Goal: Task Accomplishment & Management: Complete application form

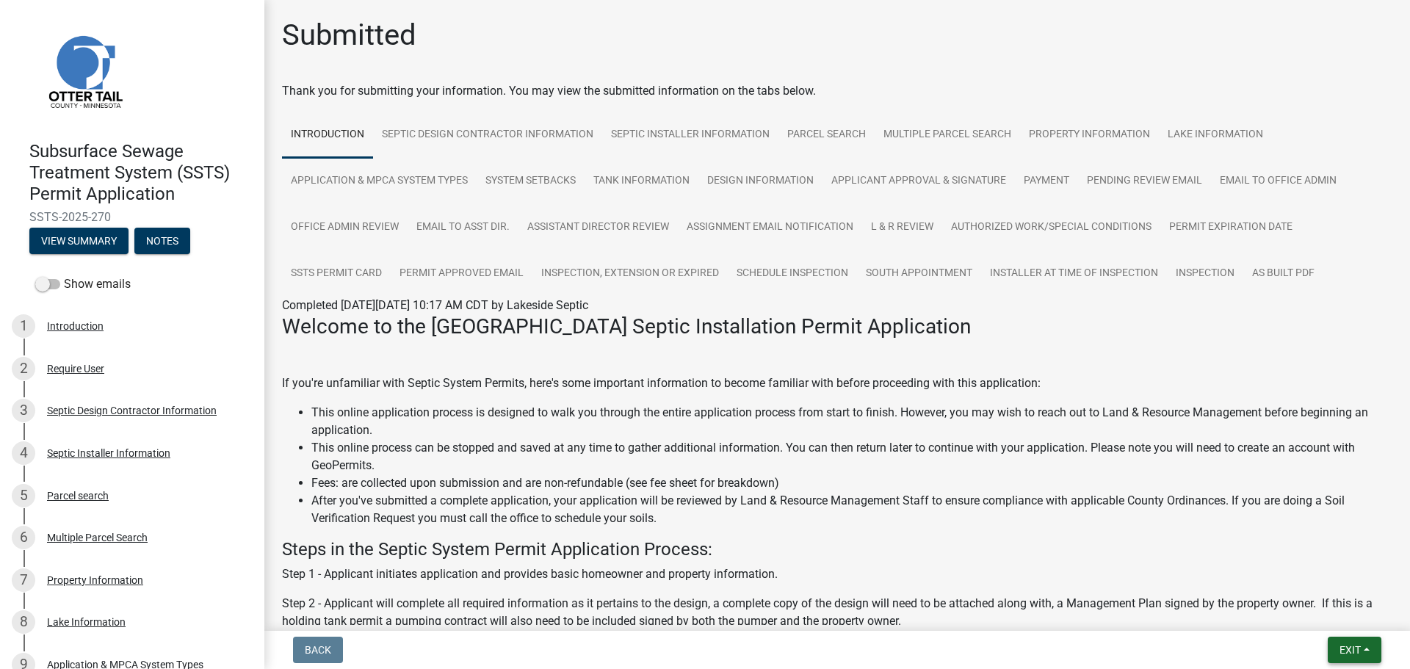
drag, startPoint x: 1350, startPoint y: 648, endPoint x: 1336, endPoint y: 637, distance: 17.2
click at [1350, 648] on span "Exit" at bounding box center [1349, 650] width 21 height 12
click at [1327, 624] on button "Save & Exit" at bounding box center [1322, 611] width 117 height 35
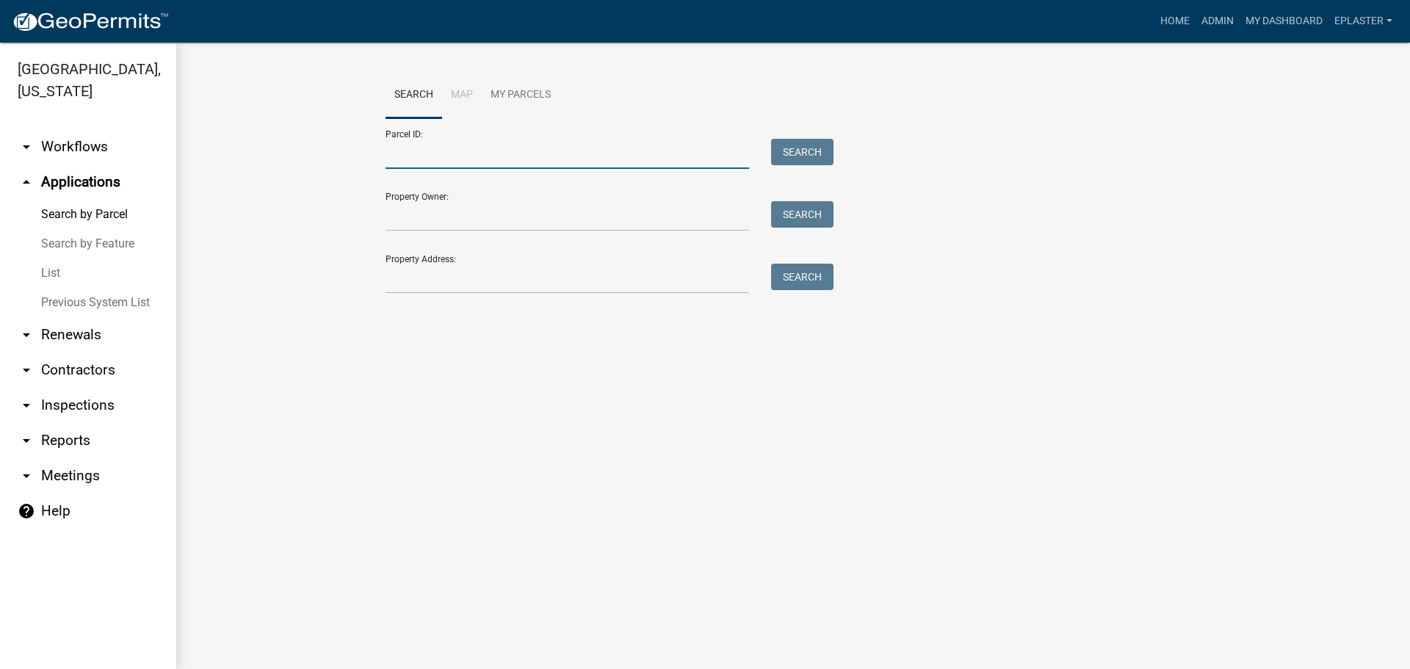
click at [545, 156] on input "Parcel ID:" at bounding box center [566, 154] width 363 height 30
click at [380, 274] on div at bounding box center [566, 279] width 385 height 30
click at [422, 279] on input "Property Address:" at bounding box center [566, 279] width 363 height 30
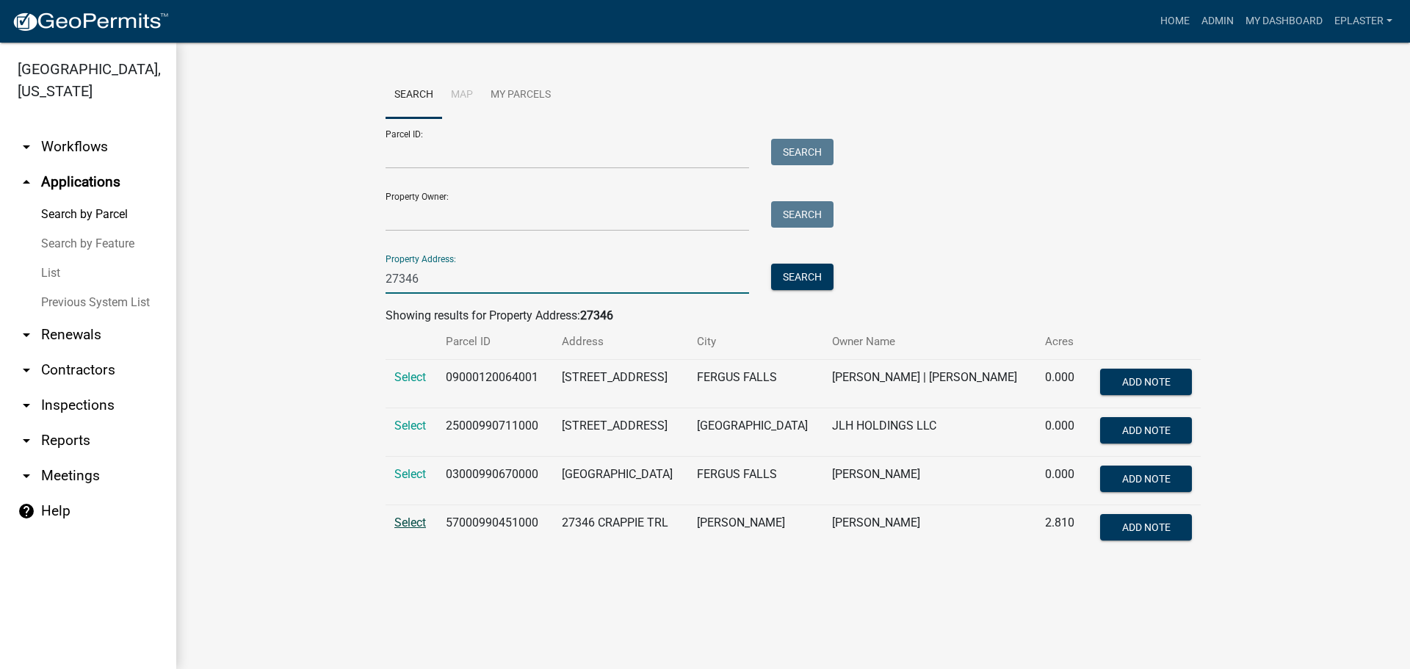
type input "27346"
click at [410, 519] on span "Select" at bounding box center [410, 522] width 32 height 14
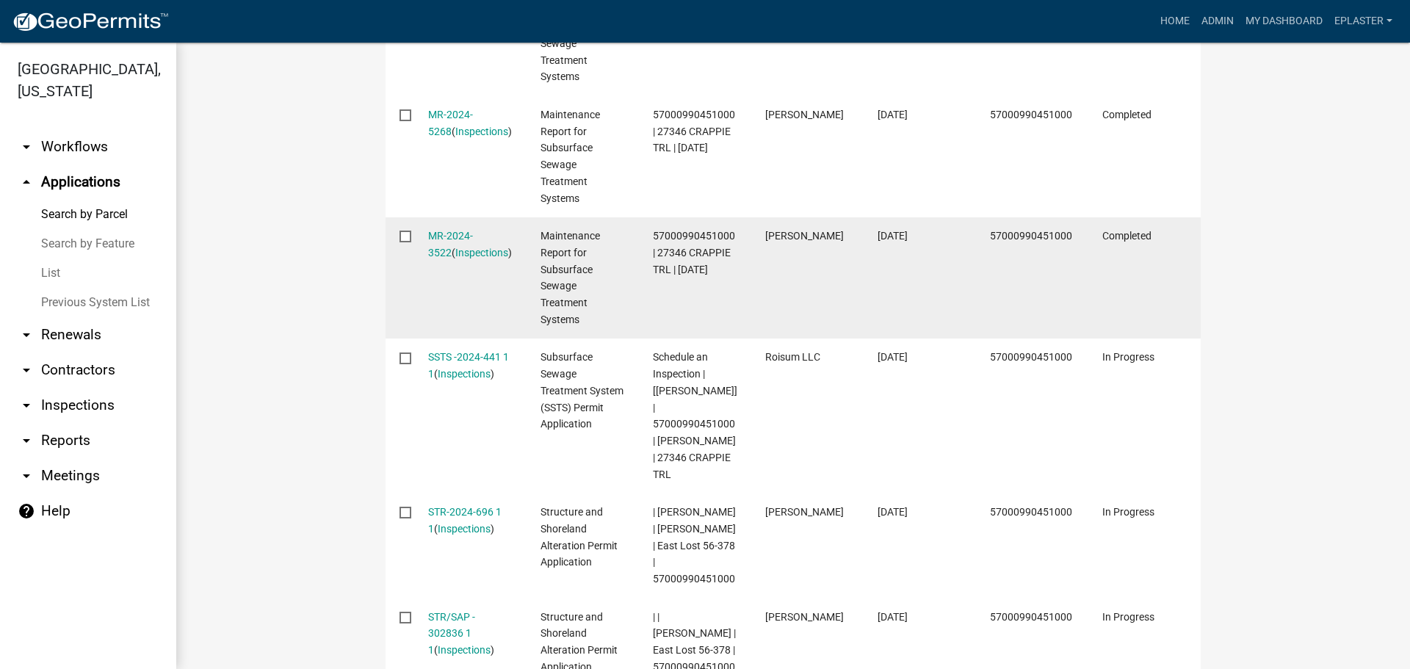
scroll to position [661, 0]
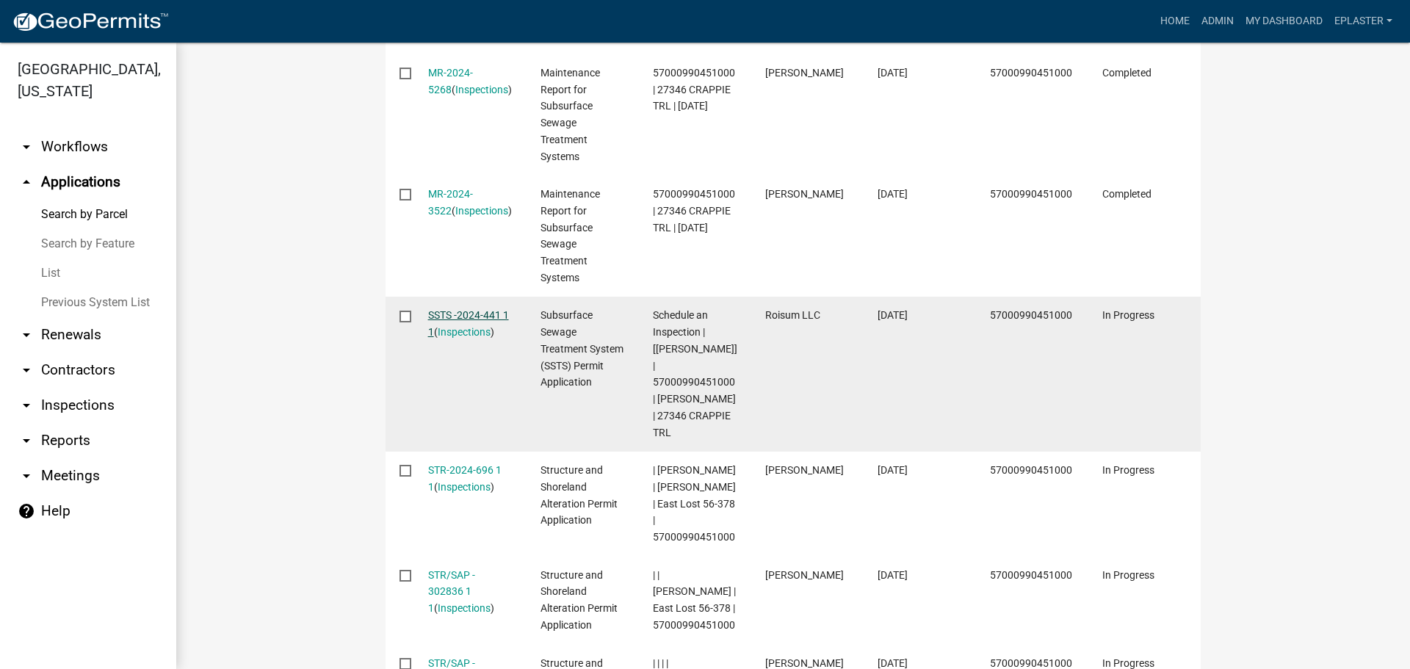
click at [454, 318] on link "SSTS -2024-441 1 1" at bounding box center [468, 323] width 81 height 29
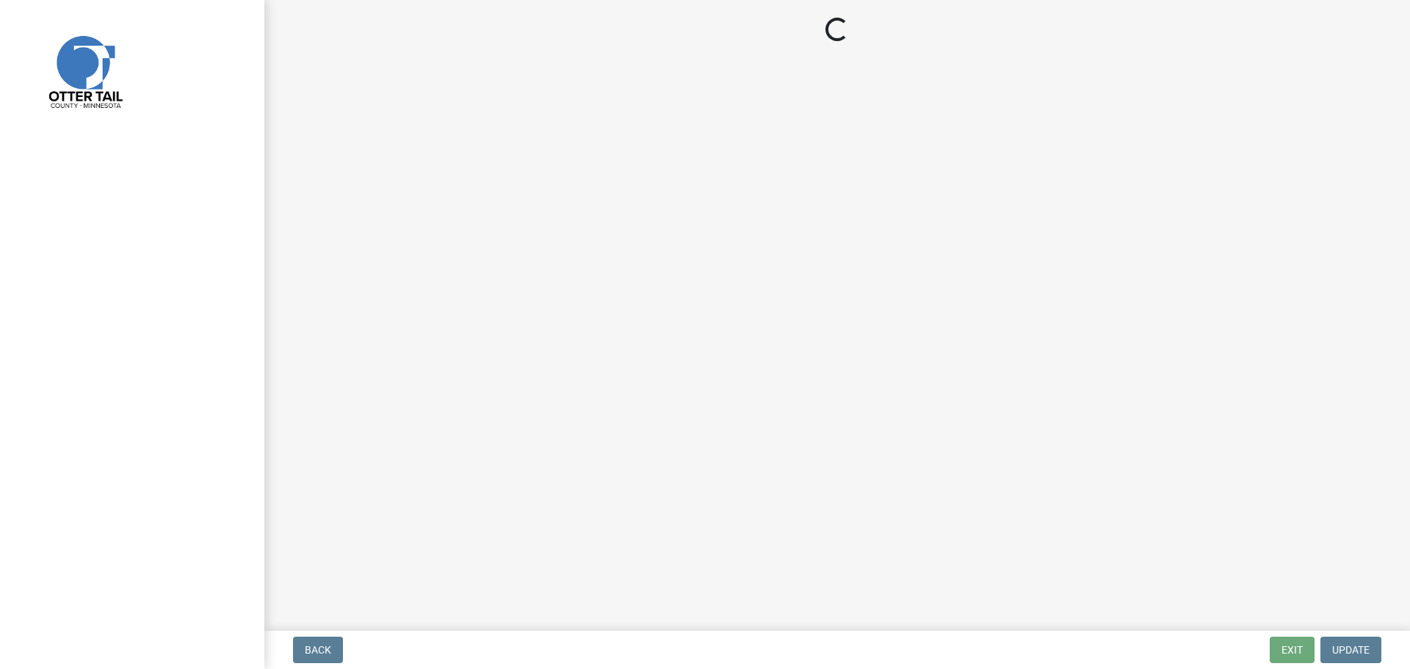
select select "710d5f49-2663-4e73-9718-d0c4e189f5ed"
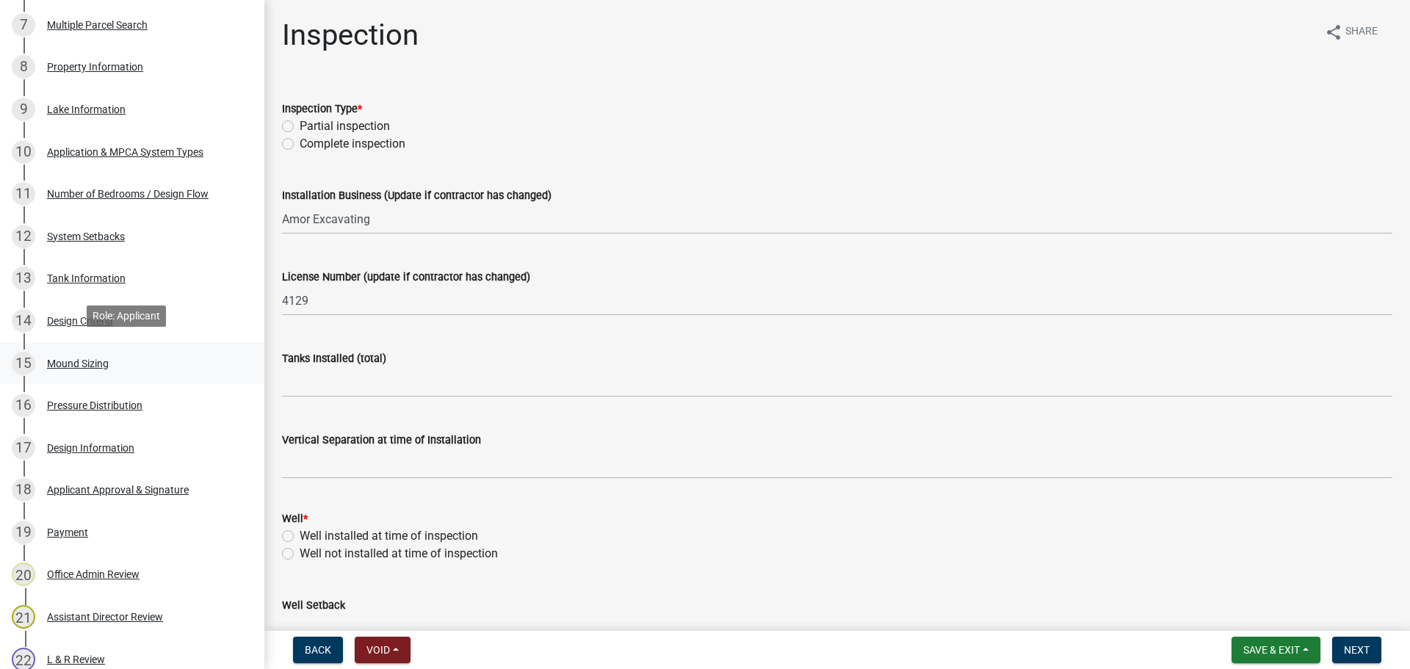
scroll to position [569, 0]
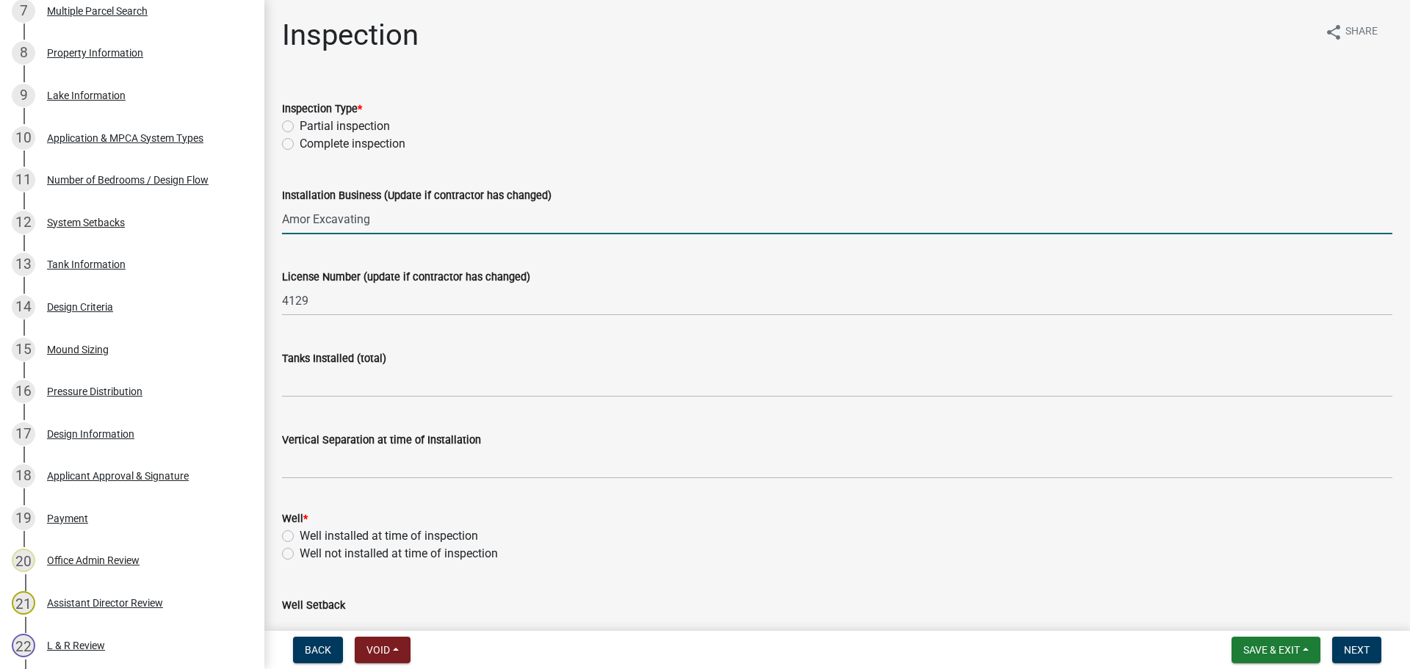
click at [419, 211] on input "Amor Excavating" at bounding box center [837, 219] width 1110 height 30
type input "Outdoor Renovations and Landscaping"
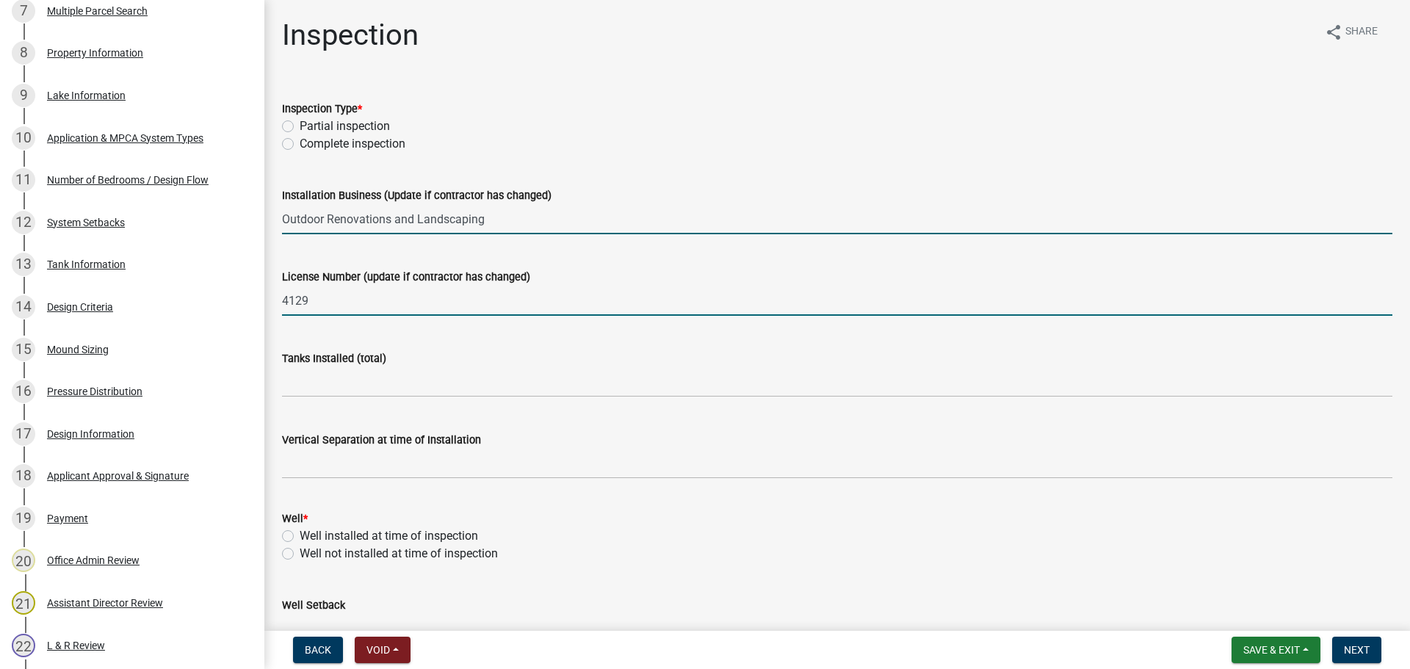
click at [349, 294] on input "4129" at bounding box center [837, 301] width 1110 height 30
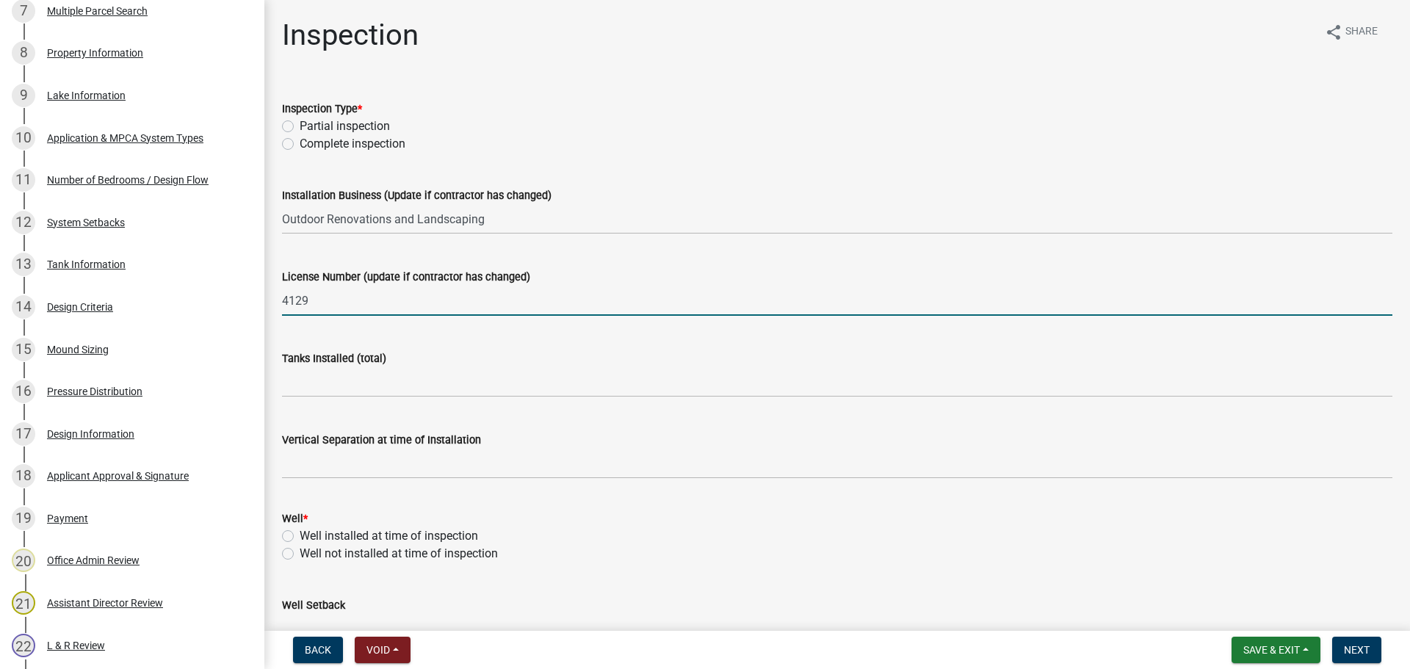
click at [349, 294] on input "4129" at bounding box center [837, 301] width 1110 height 30
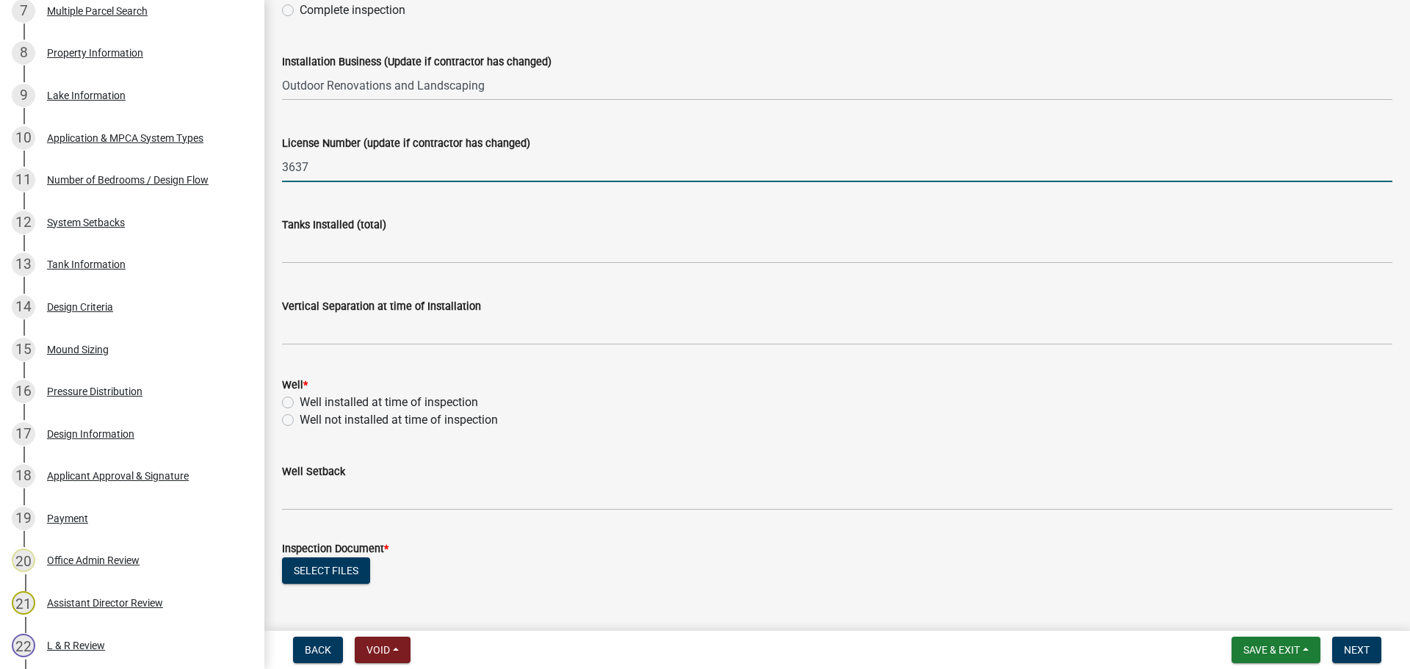
scroll to position [202, 0]
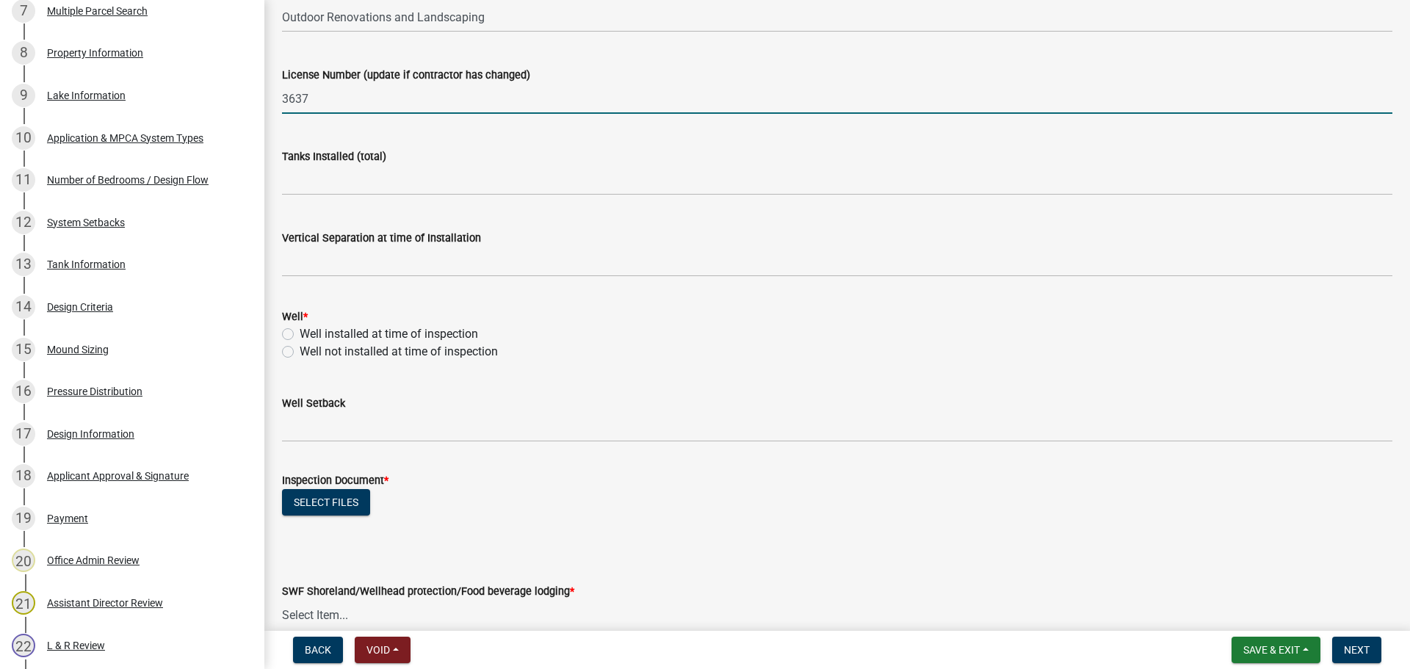
type input "3637"
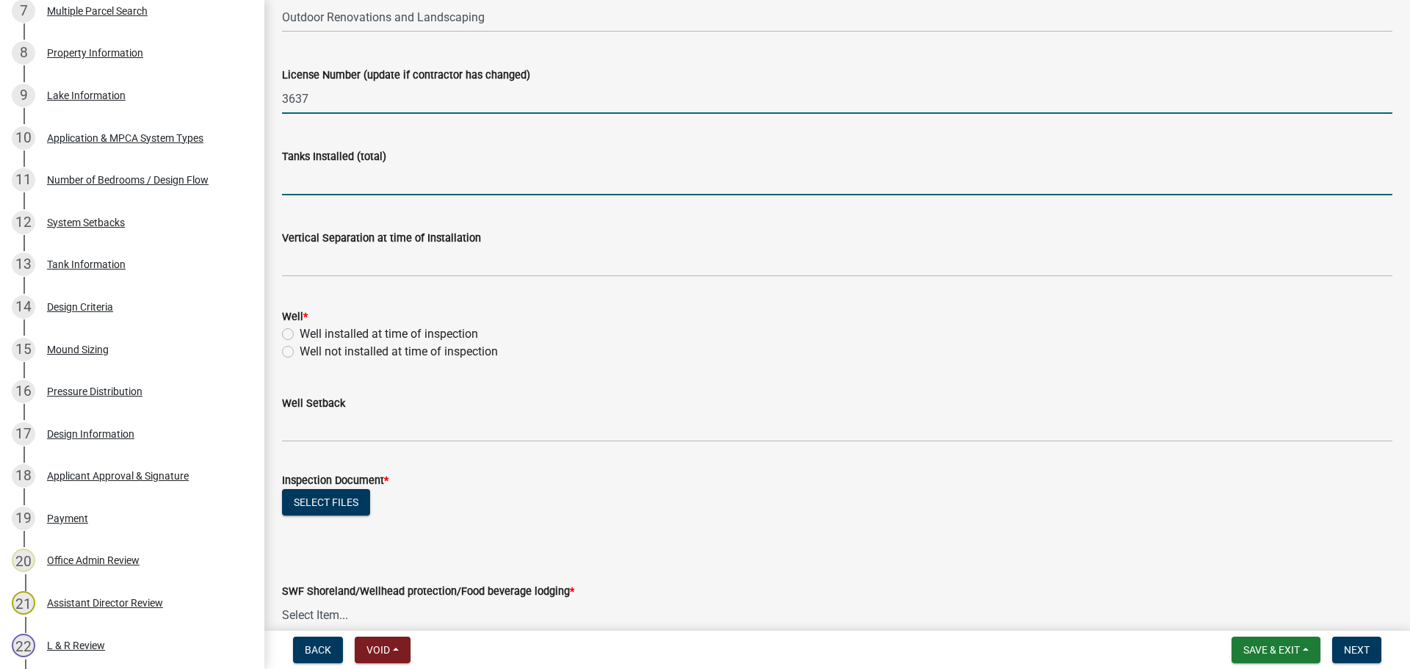
click at [321, 169] on input "text" at bounding box center [837, 180] width 1110 height 30
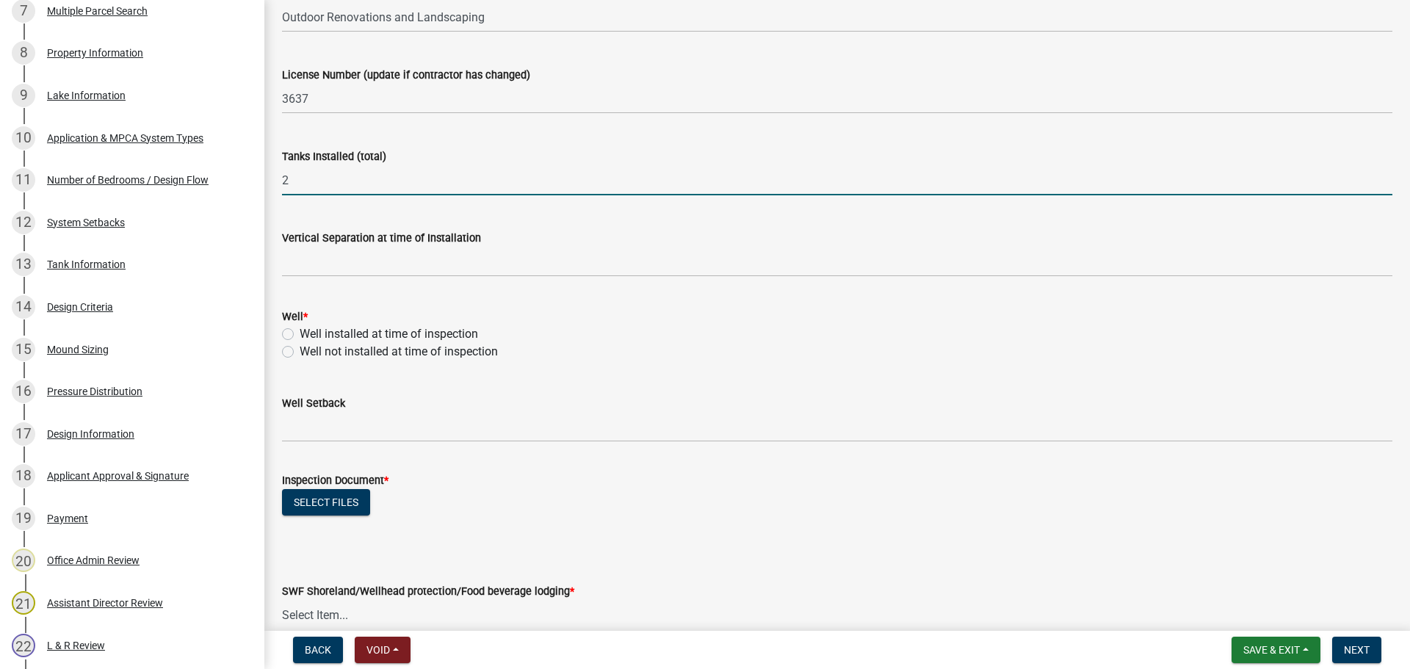
type input "2"
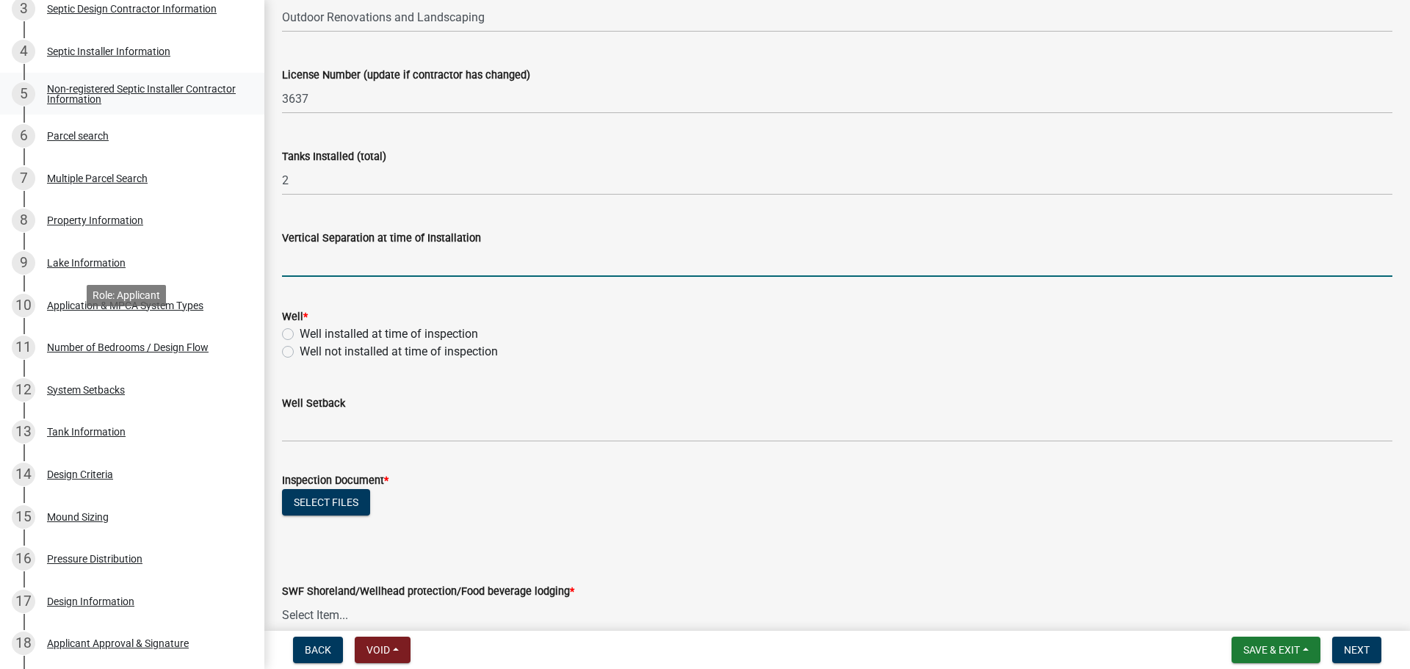
scroll to position [147, 0]
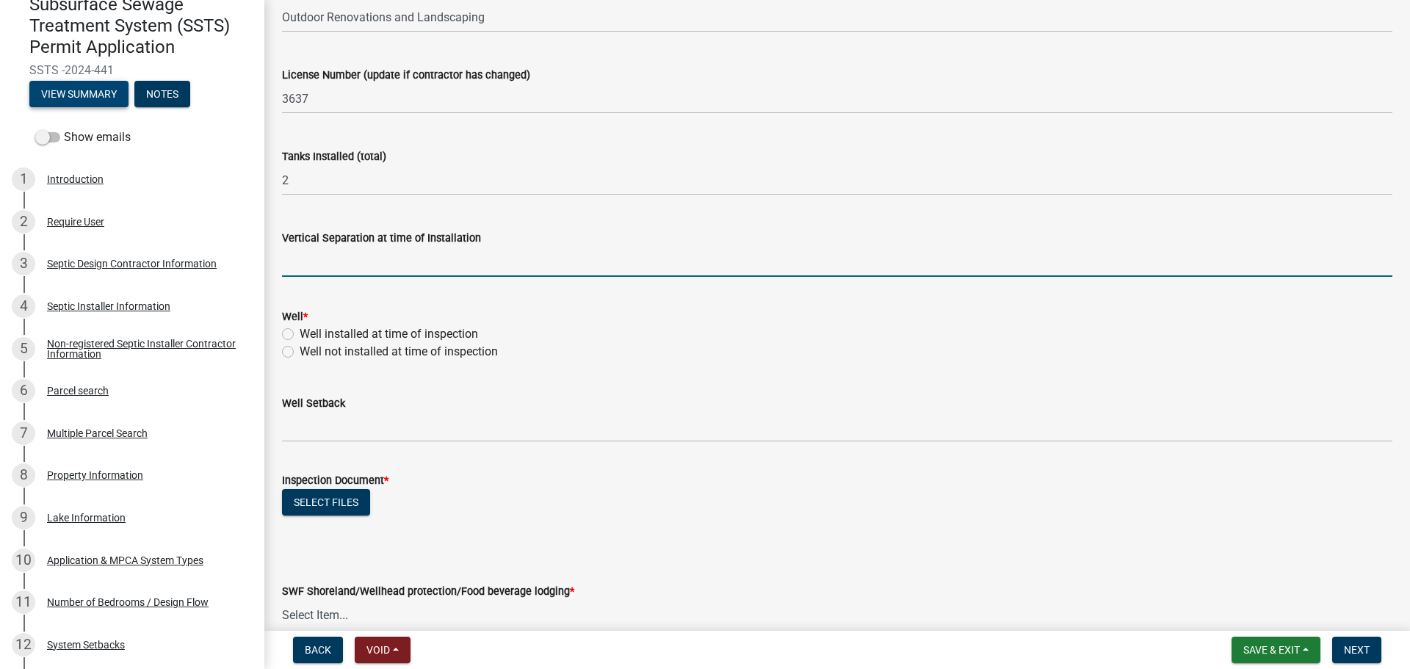
click at [69, 104] on button "View Summary" at bounding box center [78, 94] width 99 height 26
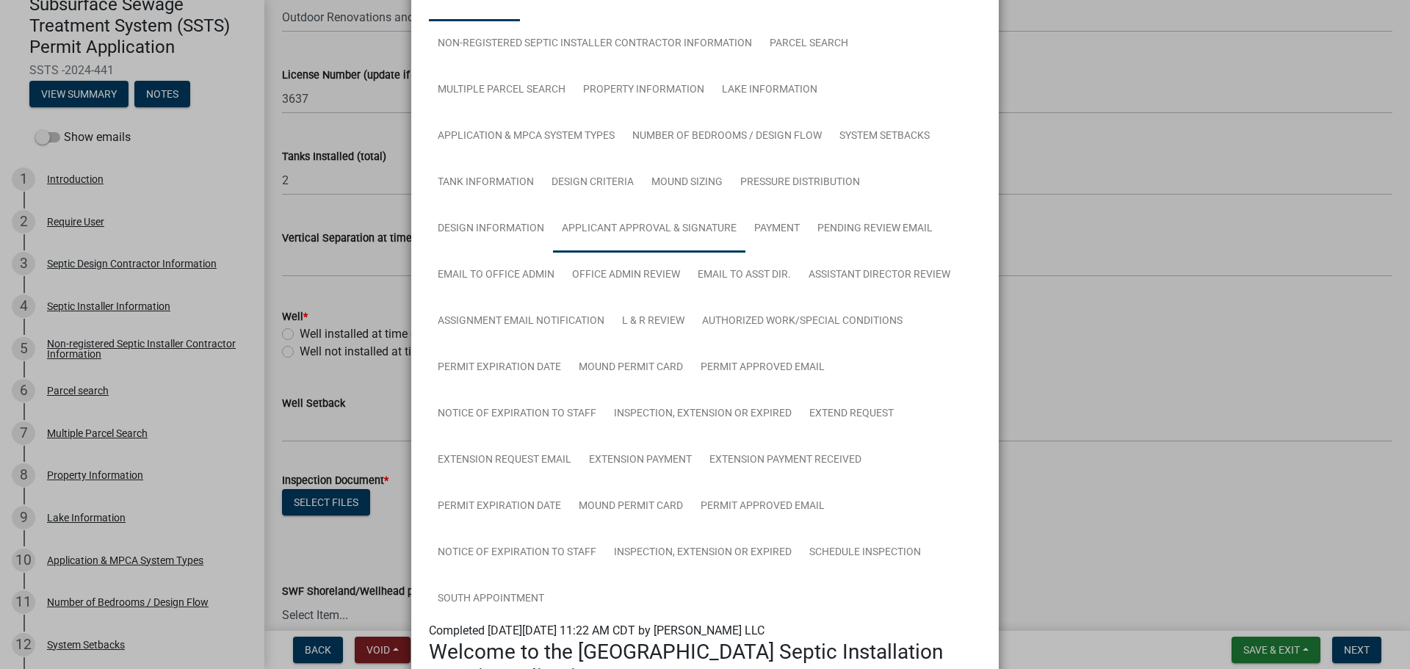
scroll to position [37, 0]
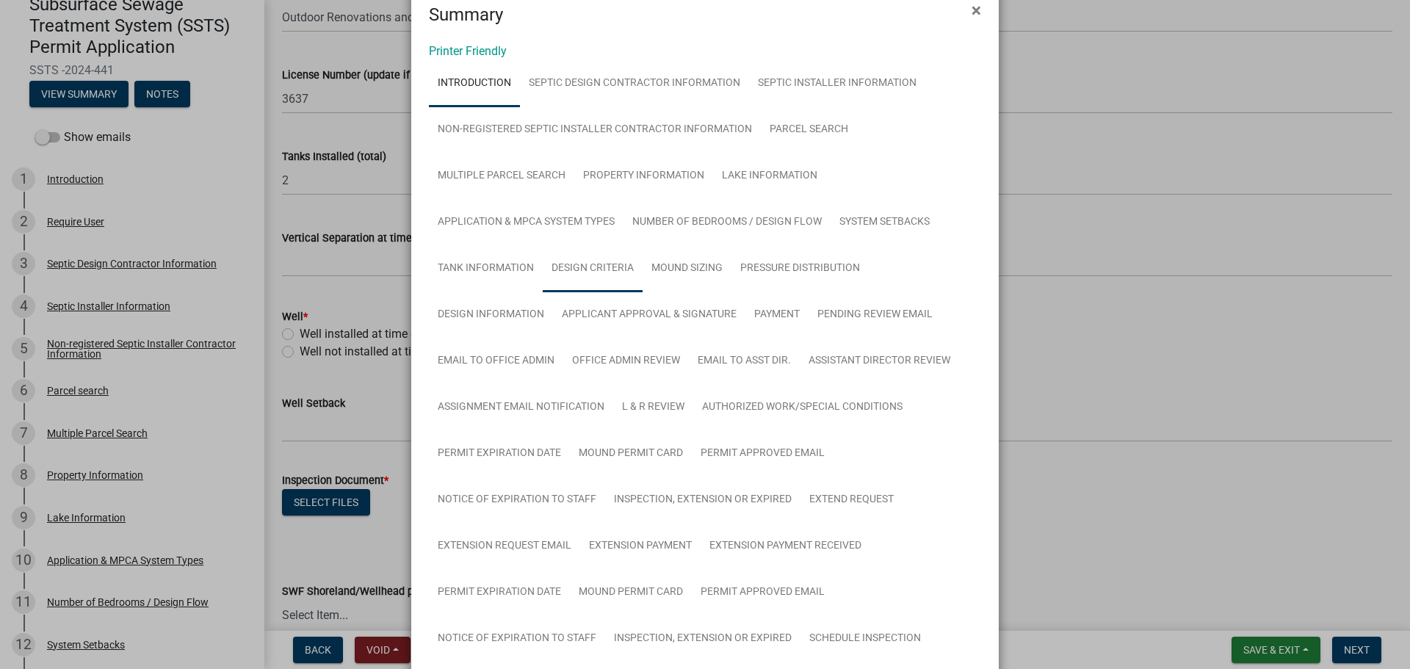
click at [580, 258] on link "Design Criteria" at bounding box center [593, 268] width 100 height 47
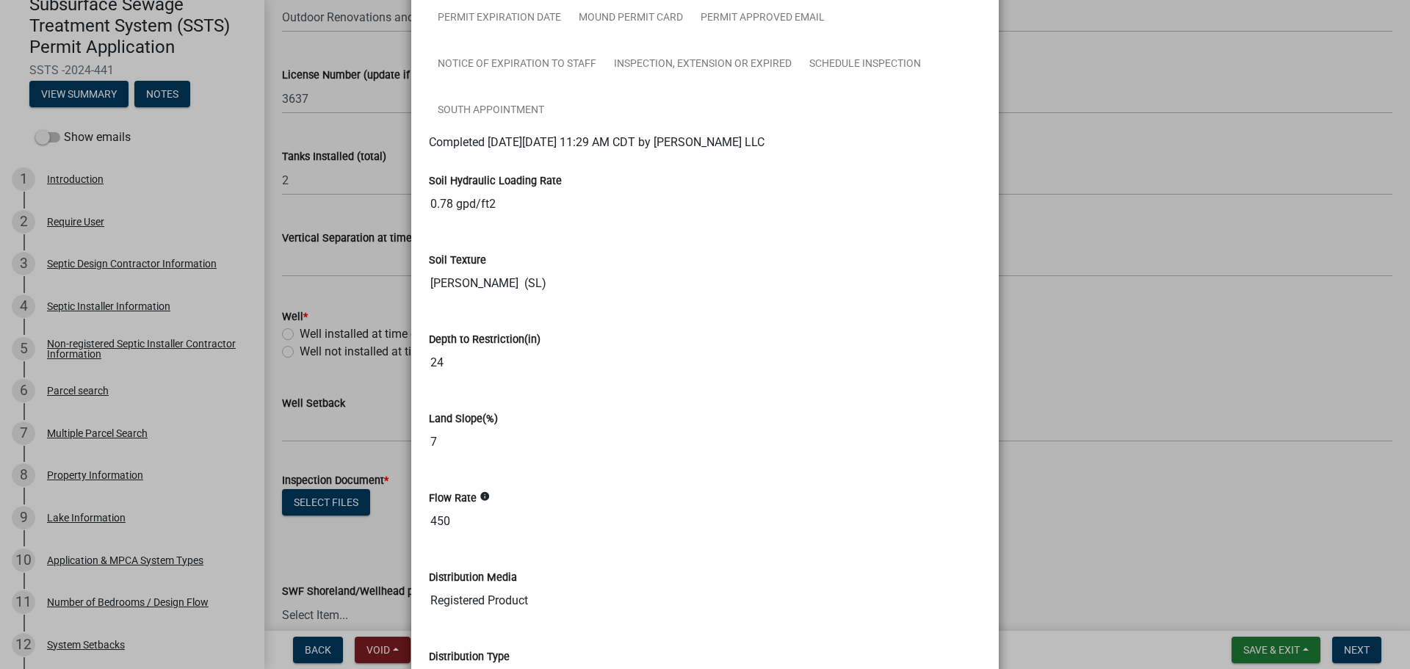
scroll to position [642, 0]
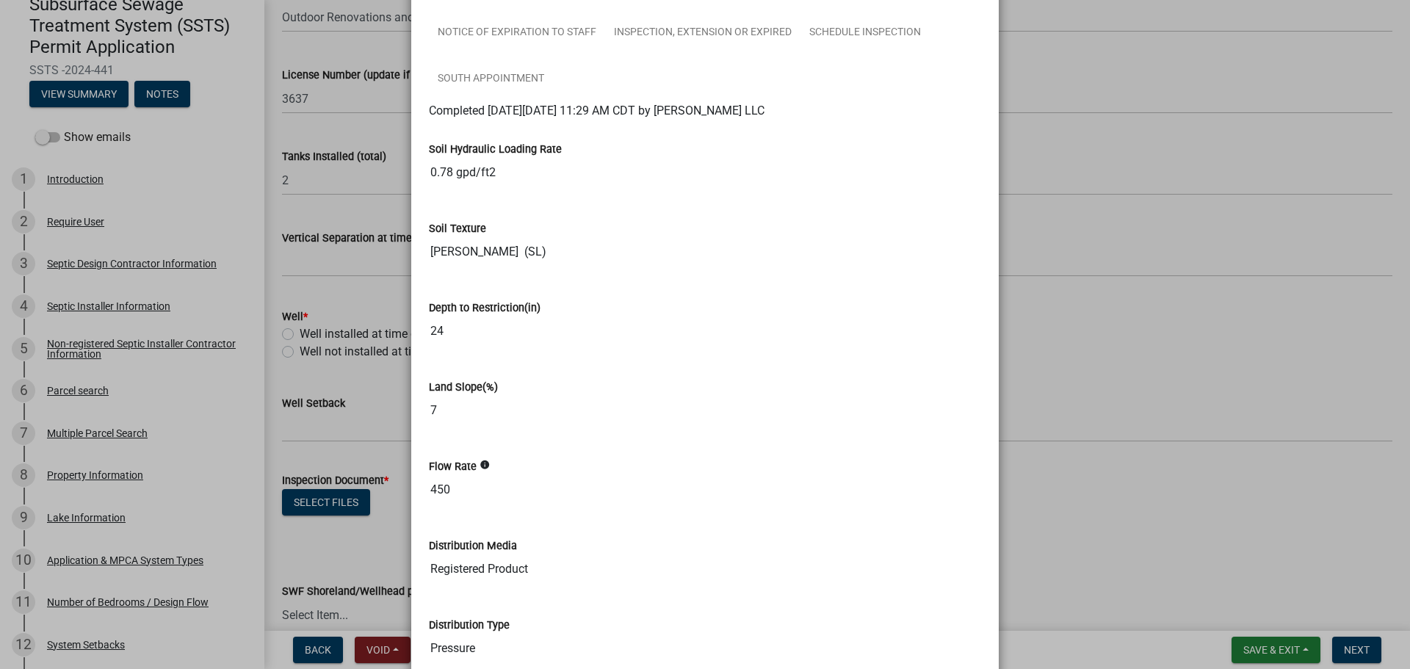
click at [1151, 189] on ngb-modal-window "Summary × Printer Friendly Introduction Septic Design Contractor Information Se…" at bounding box center [705, 334] width 1410 height 669
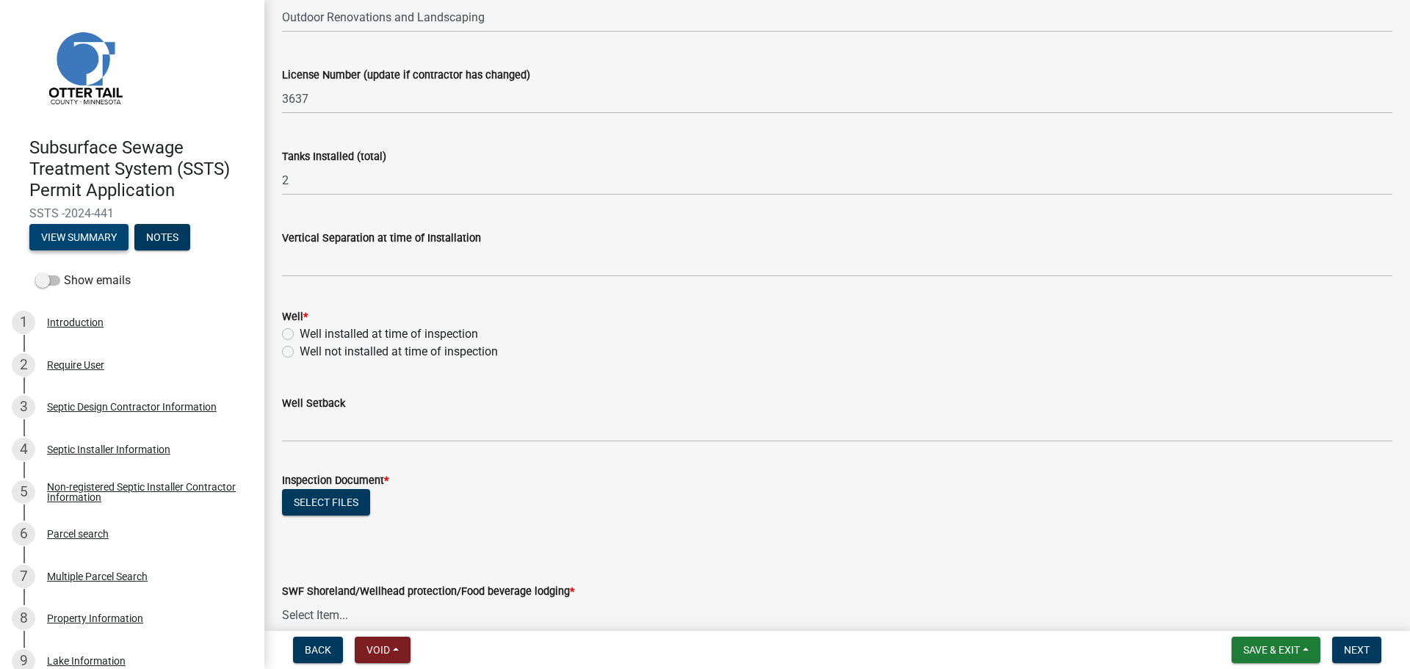
scroll to position [0, 0]
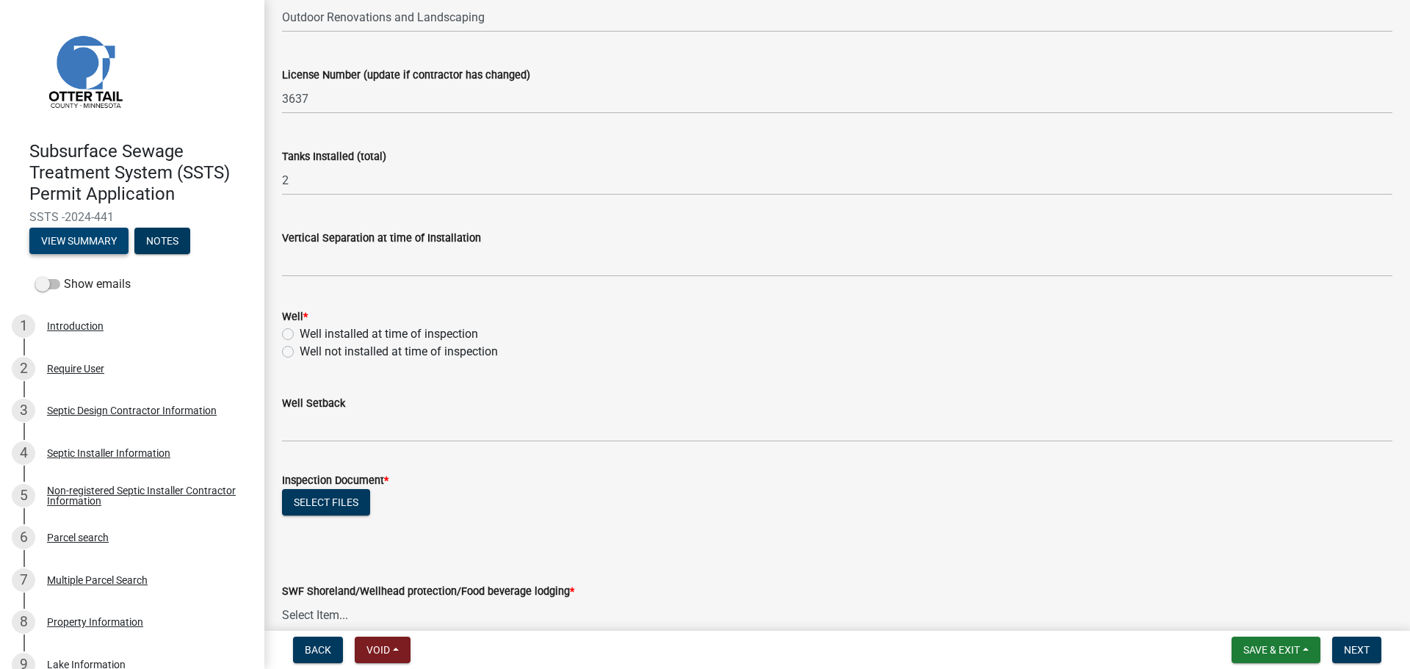
click at [100, 247] on button "View Summary" at bounding box center [78, 241] width 99 height 26
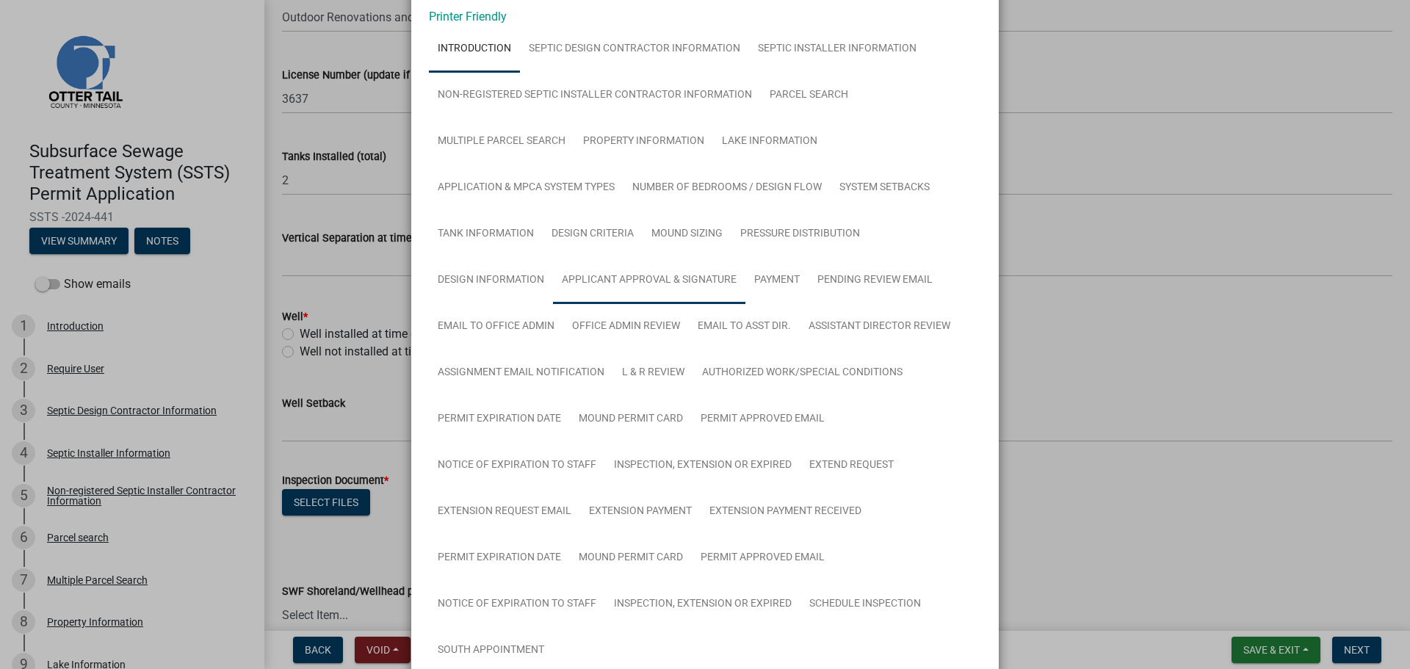
scroll to position [92, 0]
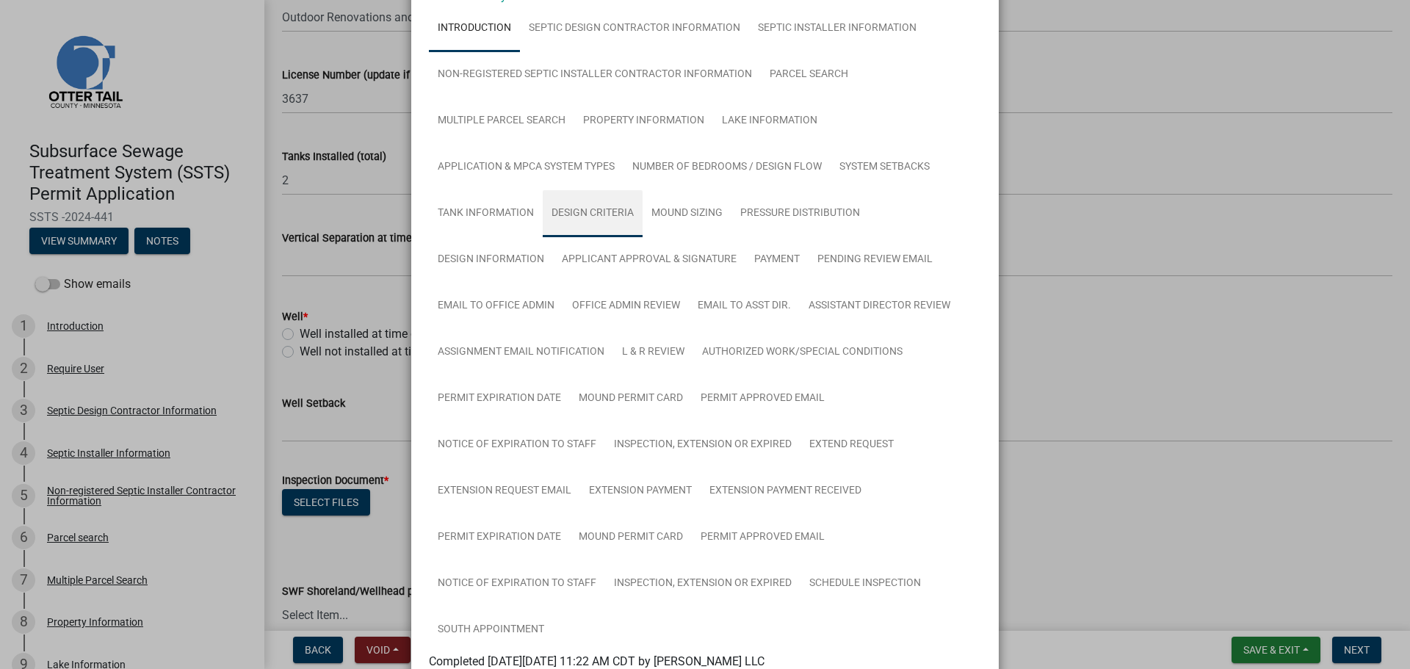
click at [605, 216] on link "Design Criteria" at bounding box center [593, 213] width 100 height 47
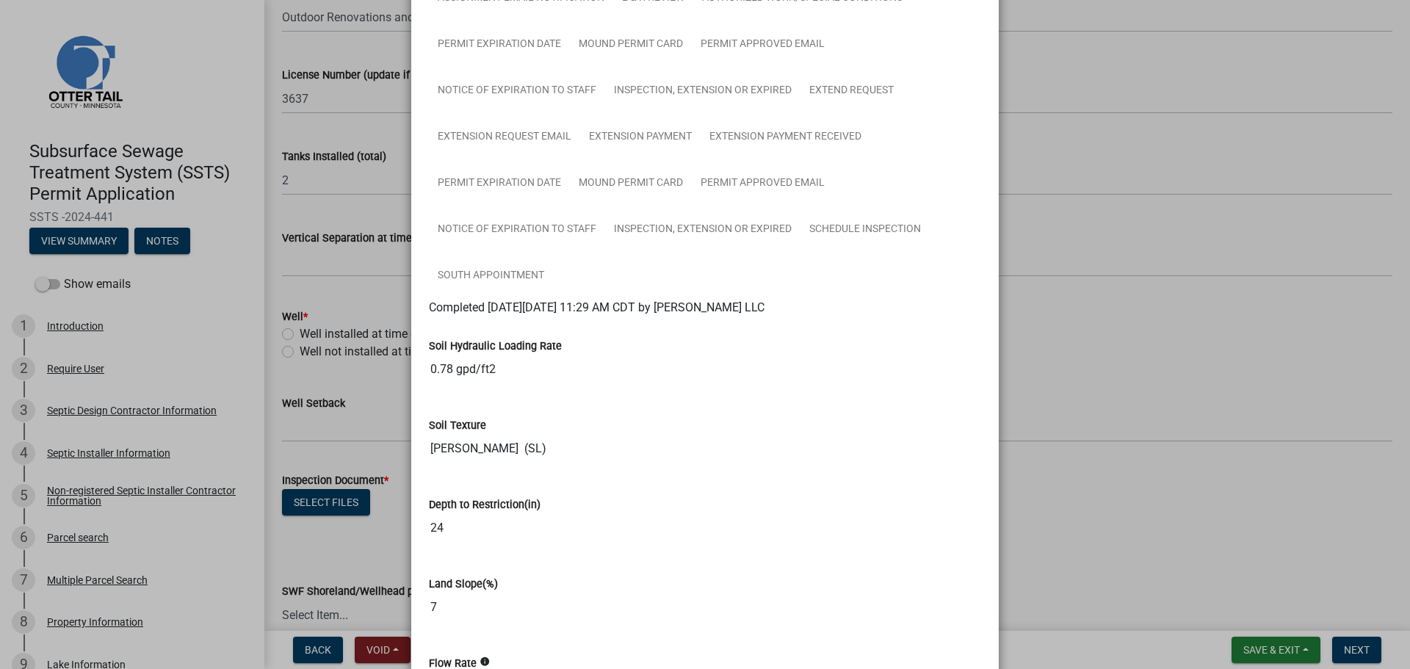
scroll to position [606, 0]
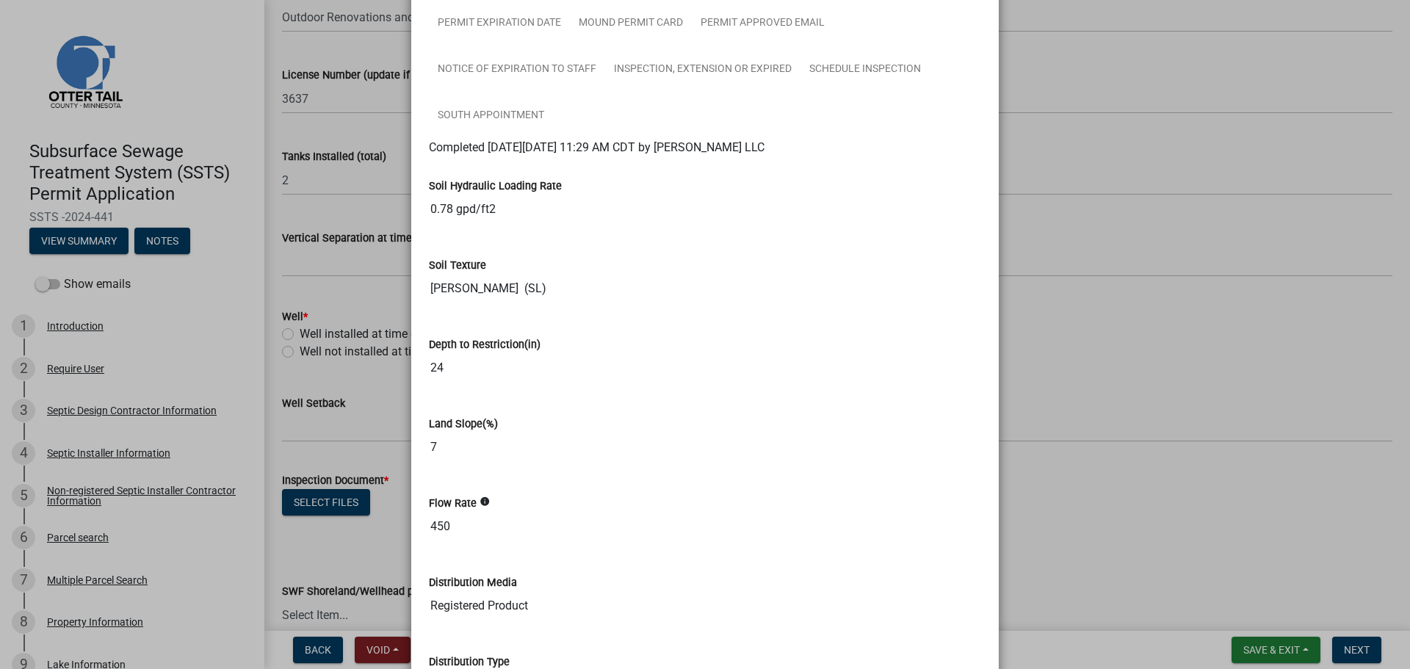
click at [1147, 316] on ngb-modal-window "Summary × Printer Friendly Introduction Septic Design Contractor Information Se…" at bounding box center [705, 334] width 1410 height 669
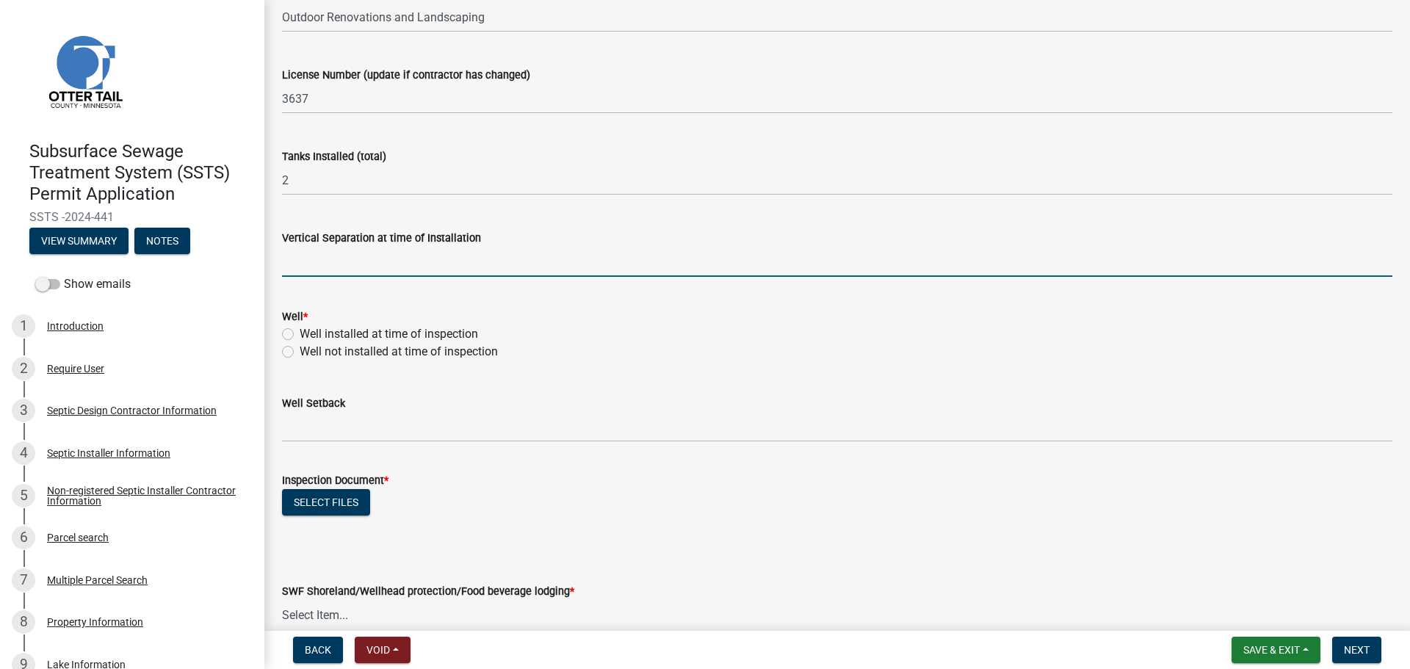
click at [301, 264] on input "text" at bounding box center [837, 262] width 1110 height 30
type input "36"
click at [300, 335] on label "Well installed at time of inspection" at bounding box center [389, 334] width 178 height 18
click at [300, 335] on input "Well installed at time of inspection" at bounding box center [305, 330] width 10 height 10
radio input "true"
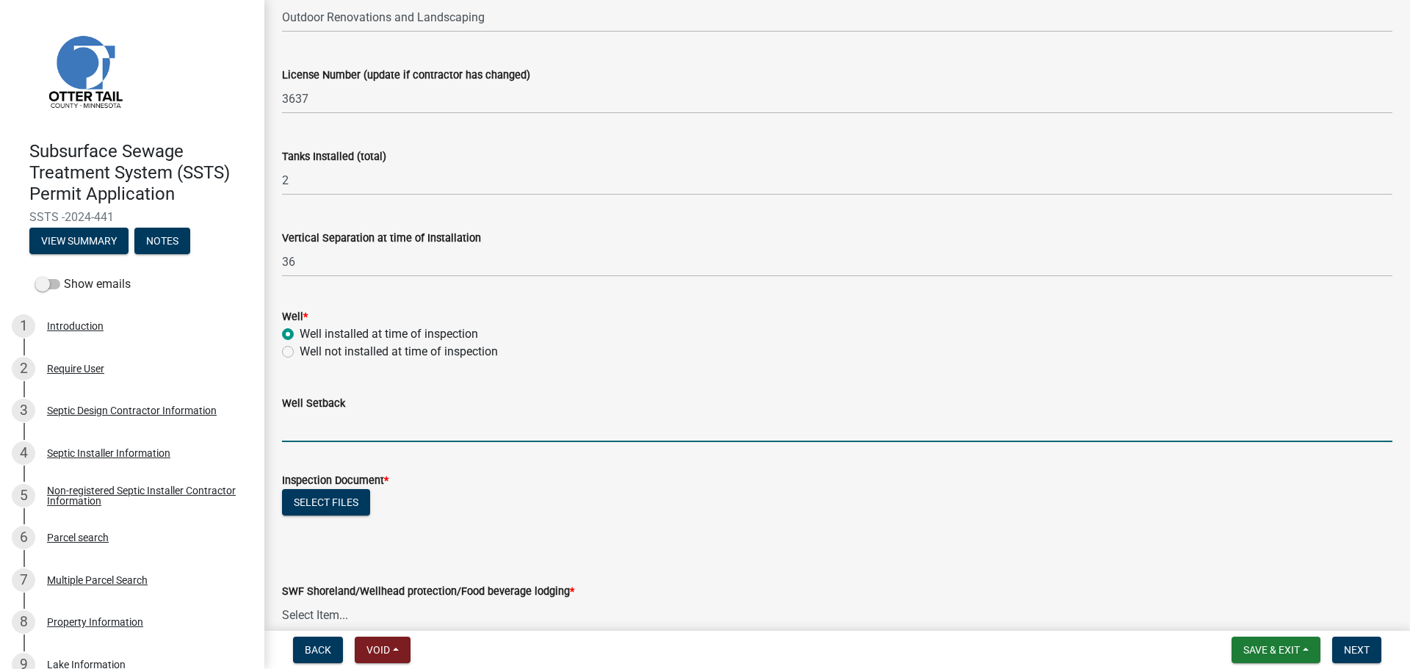
click at [346, 429] on input "Well Setback" at bounding box center [837, 427] width 1110 height 30
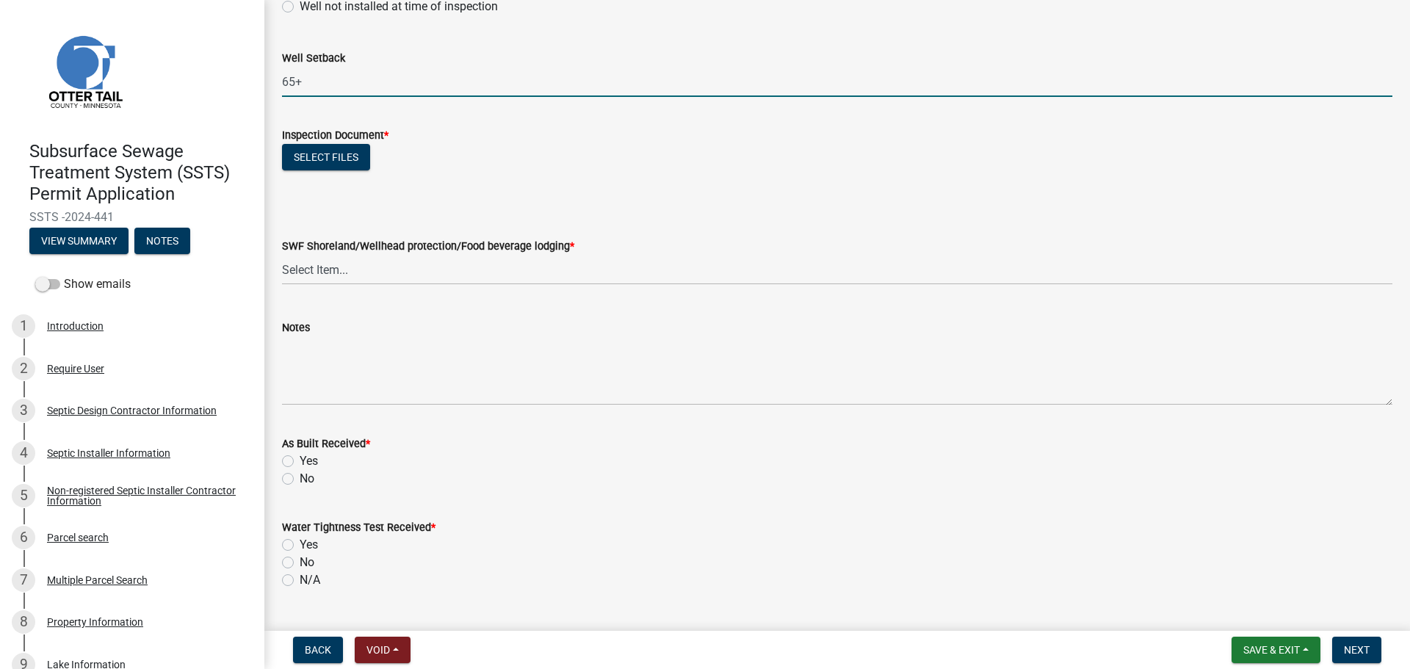
type input "65+"
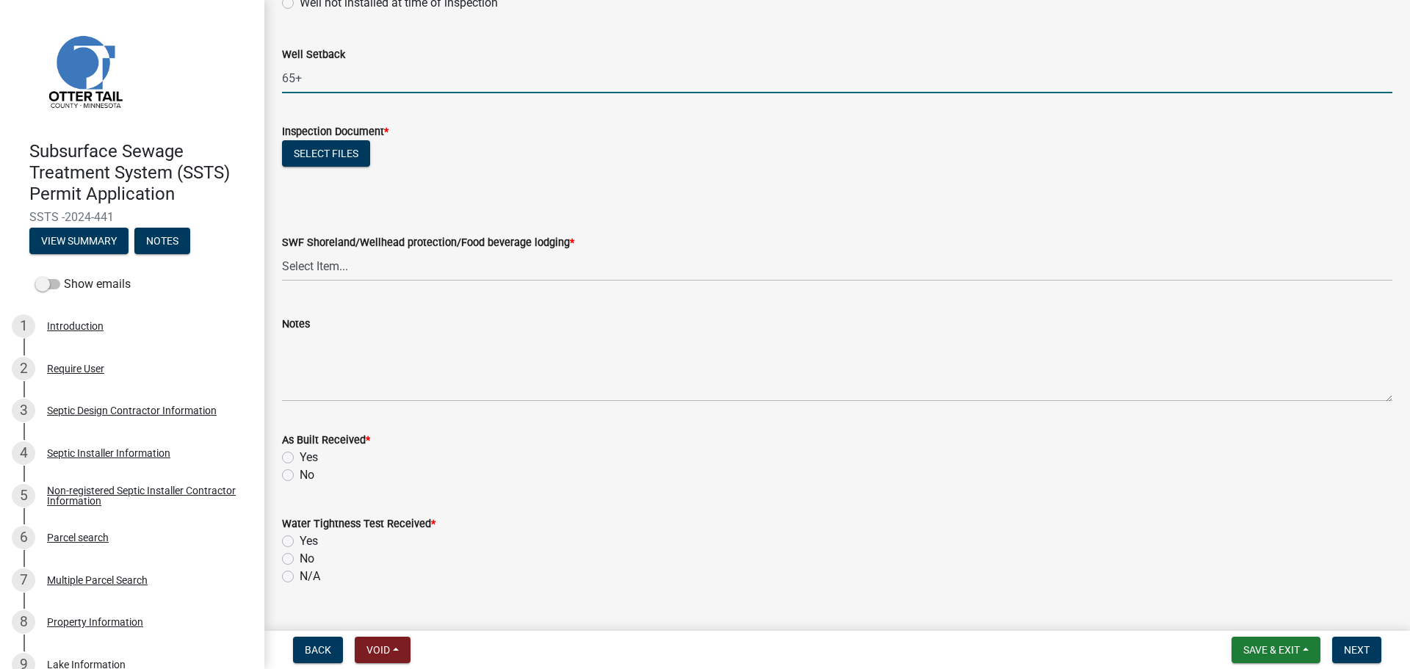
click at [364, 178] on ul at bounding box center [837, 176] width 1110 height 12
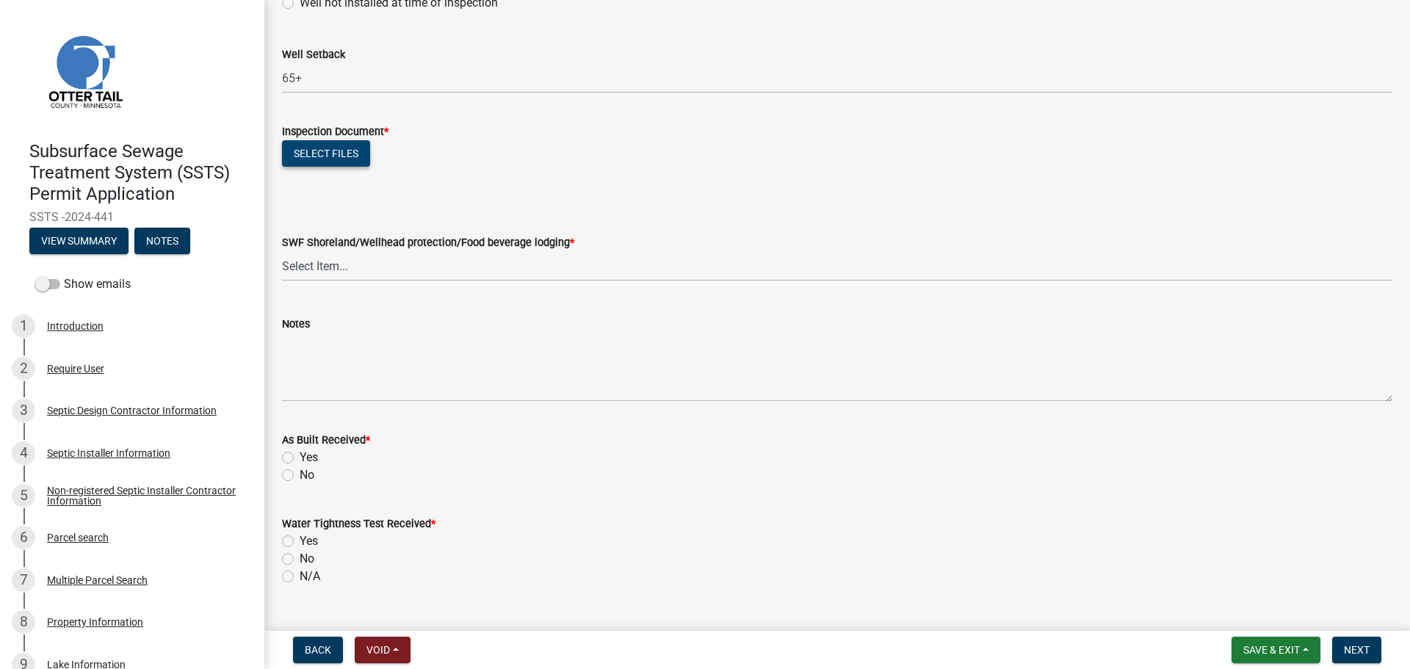
click at [352, 160] on button "Select files" at bounding box center [326, 153] width 88 height 26
click at [321, 152] on button "Select files" at bounding box center [326, 153] width 88 height 26
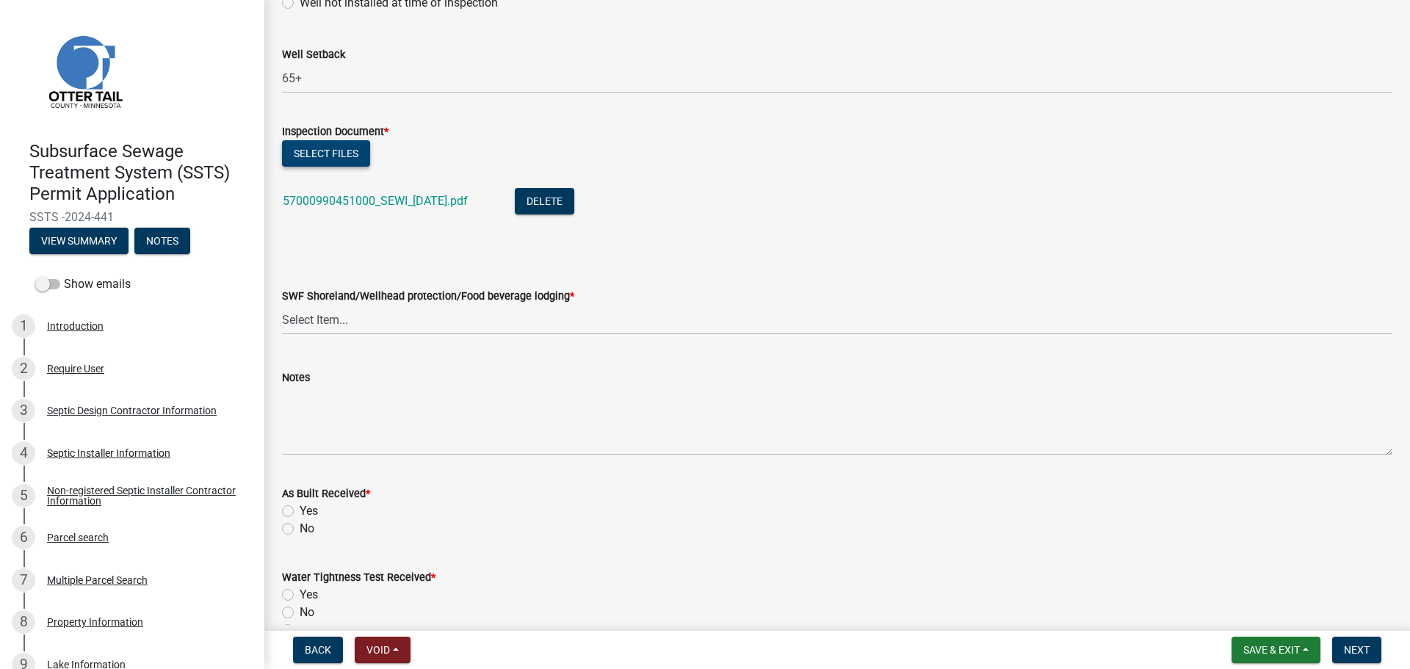
click at [311, 150] on button "Select files" at bounding box center [326, 153] width 88 height 26
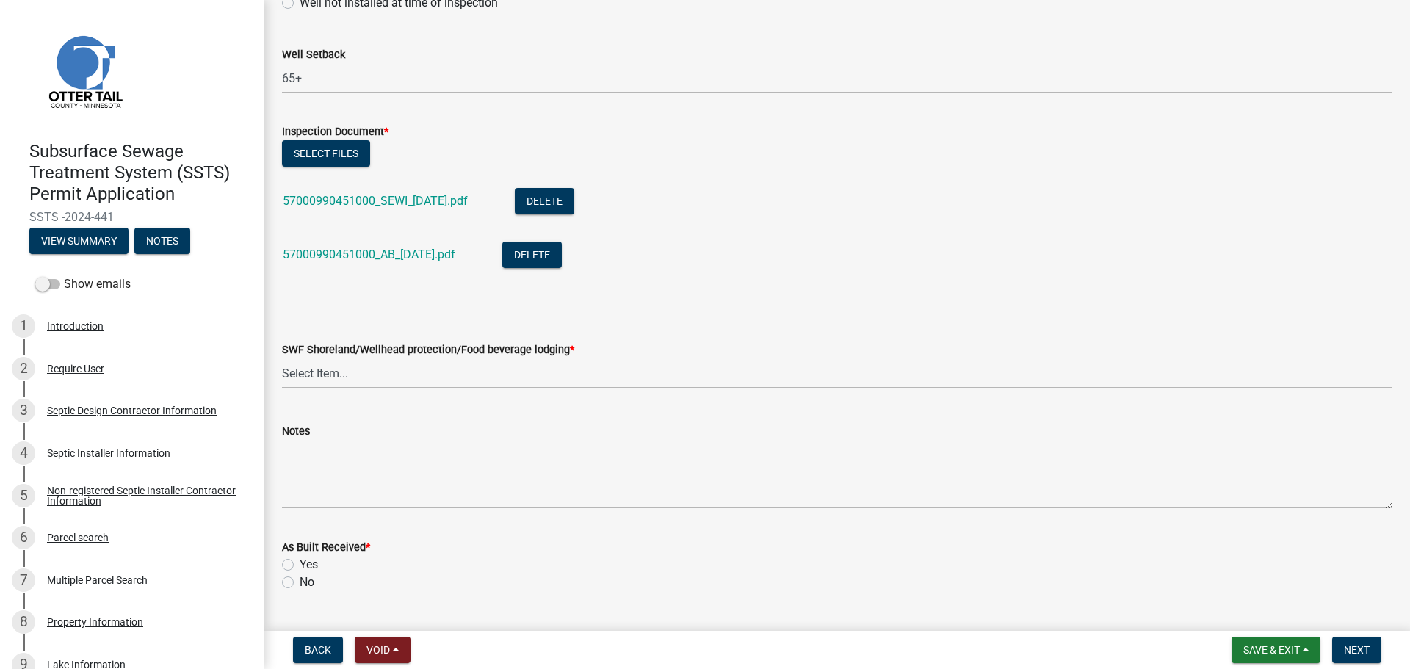
click at [338, 380] on select "Select Item... Yes No" at bounding box center [837, 373] width 1110 height 30
click at [282, 358] on select "Select Item... Yes No" at bounding box center [837, 373] width 1110 height 30
select select "efd70d20-72f1-4c01-b743-31478b6312fb"
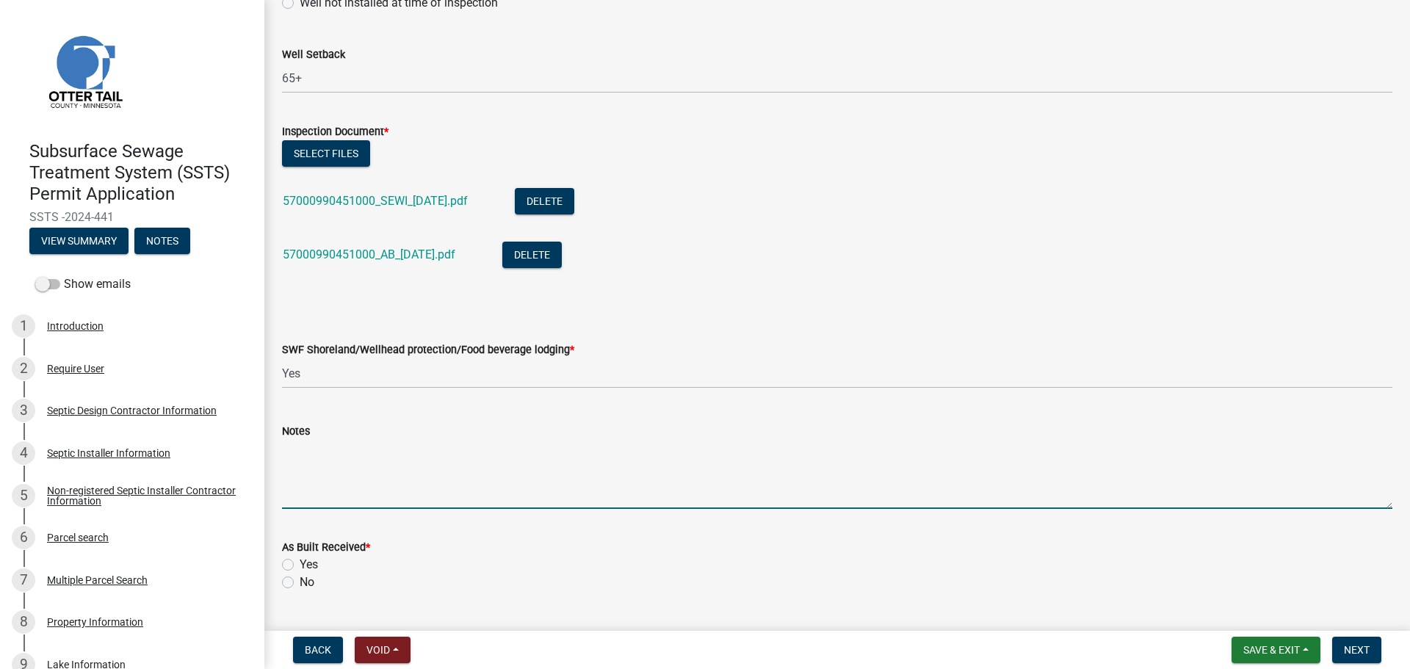
click at [319, 496] on textarea "Notes" at bounding box center [837, 474] width 1110 height 69
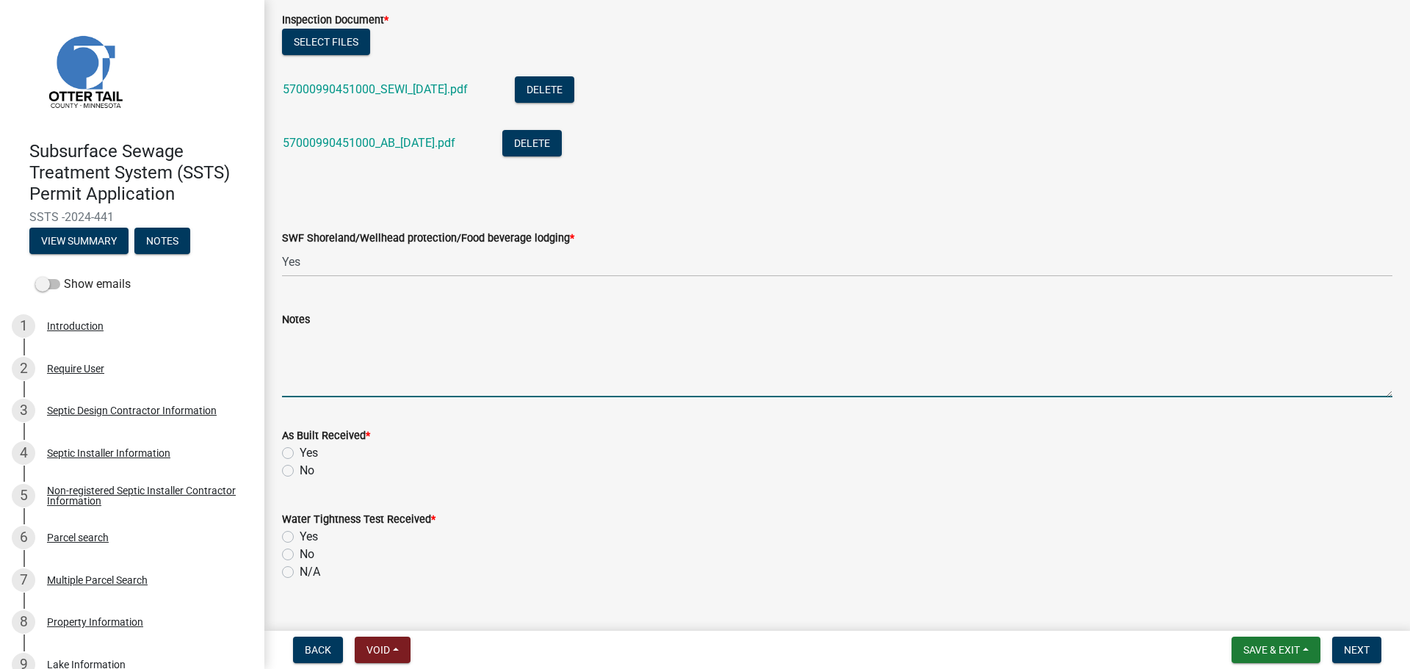
scroll to position [679, 0]
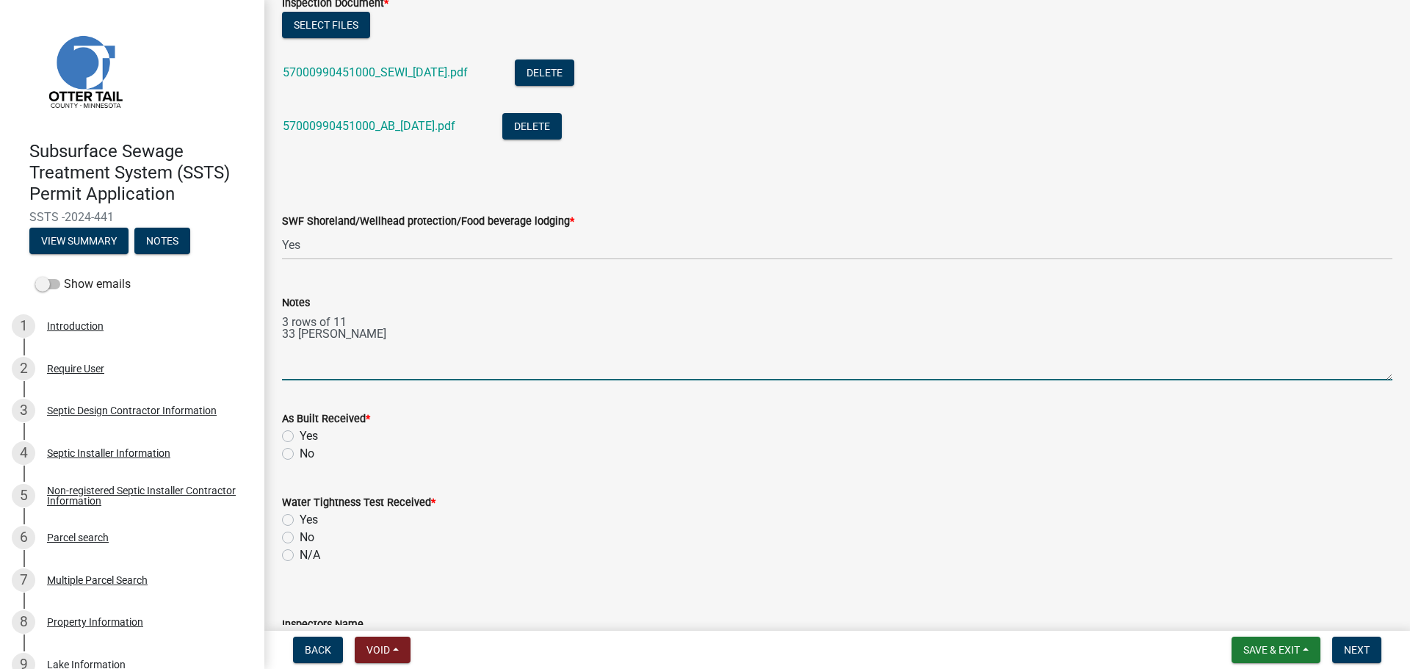
type textarea "3 rows of 11 33 LP chambers"
click at [300, 436] on label "Yes" at bounding box center [309, 436] width 18 height 18
click at [300, 436] on input "Yes" at bounding box center [305, 432] width 10 height 10
radio input "true"
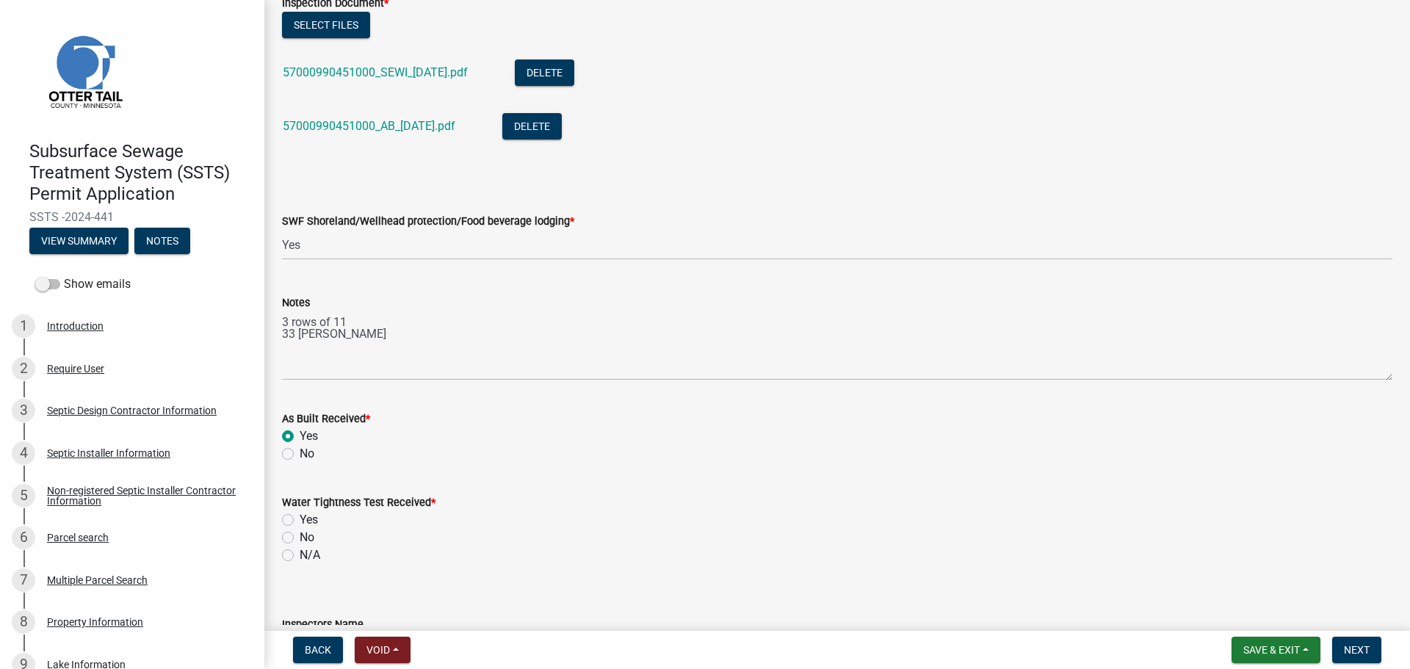
click at [300, 551] on label "N/A" at bounding box center [310, 555] width 21 height 18
click at [300, 551] on input "N/A" at bounding box center [305, 551] width 10 height 10
radio input "true"
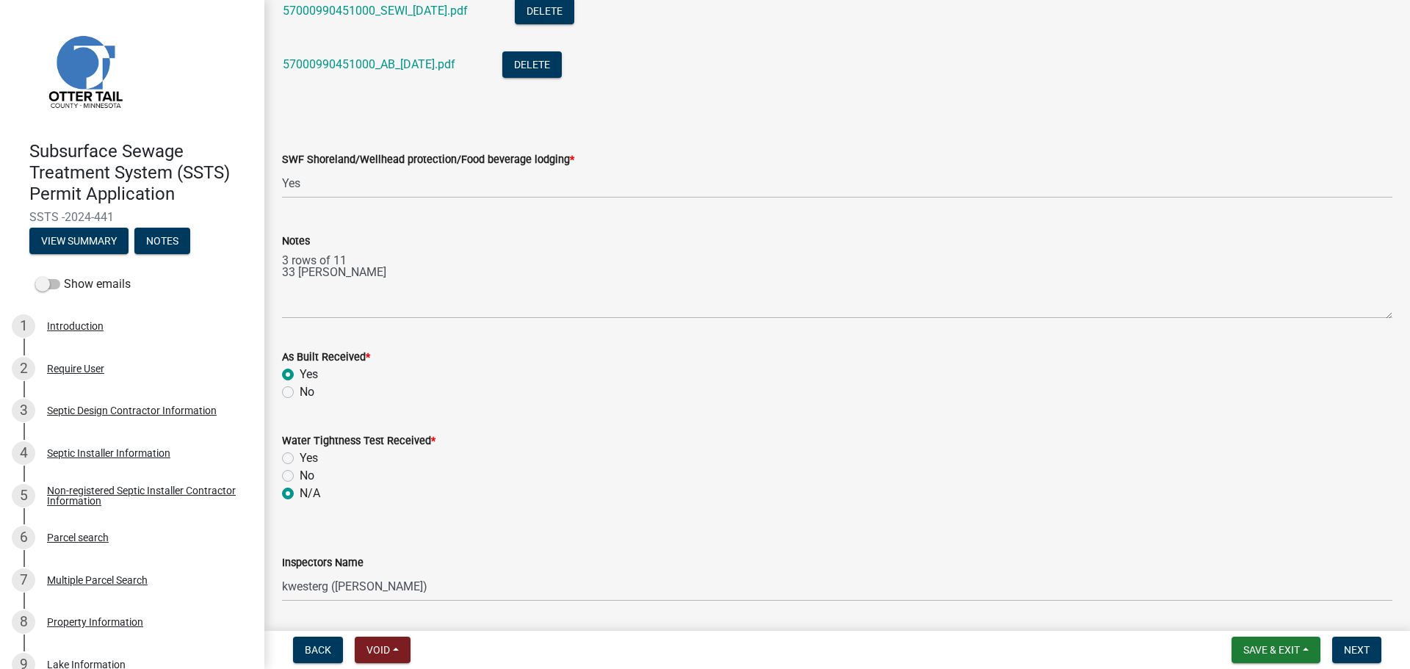
scroll to position [991, 0]
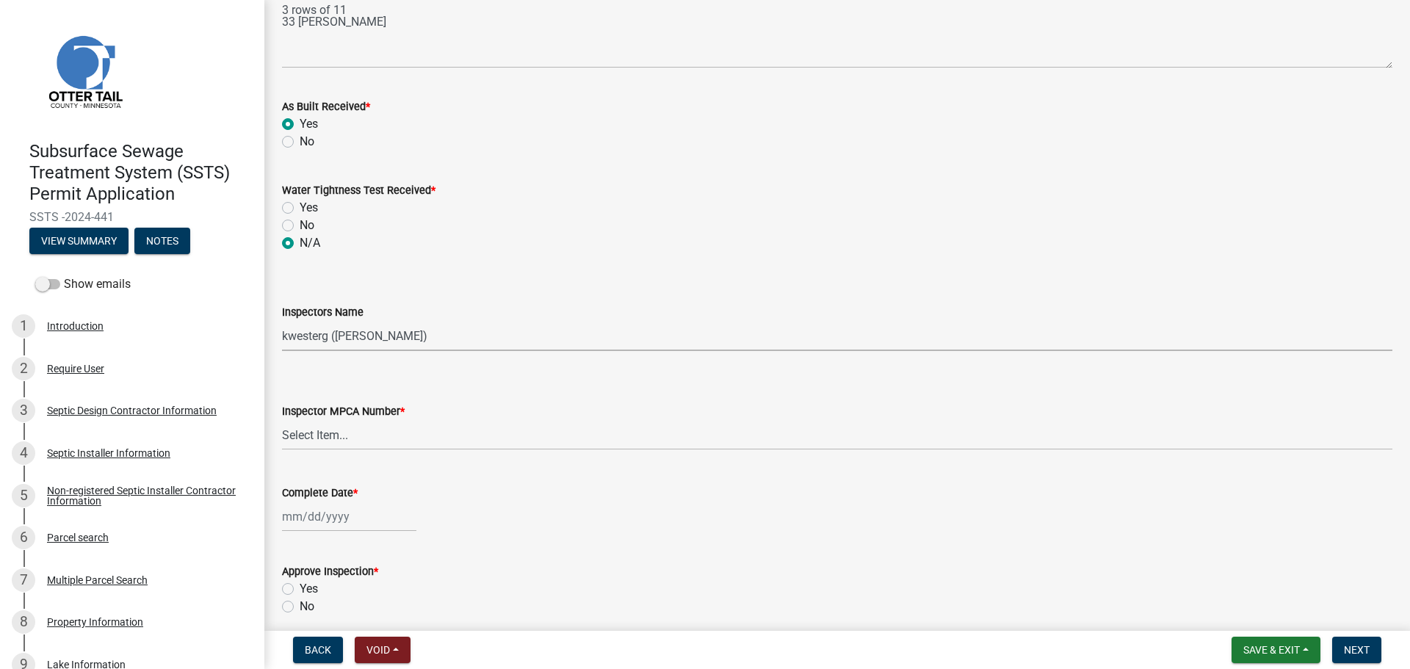
click at [310, 329] on select "Select Item... btollefson (Brittany Tollefson) alexisnewark (Alexis Newark) epl…" at bounding box center [837, 336] width 1110 height 30
select select "ab4afe9b-f255-4bf6-b29f-35714790ba70"
click at [282, 321] on select "Select Item... btollefson (Brittany Tollefson) alexisnewark (Alexis Newark) epl…" at bounding box center [837, 336] width 1110 height 30
click at [309, 433] on select "Select Item... Alexis Newark (10415) Andrea Perales (924) Brittany Tollefson (1…" at bounding box center [837, 435] width 1110 height 30
click at [282, 420] on select "Select Item... Alexis Newark (10415) Andrea Perales (924) Brittany Tollefson (1…" at bounding box center [837, 435] width 1110 height 30
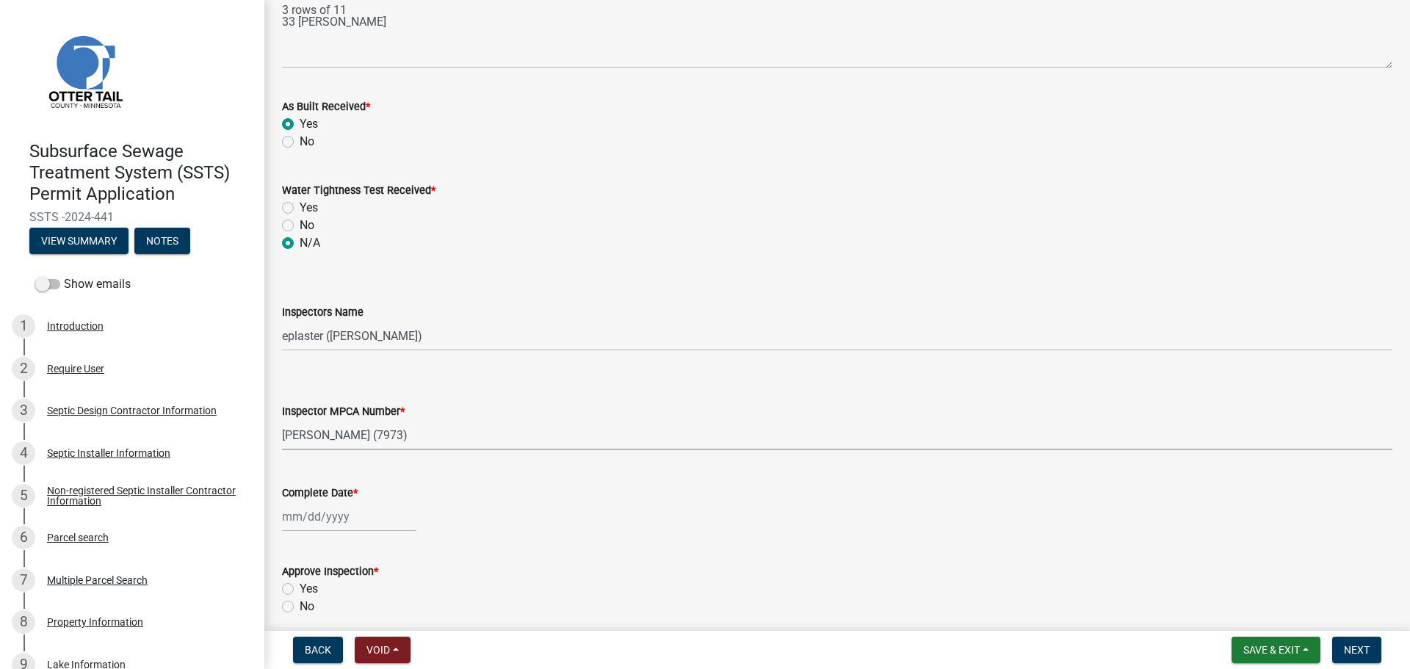
select select "4857f273-0e9a-4084-85c8-075cbcf0902e"
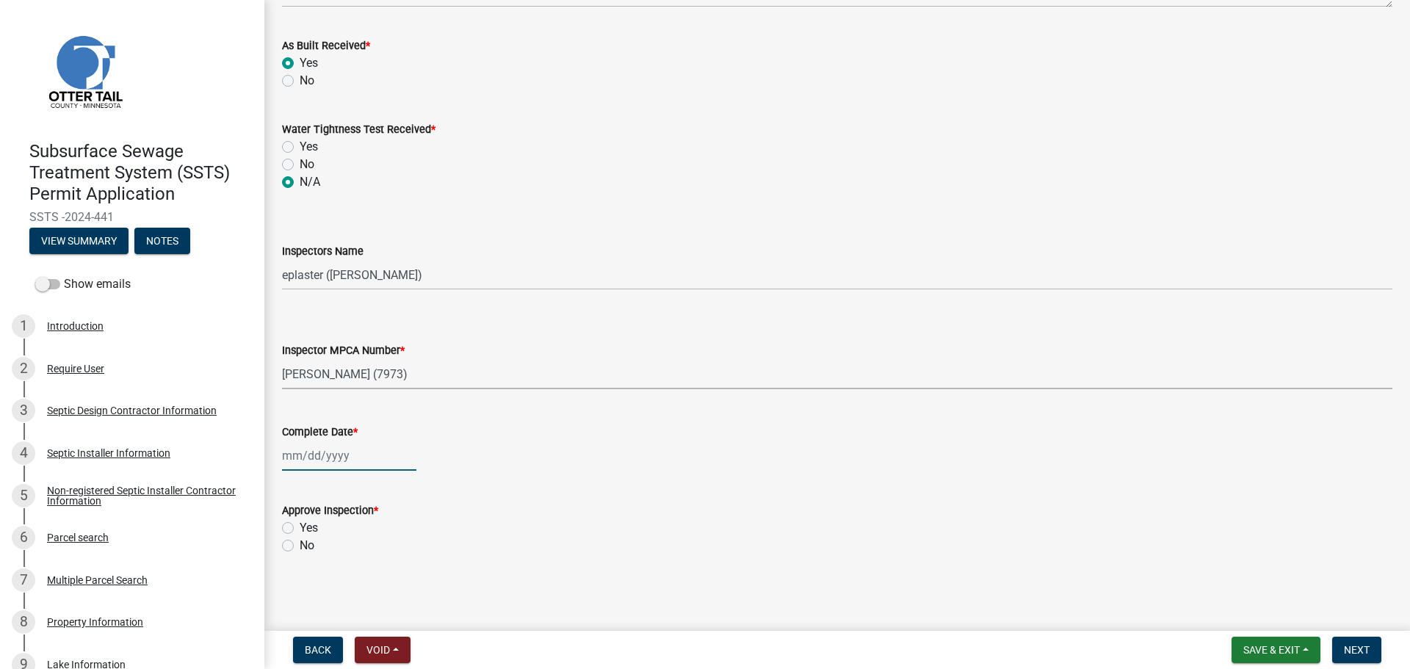
click at [300, 459] on div at bounding box center [349, 456] width 134 height 30
select select "9"
select select "2025"
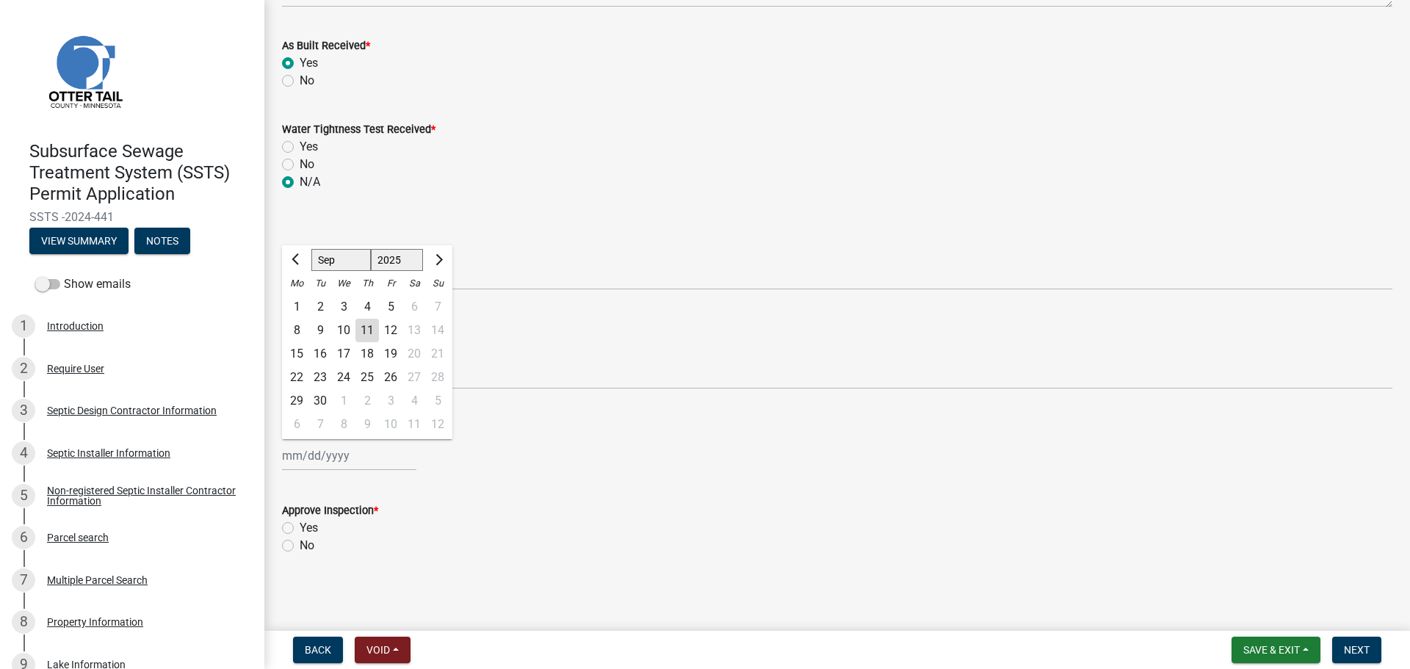
click at [343, 325] on div "10" at bounding box center [343, 330] width 23 height 23
type input "[DATE]"
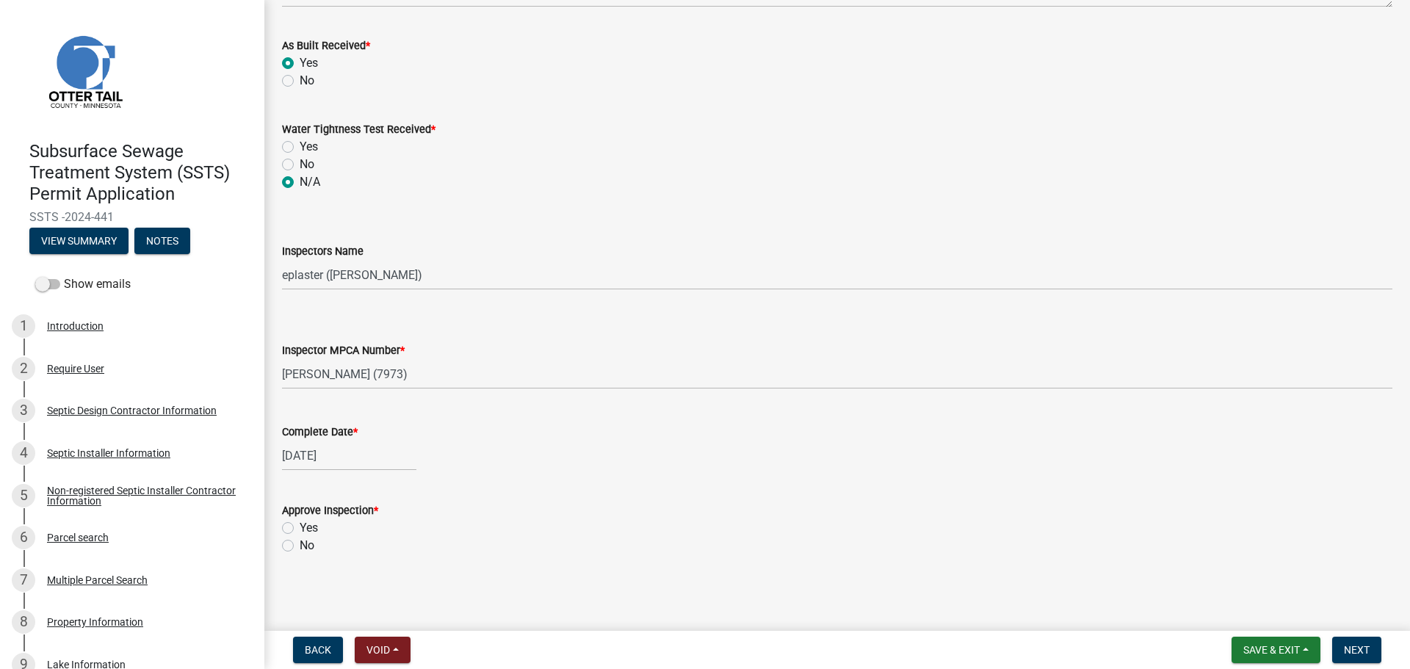
click at [300, 530] on label "Yes" at bounding box center [309, 528] width 18 height 18
click at [300, 529] on input "Yes" at bounding box center [305, 524] width 10 height 10
radio input "true"
click at [1363, 646] on span "Next" at bounding box center [1357, 650] width 26 height 12
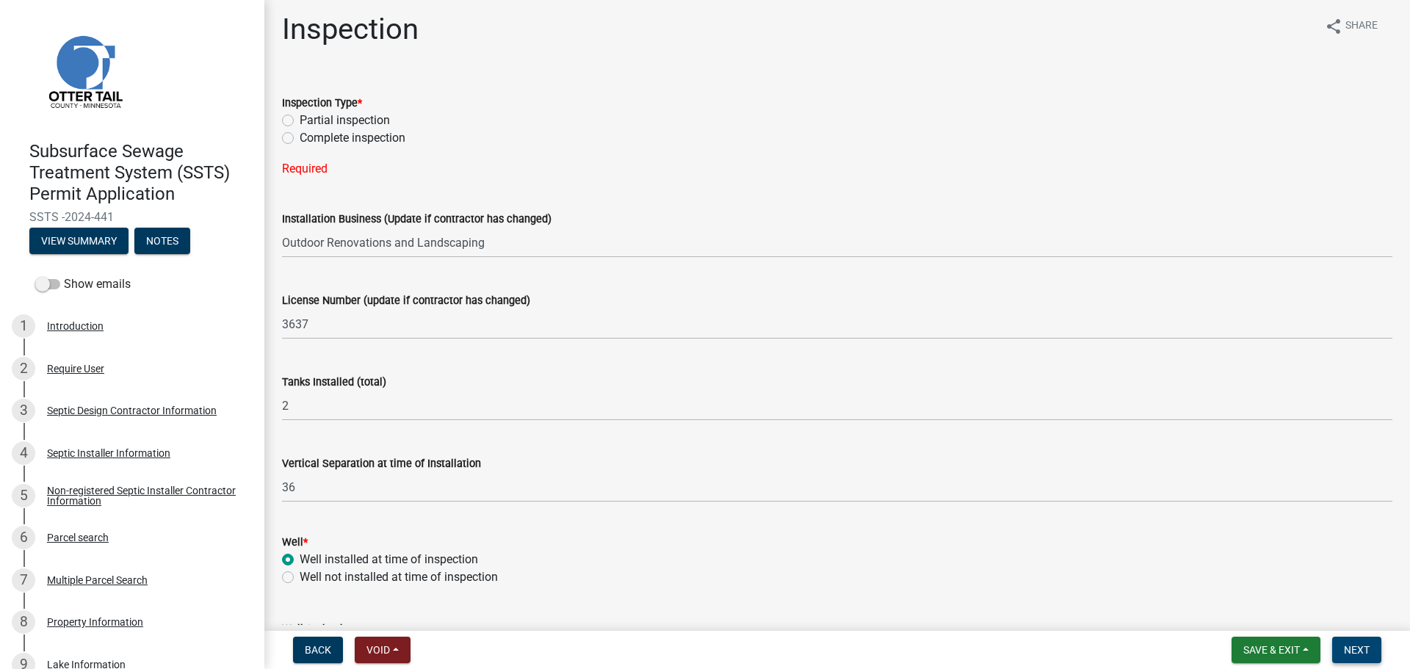
scroll to position [0, 0]
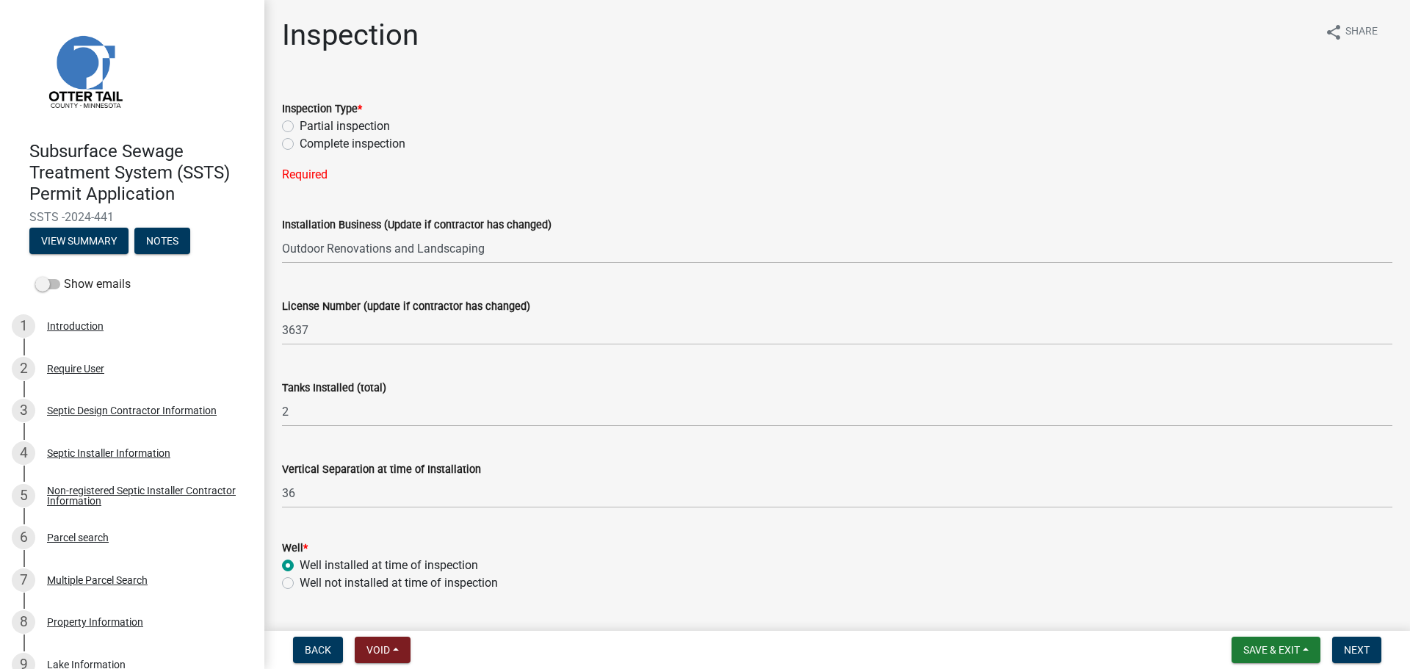
click at [300, 143] on label "Complete inspection" at bounding box center [353, 144] width 106 height 18
click at [300, 143] on input "Complete inspection" at bounding box center [305, 140] width 10 height 10
radio input "true"
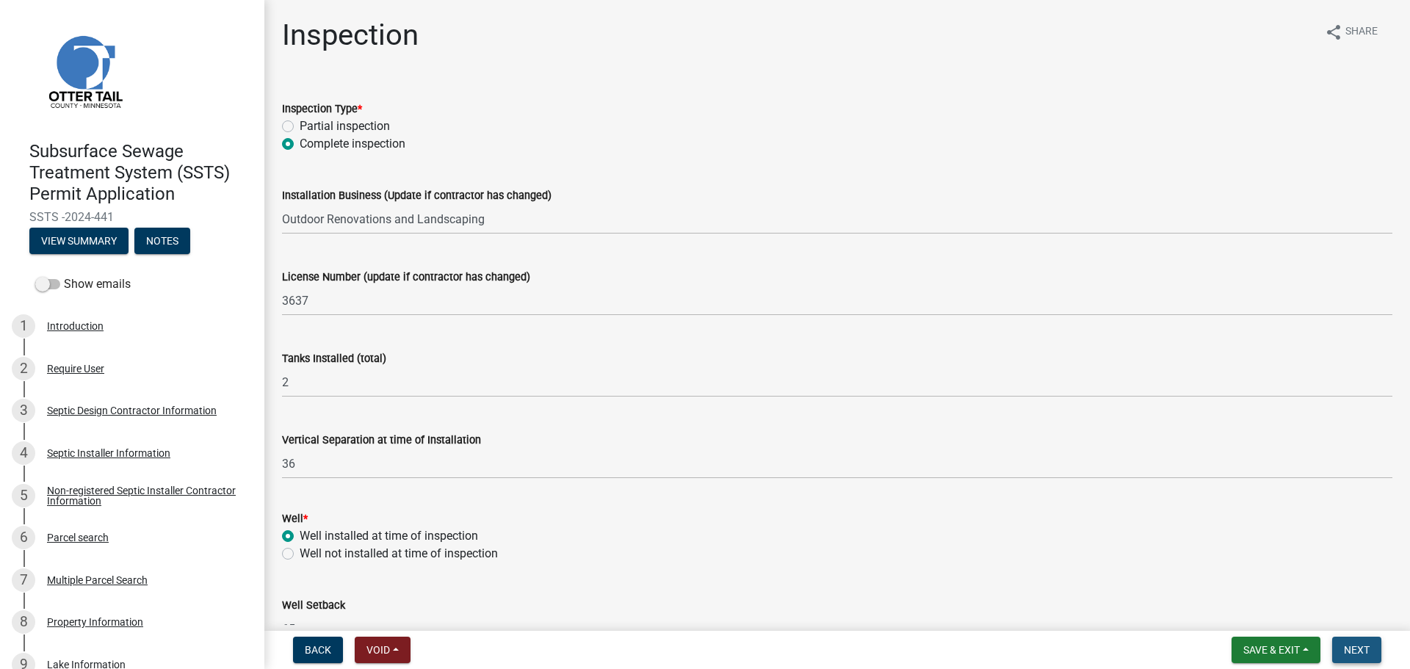
click at [1348, 651] on span "Next" at bounding box center [1357, 650] width 26 height 12
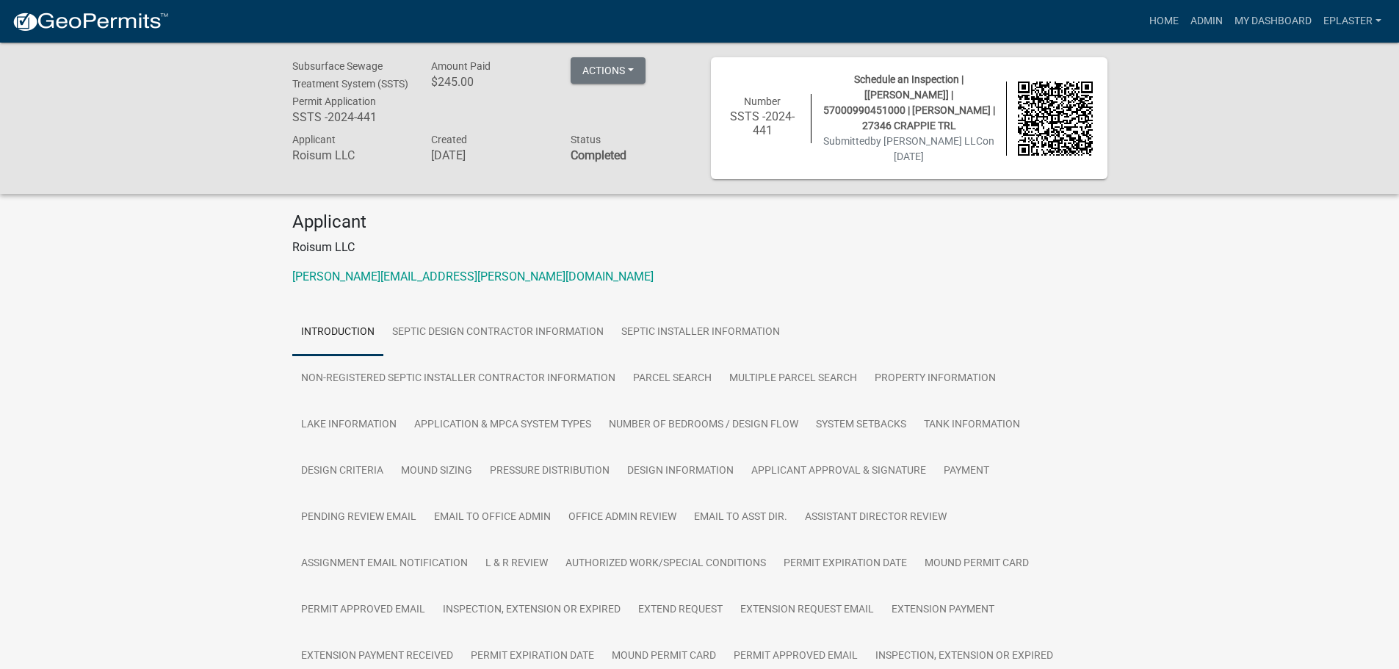
click at [919, 95] on span "Schedule an Inspection | [Elizabeth Plaster] | 57000990451000 | ERIKA JENSEN | …" at bounding box center [909, 102] width 172 height 58
copy span "57000990451000"
click at [1196, 23] on link "Admin" at bounding box center [1206, 21] width 44 height 28
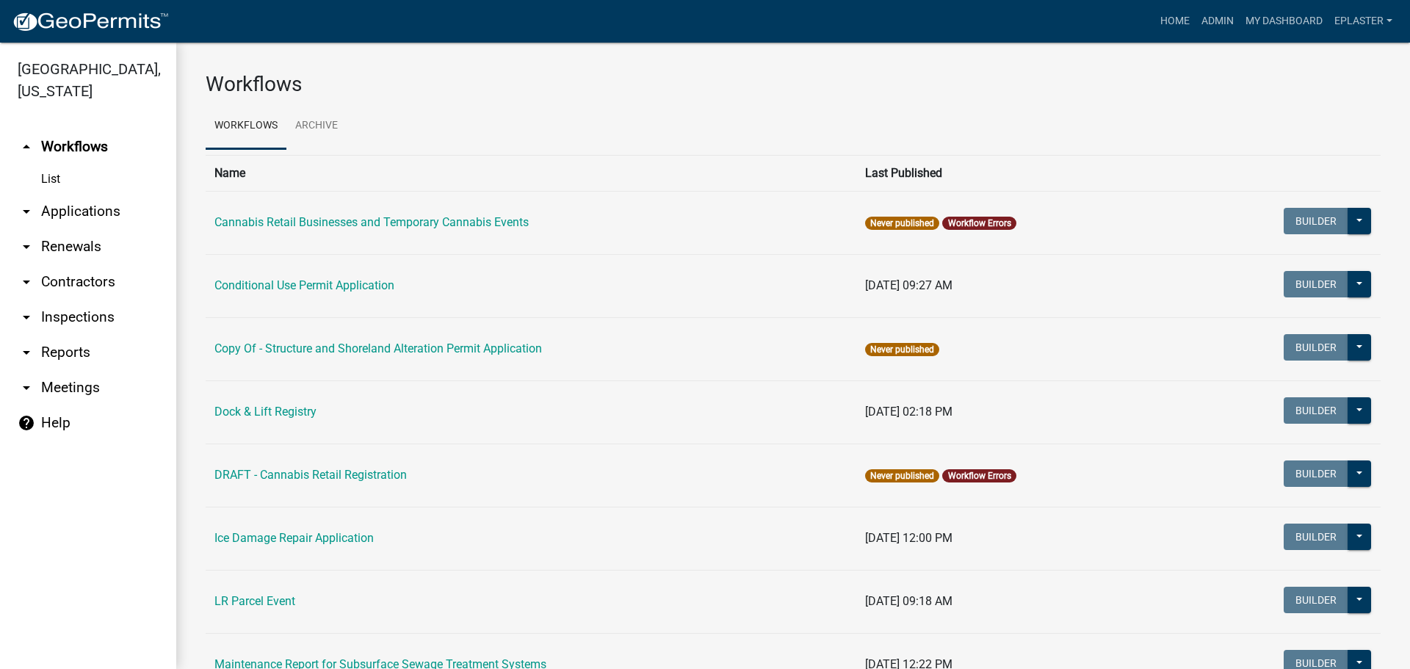
click at [62, 206] on link "arrow_drop_down Applications" at bounding box center [88, 211] width 176 height 35
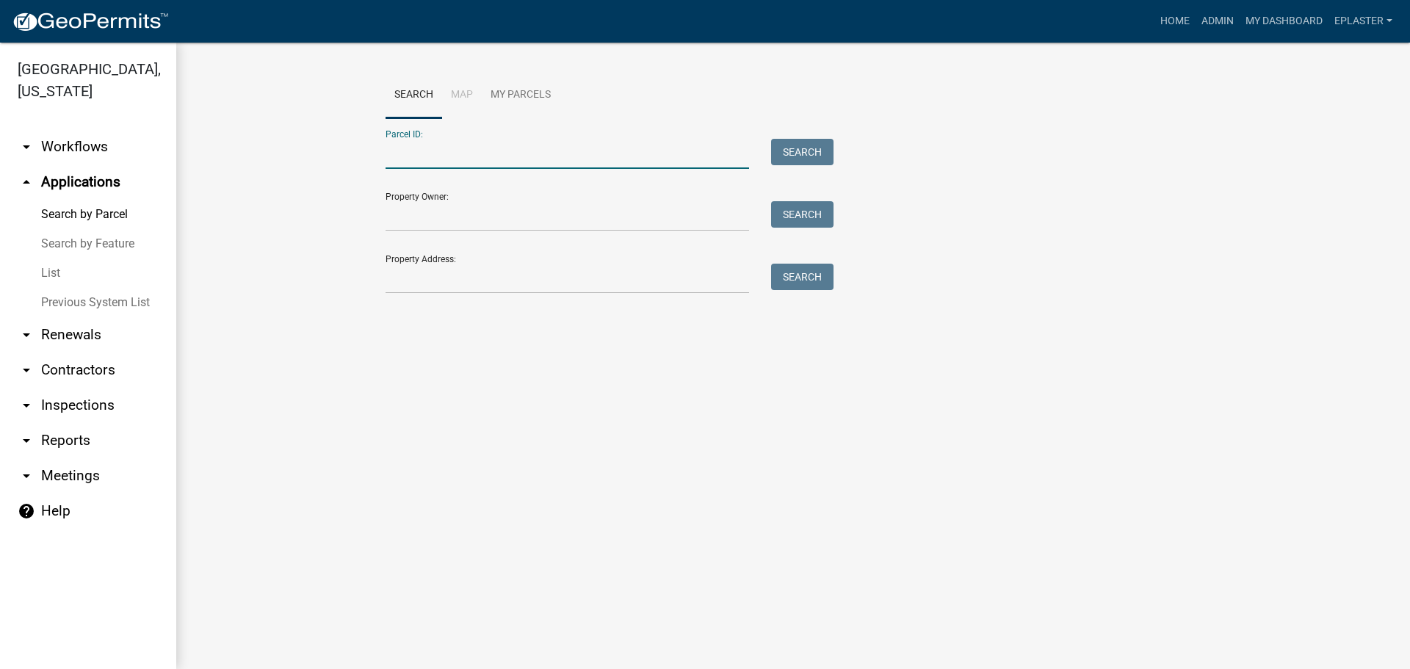
click at [419, 153] on input "Parcel ID:" at bounding box center [566, 154] width 363 height 30
paste input "57000990451000"
type input "57000990451000"
click at [796, 154] on button "Search" at bounding box center [802, 152] width 62 height 26
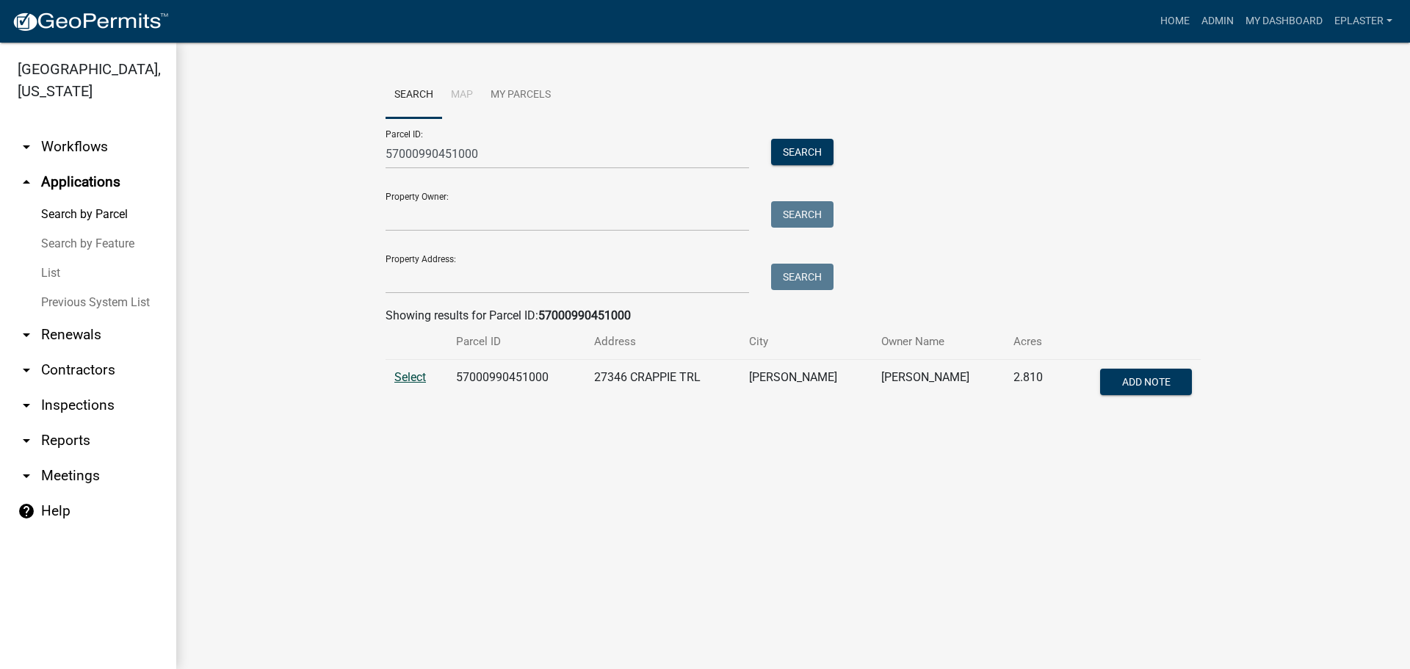
click at [405, 373] on span "Select" at bounding box center [410, 377] width 32 height 14
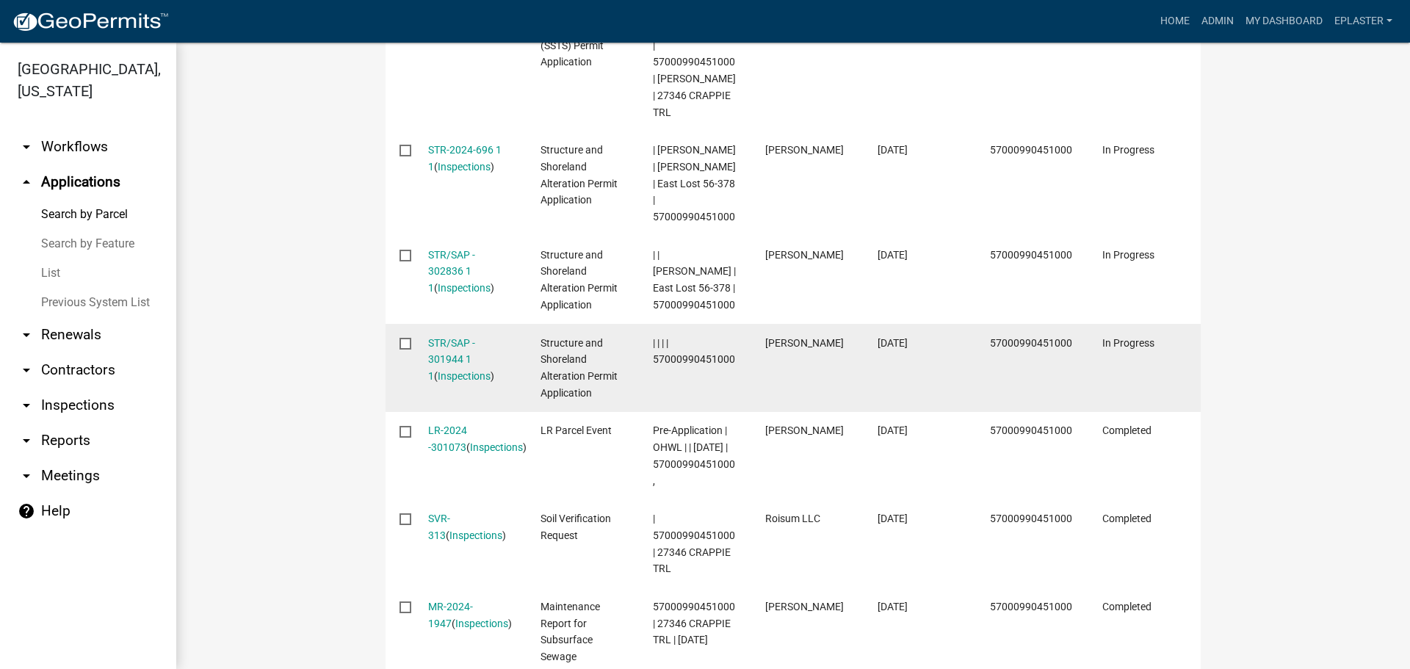
scroll to position [955, 0]
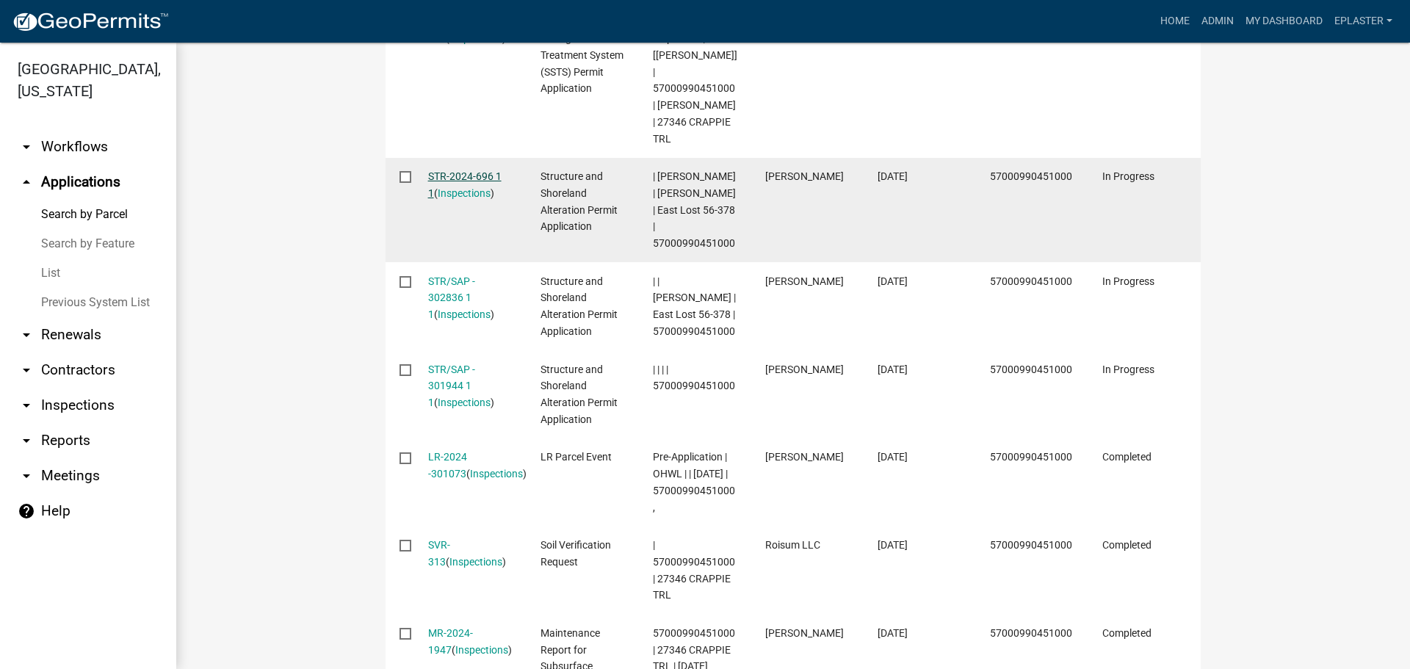
click at [452, 171] on link "STR-2024-696 1 1" at bounding box center [464, 184] width 73 height 29
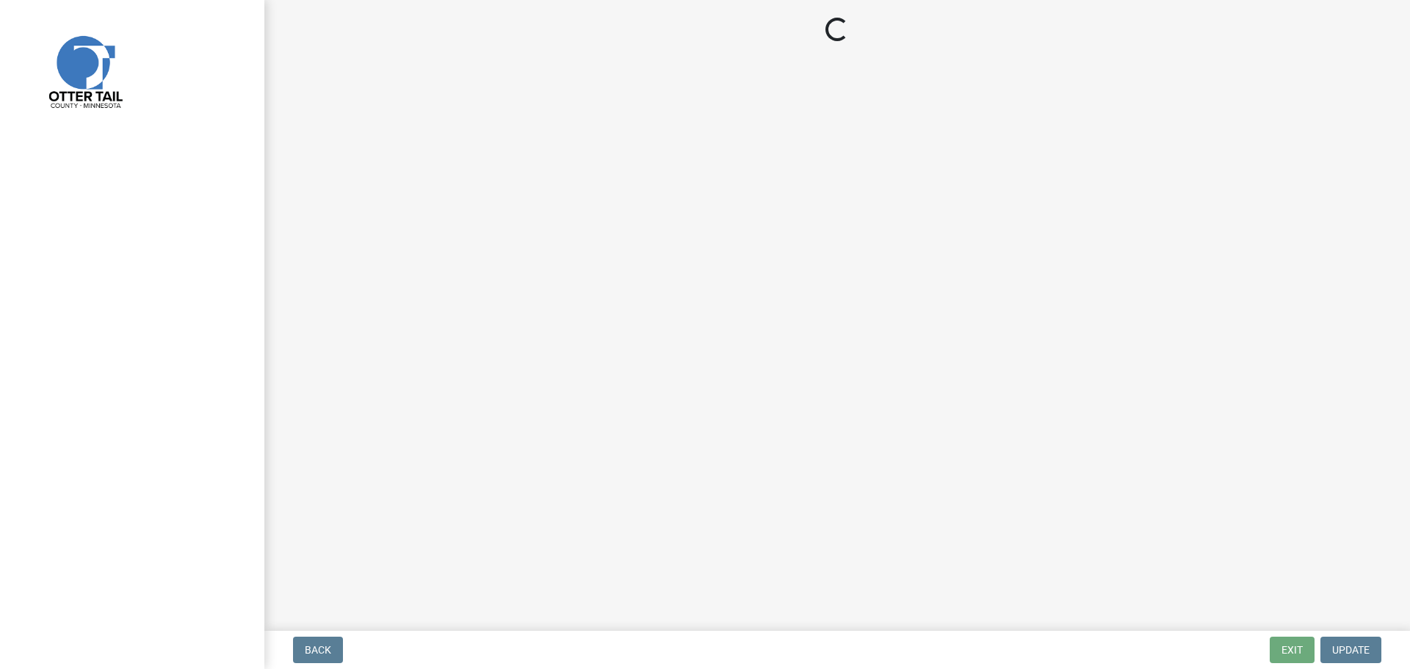
select select "710d5f49-2663-4e73-9718-d0c4e189f5ed"
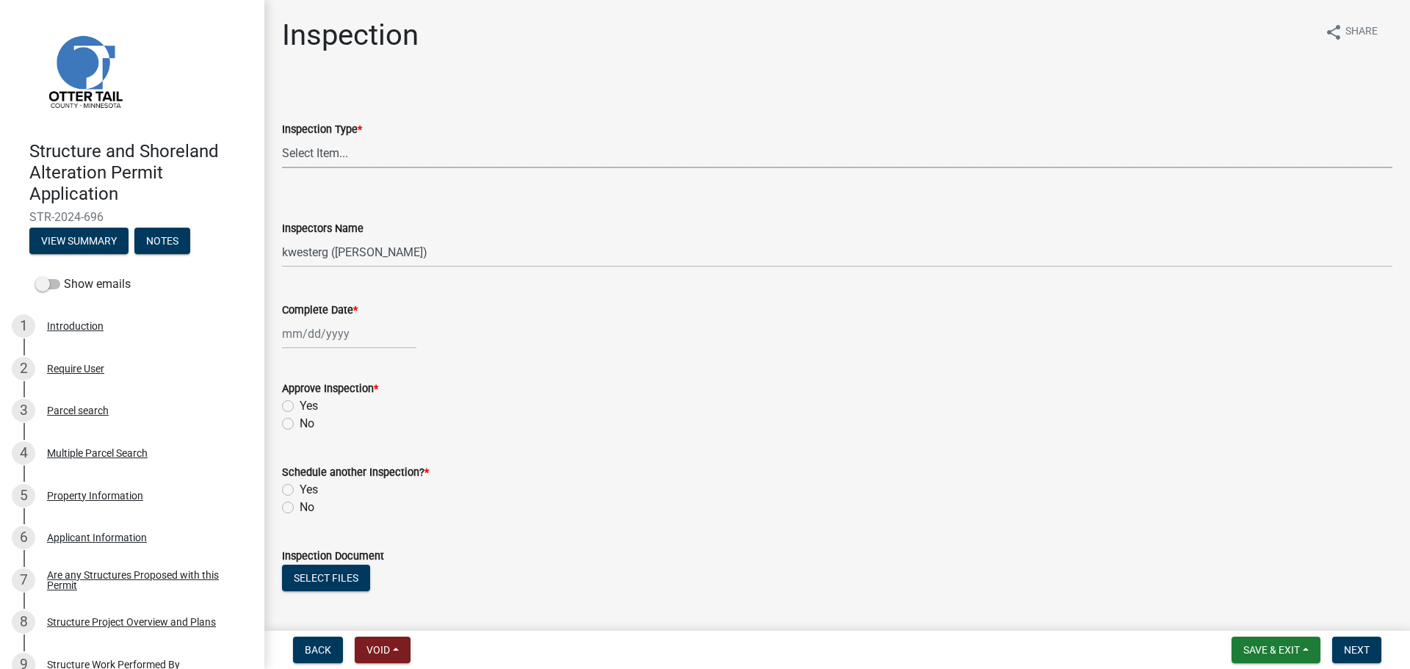
click at [355, 153] on select "Select Item... Footing / Structure Inspection Shoreland Alteration Not Built" at bounding box center [837, 153] width 1110 height 30
click at [282, 138] on select "Select Item... Footing / Structure Inspection Shoreland Alteration Not Built" at bounding box center [837, 153] width 1110 height 30
select select "29b027fa-a62f-4639-a4c1-67ac8b0bd2a2"
click at [333, 258] on select "Select Item... btollefson (Brittany Tollefson) alexisnewark (Alexis Newark) epl…" at bounding box center [837, 252] width 1110 height 30
select select "ab4afe9b-f255-4bf6-b29f-35714790ba70"
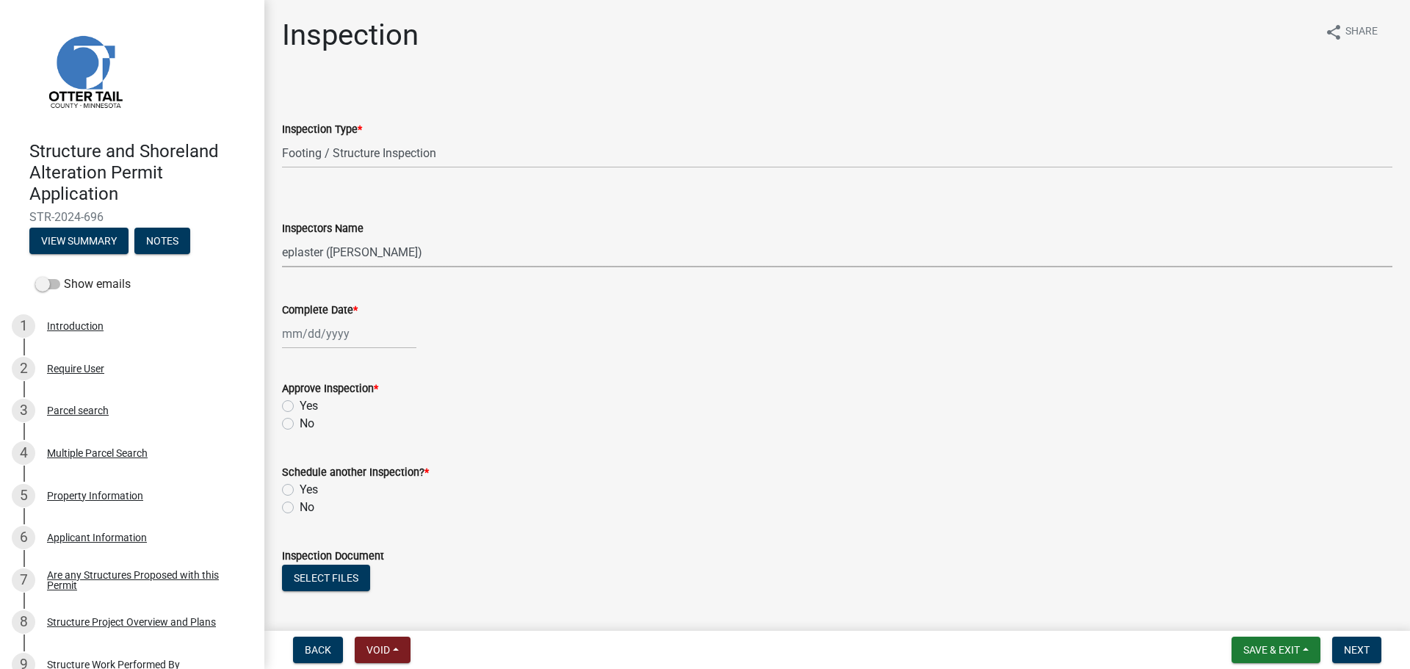
click at [282, 237] on select "Select Item... btollefson (Brittany Tollefson) alexisnewark (Alexis Newark) epl…" at bounding box center [837, 252] width 1110 height 30
click at [322, 336] on div at bounding box center [349, 334] width 134 height 30
select select "9"
select select "2025"
click at [352, 430] on div "10" at bounding box center [343, 435] width 23 height 23
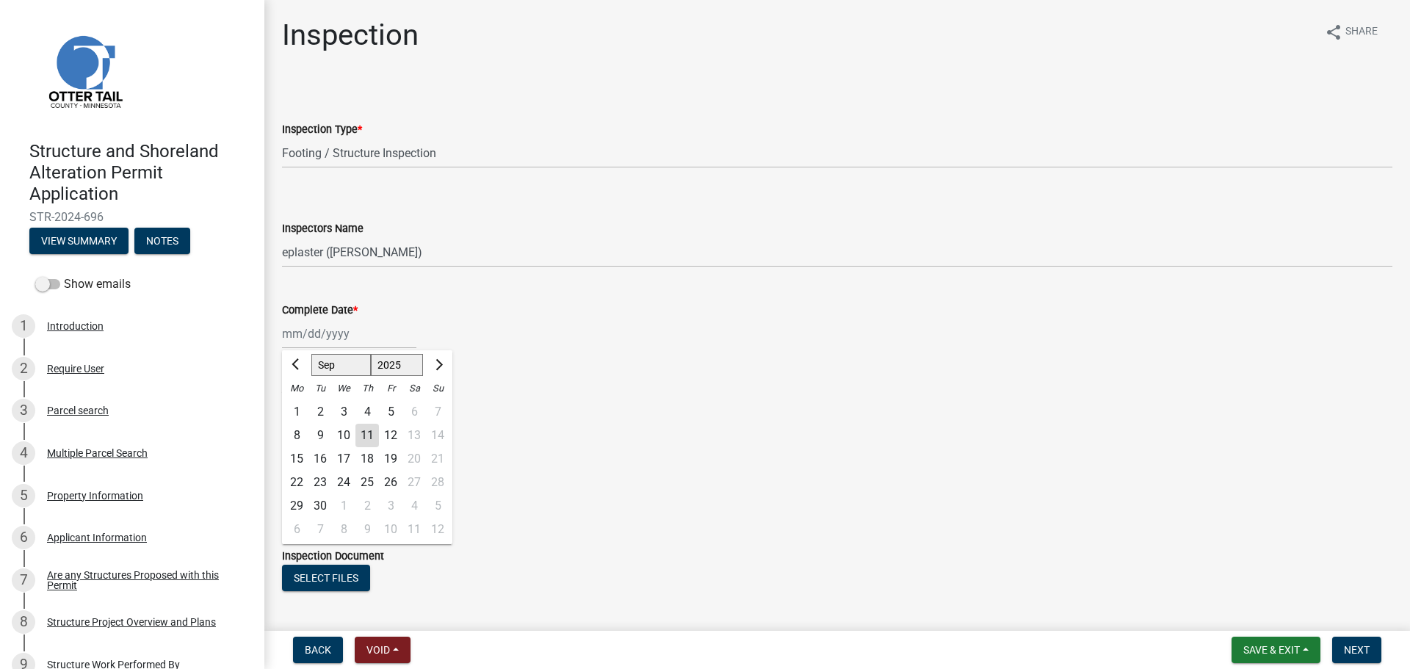
type input "[DATE]"
click at [300, 407] on label "Yes" at bounding box center [309, 406] width 18 height 18
click at [300, 407] on input "Yes" at bounding box center [305, 402] width 10 height 10
radio input "true"
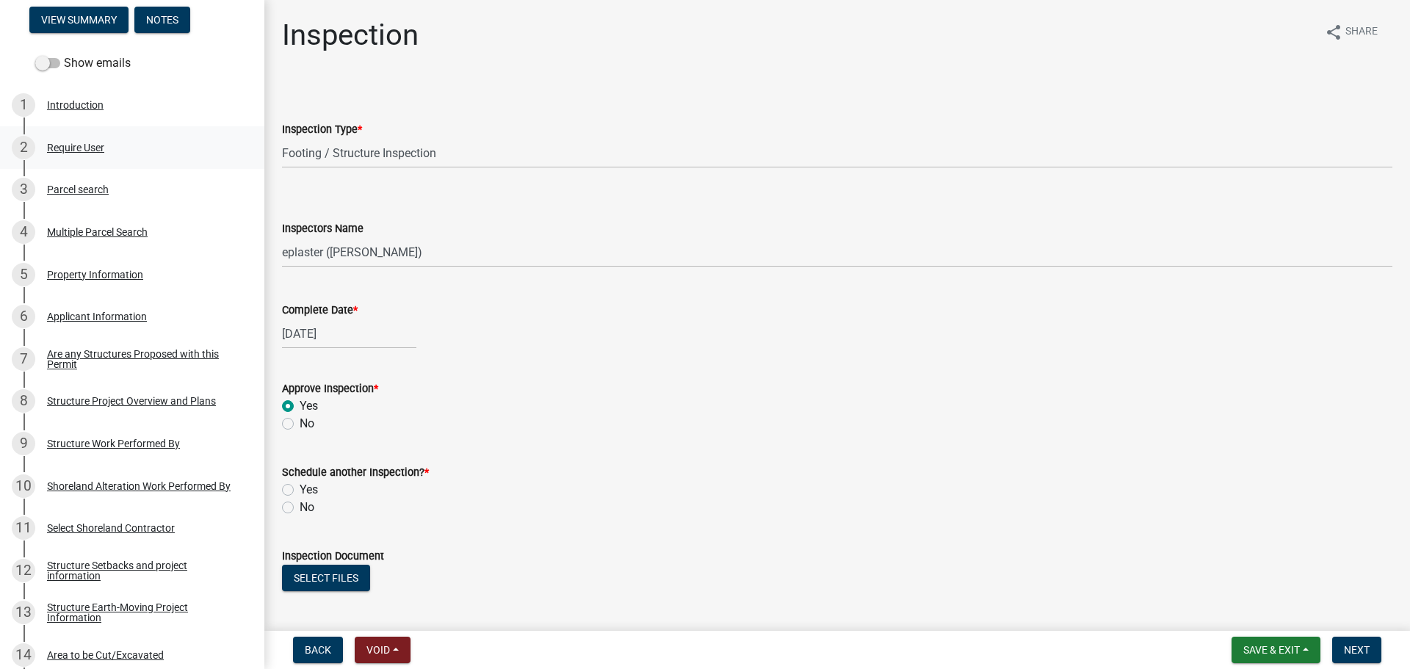
scroll to position [202, 0]
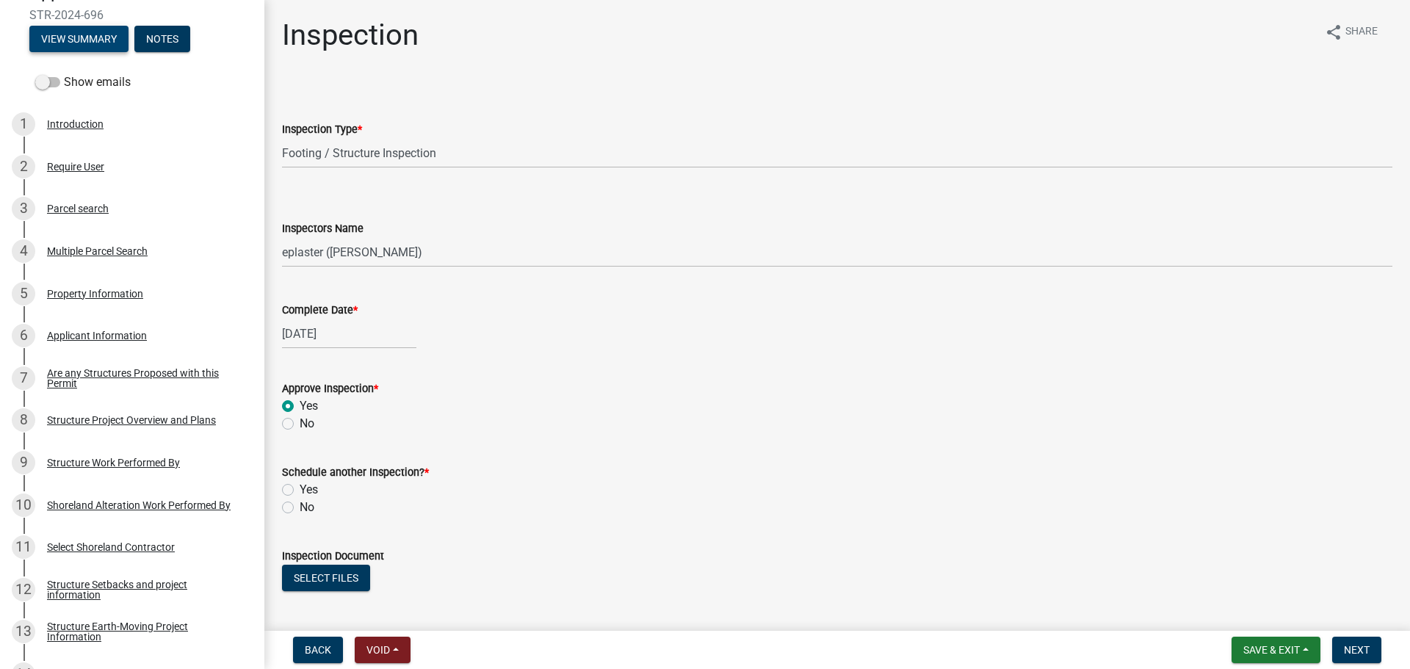
click at [80, 34] on button "View Summary" at bounding box center [78, 39] width 99 height 26
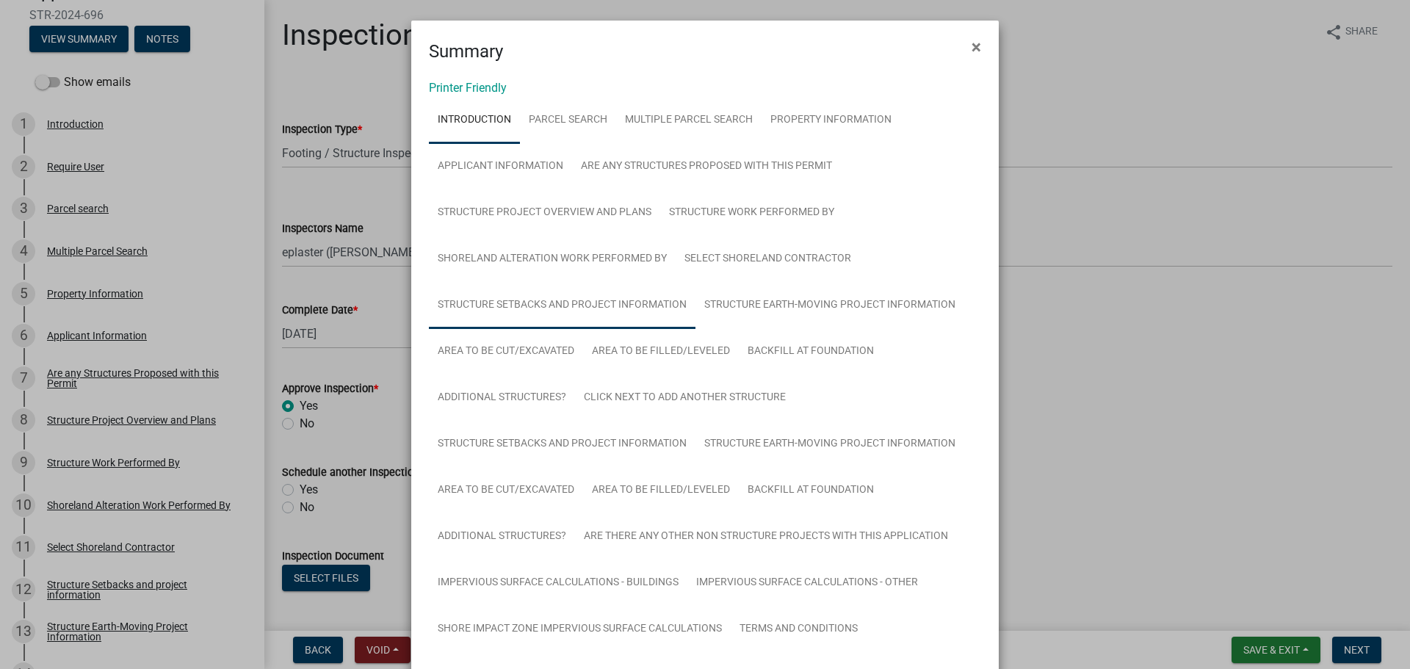
click at [606, 320] on link "Structure Setbacks and project information" at bounding box center [562, 305] width 267 height 47
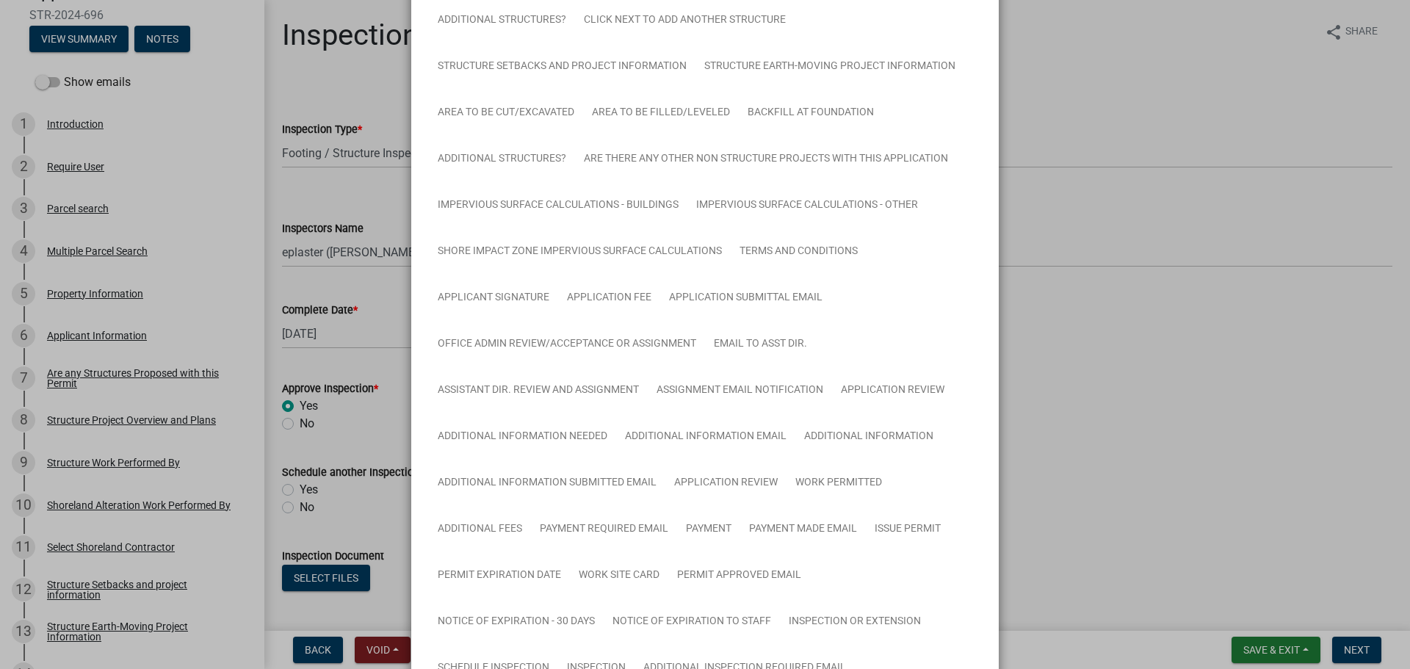
scroll to position [0, 0]
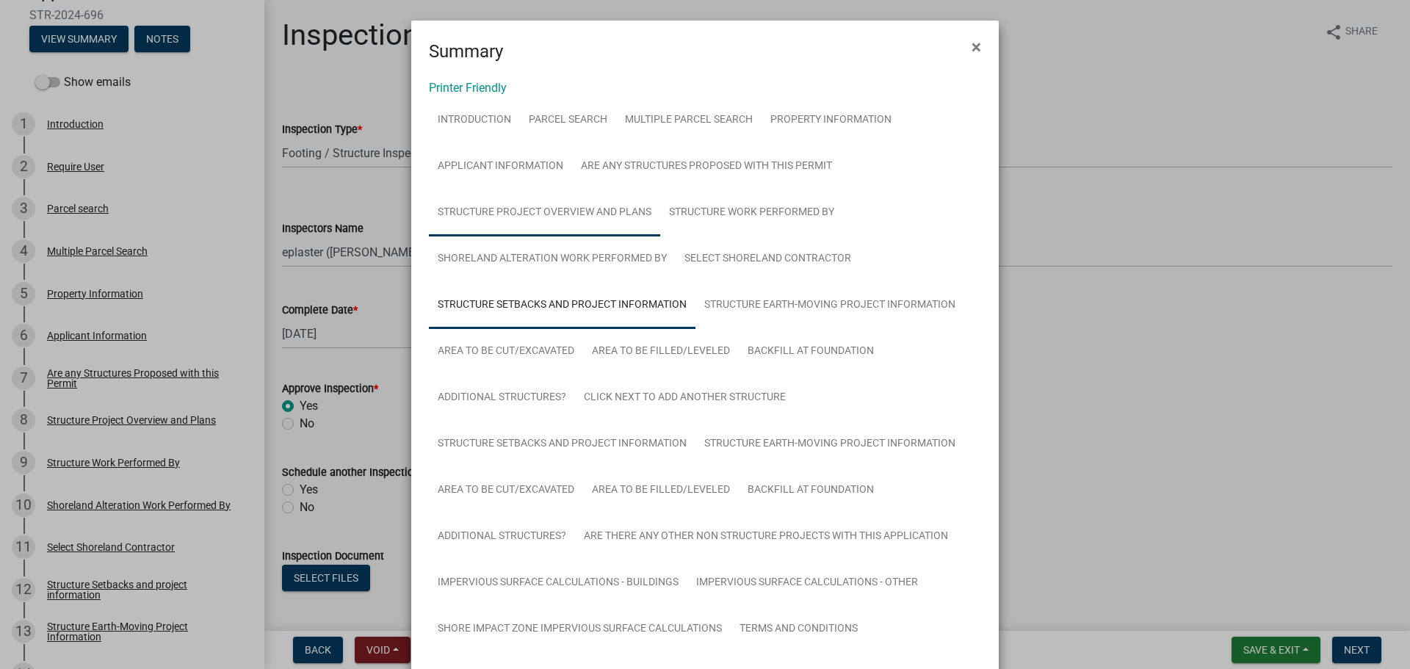
click at [582, 216] on link "Structure Project Overview and Plans" at bounding box center [544, 212] width 231 height 47
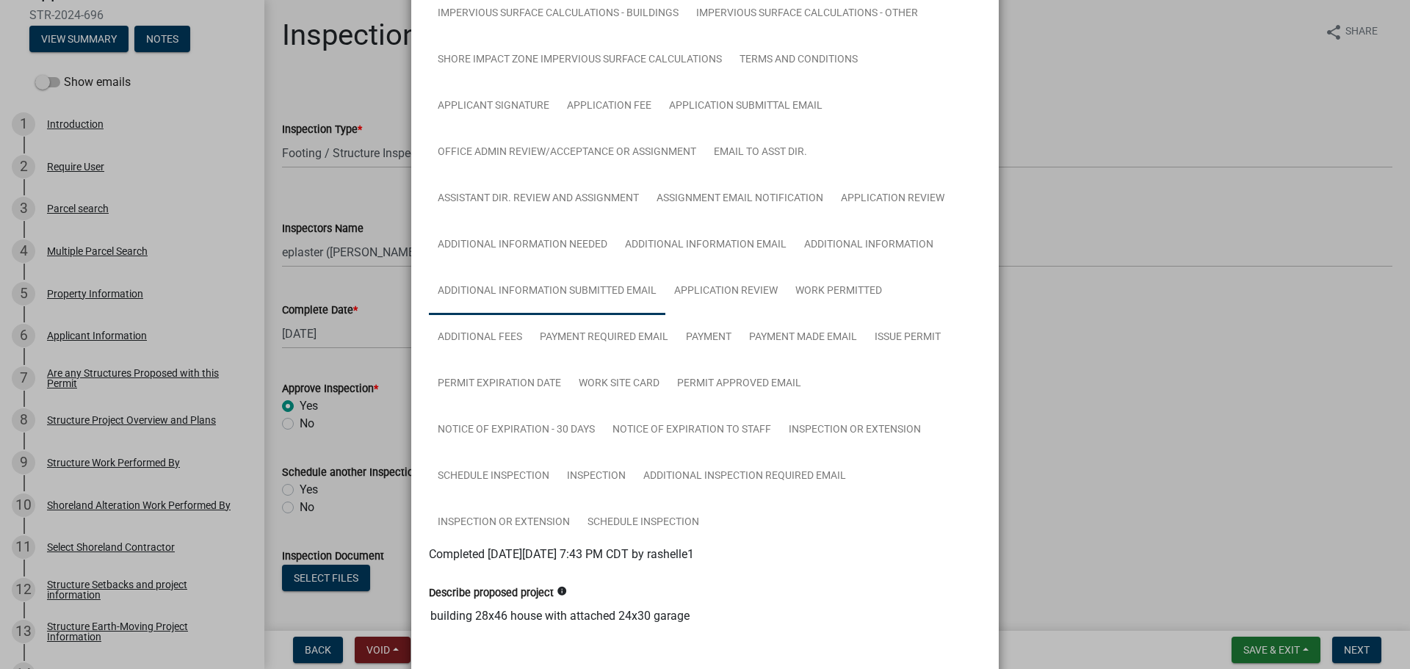
scroll to position [800, 0]
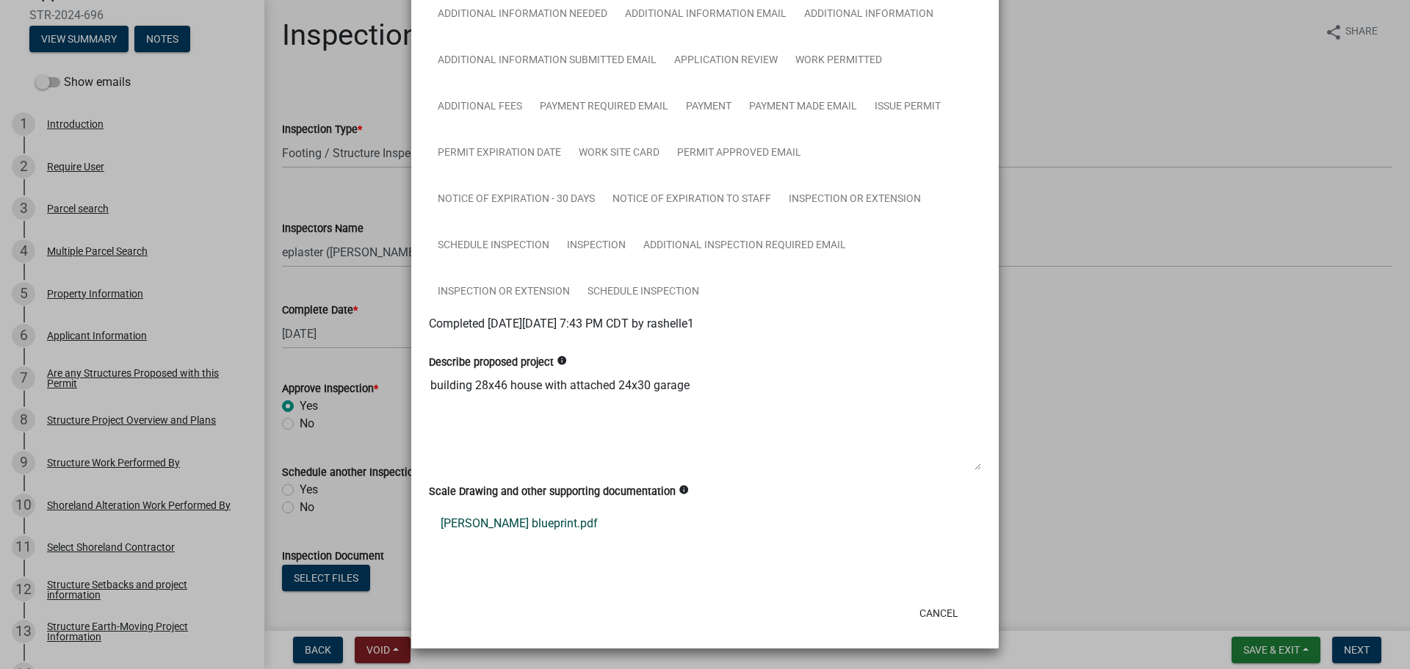
click at [499, 521] on link "Erika blueprint.pdf" at bounding box center [705, 523] width 552 height 35
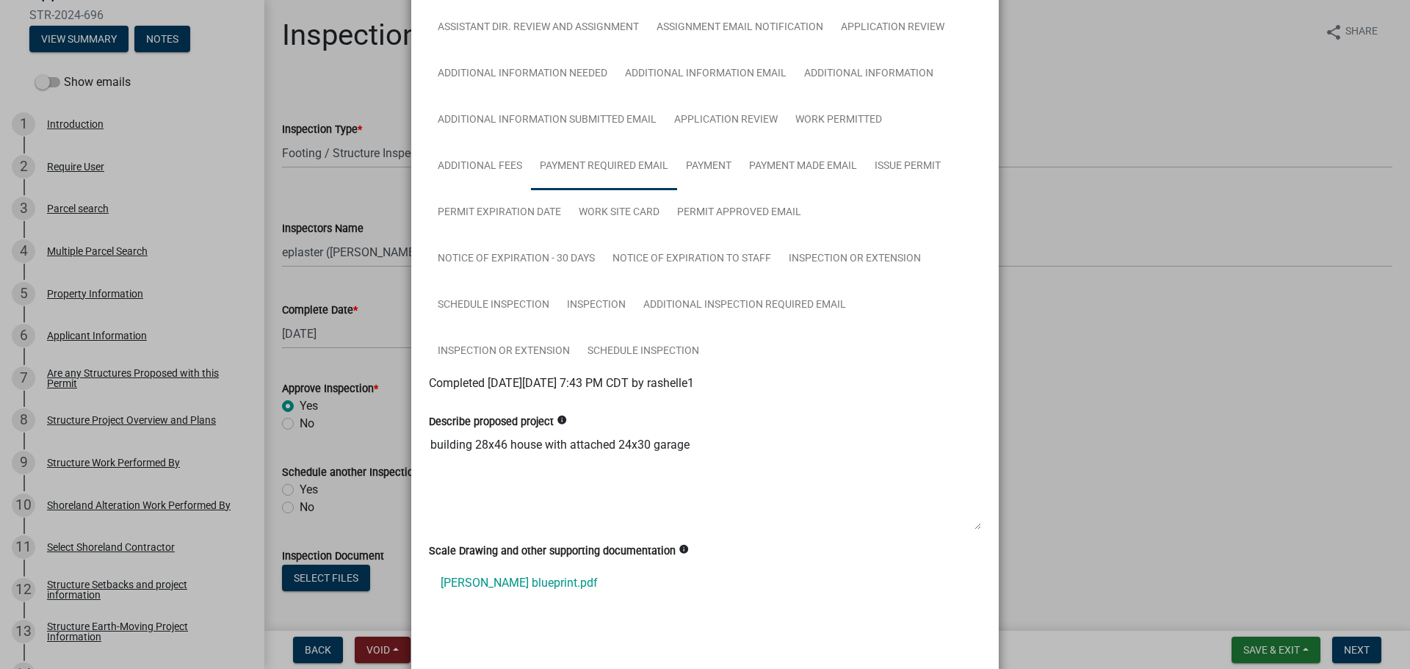
scroll to position [726, 0]
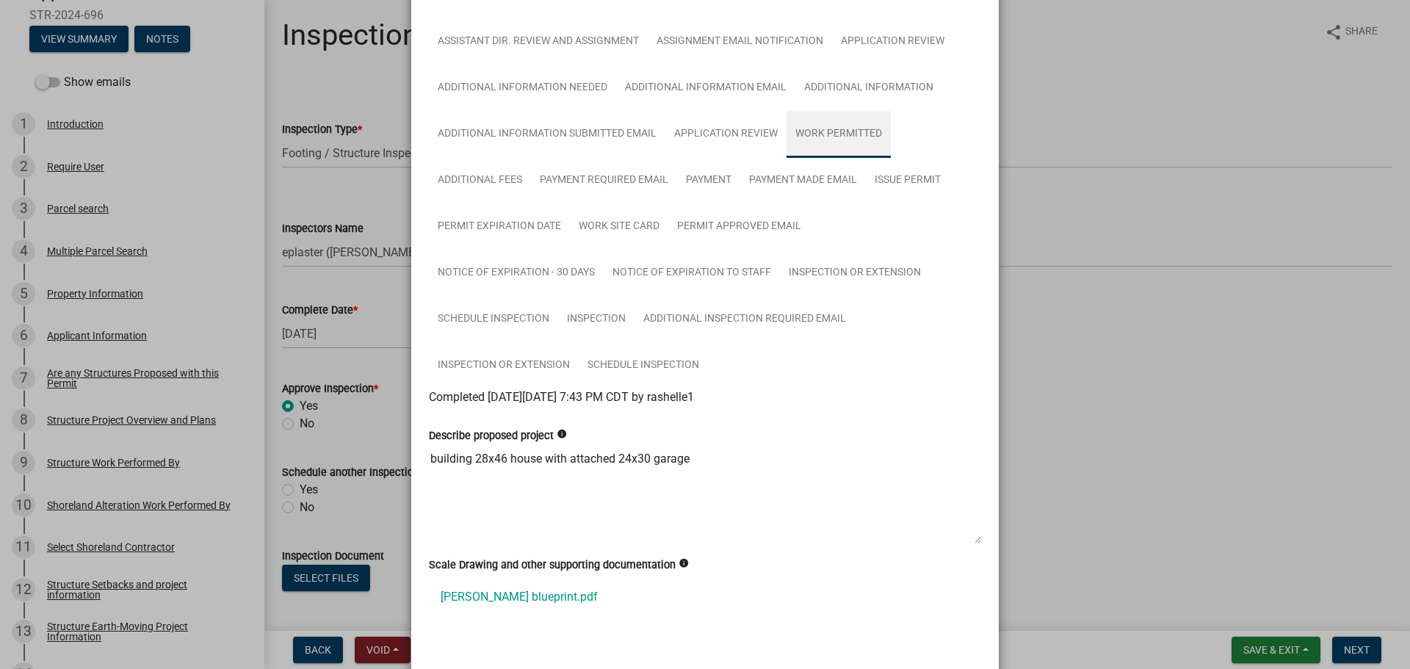
click at [818, 139] on link "Work Permitted" at bounding box center [838, 134] width 104 height 47
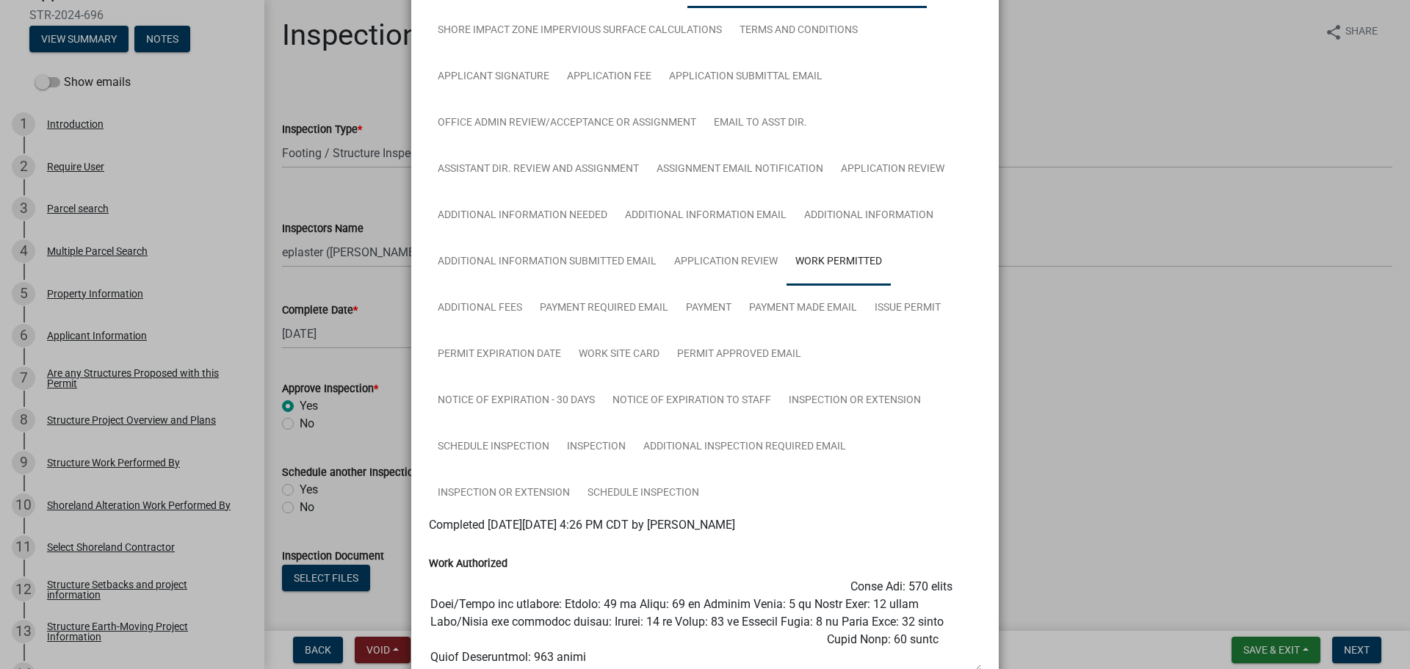
scroll to position [249, 0]
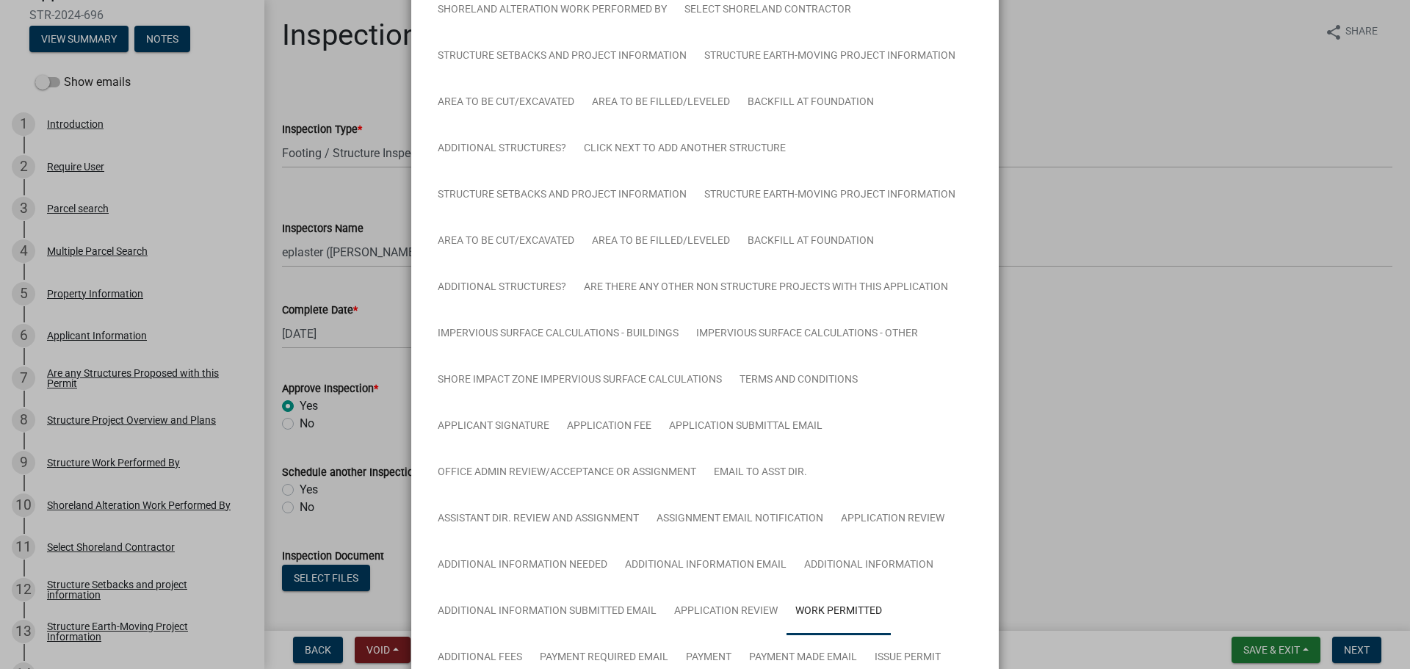
click at [1151, 312] on ngb-modal-window "Summary × Printer Friendly Introduction Parcel search Multiple Parcel Search Pr…" at bounding box center [705, 334] width 1410 height 669
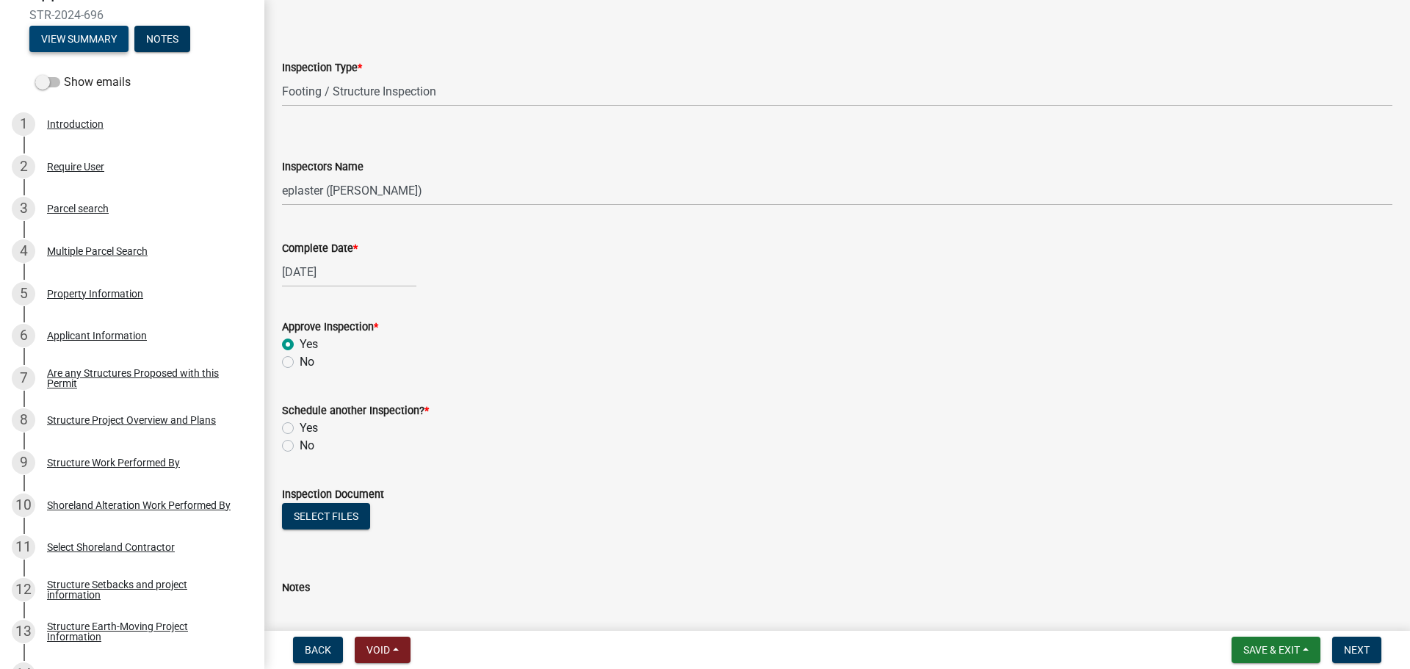
scroll to position [171, 0]
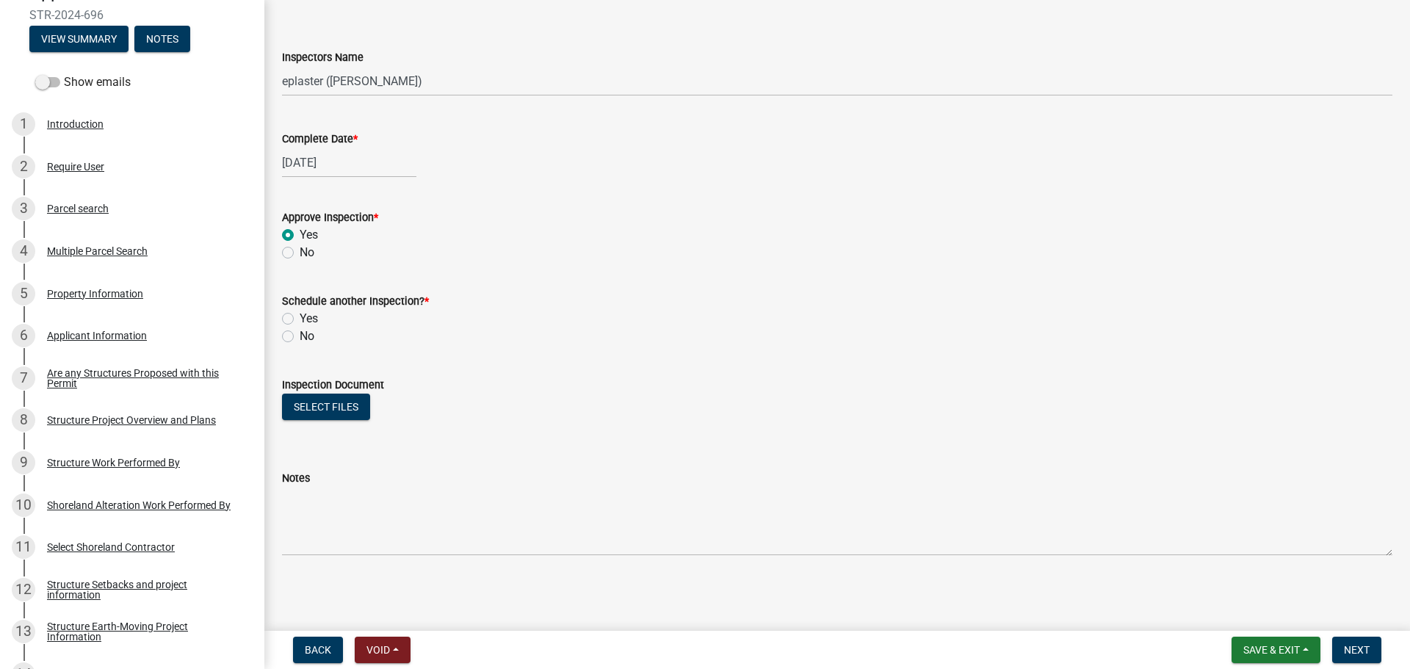
click at [300, 336] on label "No" at bounding box center [307, 336] width 15 height 18
click at [300, 336] on input "No" at bounding box center [305, 332] width 10 height 10
radio input "true"
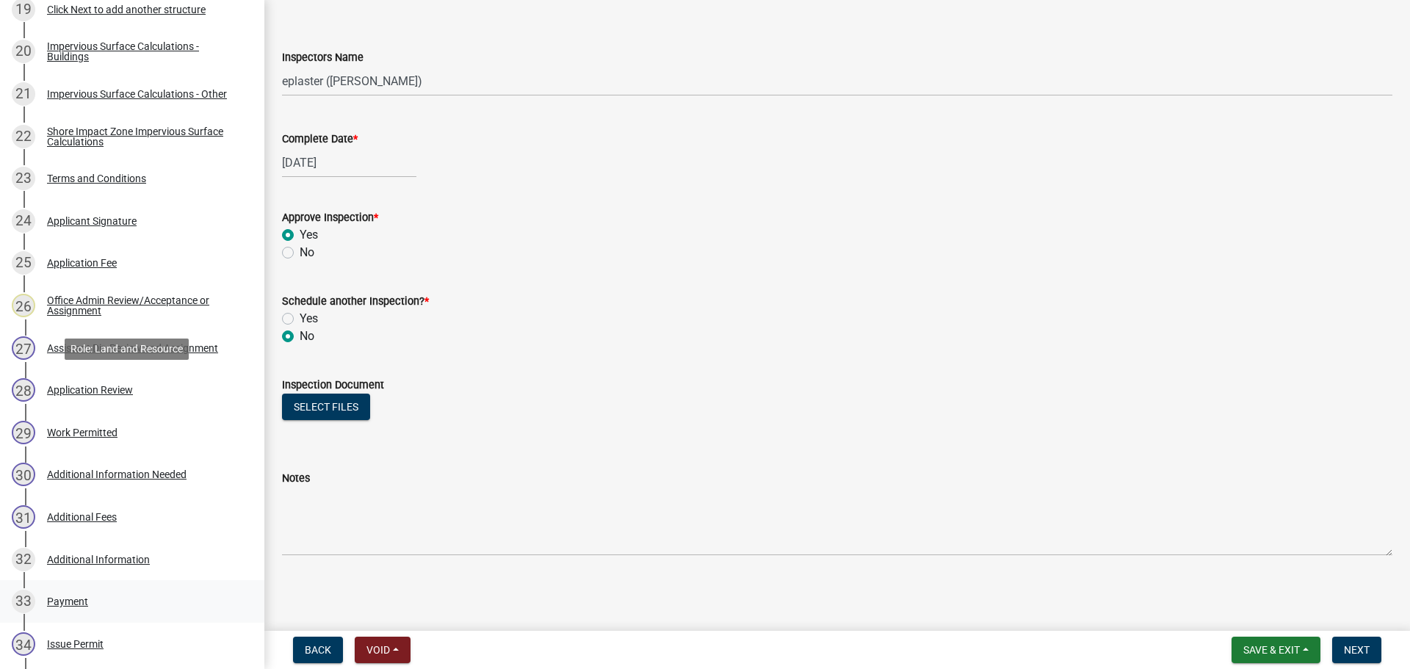
scroll to position [1450, 0]
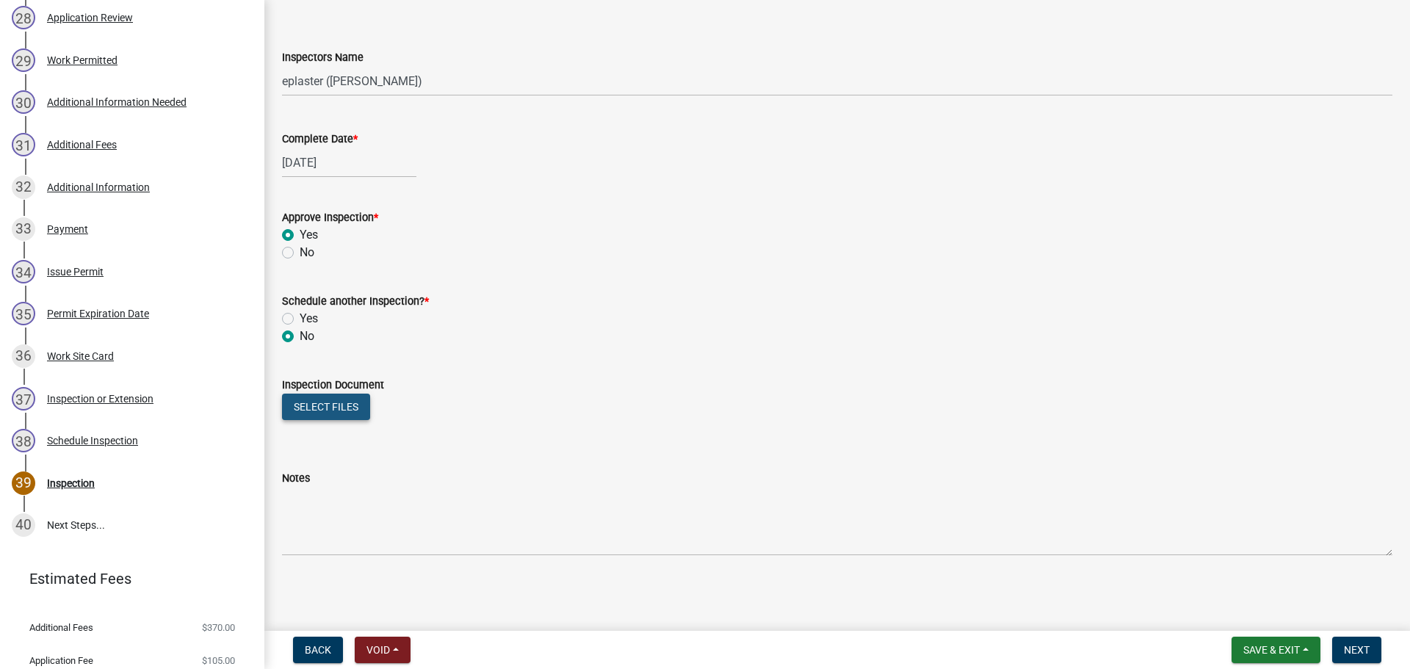
click at [326, 400] on button "Select files" at bounding box center [326, 407] width 88 height 26
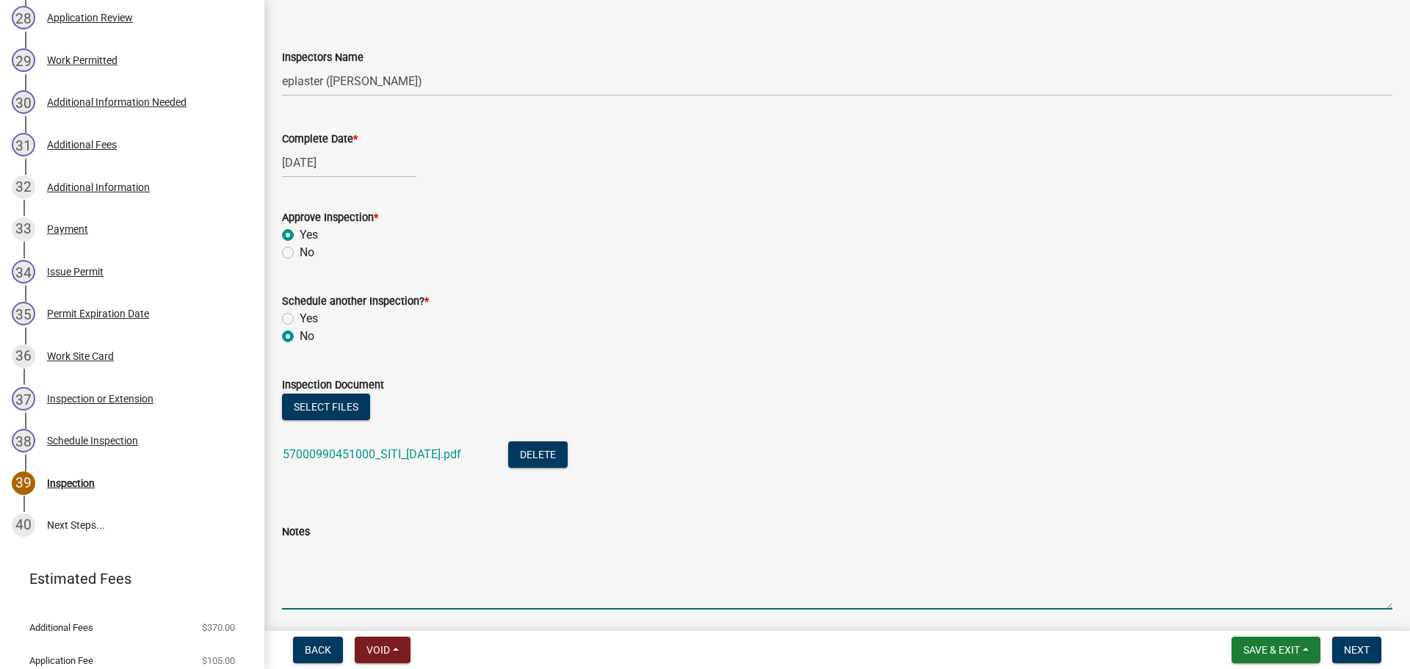
click at [362, 576] on textarea "Notes" at bounding box center [837, 574] width 1110 height 69
type textarea "Meets all setbacks."
click at [1380, 648] on button "Next" at bounding box center [1356, 650] width 49 height 26
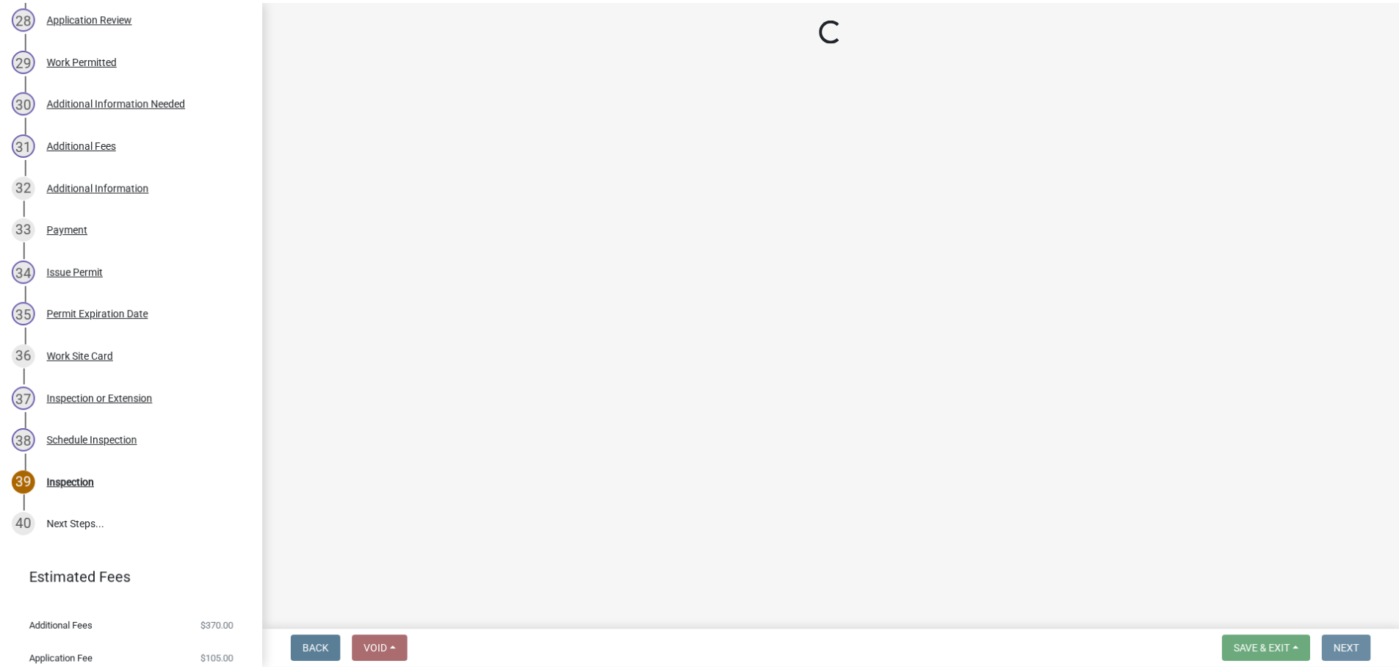
scroll to position [0, 0]
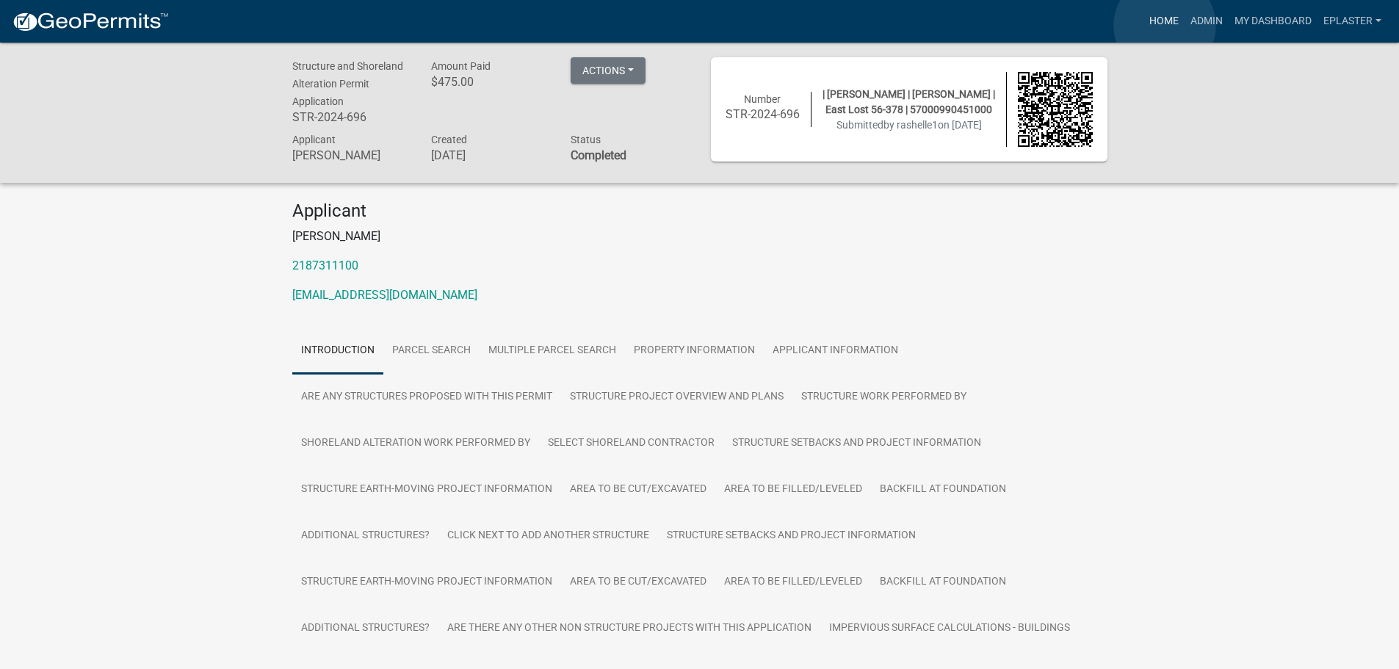
click at [1165, 26] on link "Home" at bounding box center [1163, 21] width 41 height 28
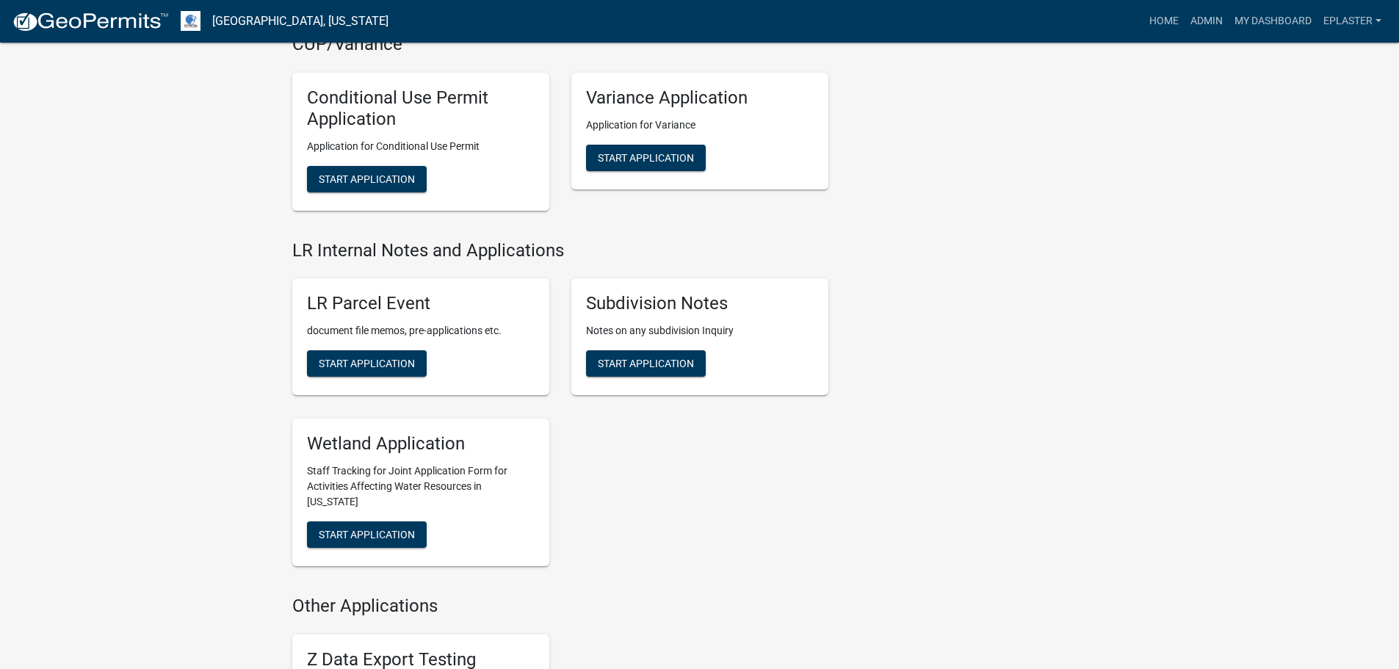
scroll to position [1799, 0]
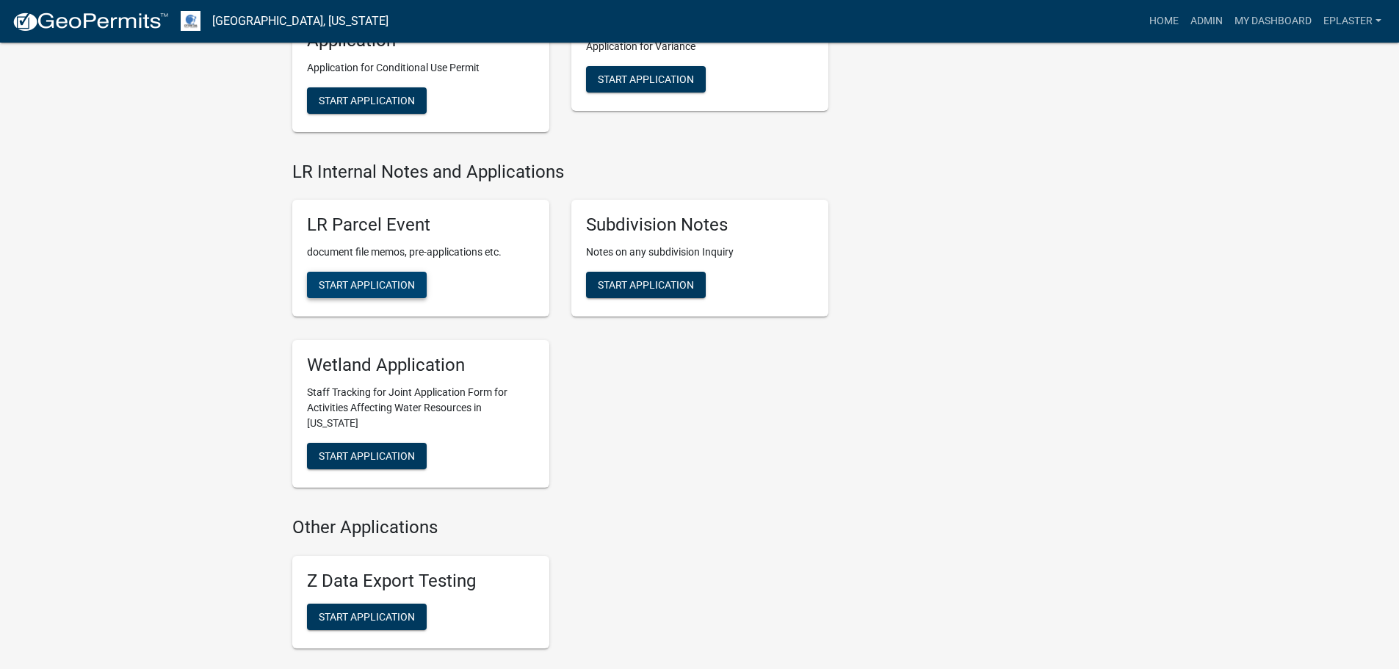
click at [320, 276] on button "Start Application" at bounding box center [367, 285] width 120 height 26
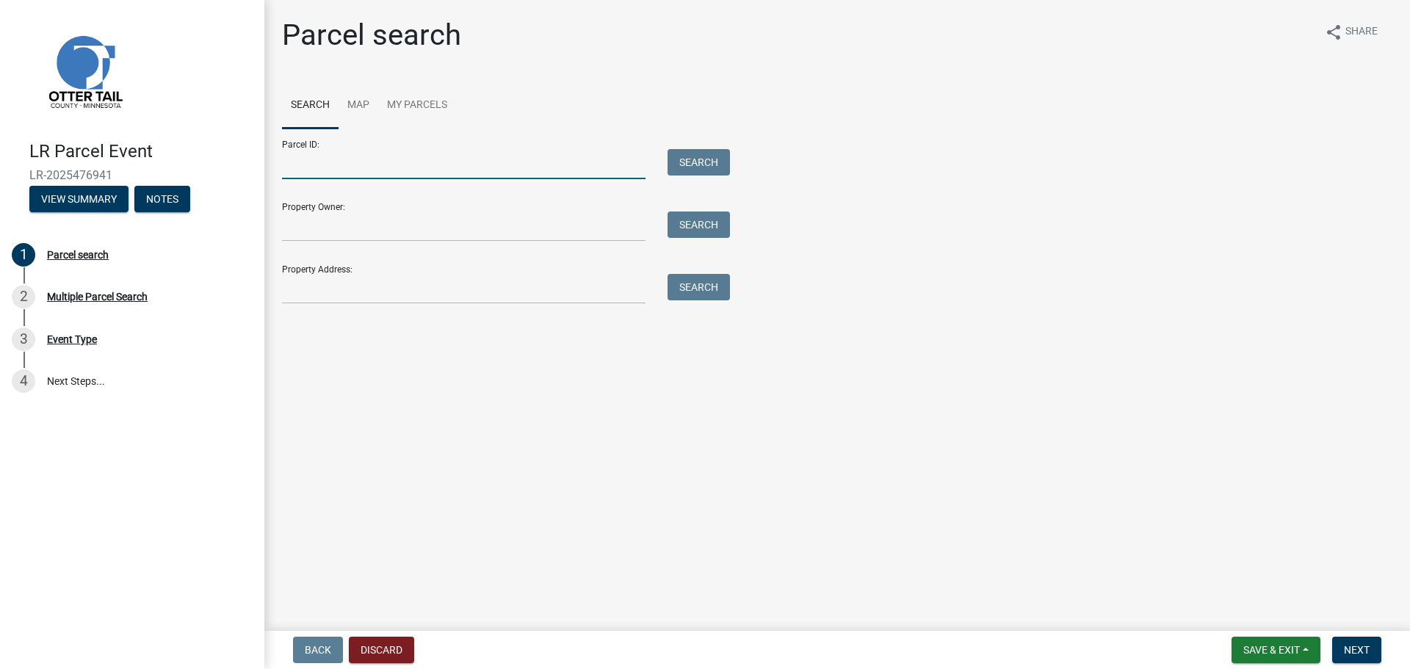
click at [359, 171] on input "Parcel ID:" at bounding box center [463, 164] width 363 height 30
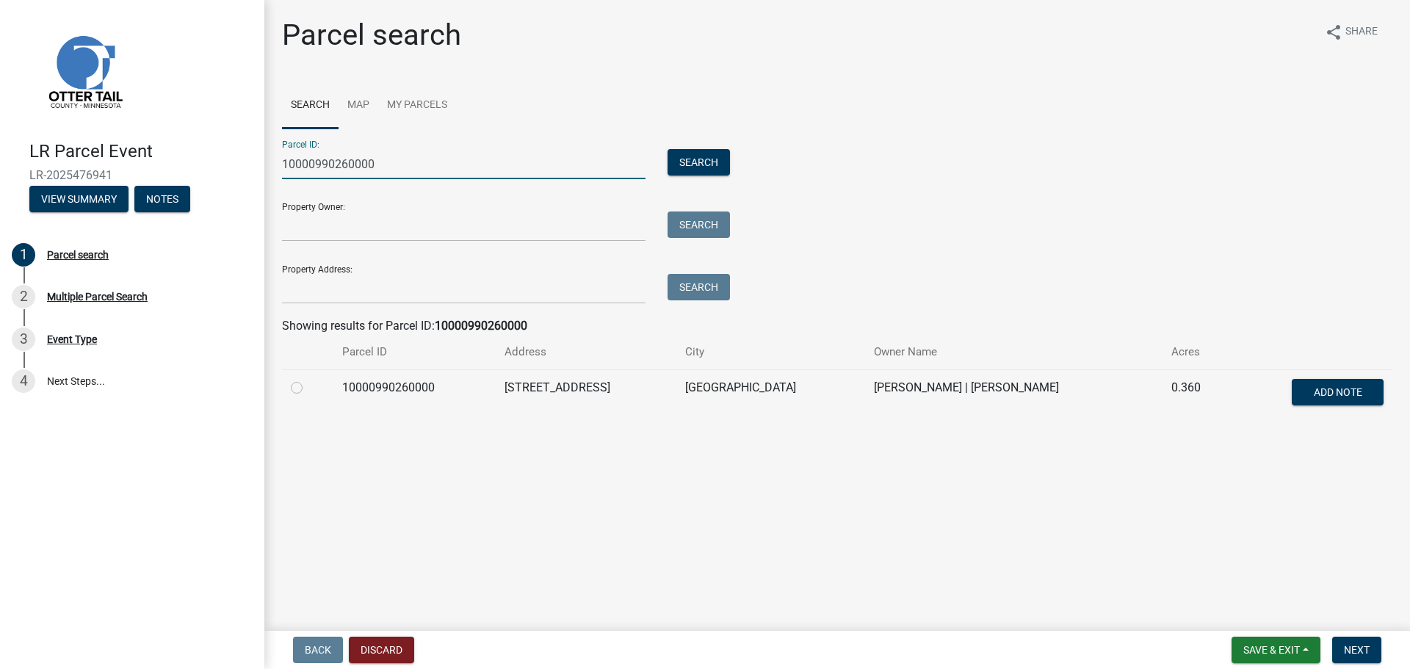
type input "10000990260000"
click at [308, 379] on label at bounding box center [308, 379] width 0 height 0
click at [308, 388] on input "radio" at bounding box center [313, 384] width 10 height 10
radio input "true"
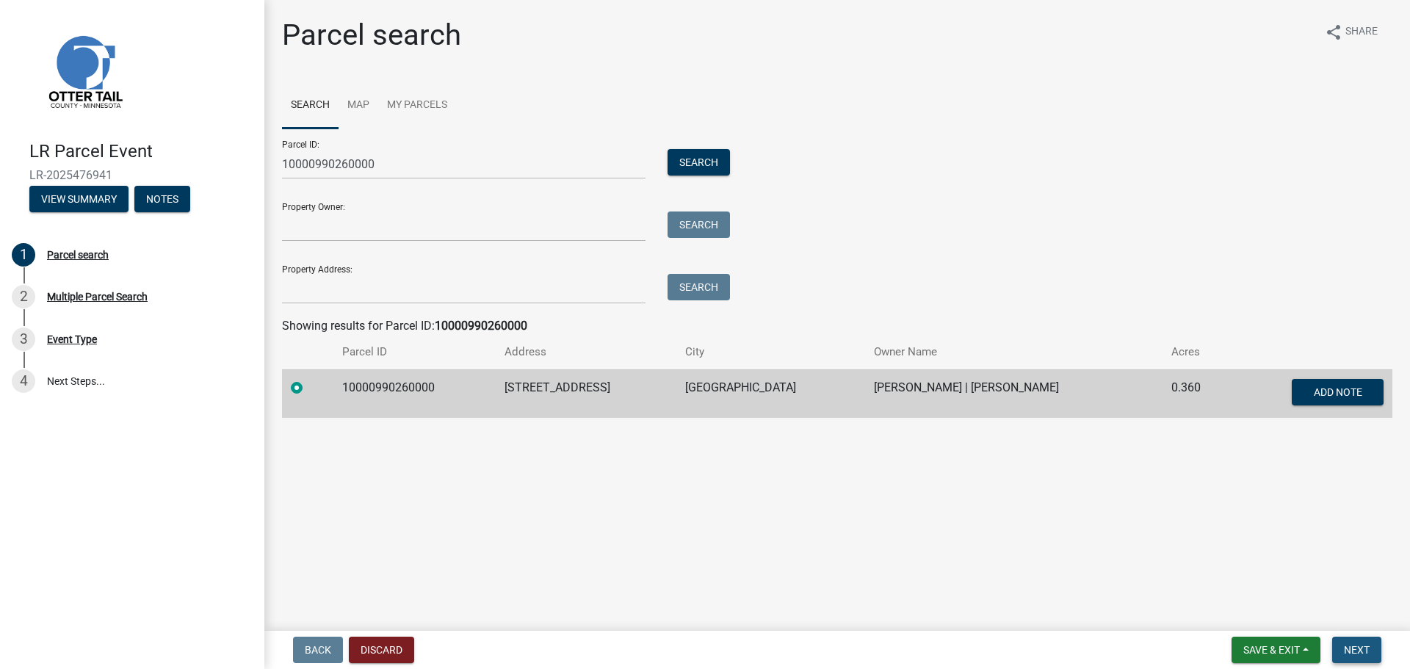
click at [1358, 652] on span "Next" at bounding box center [1357, 650] width 26 height 12
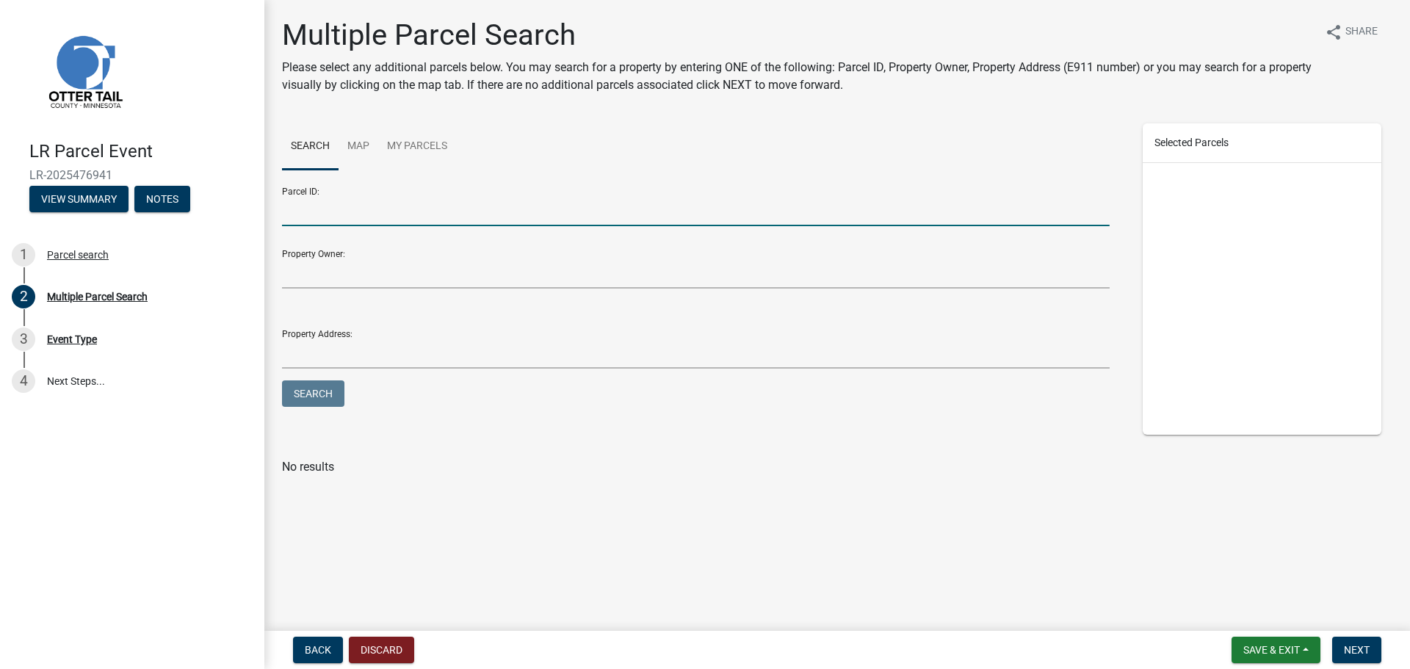
click at [314, 210] on input "Parcel ID:" at bounding box center [695, 211] width 827 height 30
paste input "10000110070006"
type input "10000110070006"
click at [313, 391] on button "Search" at bounding box center [313, 393] width 62 height 26
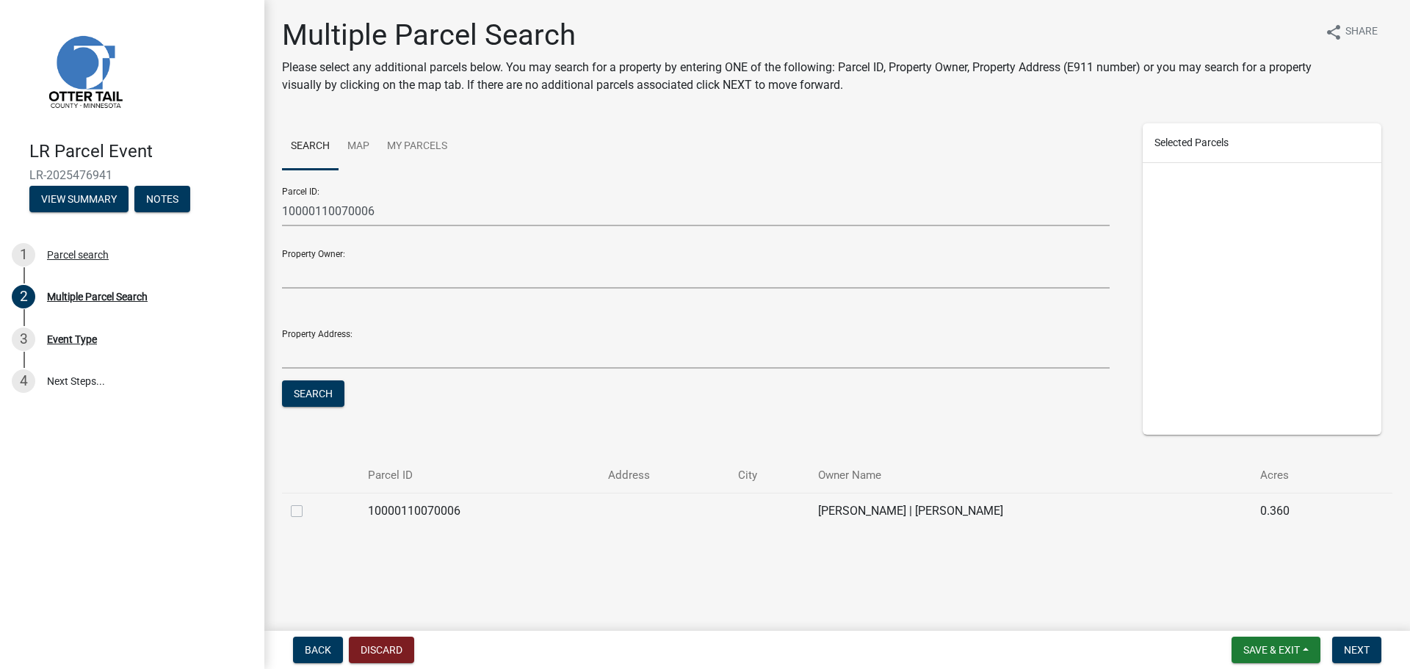
click at [308, 502] on label at bounding box center [308, 502] width 0 height 0
click at [308, 512] on input "checkbox" at bounding box center [313, 507] width 10 height 10
checkbox input "true"
click at [1364, 641] on button "Next" at bounding box center [1356, 650] width 49 height 26
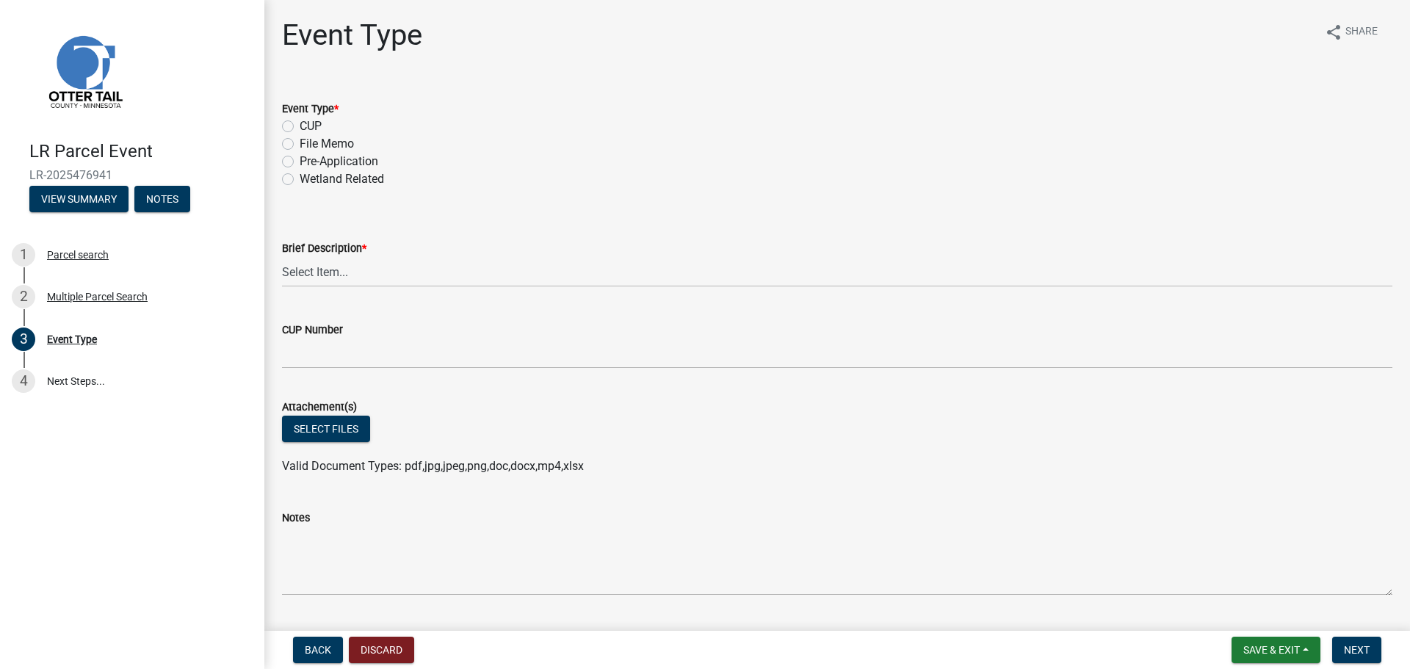
click at [294, 160] on div "Pre-Application" at bounding box center [837, 162] width 1110 height 18
click at [300, 160] on label "Pre-Application" at bounding box center [339, 162] width 79 height 18
click at [300, 160] on input "Pre-Application" at bounding box center [305, 158] width 10 height 10
radio input "true"
click at [302, 275] on select "Select Item... Bluff Determination Building or Site line Complaint Corresponden…" at bounding box center [837, 272] width 1110 height 30
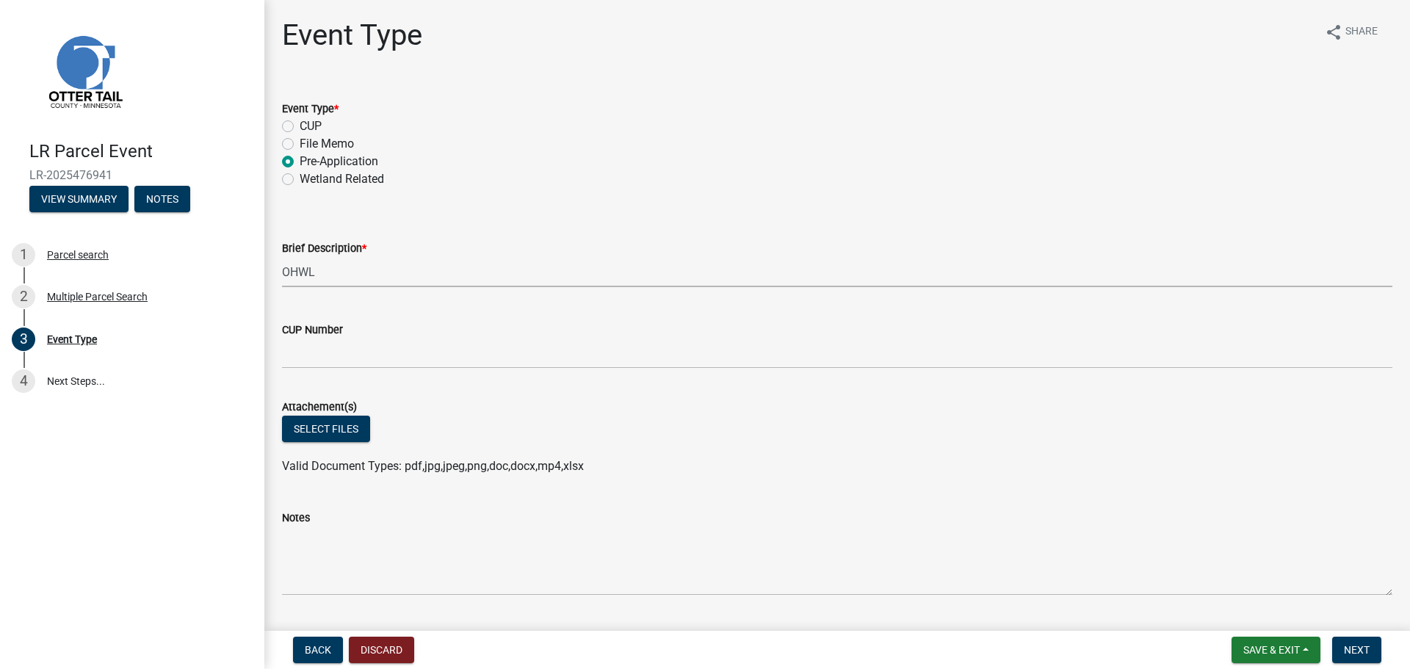
click at [282, 257] on select "Select Item... Bluff Determination Building or Site line Complaint Corresponden…" at bounding box center [837, 272] width 1110 height 30
select select "7feaca17-71a6-49ea-9e9f-7c3325c2ae8c"
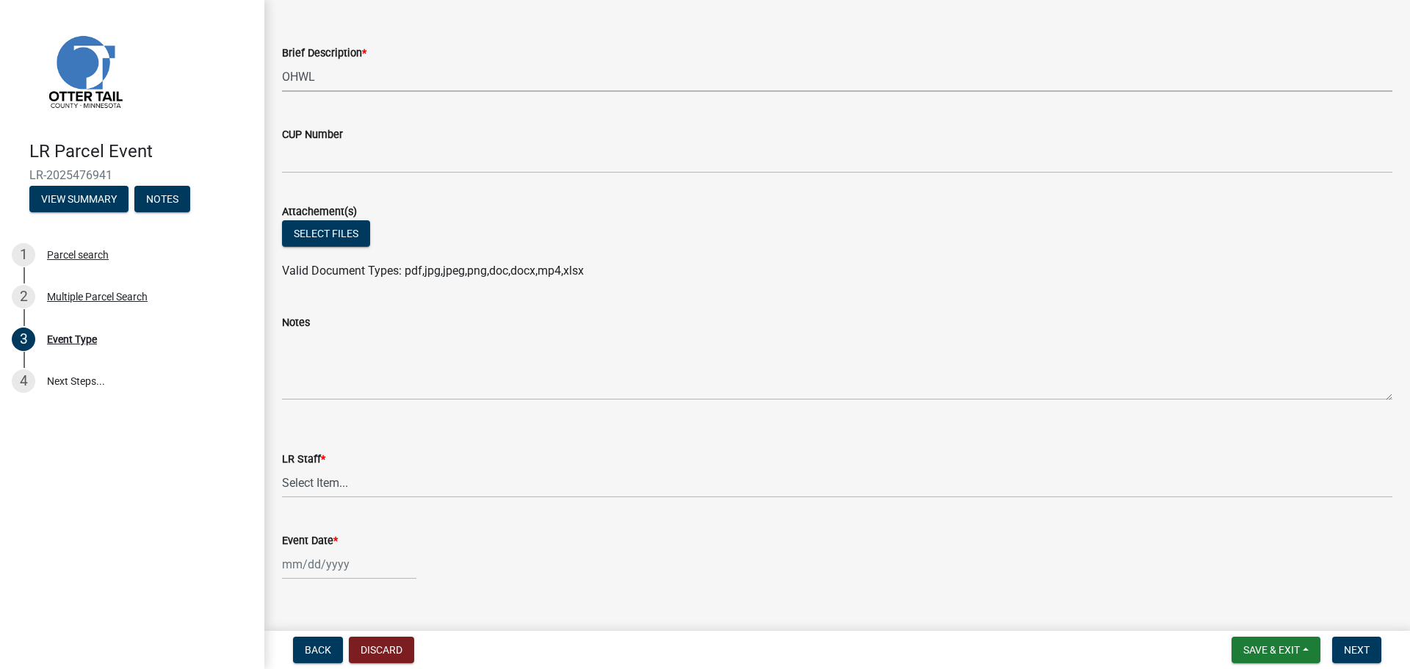
scroll to position [202, 0]
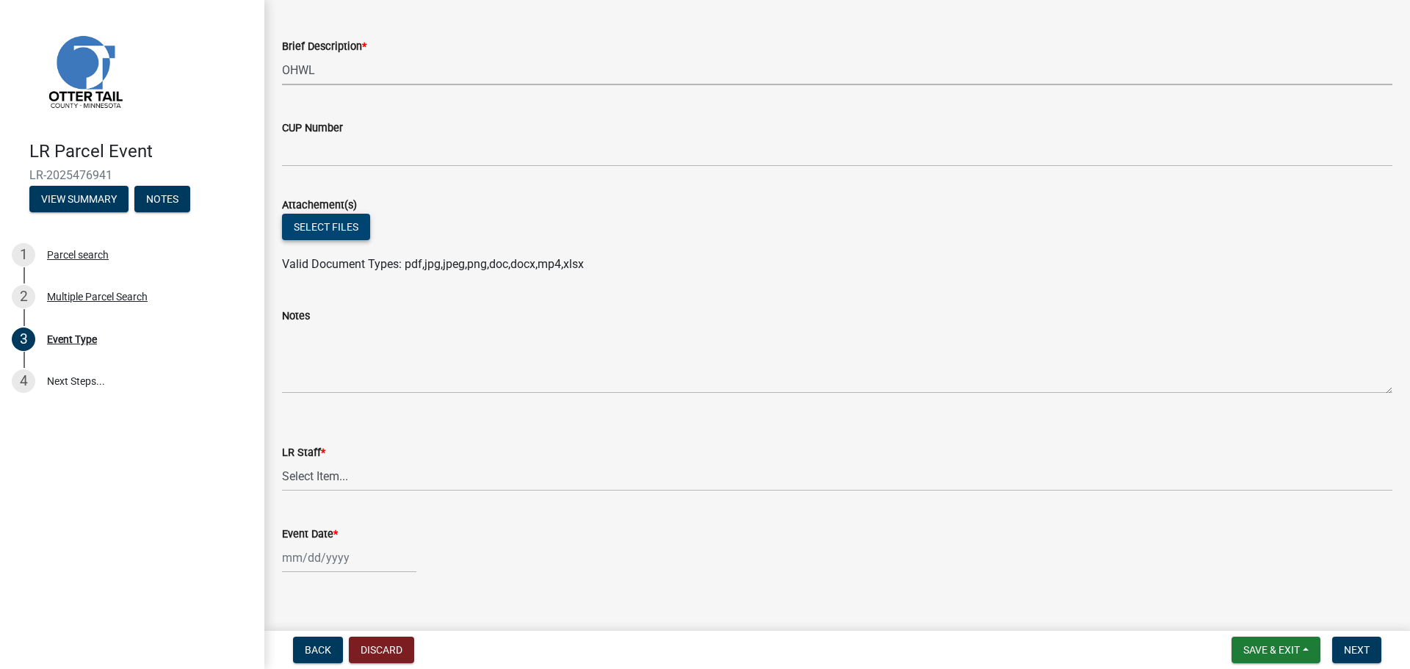
click at [325, 217] on button "Select files" at bounding box center [326, 227] width 88 height 26
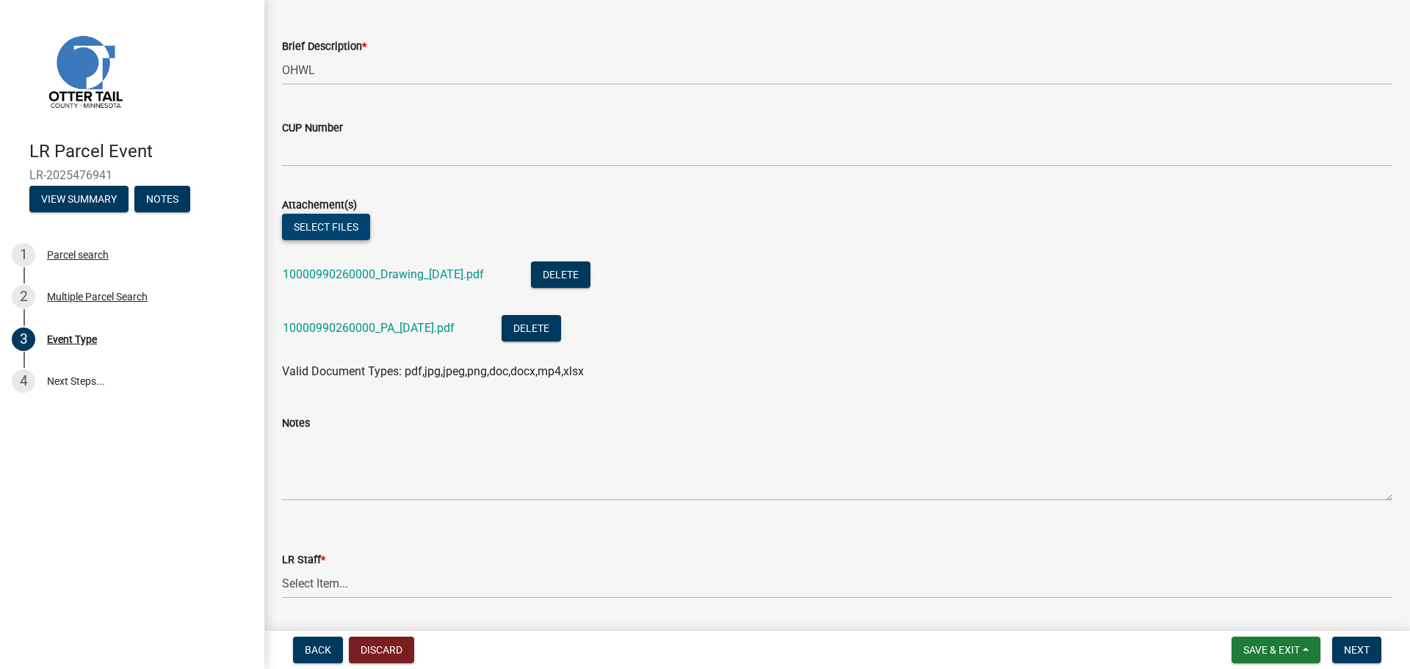
click at [319, 228] on button "Select files" at bounding box center [326, 227] width 88 height 26
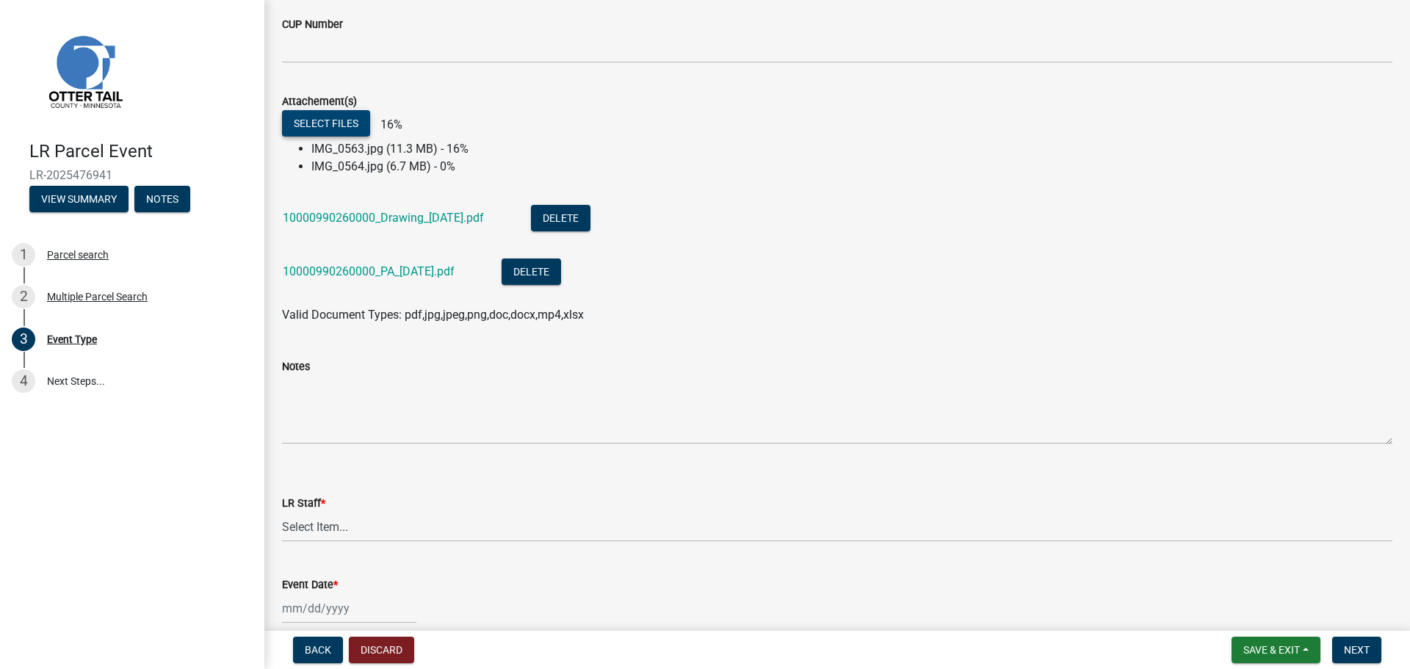
scroll to position [367, 0]
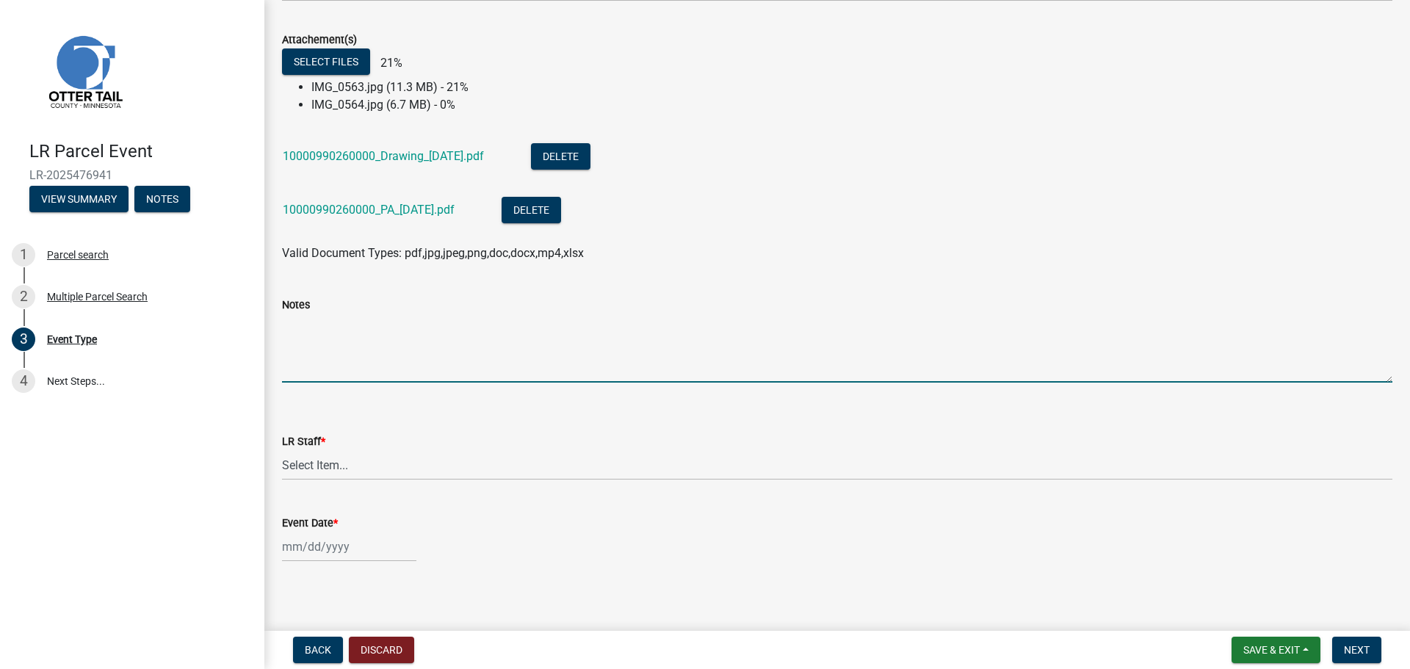
click at [397, 342] on textarea "Notes" at bounding box center [837, 348] width 1110 height 69
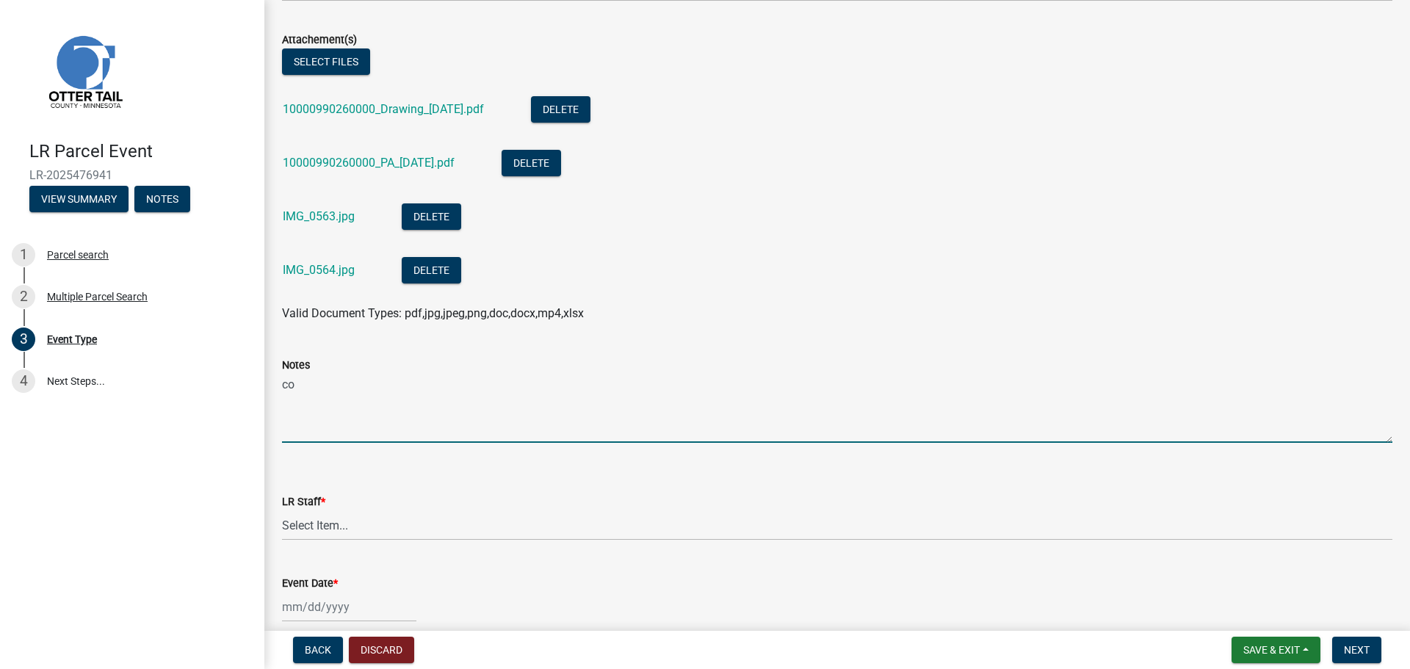
type textarea "c"
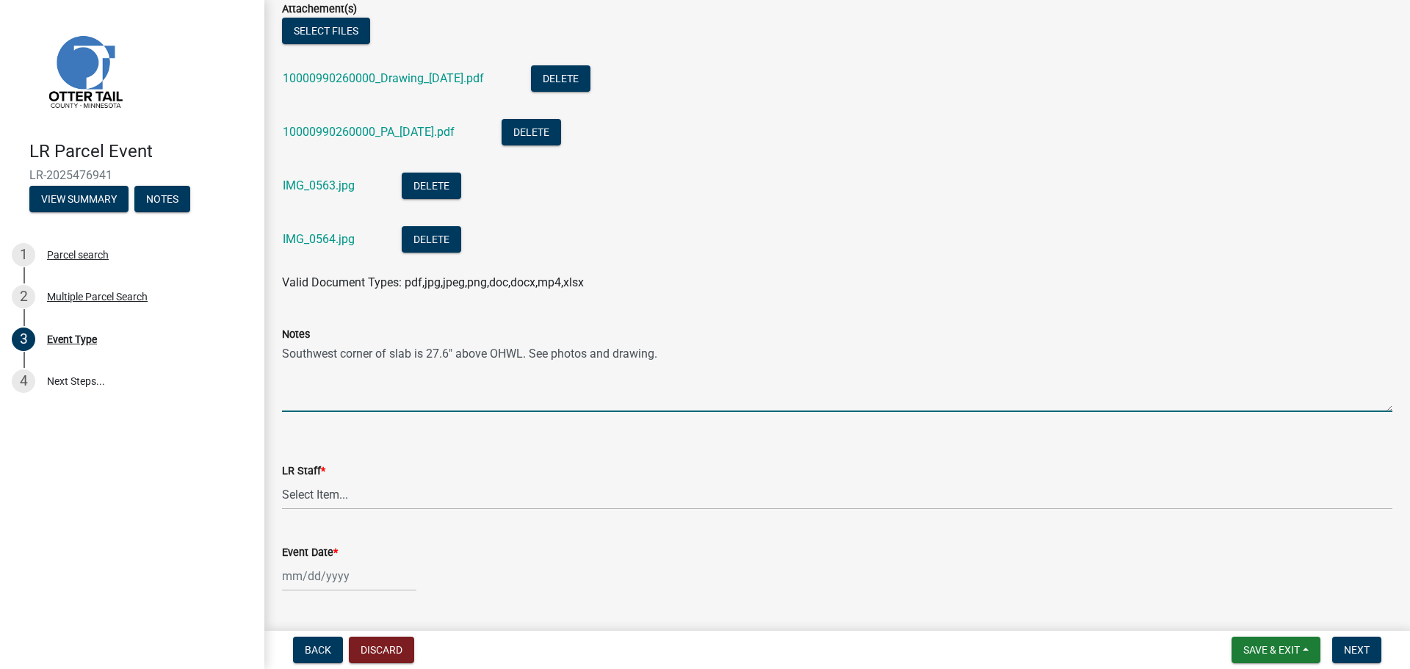
scroll to position [435, 0]
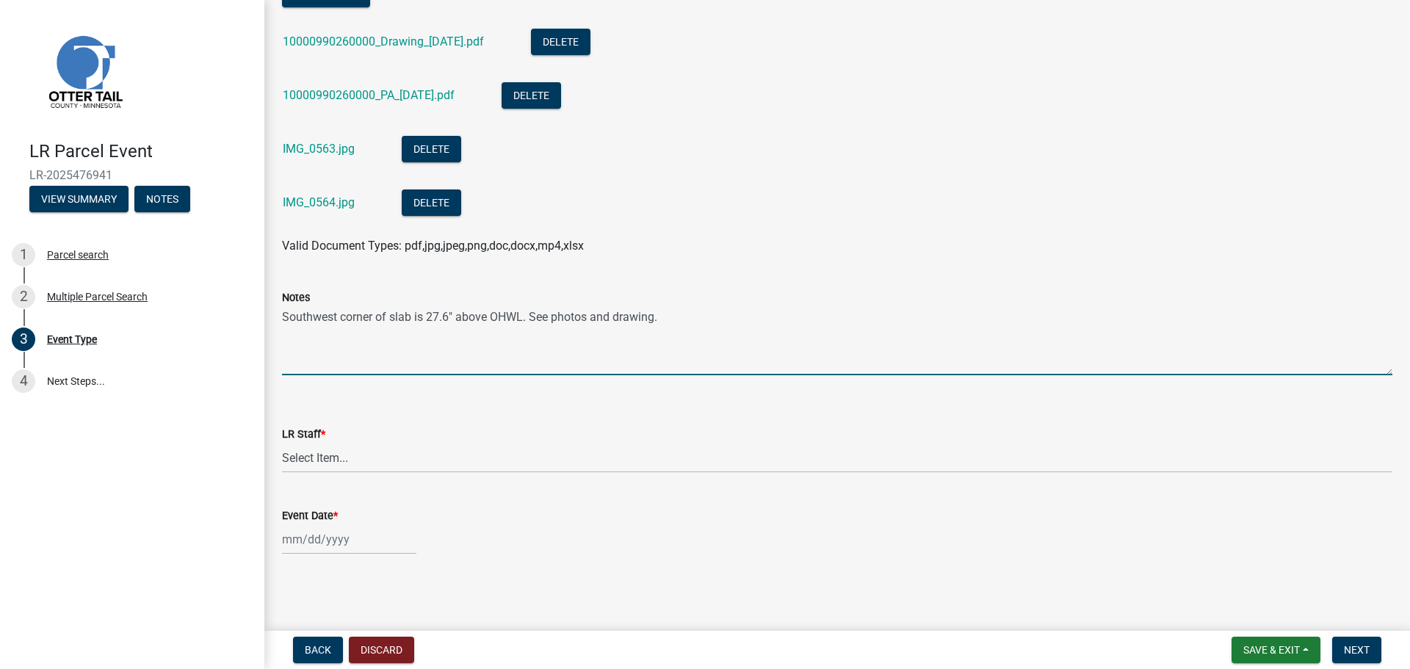
type textarea "Southwest corner of slab is 27.6" above OHWL. See photos and drawing."
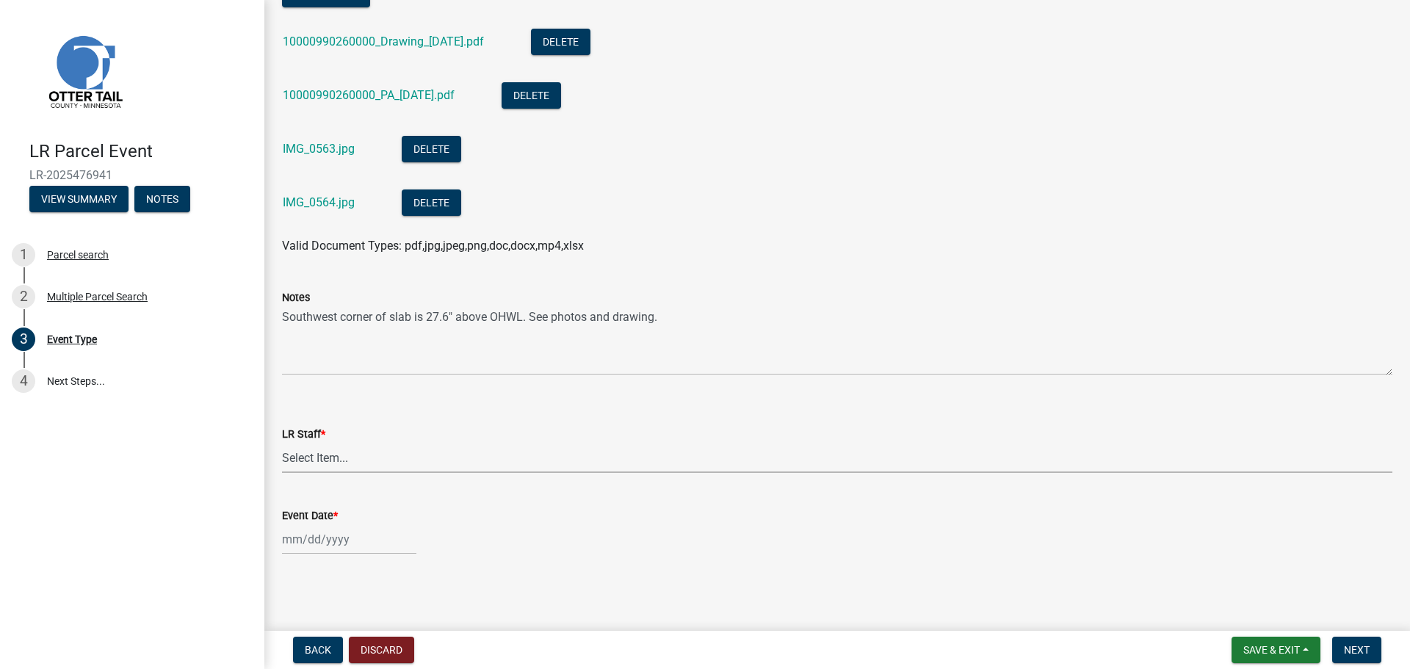
click at [356, 458] on select "Select Item... Alexis Newark Amy Busko Andrea Perales Brittany Tollefson Christ…" at bounding box center [837, 458] width 1110 height 30
click at [282, 443] on select "Select Item... Alexis Newark Amy Busko Andrea Perales Brittany Tollefson Christ…" at bounding box center [837, 458] width 1110 height 30
select select "ab2e7446-72a0-49c6-a36a-5181bad2fe68"
click at [296, 541] on div at bounding box center [349, 539] width 134 height 30
select select "9"
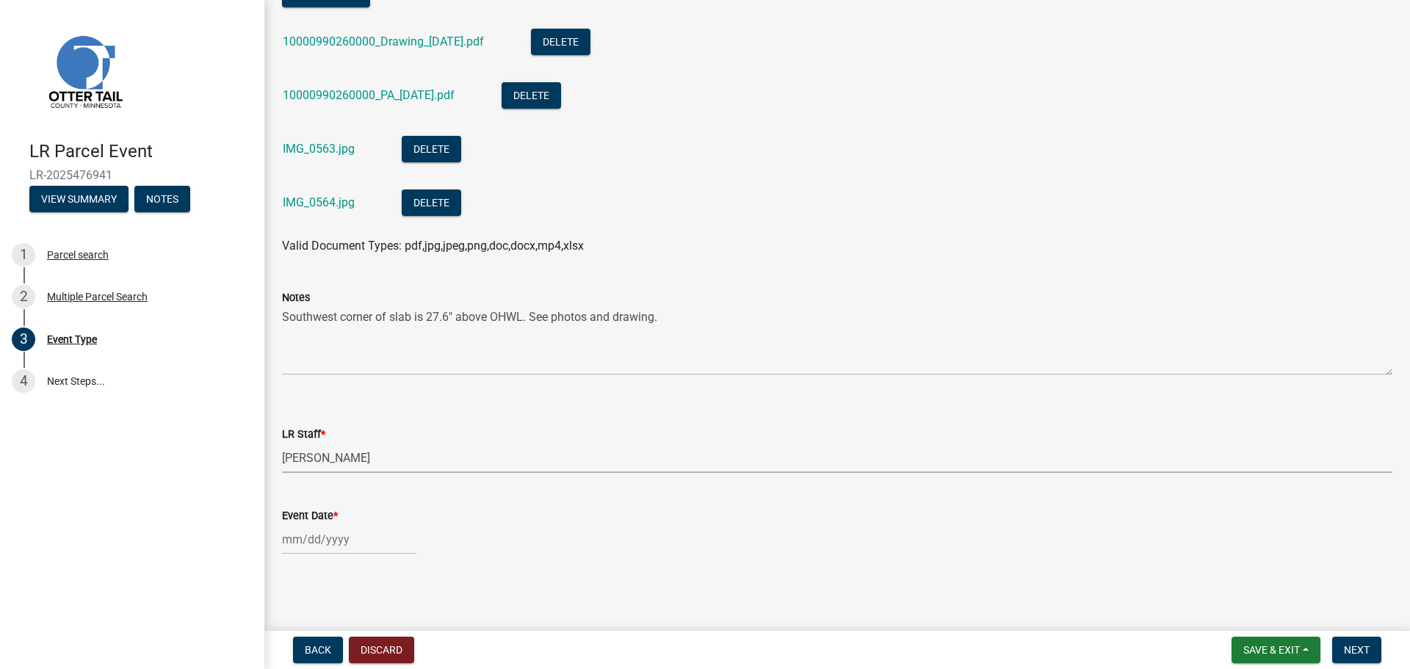
select select "2025"
click at [346, 415] on div "10" at bounding box center [343, 413] width 23 height 23
type input "[DATE]"
click at [1350, 652] on span "Next" at bounding box center [1357, 650] width 26 height 12
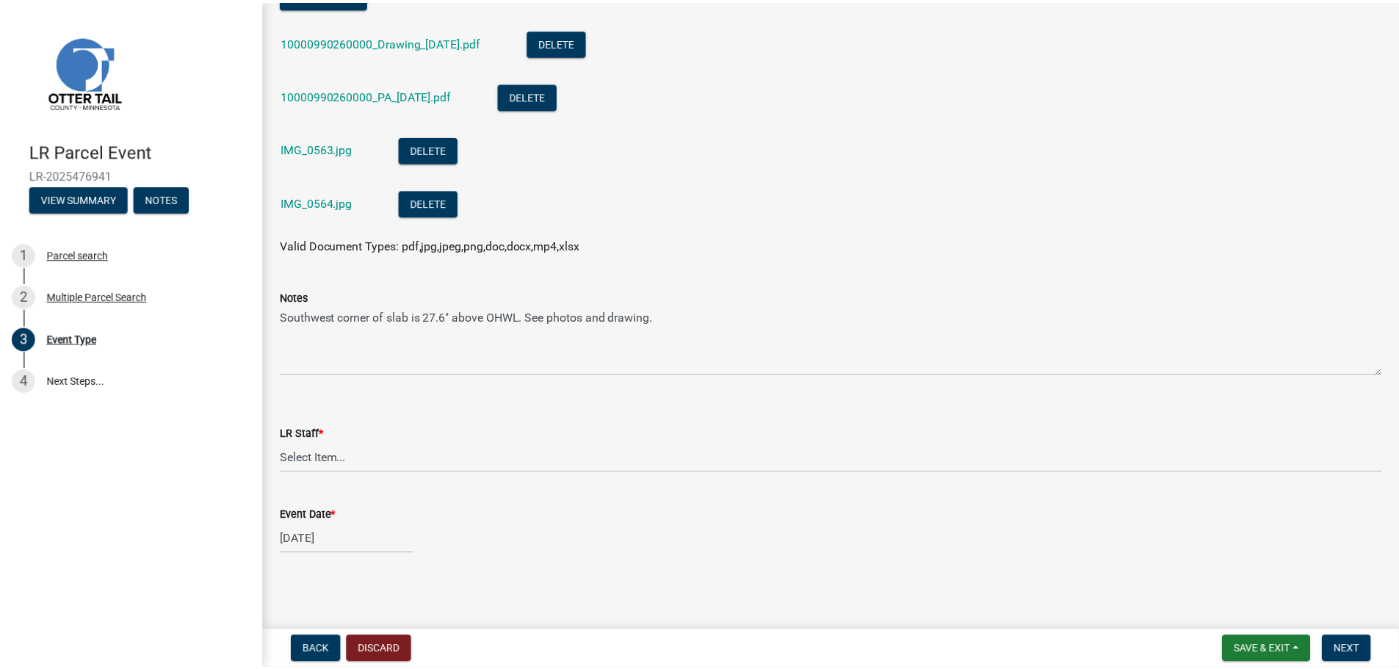
scroll to position [0, 0]
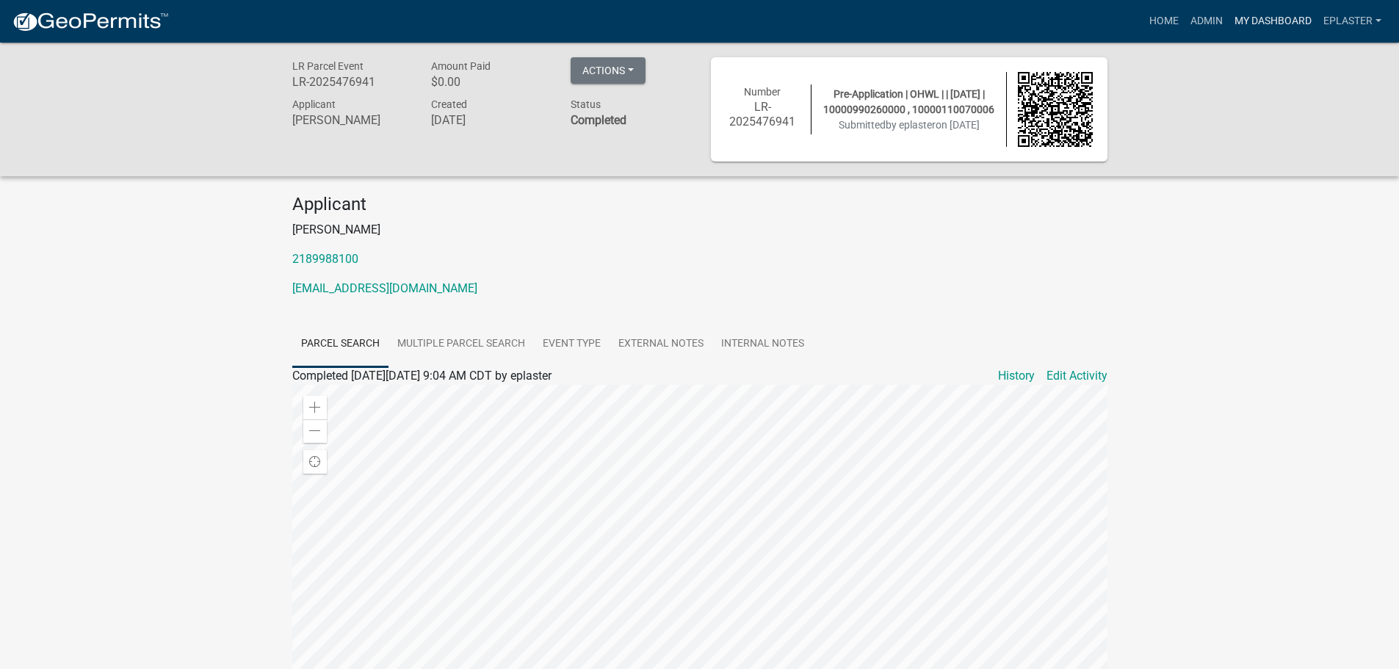
click at [1252, 20] on link "My Dashboard" at bounding box center [1272, 21] width 89 height 28
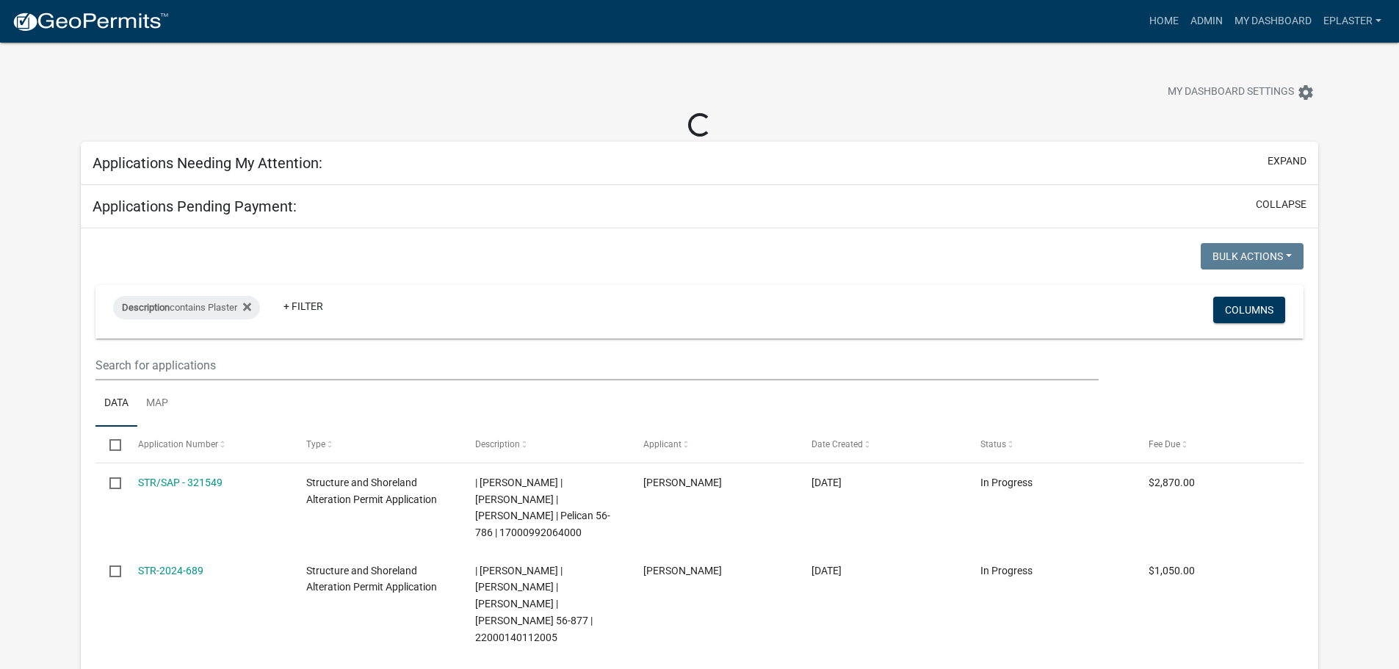
select select "3: 100"
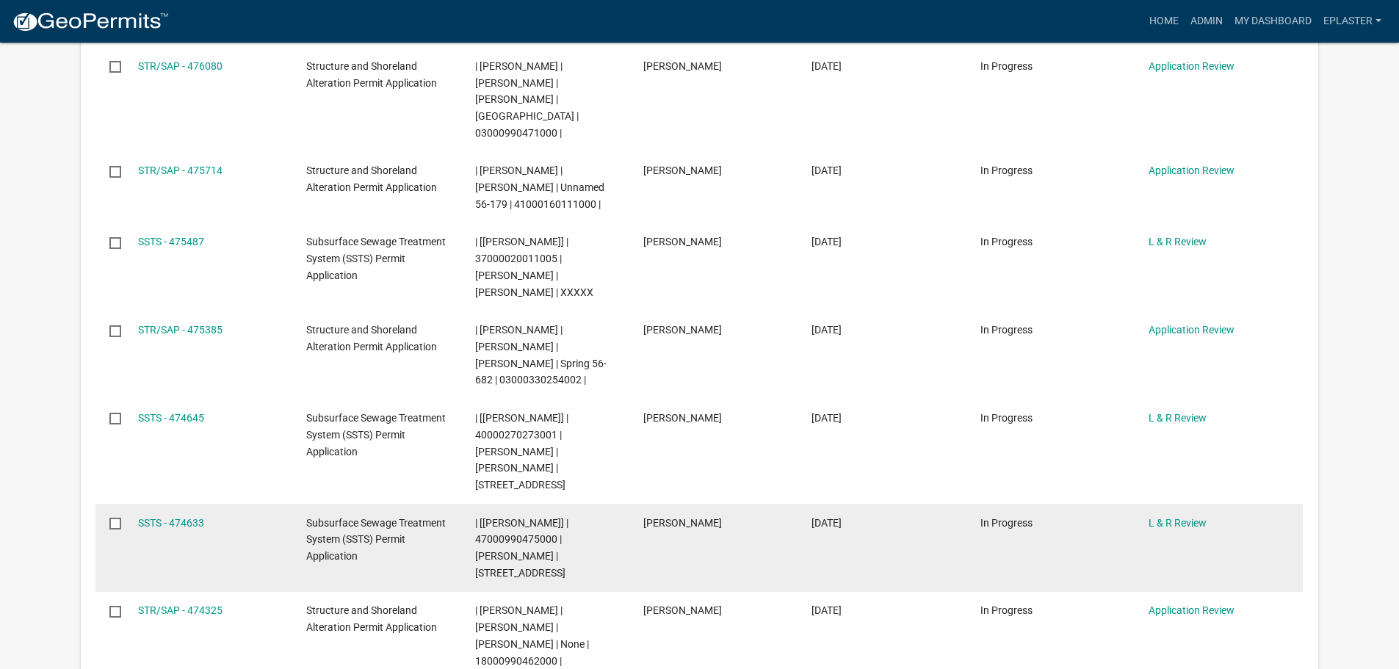
scroll to position [698, 0]
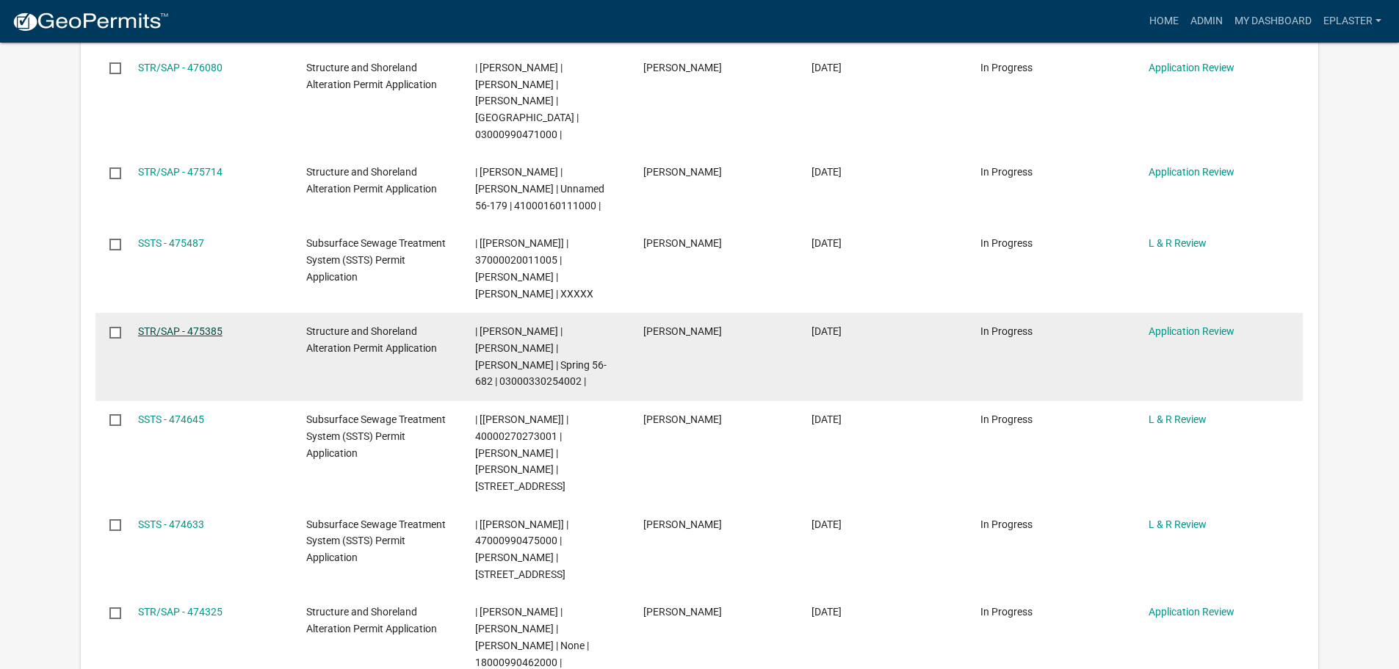
click at [190, 325] on link "STR/SAP - 475385" at bounding box center [180, 331] width 84 height 12
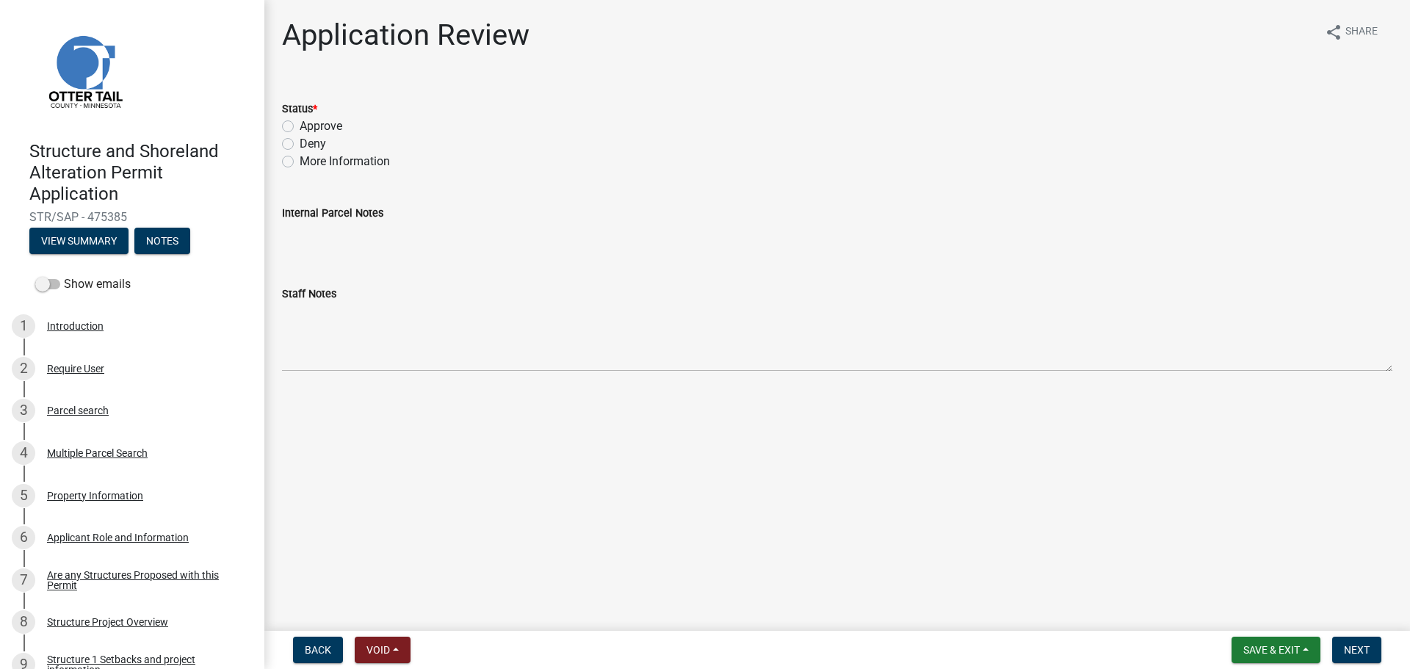
click at [294, 128] on div "Approve" at bounding box center [837, 126] width 1110 height 18
click at [300, 122] on label "Approve" at bounding box center [321, 126] width 43 height 18
click at [300, 122] on input "Approve" at bounding box center [305, 122] width 10 height 10
radio input "true"
click at [1366, 642] on button "Next" at bounding box center [1356, 650] width 49 height 26
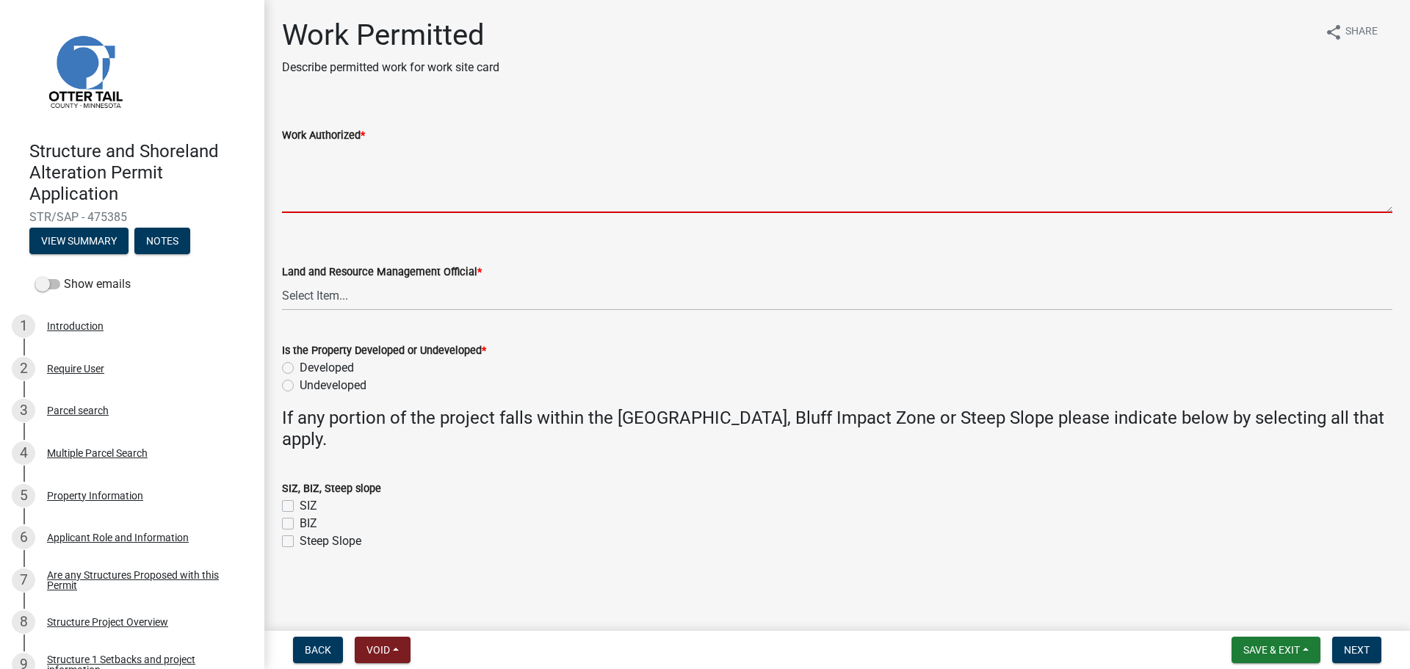
click at [348, 164] on textarea "Work Authorized *" at bounding box center [837, 178] width 1110 height 69
paste textarea "Construct 3 30'x96' greenhouses. Construct Class V parking area. All spoils mus…"
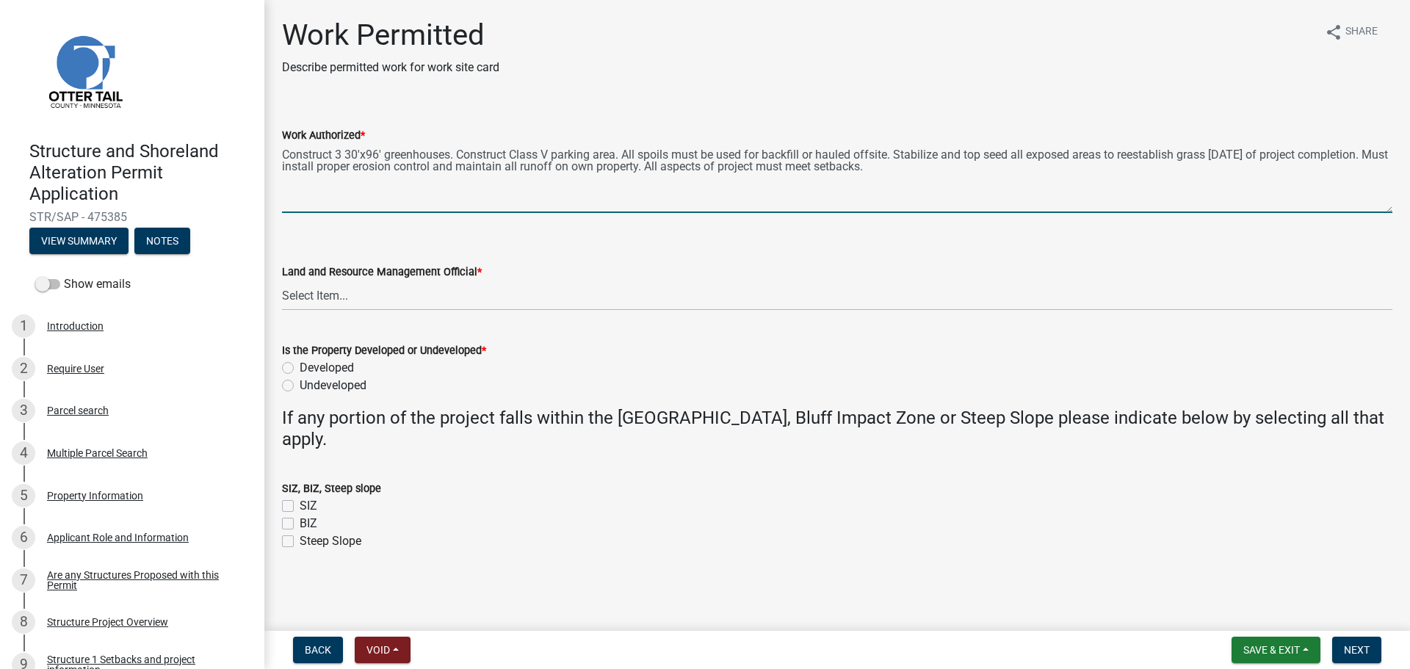
drag, startPoint x: 382, startPoint y: 153, endPoint x: 347, endPoint y: 154, distance: 34.5
click at [347, 154] on textarea "Construct 3 30'x96' greenhouses. Construct Class V parking area. All spoils mus…" at bounding box center [837, 178] width 1110 height 69
click at [341, 150] on textarea "Construct 3 14'x100' caterpillar tunnnels. Construct Class V parking area. All …" at bounding box center [837, 178] width 1110 height 69
click at [469, 153] on textarea "Construct 3- 14'x100' caterpillar tunnnels. Construct Class V parking area. All…" at bounding box center [837, 178] width 1110 height 69
drag, startPoint x: 935, startPoint y: 153, endPoint x: 495, endPoint y: 156, distance: 440.6
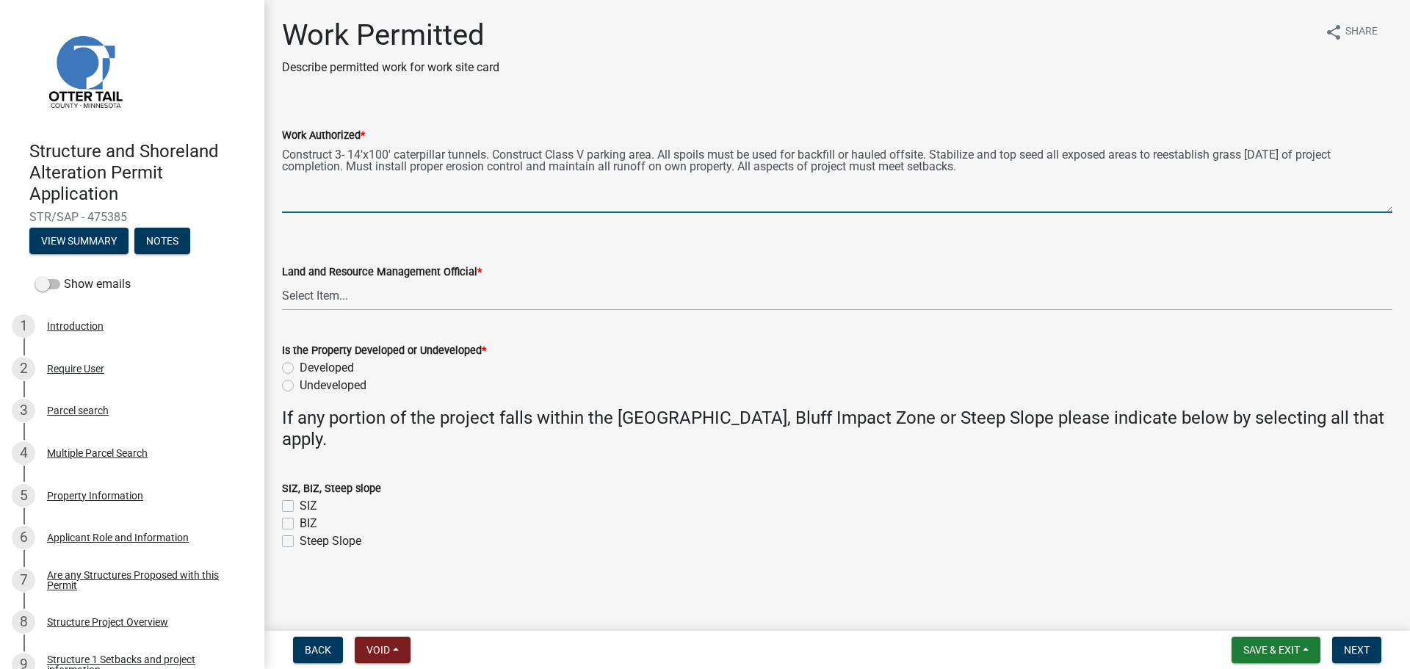
click at [495, 156] on textarea "Construct 3- 14'x100' caterpillar tunnels. Construct Class V parking area. All …" at bounding box center [837, 178] width 1110 height 69
click at [583, 187] on textarea "Construct 3- 14'x100' caterpillar tunnels. Stabilize and top seed all exposed a…" at bounding box center [837, 178] width 1110 height 69
type textarea "Construct 3- 14'x100' caterpillar tunnels. Stabilize and top seed all exposed a…"
click at [299, 286] on select "Select Item... Alexis Newark Amy Busko Andrea Perales Brittany Tollefson Christ…" at bounding box center [837, 295] width 1110 height 30
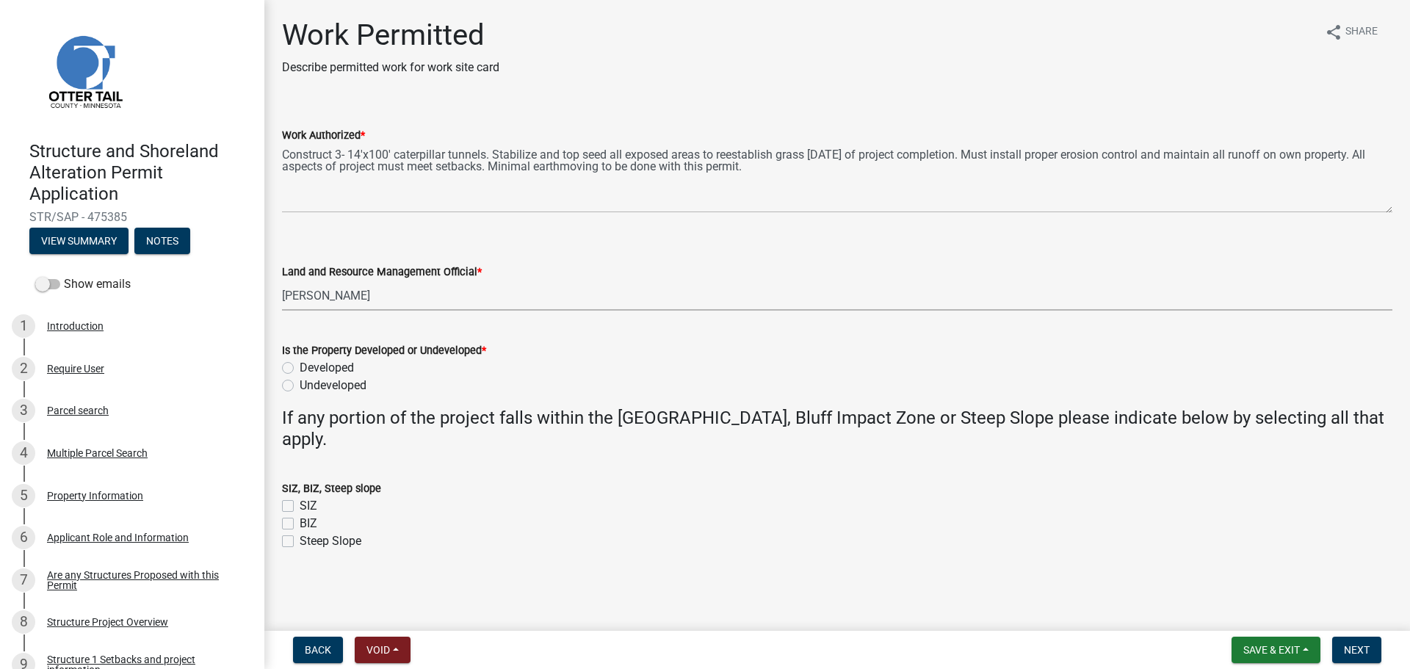
click at [282, 280] on select "Select Item... Alexis Newark Amy Busko Andrea Perales Brittany Tollefson Christ…" at bounding box center [837, 295] width 1110 height 30
select select "ab2e7446-72a0-49c6-a36a-5181bad2fe68"
click at [300, 363] on label "Developed" at bounding box center [327, 368] width 54 height 18
click at [300, 363] on input "Developed" at bounding box center [305, 364] width 10 height 10
radio input "true"
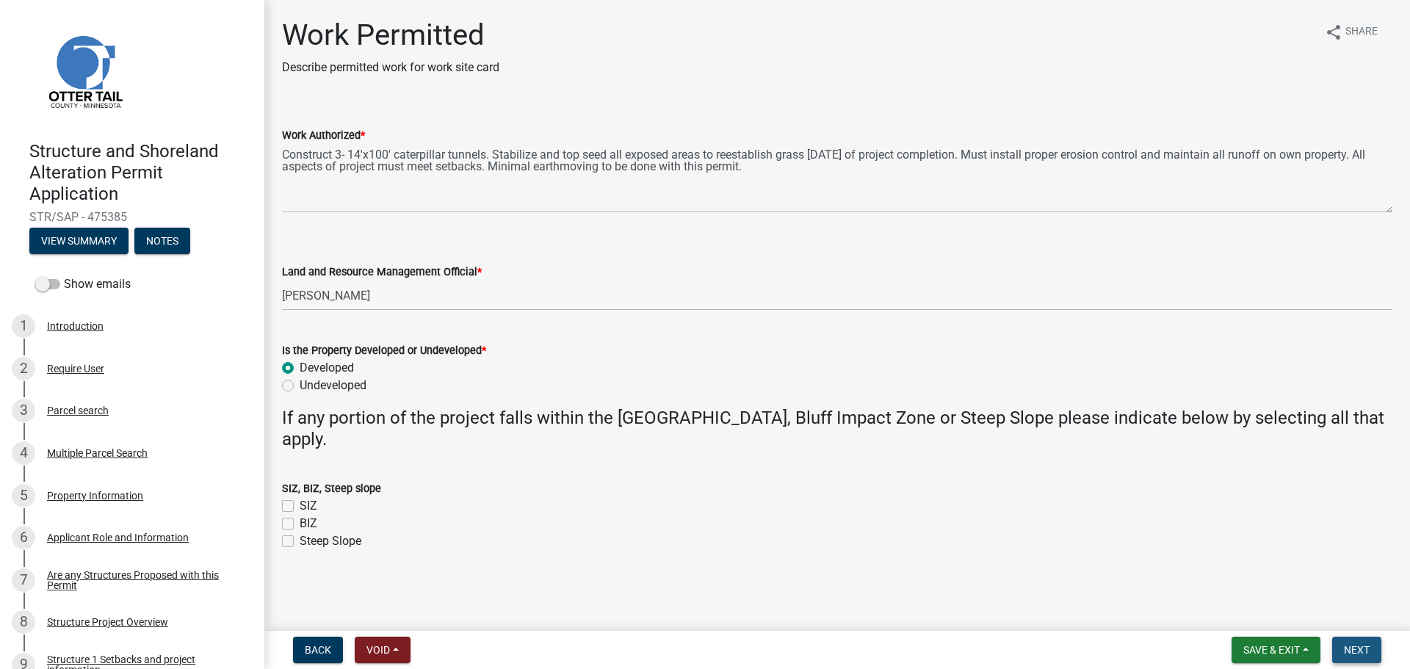
click at [1351, 648] on span "Next" at bounding box center [1357, 650] width 26 height 12
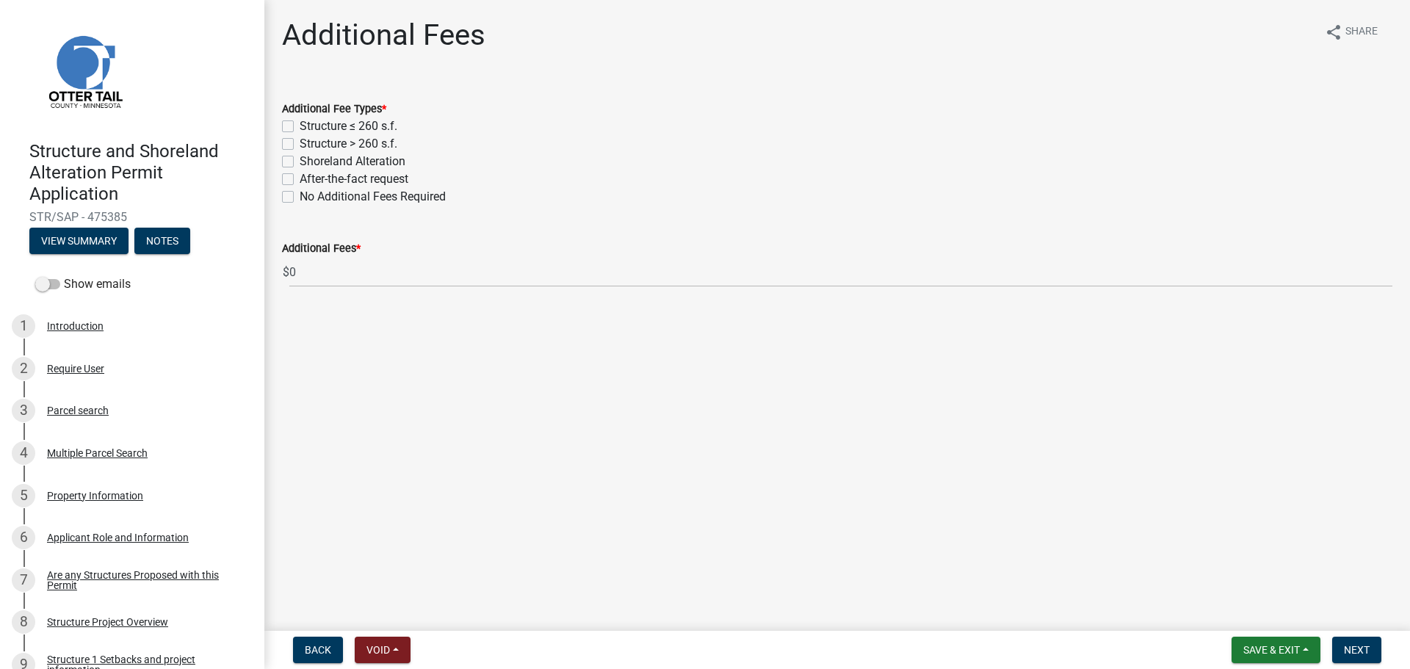
click at [300, 143] on label "Structure > 260 s.f." at bounding box center [349, 144] width 98 height 18
click at [300, 143] on input "Structure > 260 s.f." at bounding box center [305, 140] width 10 height 10
checkbox input "true"
checkbox input "false"
checkbox input "true"
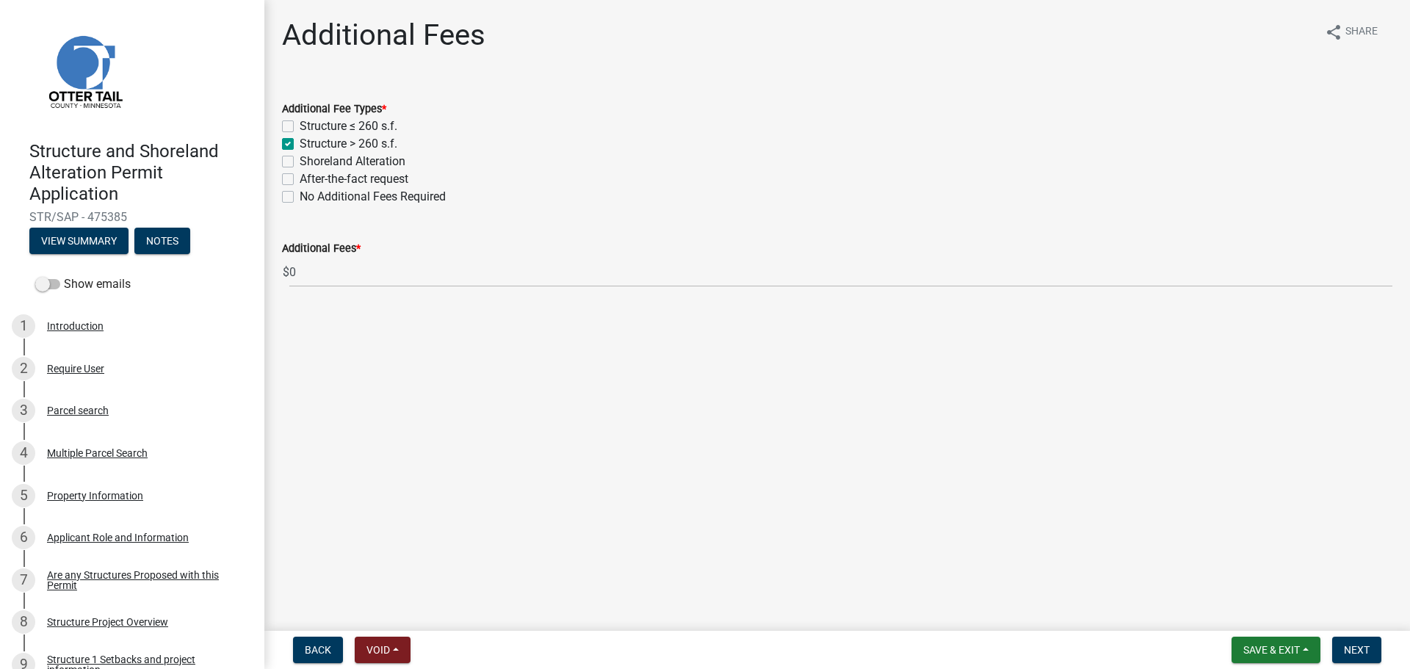
checkbox input "false"
click at [1360, 644] on span "Next" at bounding box center [1357, 650] width 26 height 12
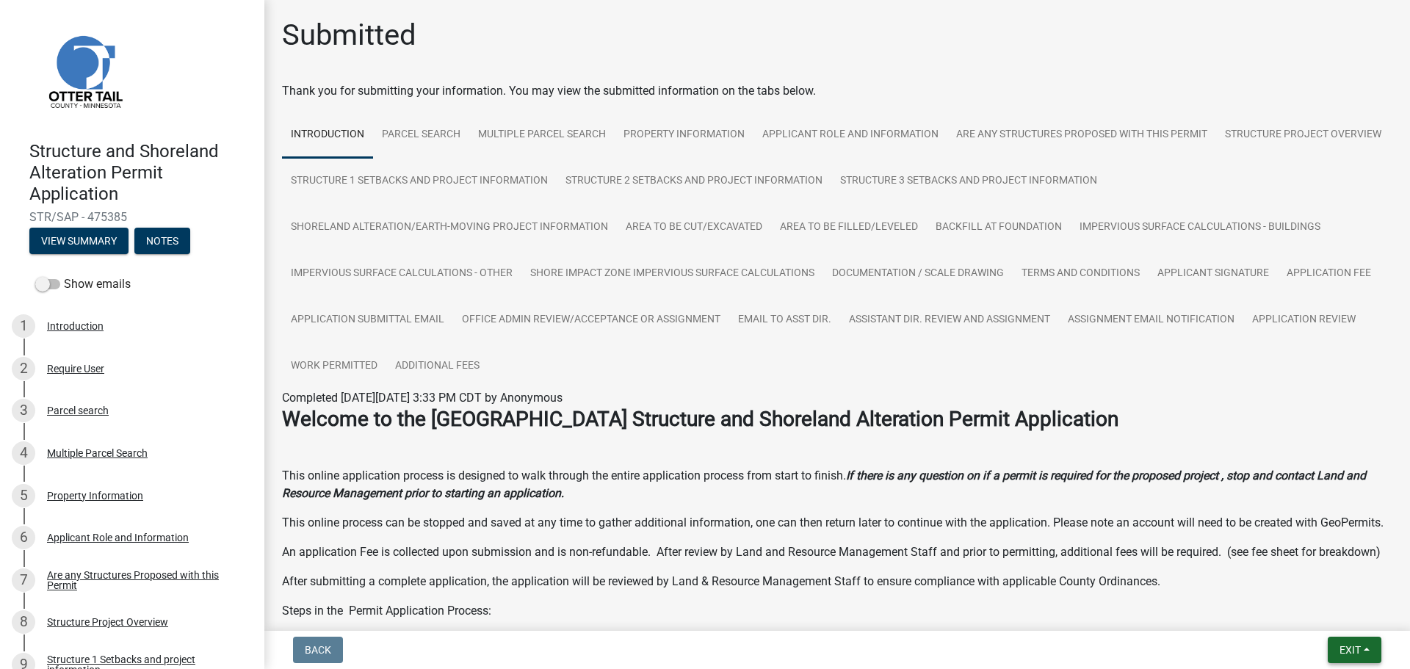
click at [1347, 642] on button "Exit" at bounding box center [1355, 650] width 54 height 26
click at [1330, 619] on button "Save & Exit" at bounding box center [1322, 611] width 117 height 35
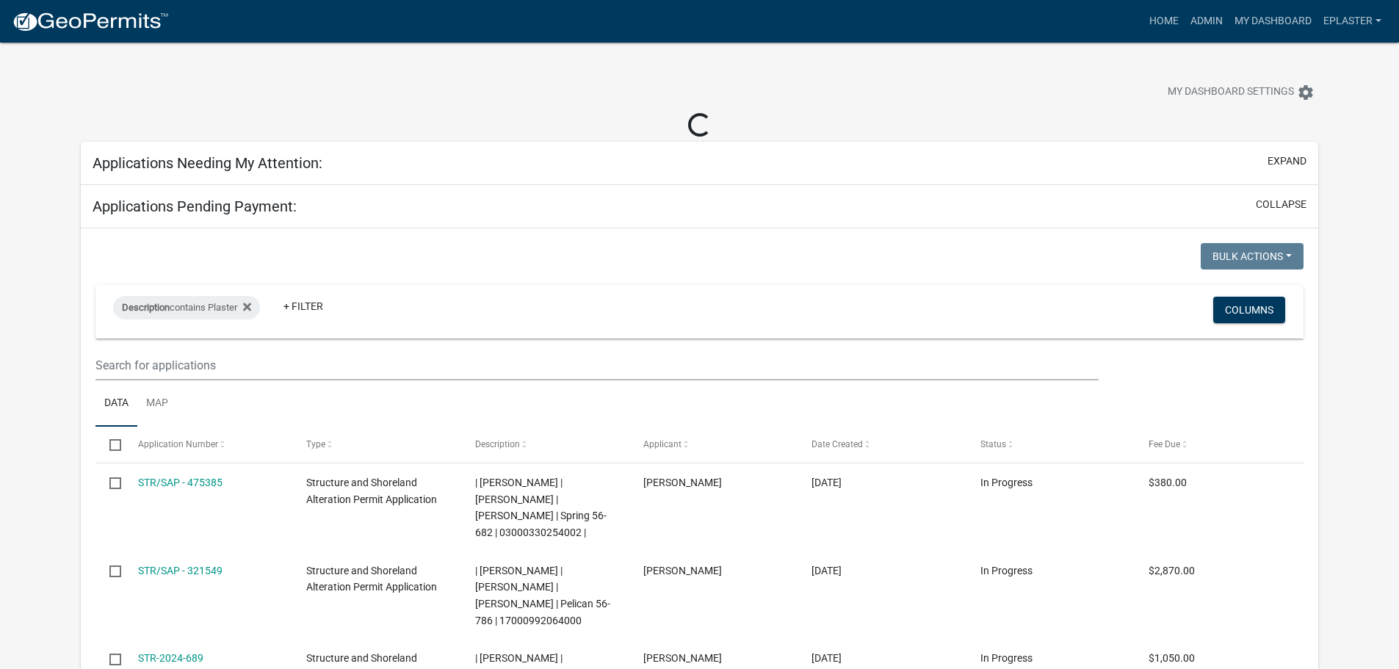
select select "3: 100"
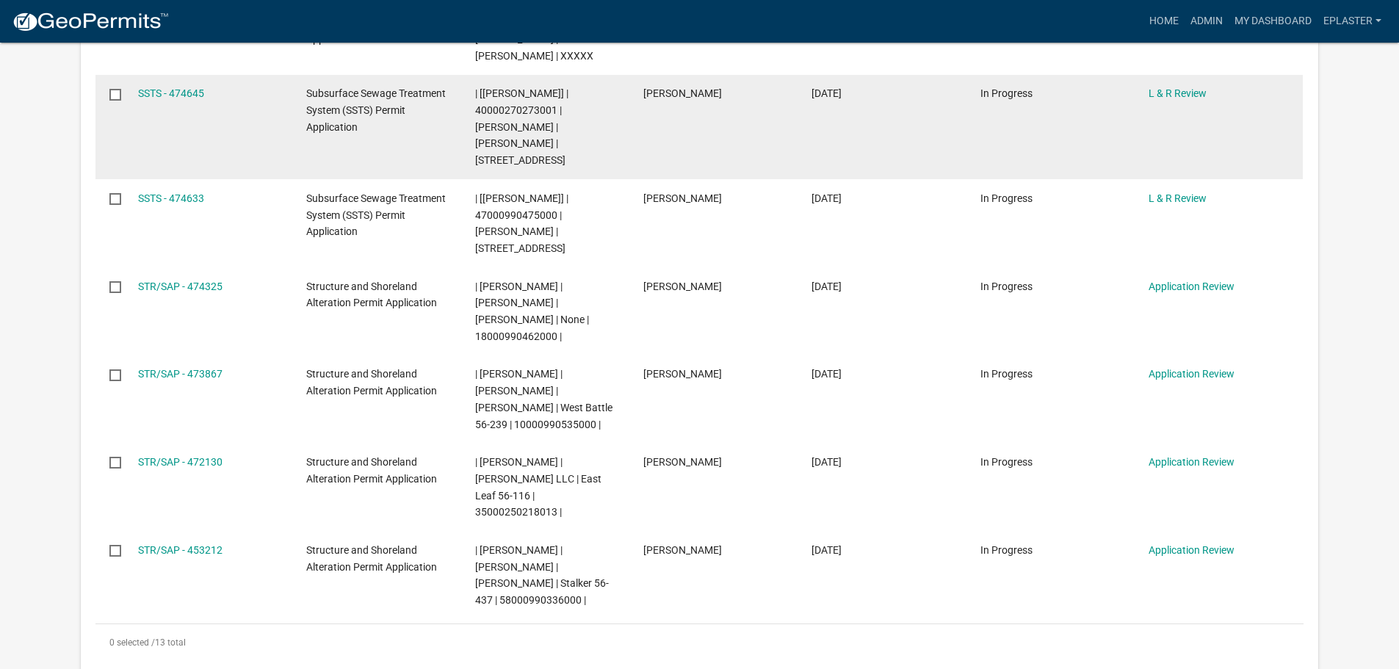
scroll to position [936, 0]
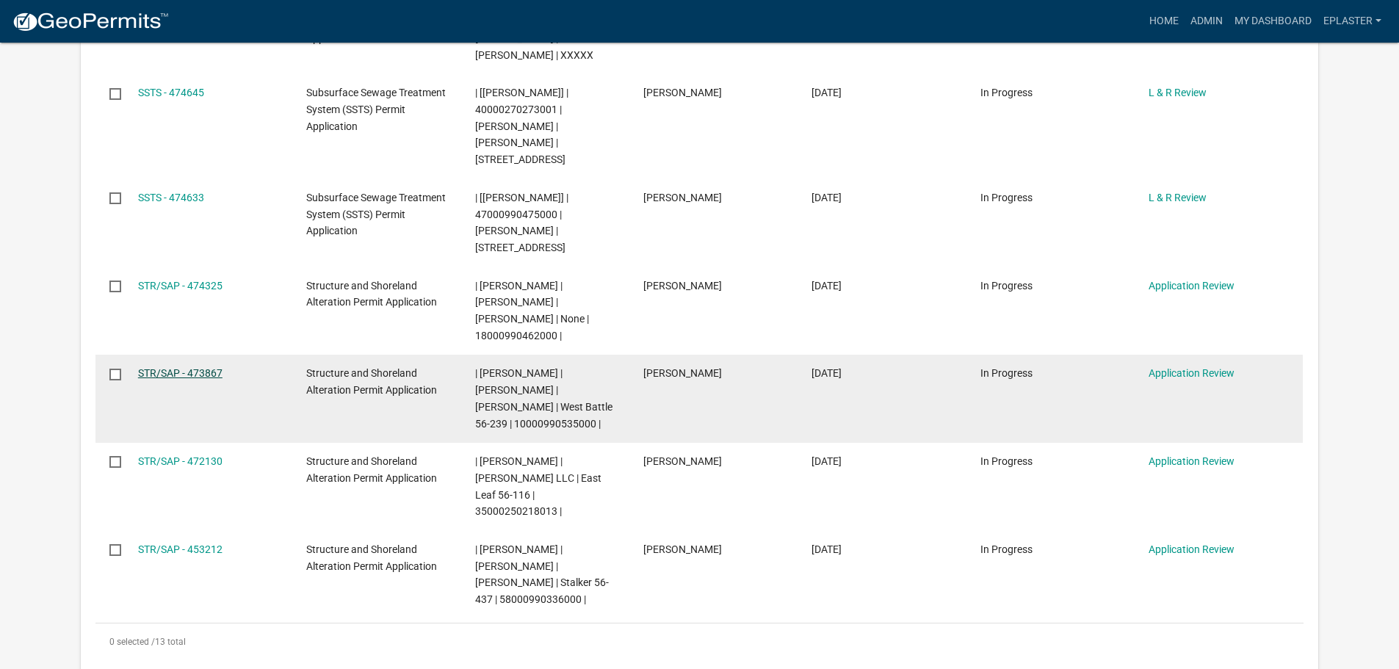
click at [194, 367] on link "STR/SAP - 473867" at bounding box center [180, 373] width 84 height 12
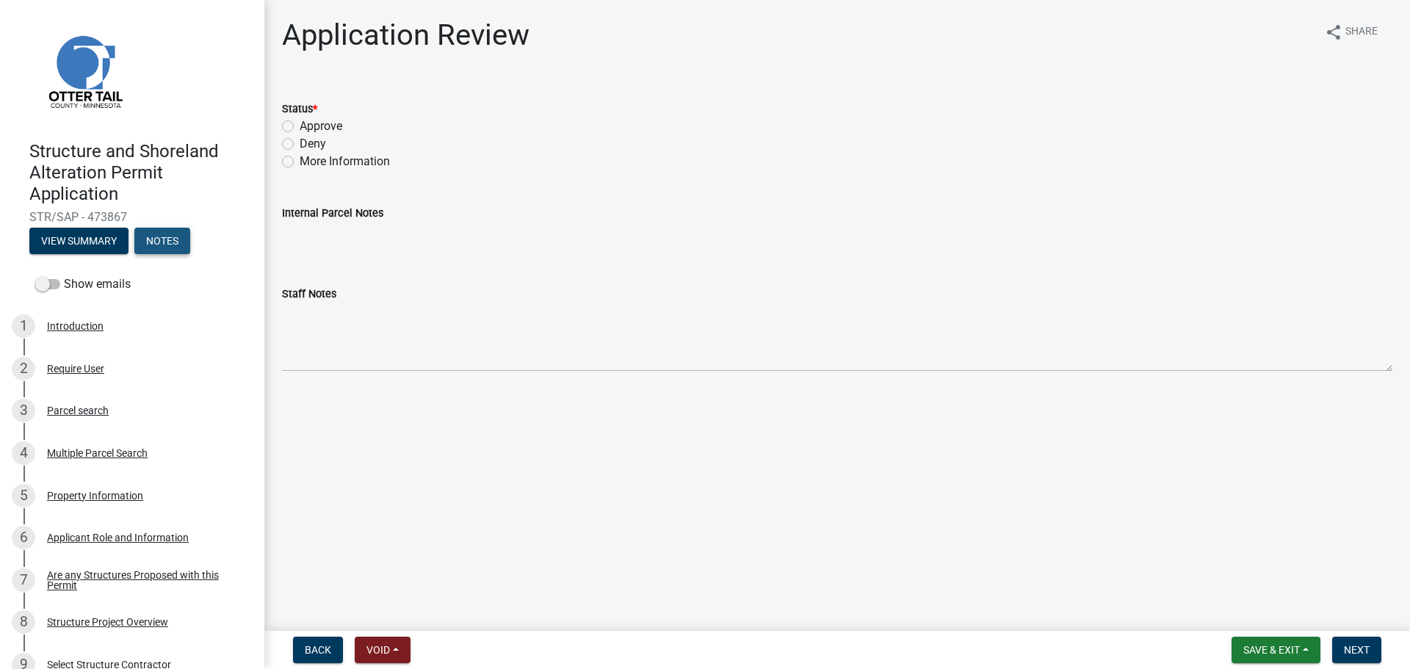
click at [164, 239] on button "Notes" at bounding box center [162, 241] width 56 height 26
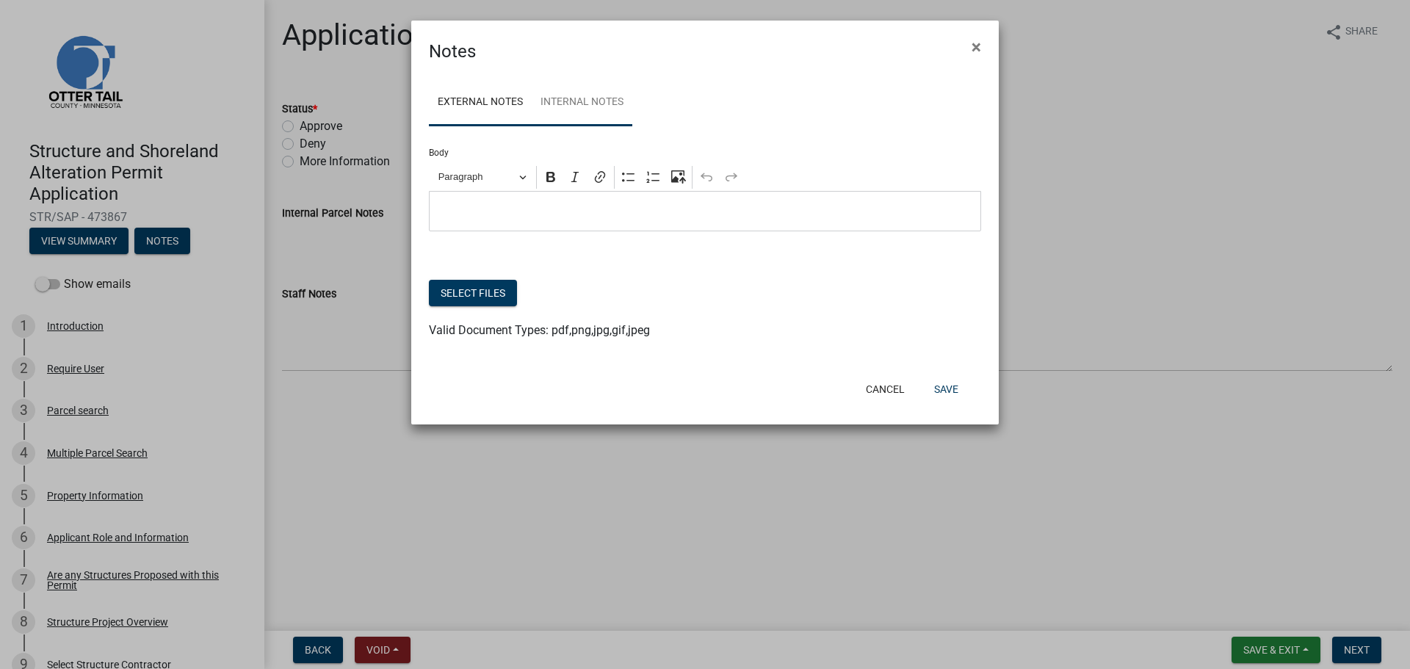
click at [572, 112] on link "Internal Notes" at bounding box center [582, 102] width 101 height 47
click at [474, 291] on button "Select files" at bounding box center [473, 293] width 88 height 26
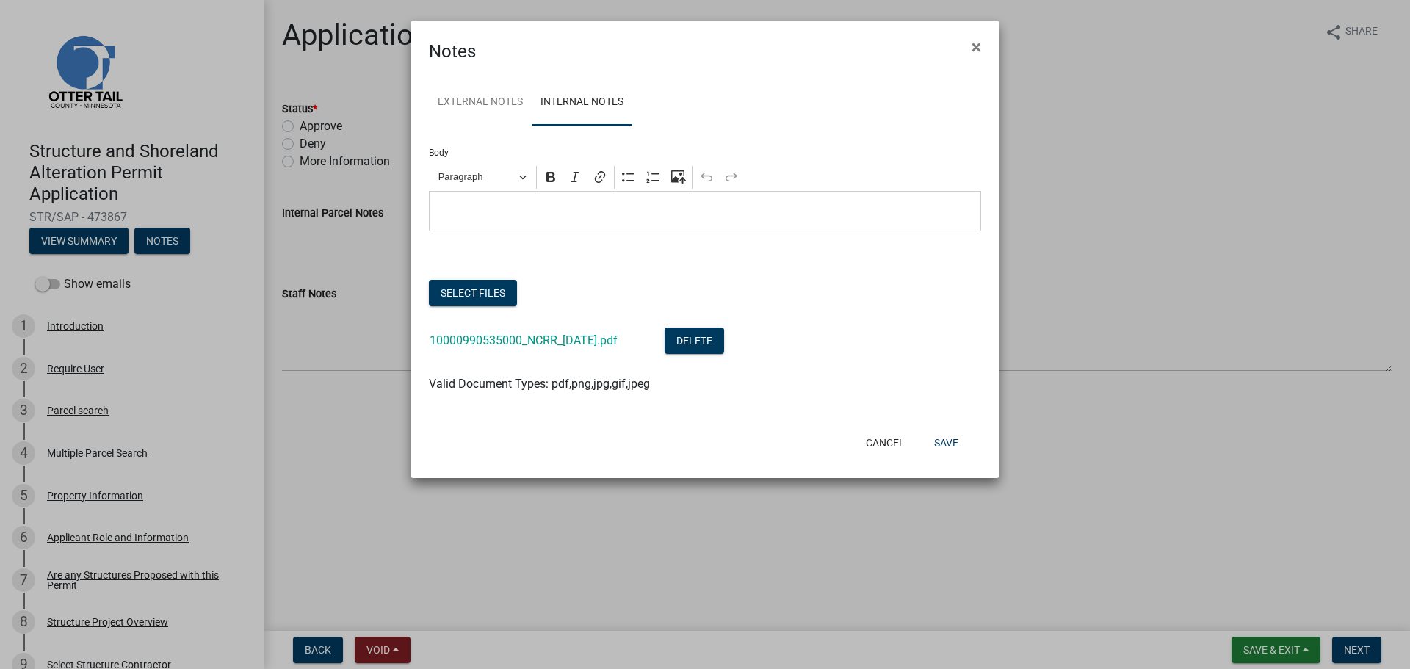
click at [548, 225] on div "Editor editing area: main. Press Alt+0 for help." at bounding box center [705, 211] width 552 height 40
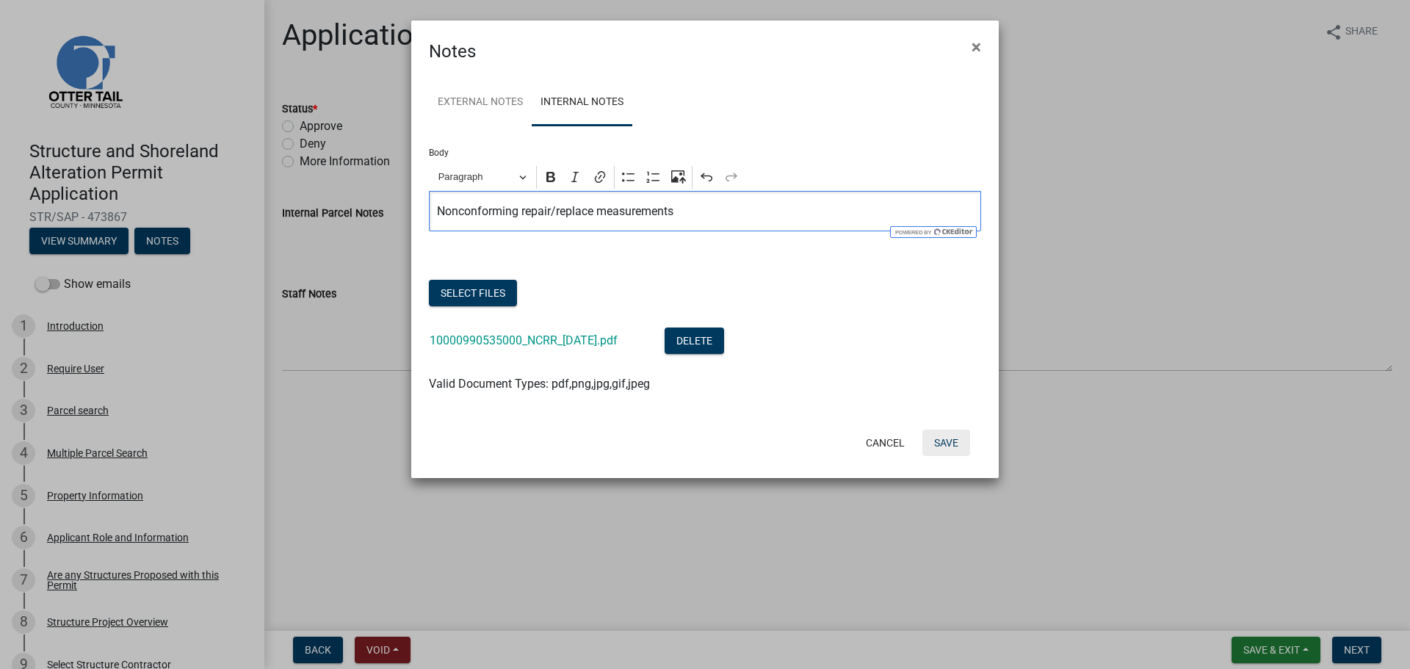
click at [945, 441] on button "Save" at bounding box center [946, 443] width 48 height 26
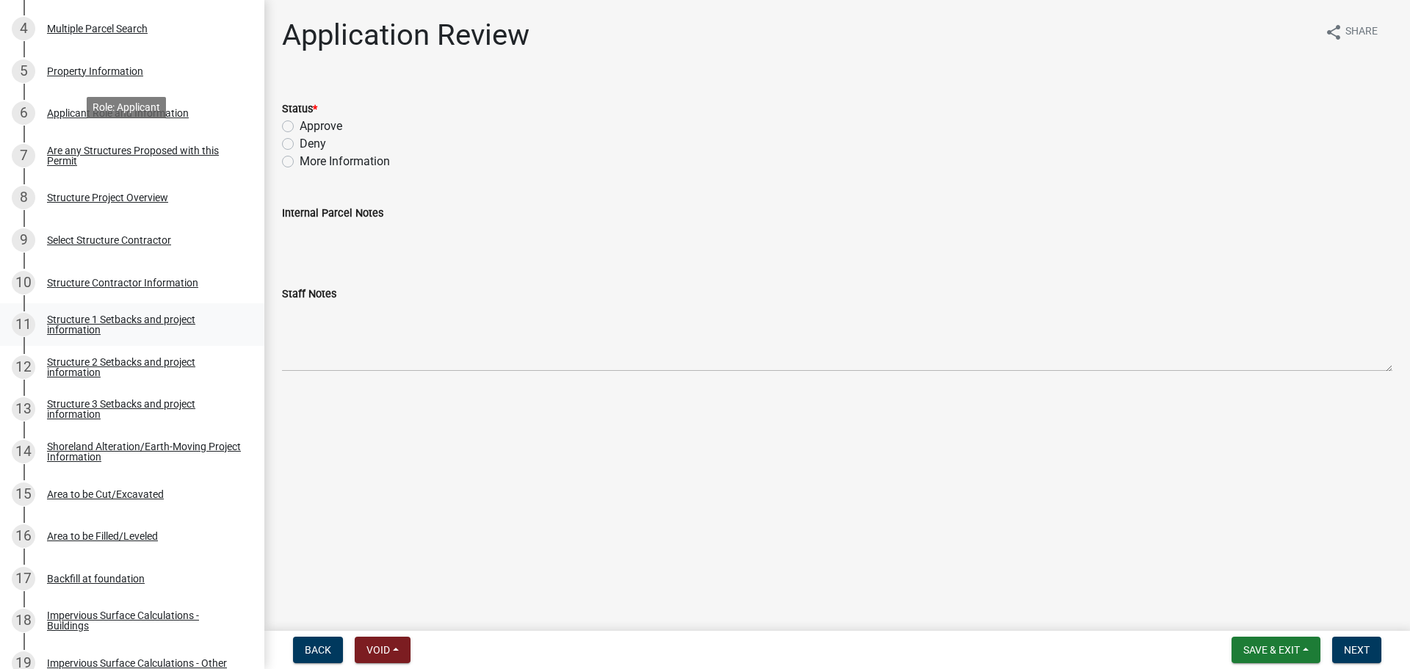
scroll to position [477, 0]
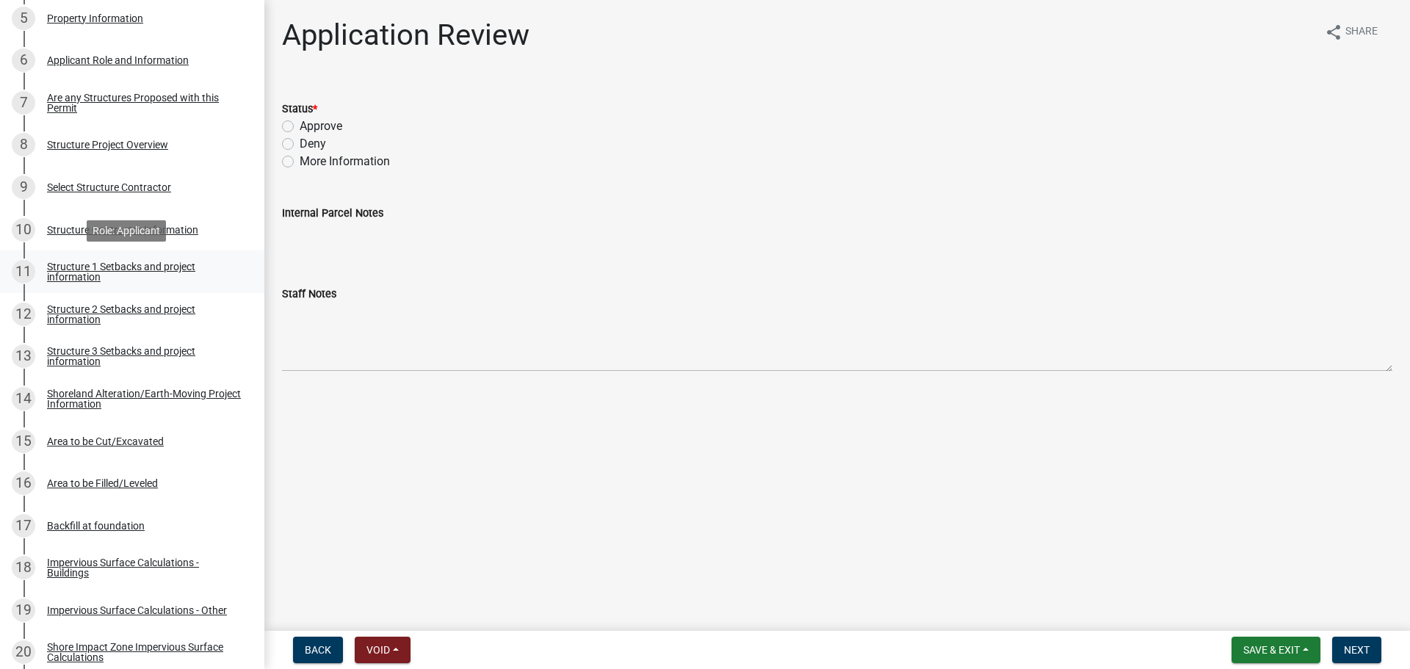
click at [123, 269] on div "Structure 1 Setbacks and project information" at bounding box center [144, 271] width 194 height 21
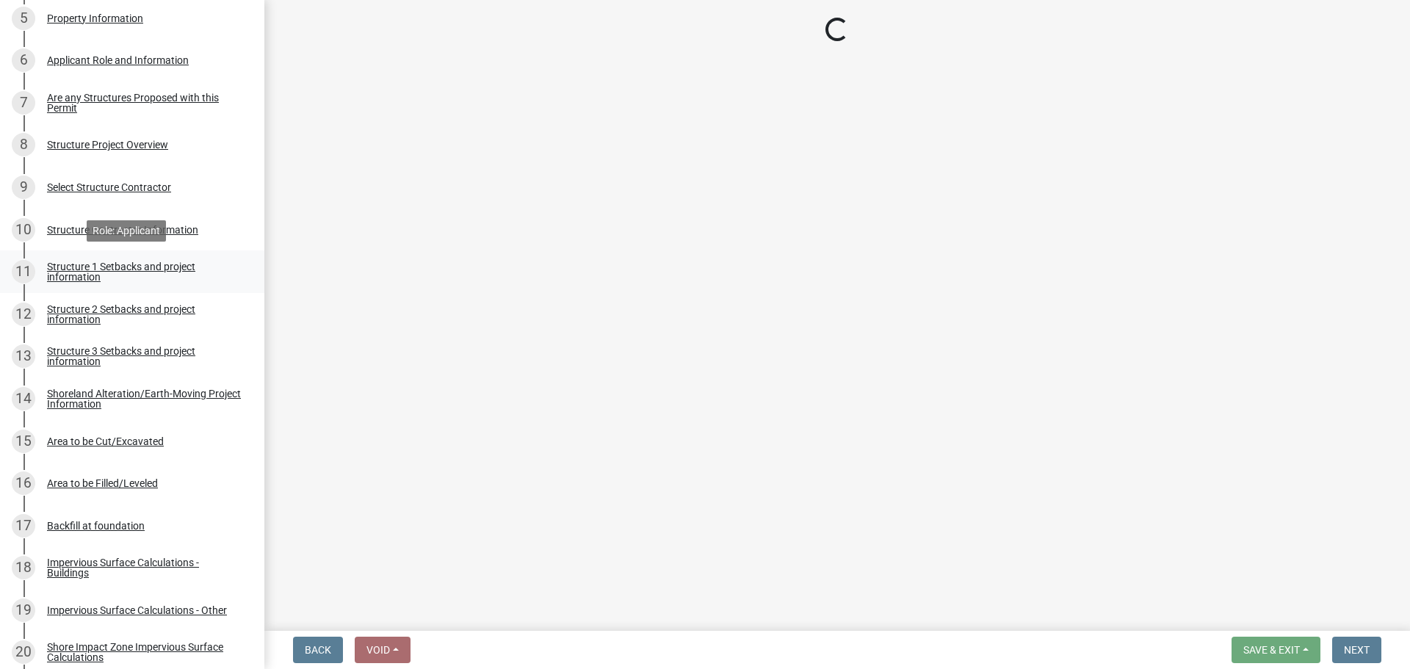
select select "a3cc236c-43aa-406a-8353-e0398d57c407"
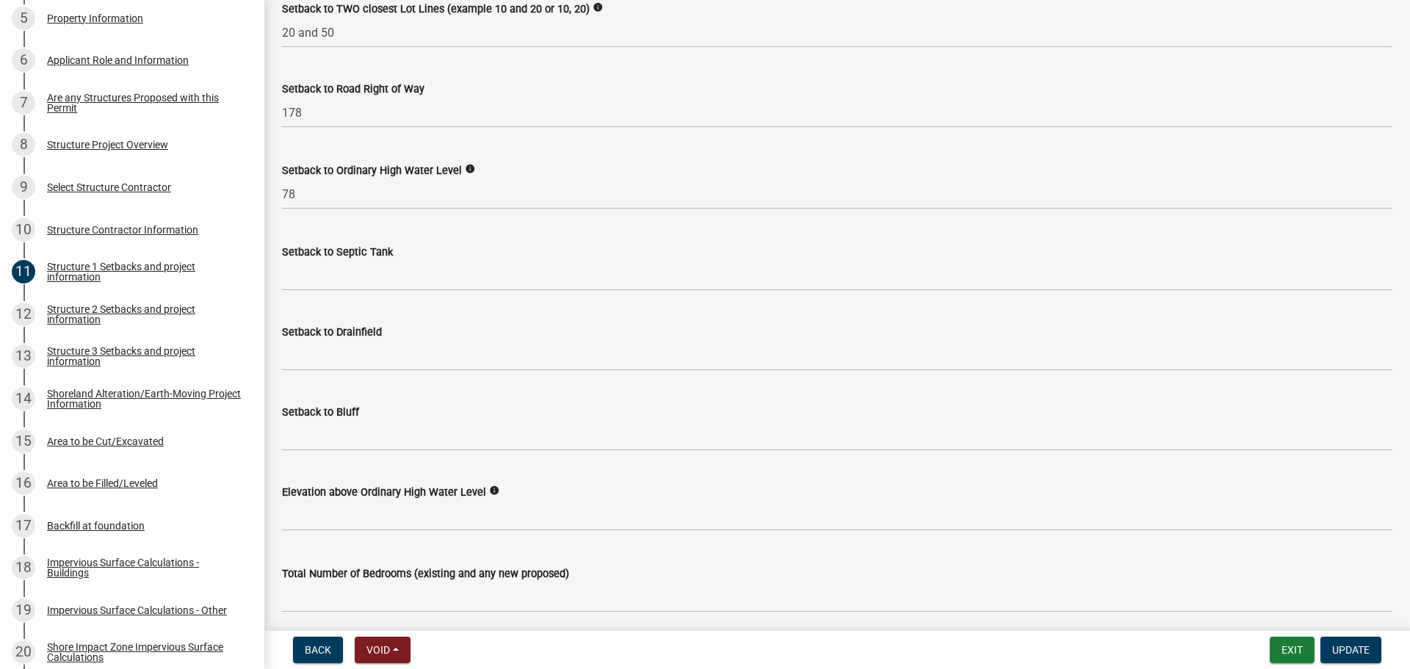
scroll to position [1211, 0]
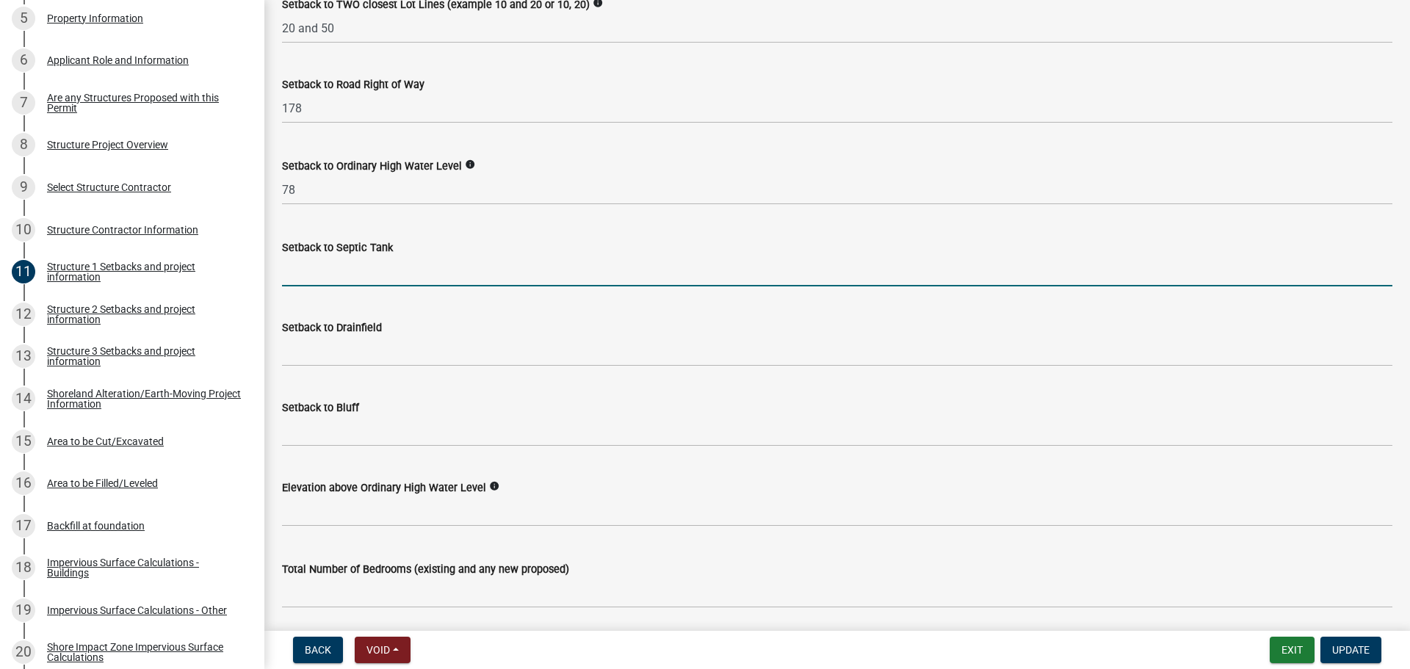
click at [330, 264] on input "Setback to Septic Tank" at bounding box center [837, 271] width 1110 height 30
type input "50+"
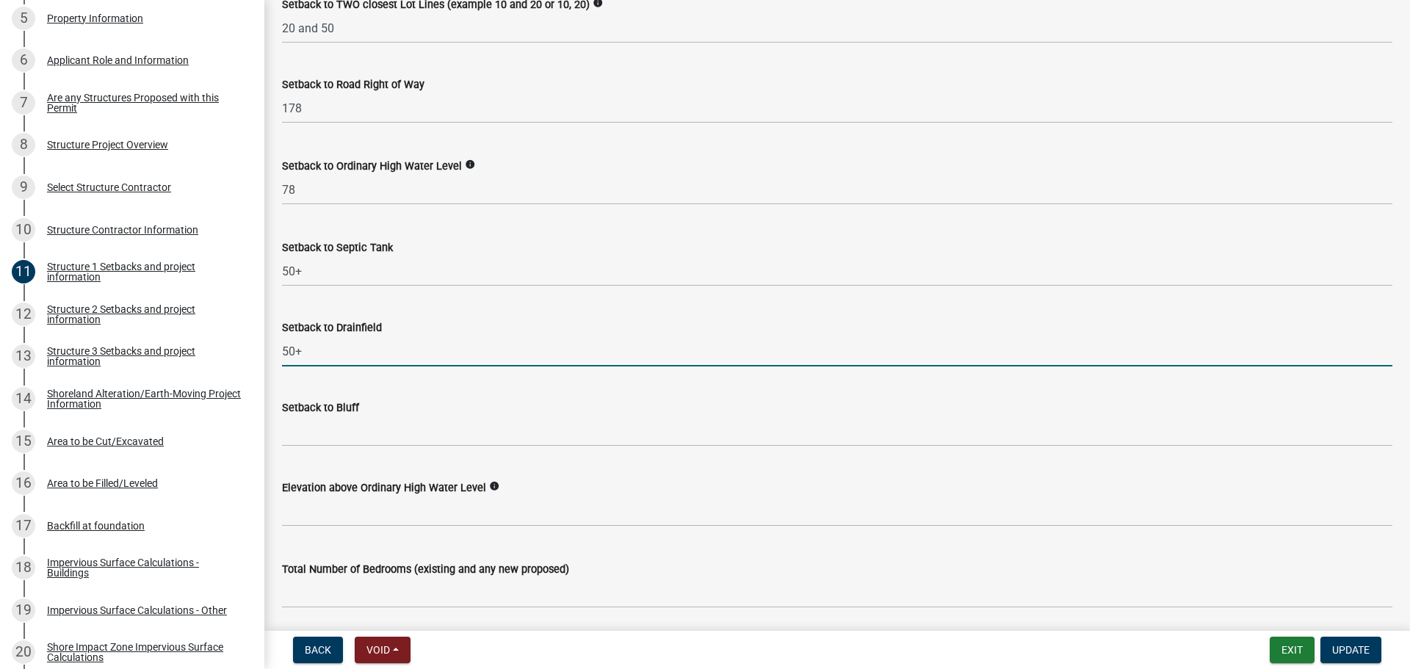
type input "50+"
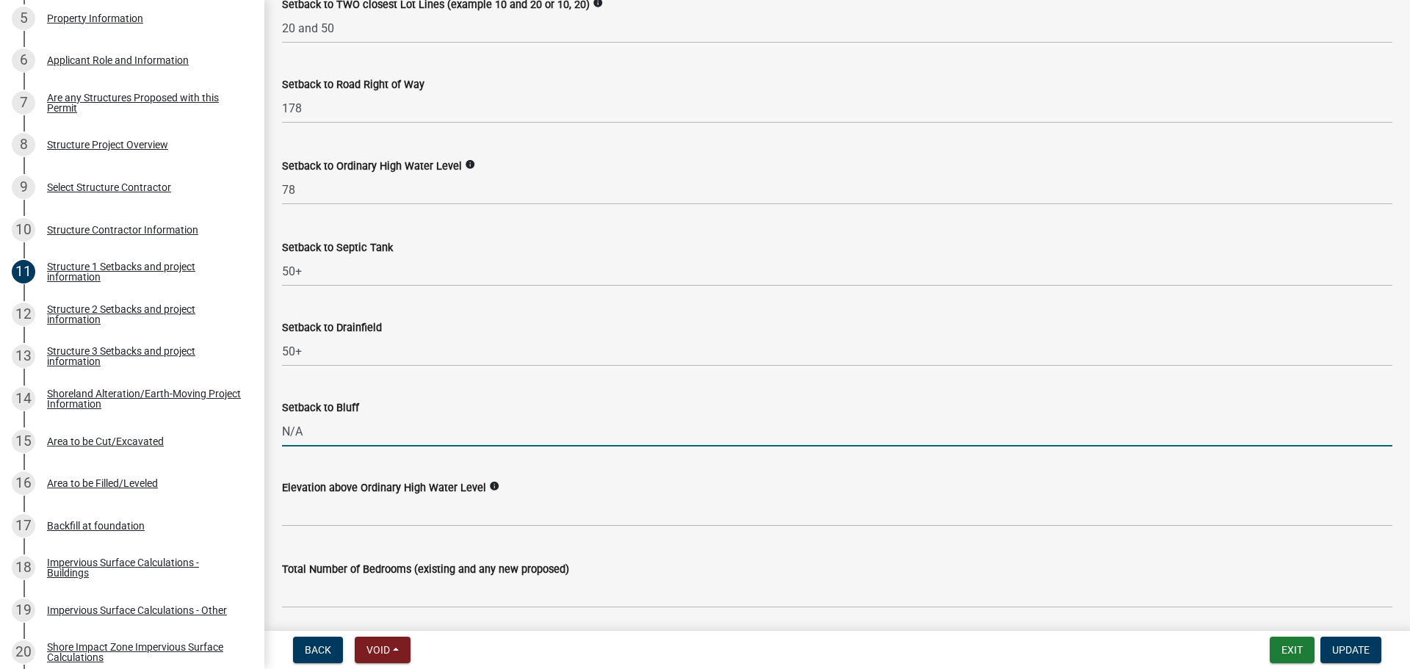
type input "N/A"
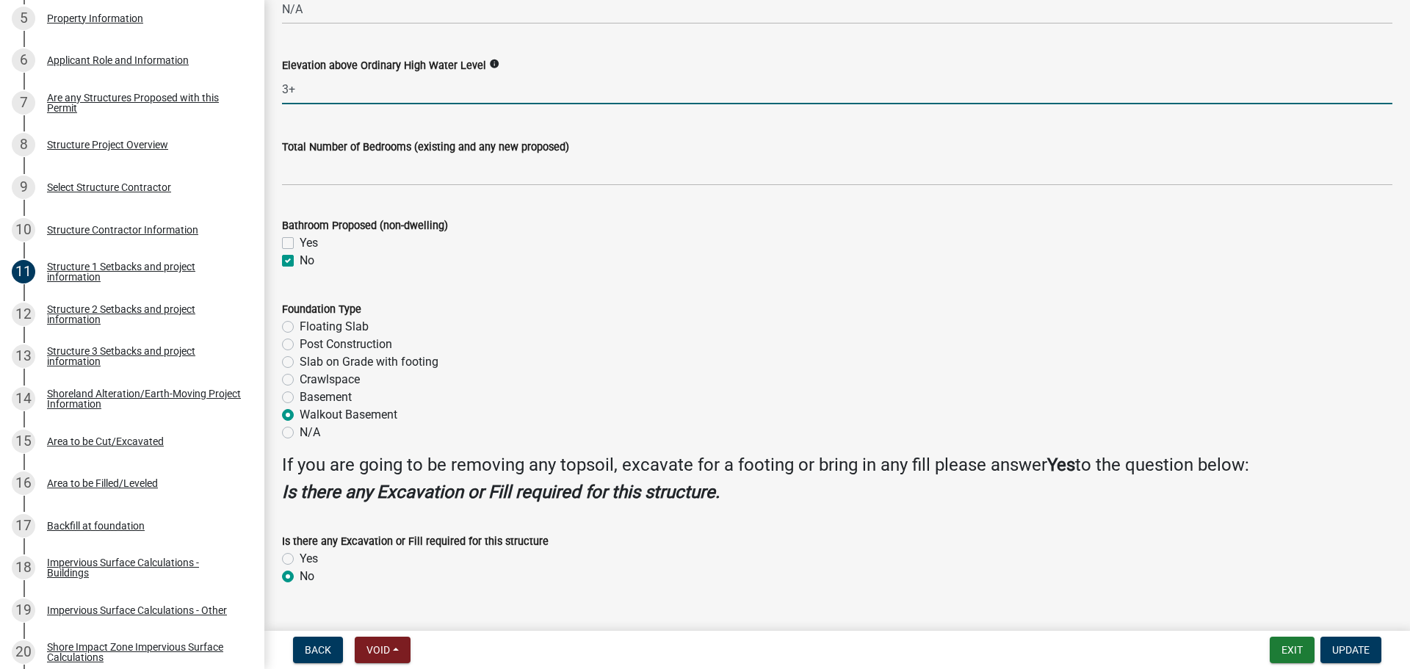
scroll to position [1665, 0]
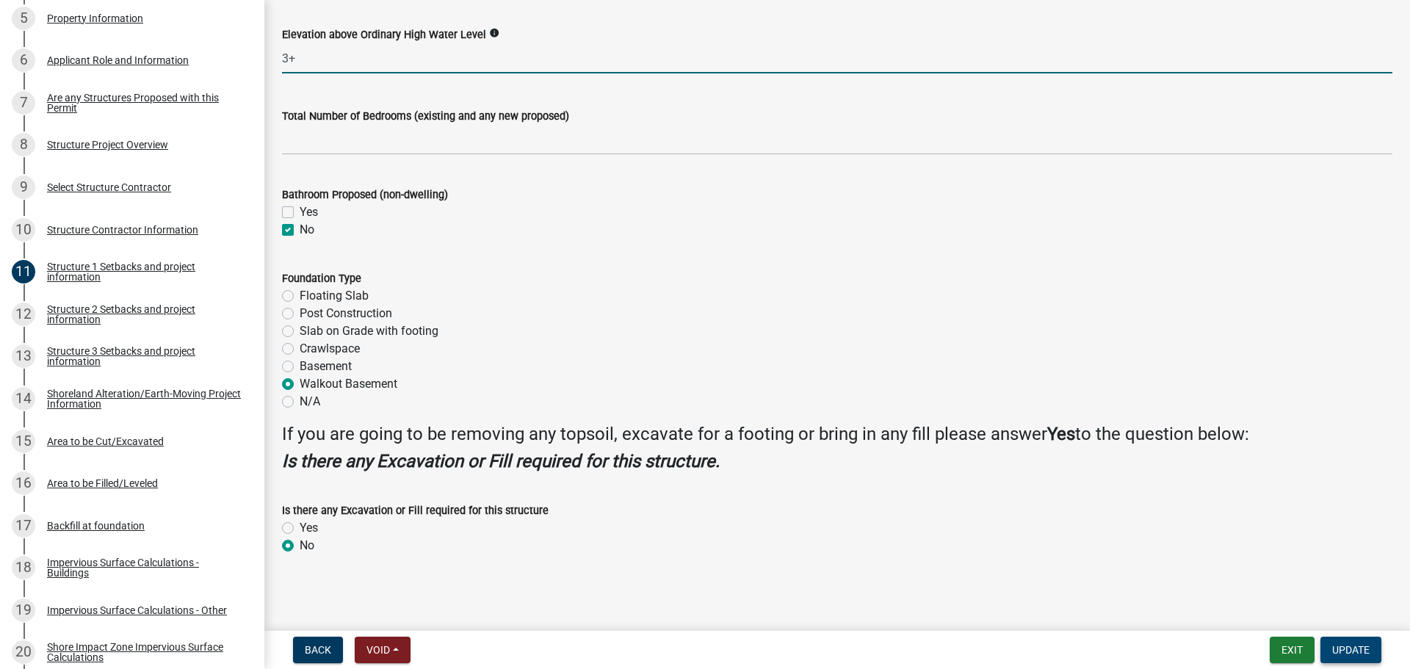
type input "3"
click at [1363, 651] on span "Update" at bounding box center [1350, 650] width 37 height 12
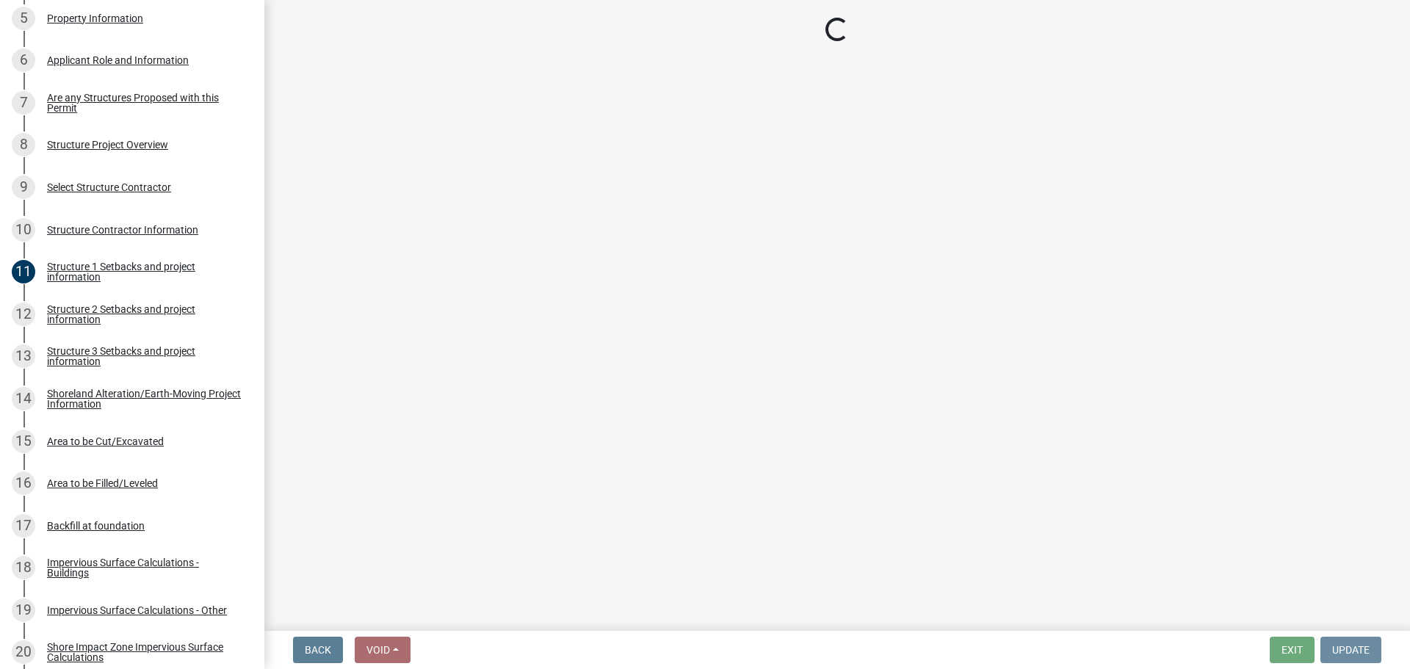
scroll to position [0, 0]
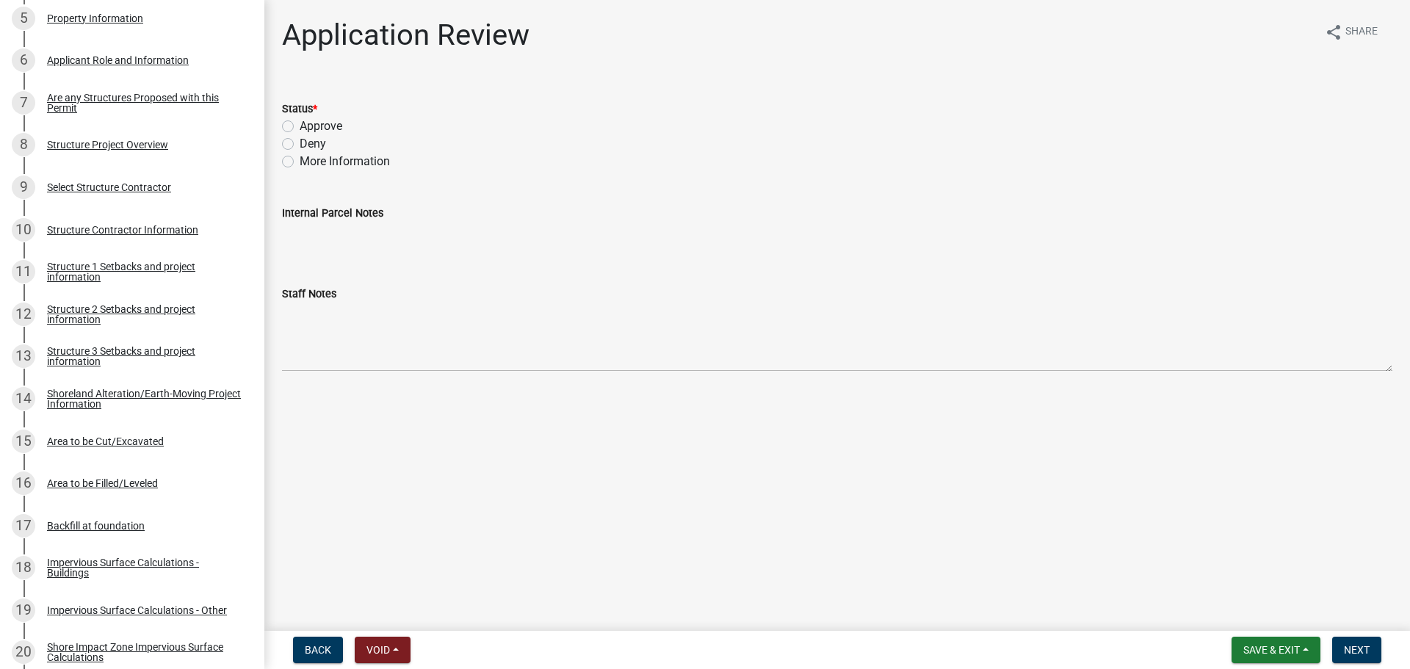
click at [300, 127] on label "Approve" at bounding box center [321, 126] width 43 height 18
click at [300, 127] on input "Approve" at bounding box center [305, 122] width 10 height 10
radio input "true"
click at [1371, 658] on button "Next" at bounding box center [1356, 650] width 49 height 26
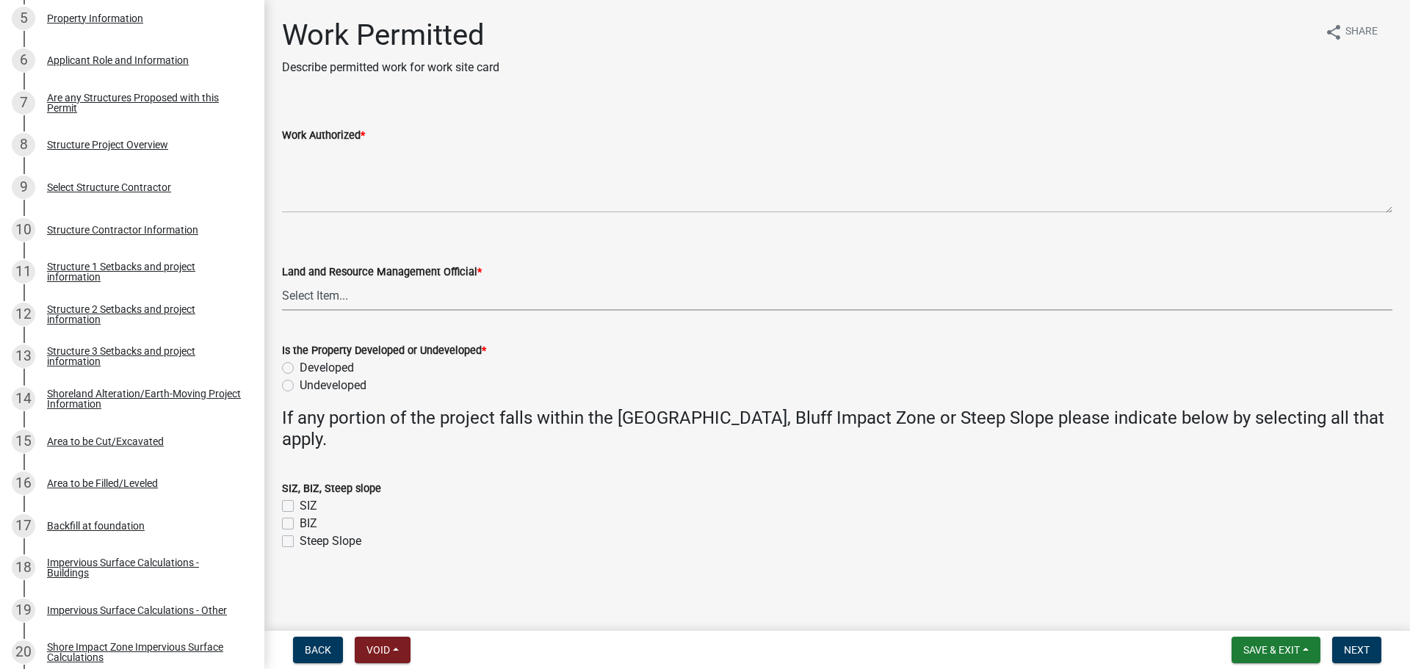
click at [350, 307] on select "Select Item... Alexis Newark Amy Busko Andrea Perales Brittany Tollefson Christ…" at bounding box center [837, 295] width 1110 height 30
click at [282, 280] on select "Select Item... Alexis Newark Amy Busko Andrea Perales Brittany Tollefson Christ…" at bounding box center [837, 295] width 1110 height 30
select select "ab2e7446-72a0-49c6-a36a-5181bad2fe68"
click at [300, 368] on label "Developed" at bounding box center [327, 368] width 54 height 18
click at [300, 368] on input "Developed" at bounding box center [305, 364] width 10 height 10
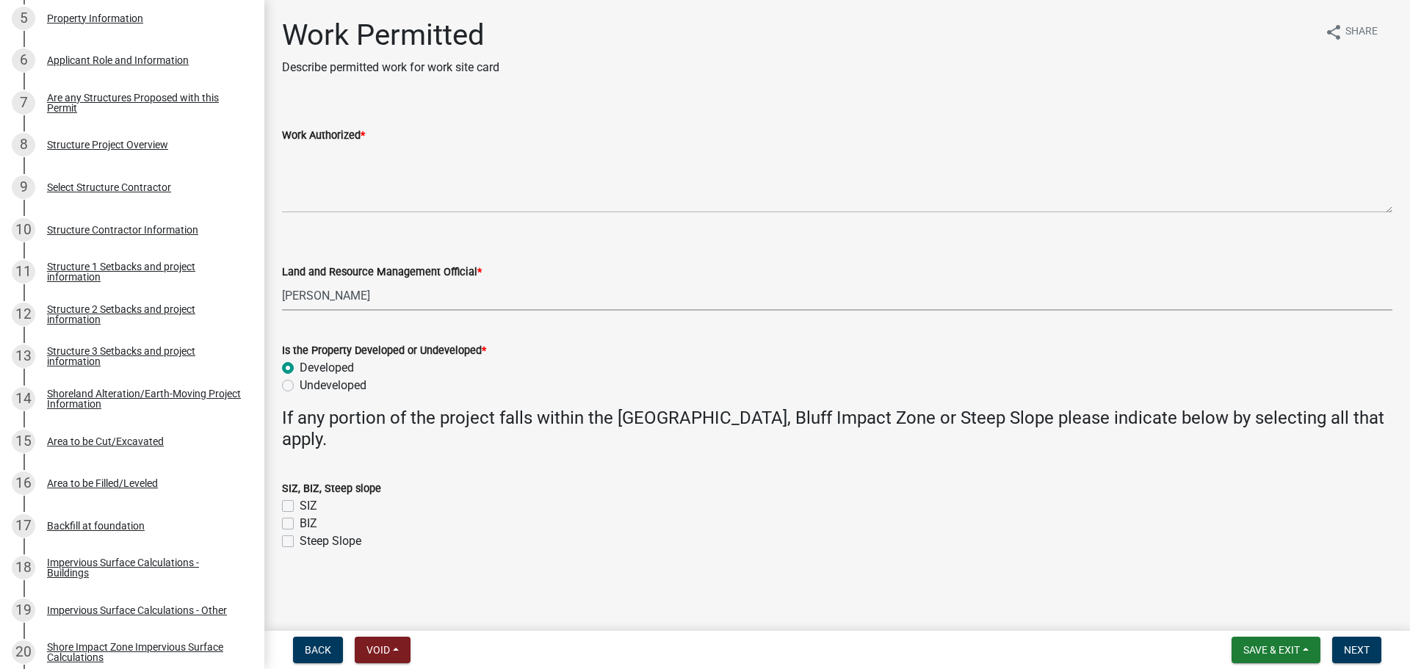
radio input "true"
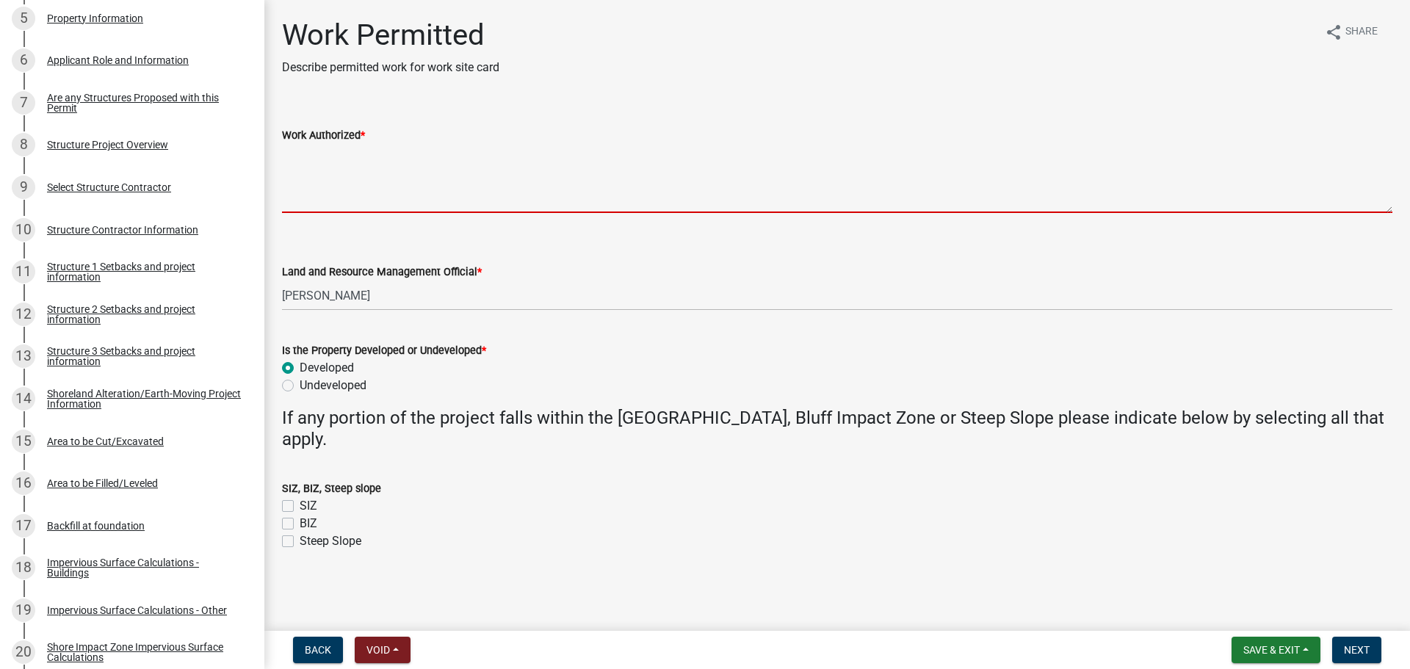
click at [325, 156] on textarea "Work Authorized *" at bounding box center [837, 178] width 1110 height 69
paste textarea "Non-conforming Repair/Replace- Existing STRUCTURE has been documented by L&R St…"
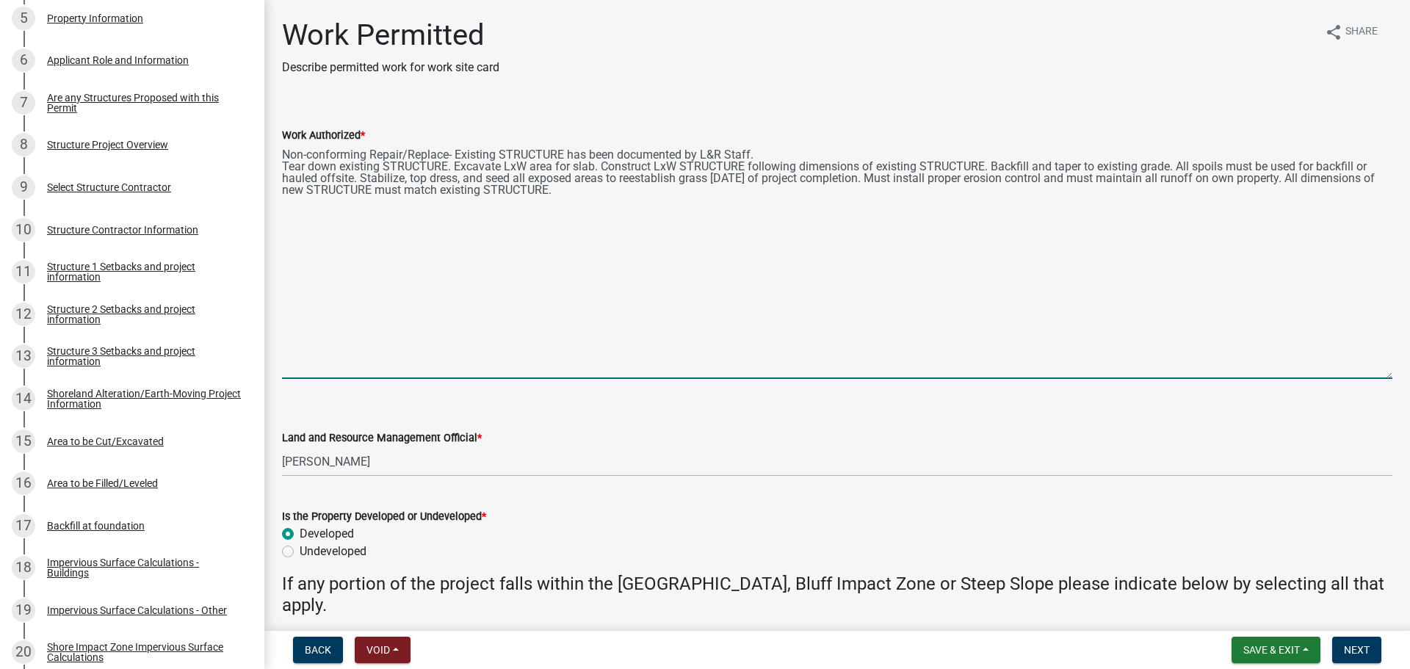
drag, startPoint x: 1391, startPoint y: 206, endPoint x: 1364, endPoint y: 381, distance: 177.5
click at [1364, 379] on textarea "Non-conforming Repair/Replace- Existing STRUCTURE has been documented by L&R St…" at bounding box center [837, 261] width 1110 height 235
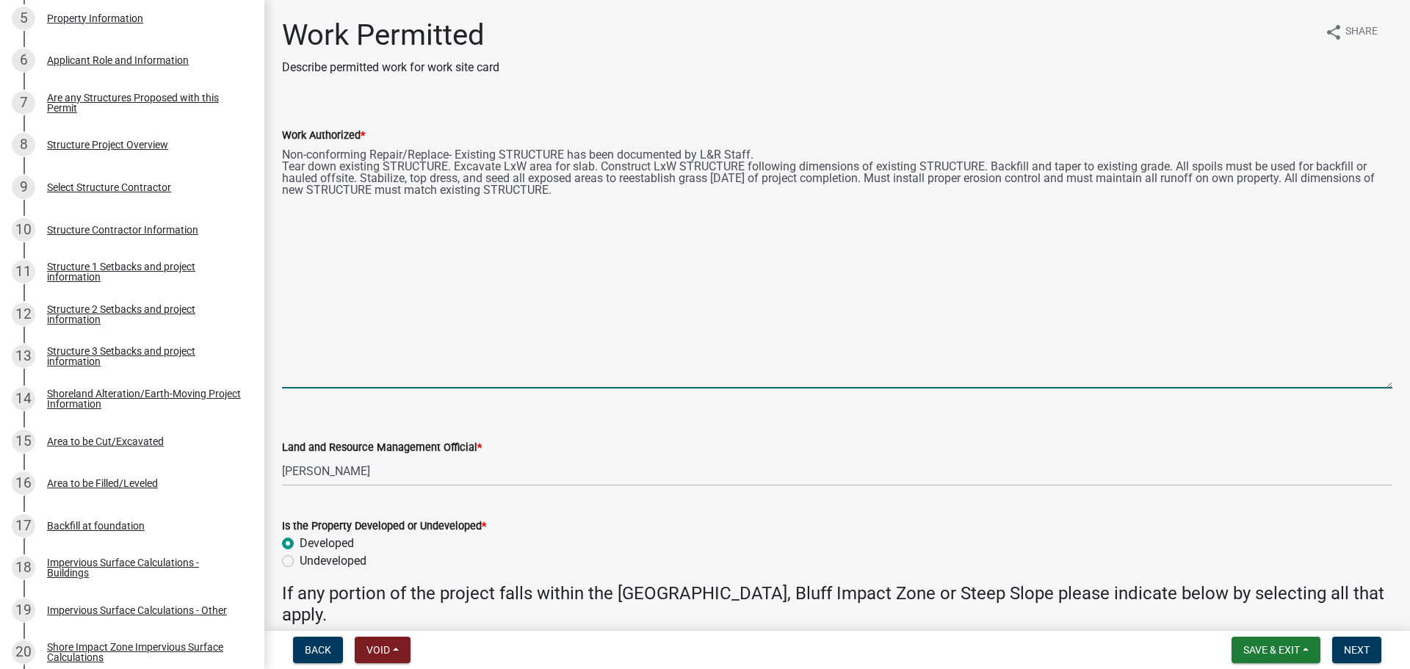
click at [563, 150] on textarea "Non-conforming Repair/Replace- Existing STRUCTURE has been documented by L&R St…" at bounding box center [837, 266] width 1110 height 245
drag, startPoint x: 602, startPoint y: 166, endPoint x: 453, endPoint y: 164, distance: 149.1
click at [453, 164] on textarea "Non-conforming Repair/Replace- Existing deck has been documented by L&R Staff. …" at bounding box center [837, 266] width 1110 height 245
click at [444, 164] on textarea "Non-conforming Repair/Replace- Existing deck has been documented by L&R Staff. …" at bounding box center [837, 266] width 1110 height 245
drag, startPoint x: 448, startPoint y: 163, endPoint x: 383, endPoint y: 162, distance: 65.4
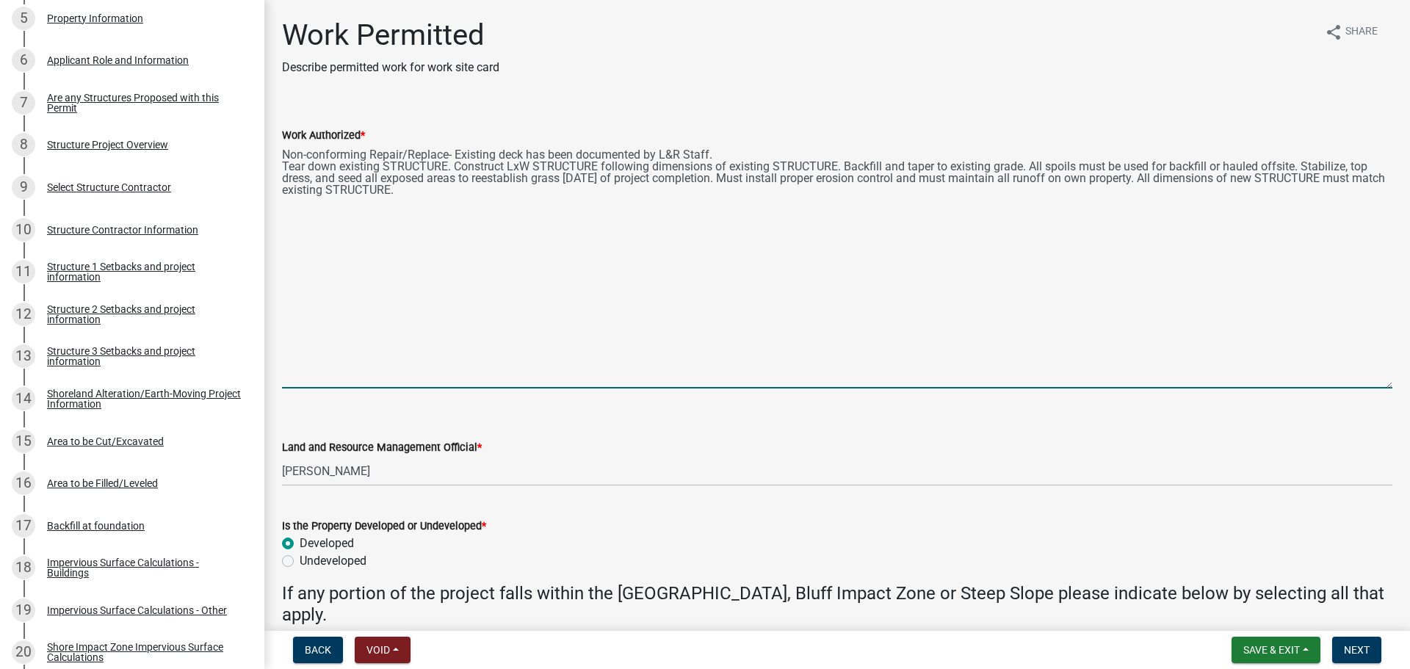
click at [383, 162] on textarea "Non-conforming Repair/Replace- Existing deck has been documented by L&R Staff. …" at bounding box center [837, 266] width 1110 height 245
drag, startPoint x: 557, startPoint y: 167, endPoint x: 468, endPoint y: 170, distance: 88.2
click at [468, 170] on textarea "Non-conforming Repair/Replace- Existing deck has been documented by L&R Staff. …" at bounding box center [837, 266] width 1110 height 245
drag, startPoint x: 756, startPoint y: 161, endPoint x: 681, endPoint y: 170, distance: 75.5
click at [692, 167] on textarea "Non-conforming Repair/Replace- Existing deck has been documented by L&R Staff. …" at bounding box center [837, 266] width 1110 height 245
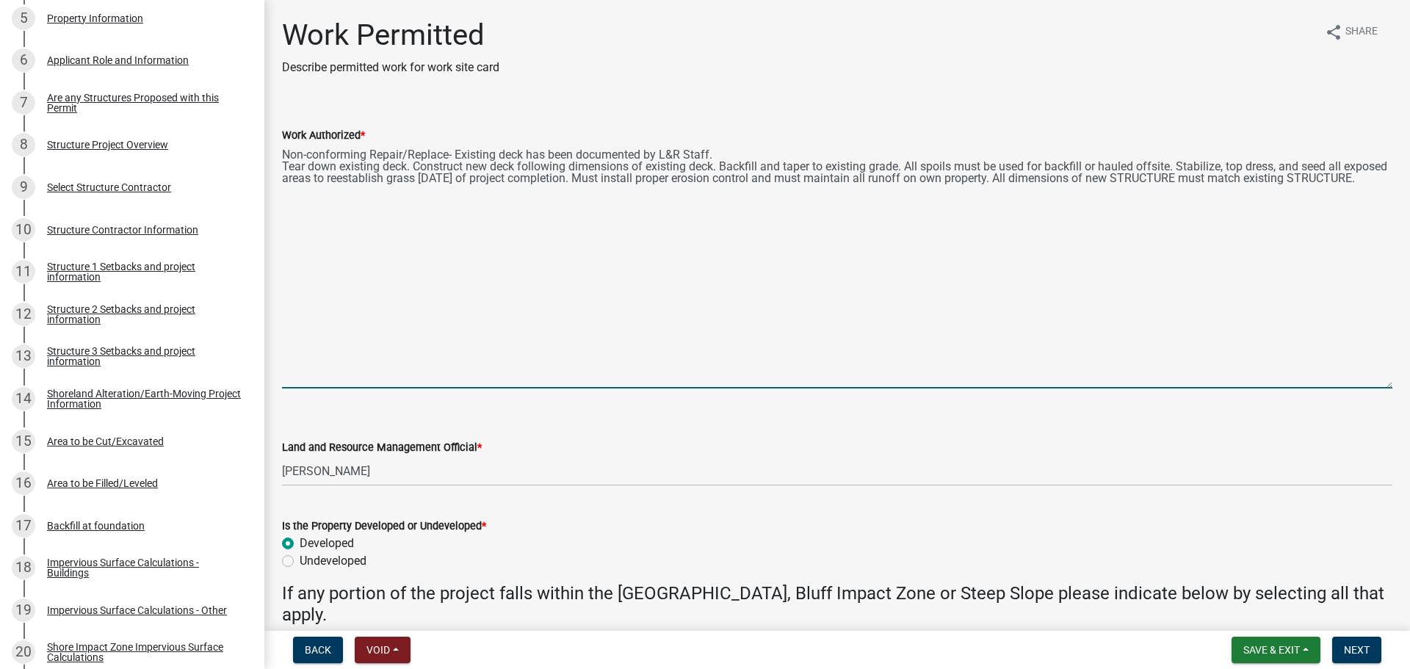
drag, startPoint x: 725, startPoint y: 163, endPoint x: 1180, endPoint y: 166, distance: 454.5
click at [1180, 166] on textarea "Non-conforming Repair/Replace- Existing deck has been documented by L&R Staff. …" at bounding box center [837, 266] width 1110 height 245
click at [963, 175] on textarea "Non-conforming Repair/Replace- Existing deck has been documented by L&R Staff. …" at bounding box center [837, 266] width 1110 height 245
click at [738, 152] on textarea "Non-conforming Repair/Replace- Existing deck has been documented by L&R Staff. …" at bounding box center [837, 266] width 1110 height 245
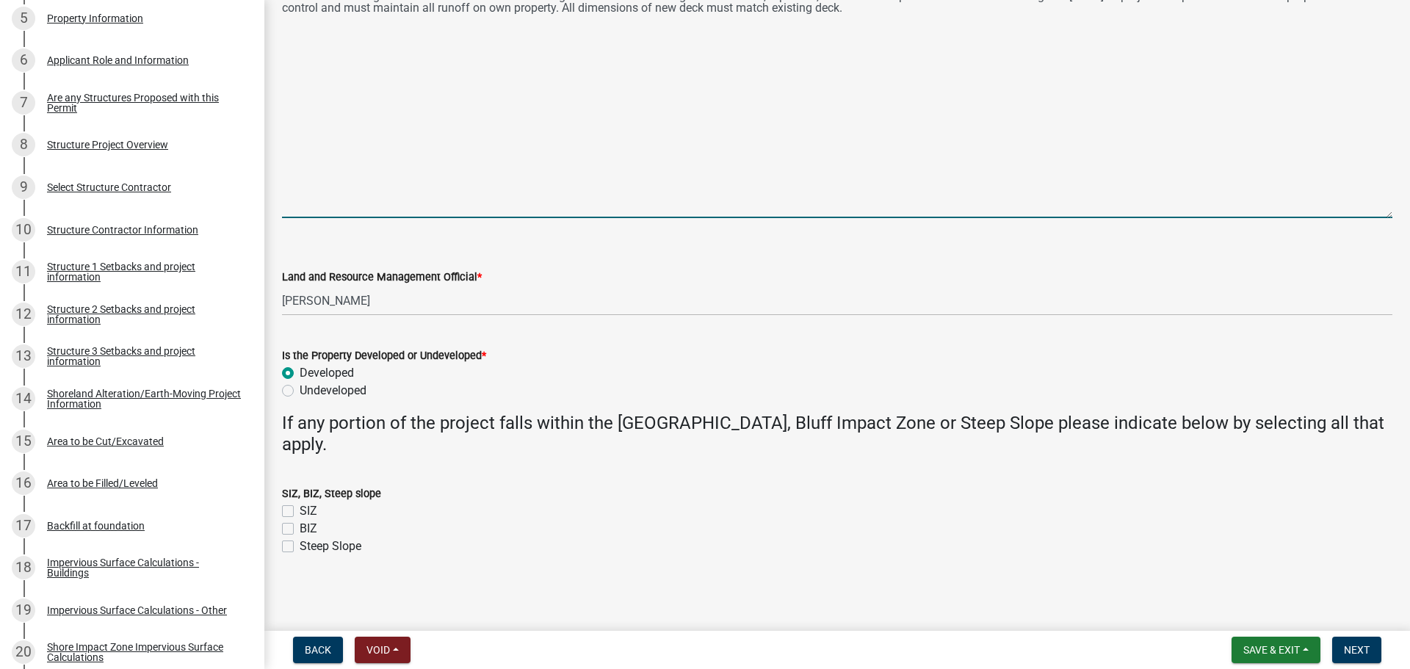
scroll to position [171, 0]
type textarea "Non-conforming Repair/Replace- Existing deck has been documented by L&R Staff. …"
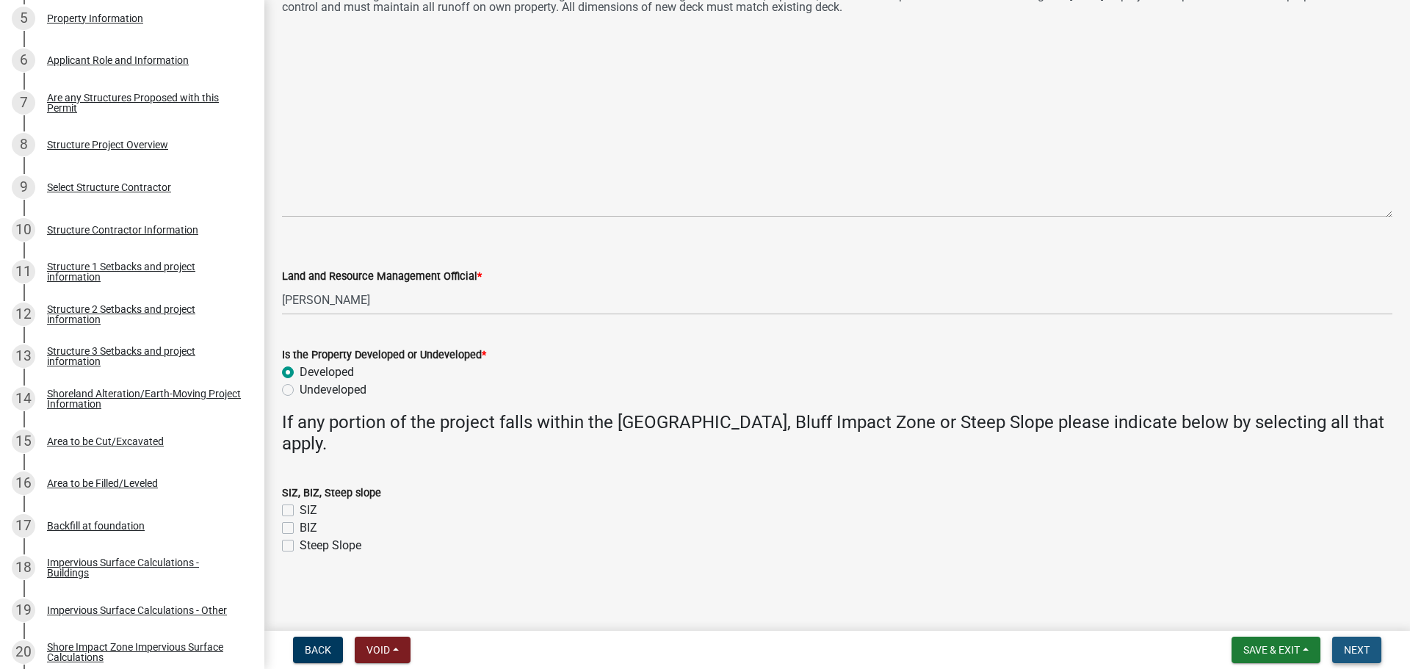
click at [1353, 651] on span "Next" at bounding box center [1357, 650] width 26 height 12
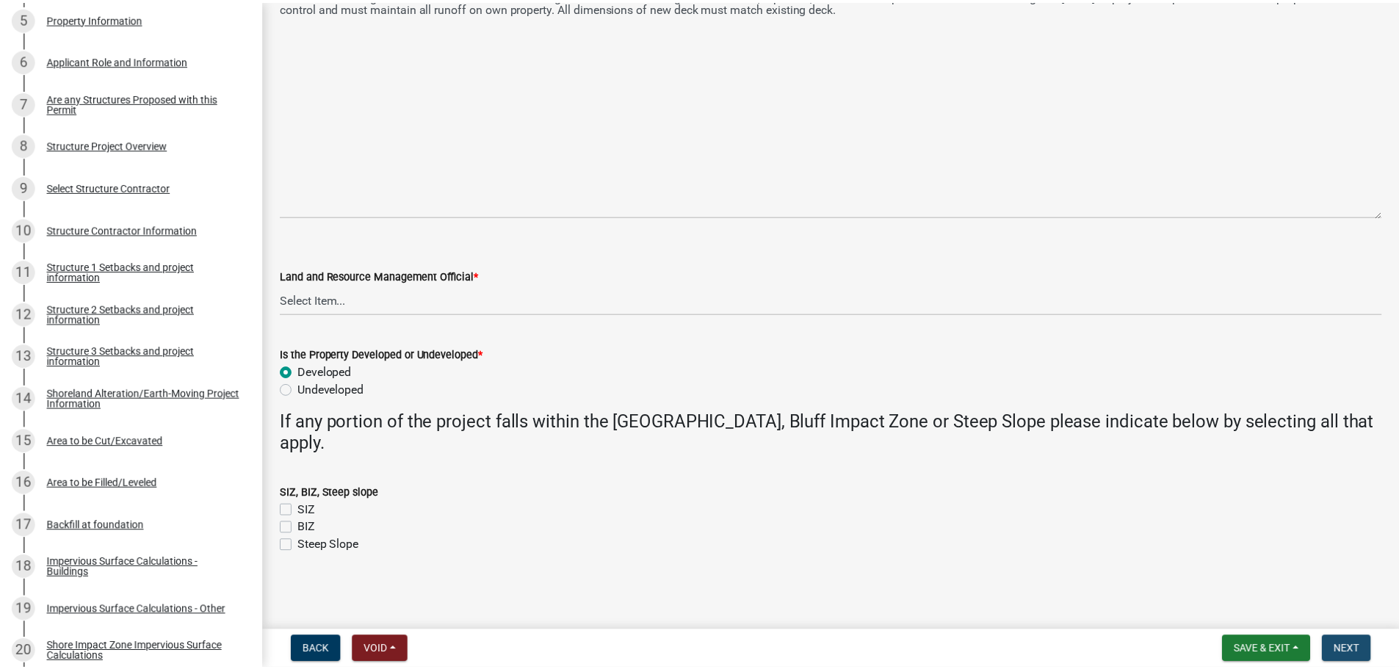
scroll to position [0, 0]
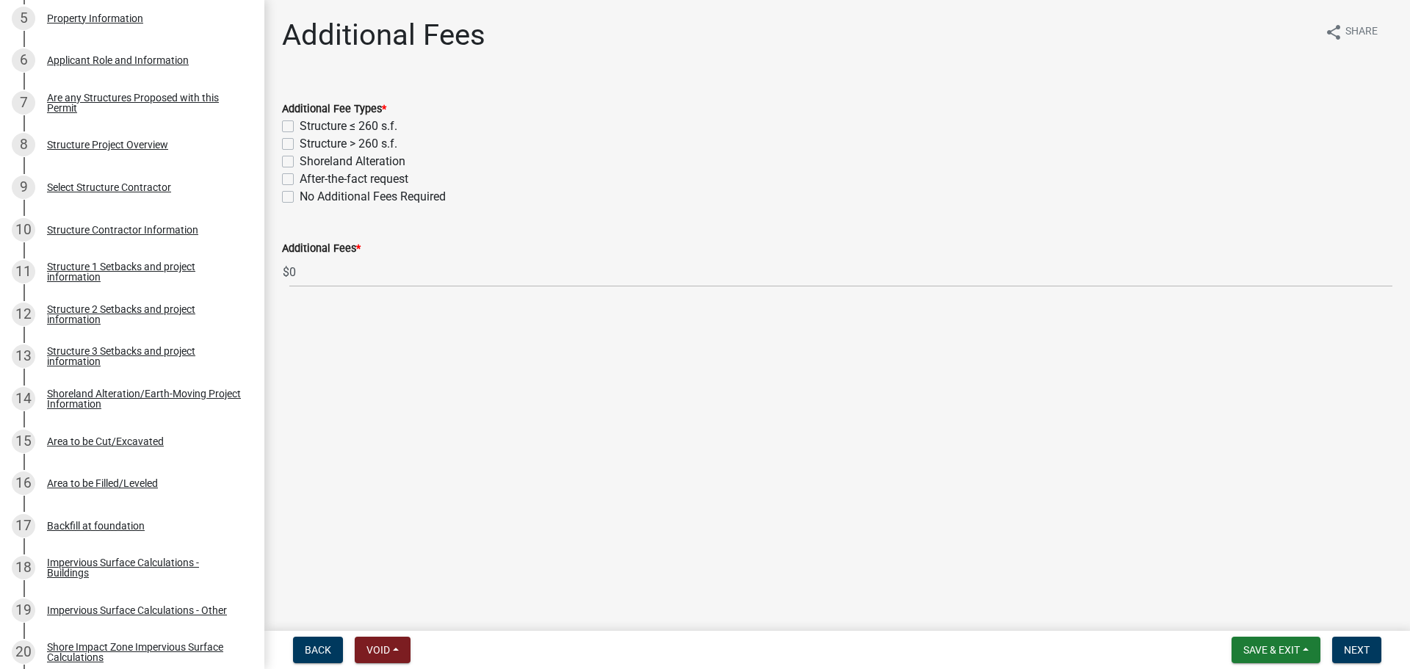
click at [300, 126] on label "Structure ≤ 260 s.f." at bounding box center [349, 126] width 98 height 18
click at [300, 126] on input "Structure ≤ 260 s.f." at bounding box center [305, 122] width 10 height 10
checkbox input "true"
checkbox input "false"
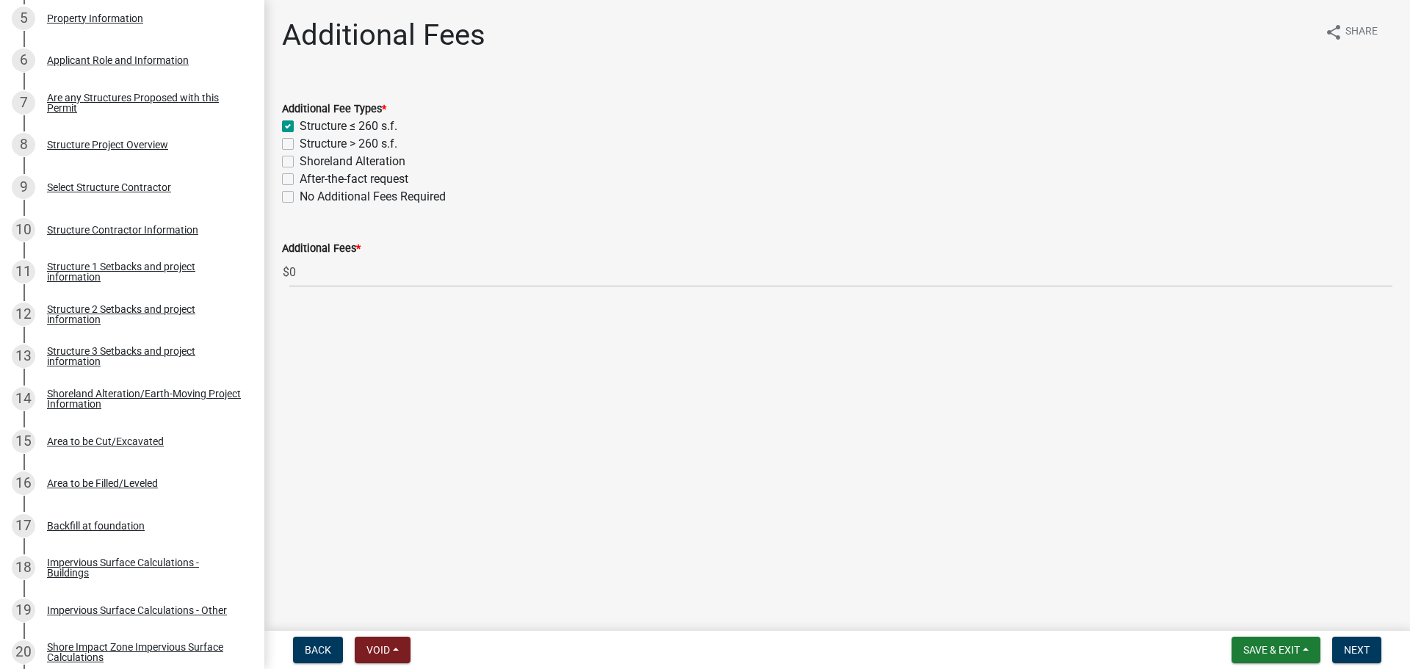
checkbox input "false"
click at [1357, 656] on span "Next" at bounding box center [1357, 650] width 26 height 12
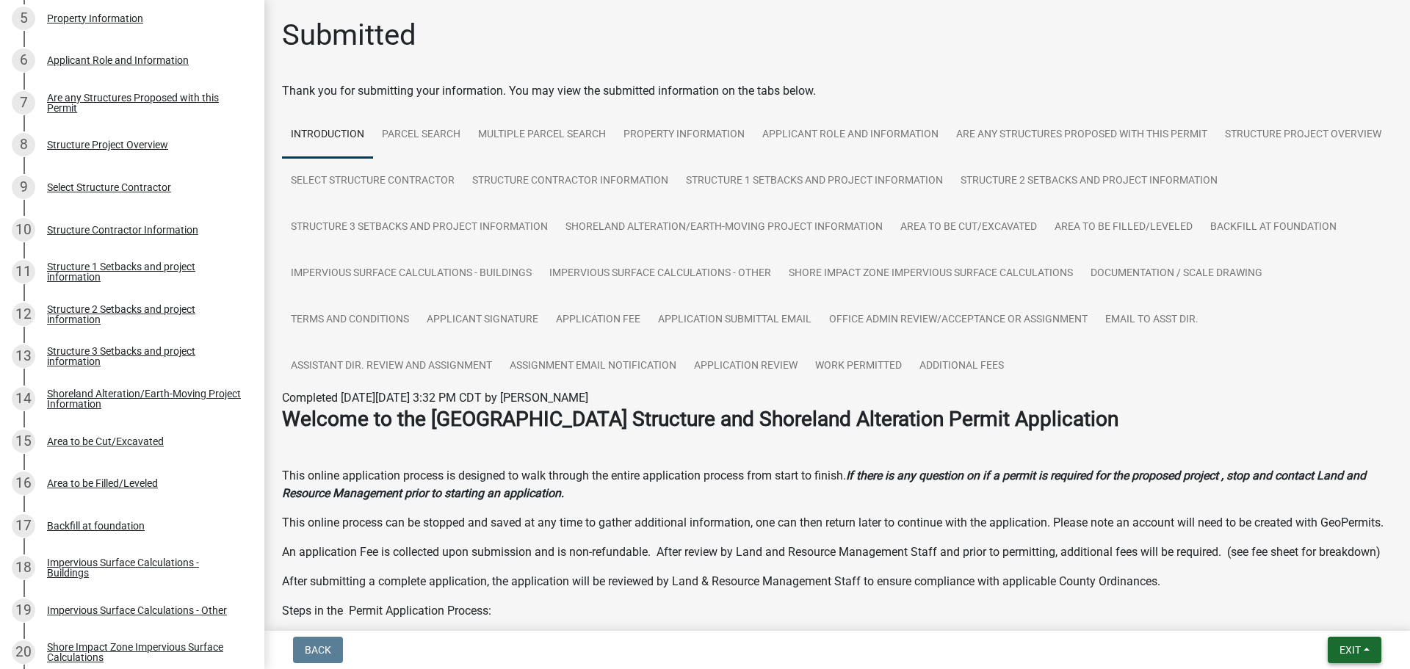
click at [1349, 653] on span "Exit" at bounding box center [1349, 650] width 21 height 12
click at [1345, 616] on button "Save & Exit" at bounding box center [1322, 611] width 117 height 35
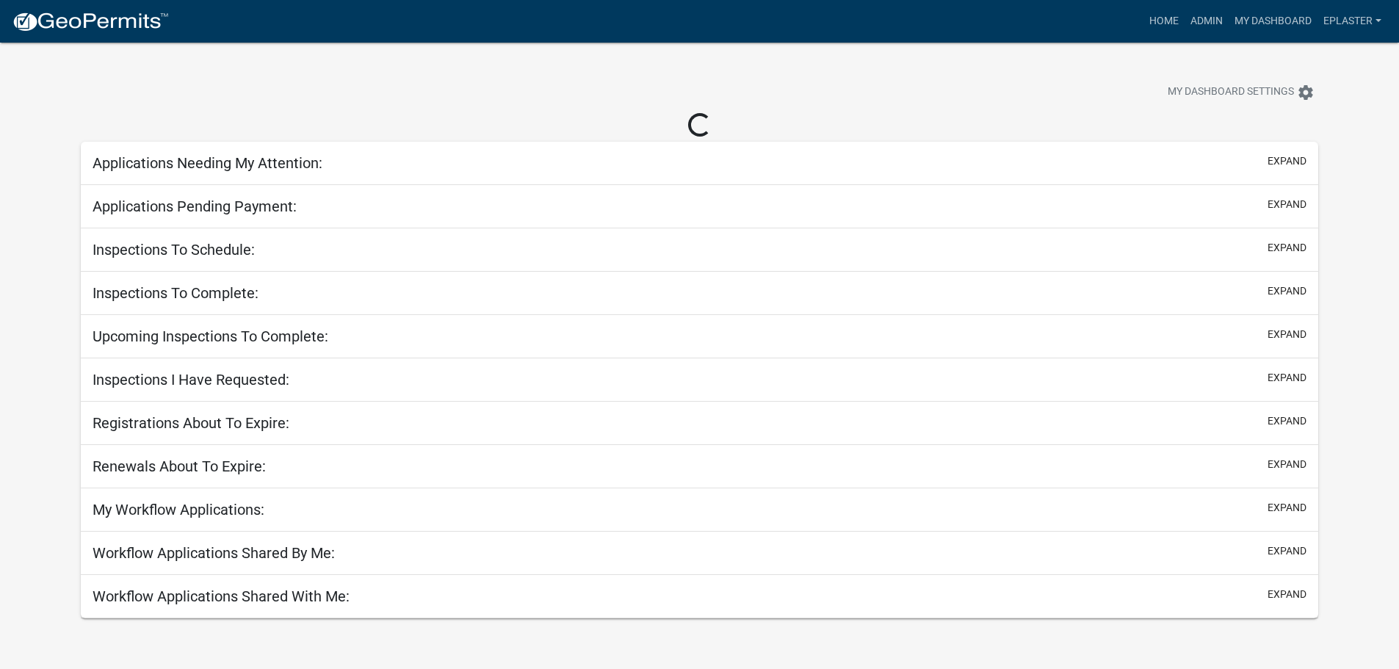
select select "3: 100"
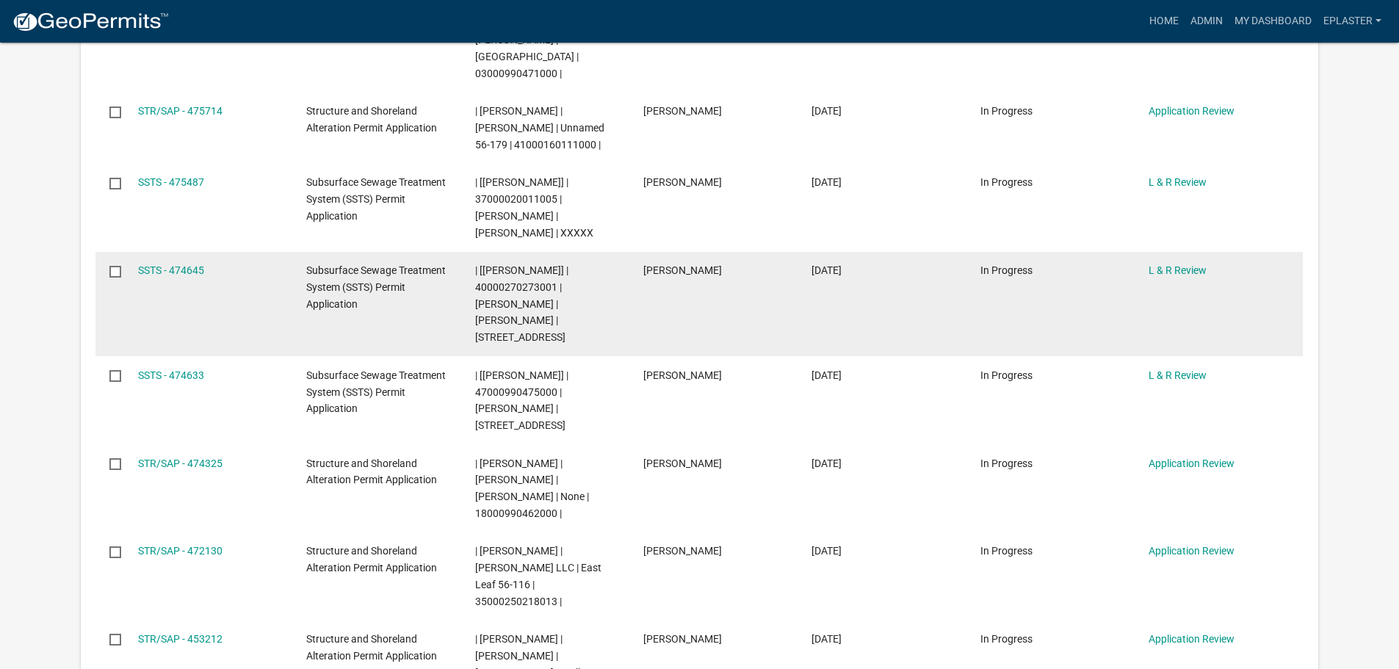
scroll to position [753, 0]
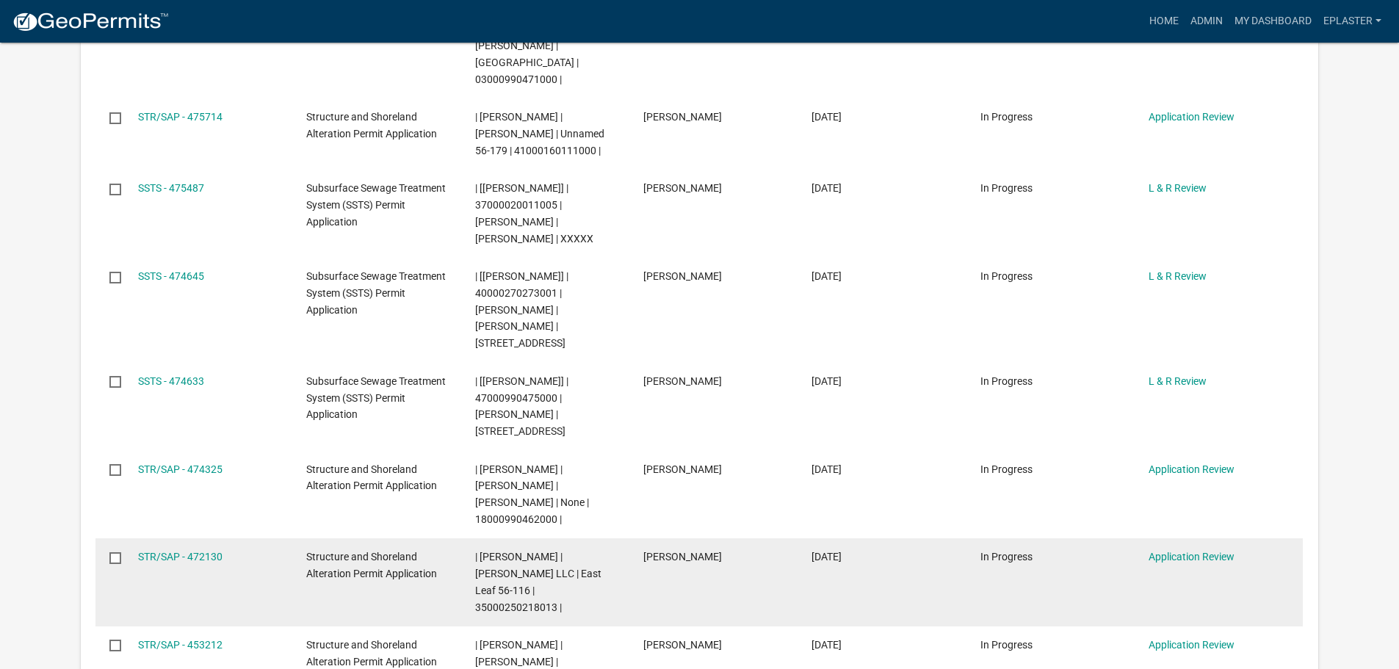
click at [540, 551] on span "| [PERSON_NAME] | [PERSON_NAME] LLC | East Leaf 56-116 | 35000250218013 |" at bounding box center [538, 582] width 126 height 62
click at [541, 551] on span "| [PERSON_NAME] | [PERSON_NAME] LLC | East Leaf 56-116 | 35000250218013 |" at bounding box center [538, 582] width 126 height 62
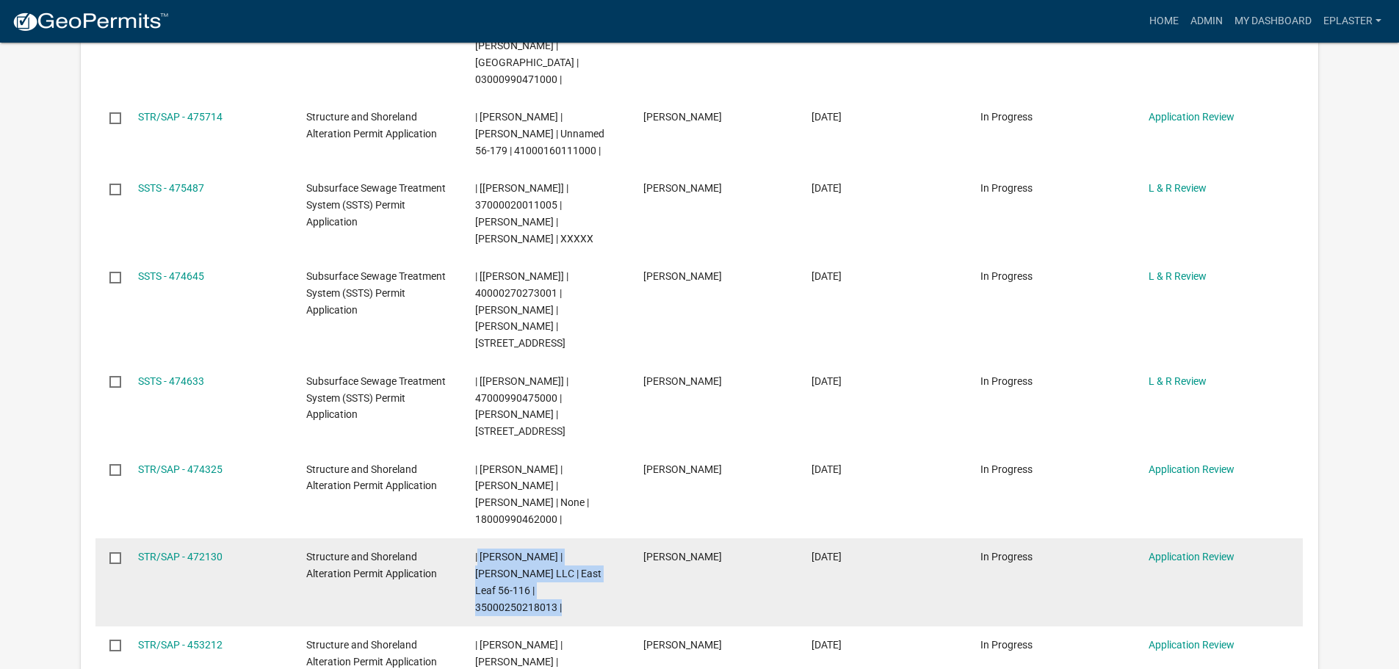
click at [541, 551] on span "| [PERSON_NAME] | [PERSON_NAME] LLC | East Leaf 56-116 | 35000250218013 |" at bounding box center [538, 582] width 126 height 62
click at [776, 538] on datatable-body-cell "[PERSON_NAME]" at bounding box center [713, 582] width 168 height 88
click at [560, 551] on span "| [PERSON_NAME] | [PERSON_NAME] LLC | East Leaf 56-116 | 35000250218013 |" at bounding box center [538, 582] width 126 height 62
copy span "35000250218013"
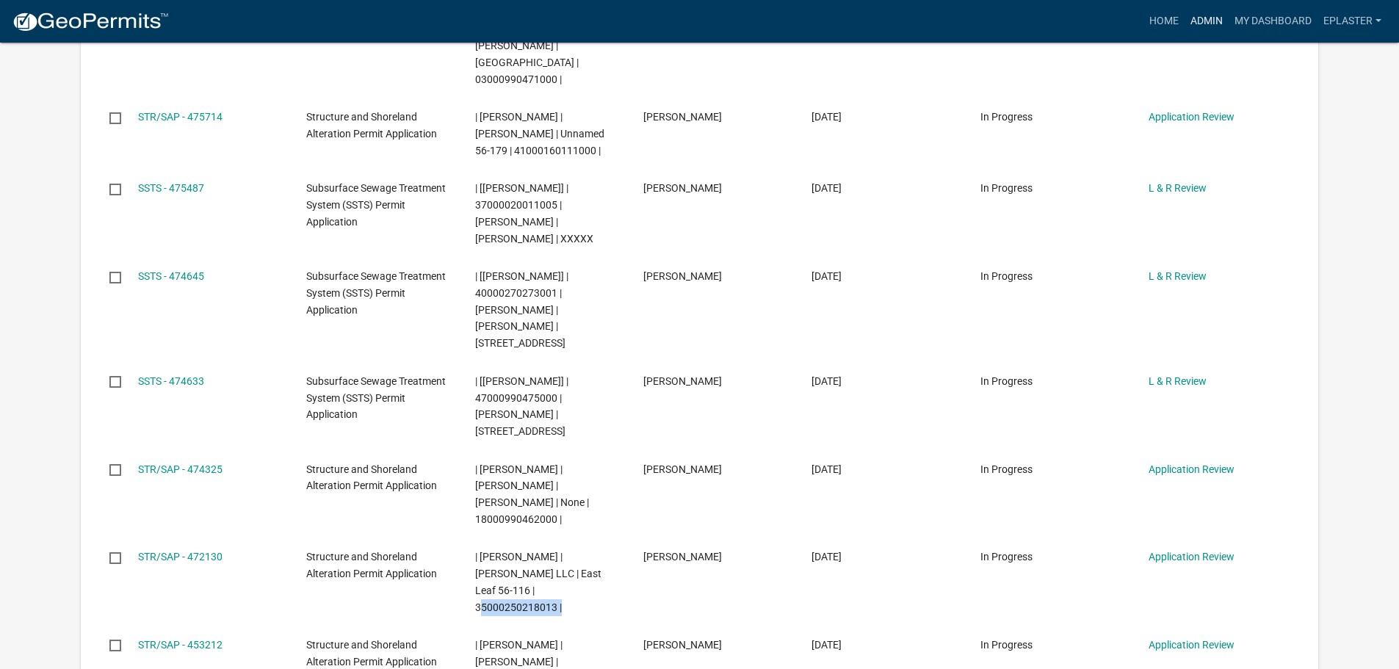
drag, startPoint x: 1203, startPoint y: 10, endPoint x: 1138, endPoint y: 34, distance: 68.8
click at [1203, 10] on link "Admin" at bounding box center [1206, 21] width 44 height 28
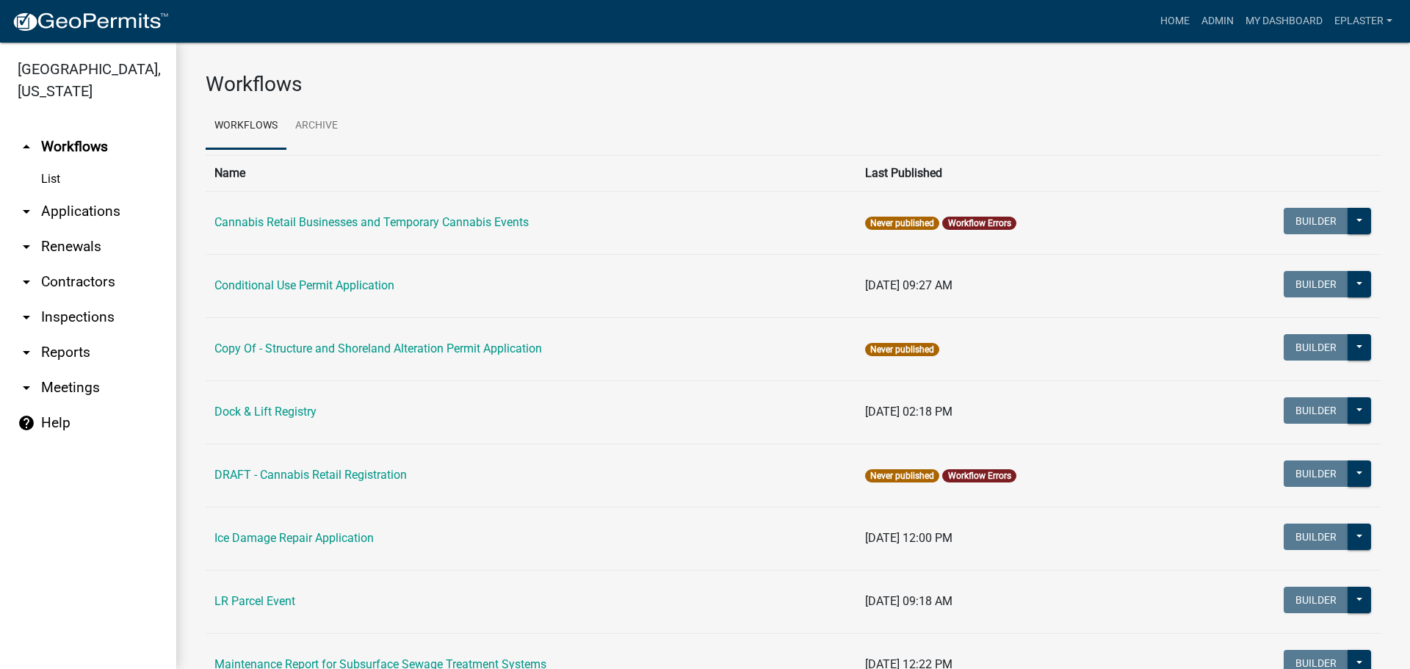
click at [96, 212] on link "arrow_drop_down Applications" at bounding box center [88, 211] width 176 height 35
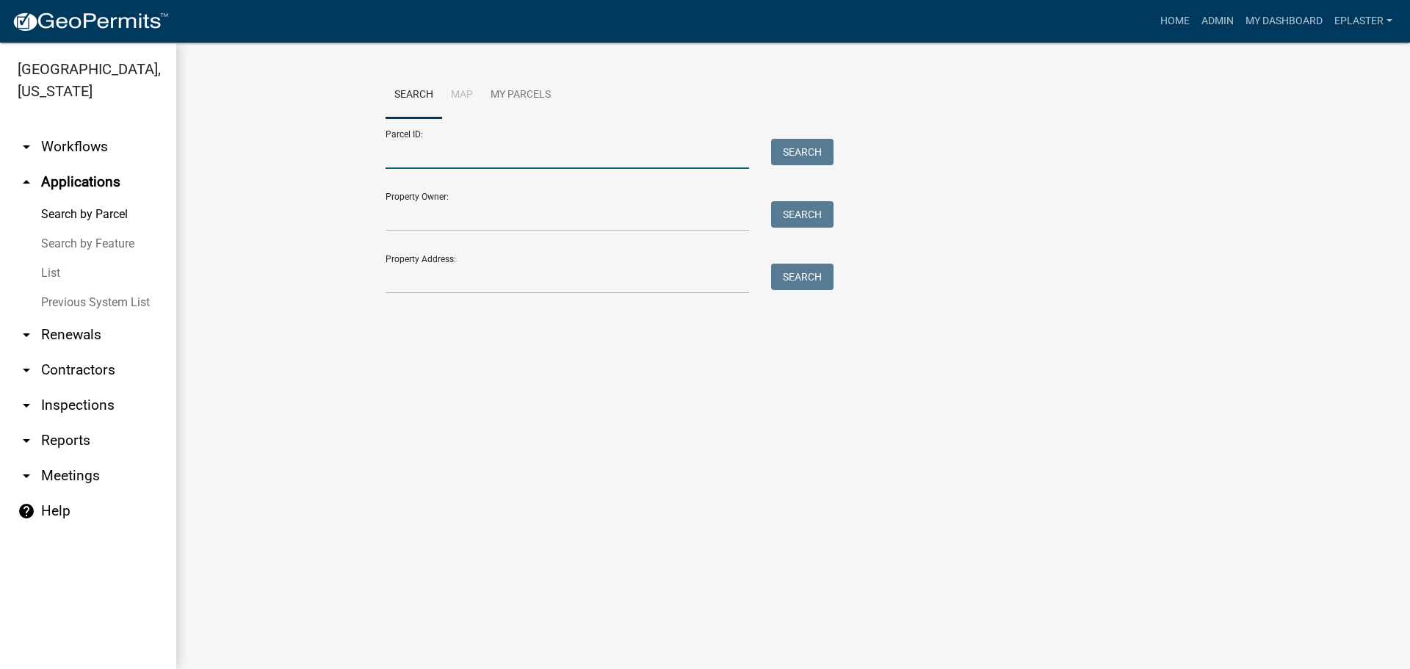
click at [436, 153] on input "Parcel ID:" at bounding box center [566, 154] width 363 height 30
paste input "35000250218013"
type input "35000250218013"
click at [801, 151] on button "Search" at bounding box center [802, 152] width 62 height 26
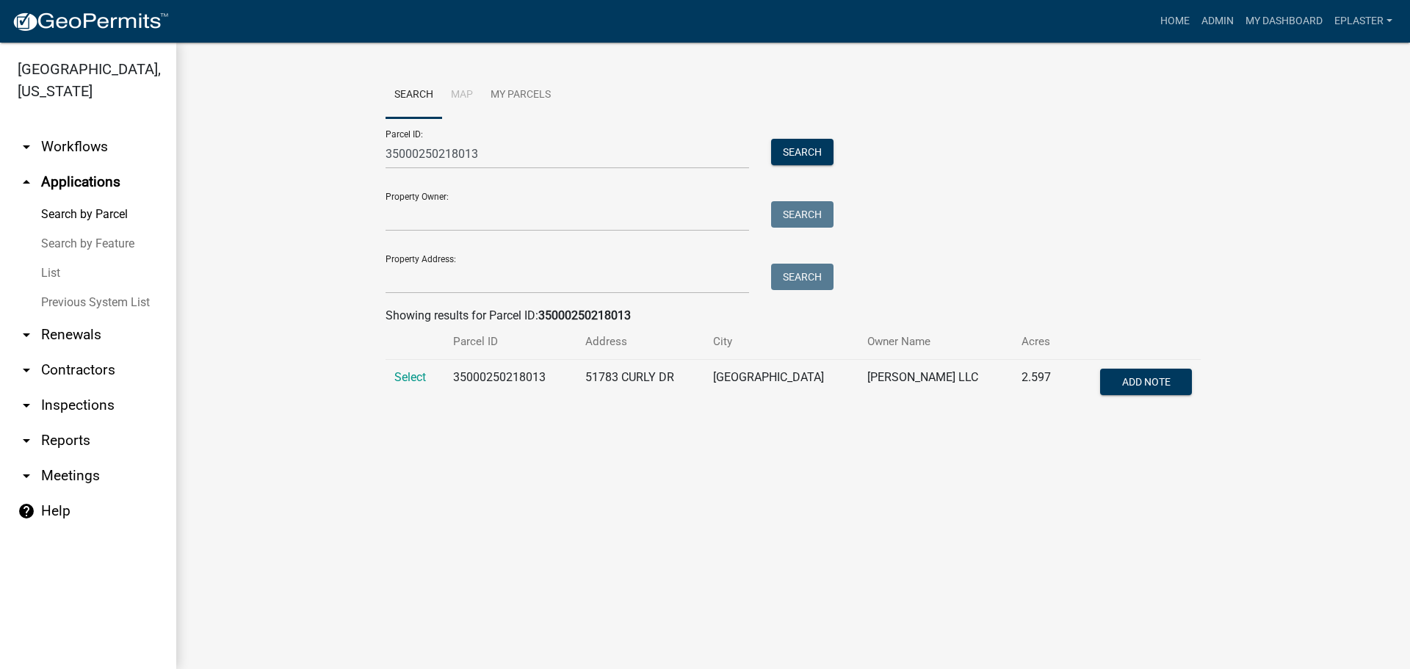
click at [391, 375] on td "Select" at bounding box center [414, 384] width 59 height 48
click at [409, 376] on span "Select" at bounding box center [410, 377] width 32 height 14
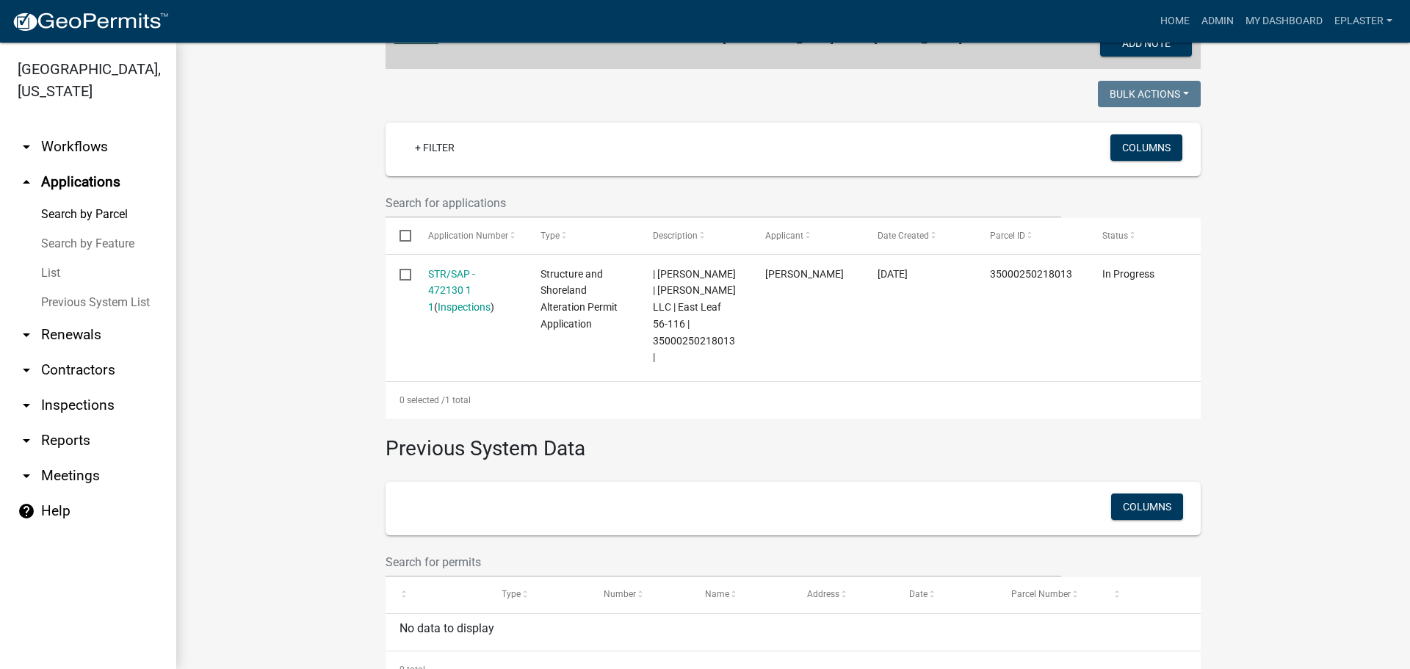
scroll to position [387, 0]
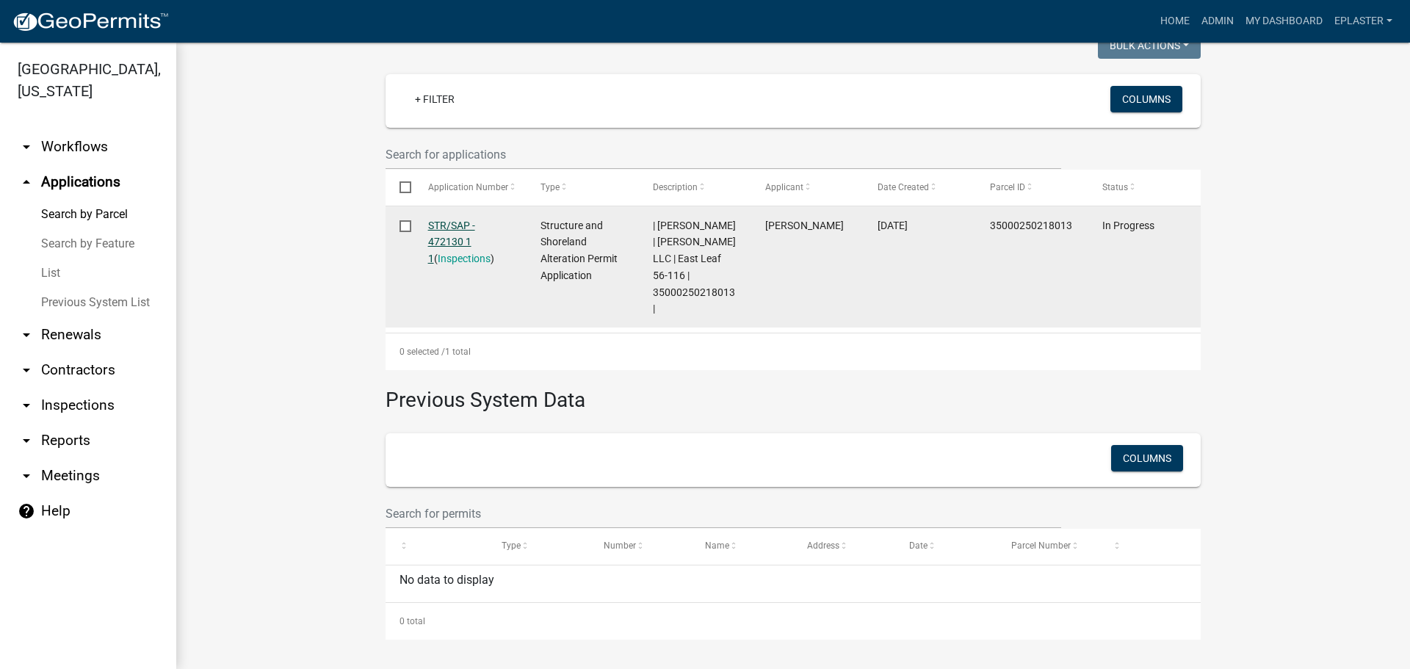
click at [440, 227] on link "STR/SAP - 472130 1 1" at bounding box center [451, 243] width 47 height 46
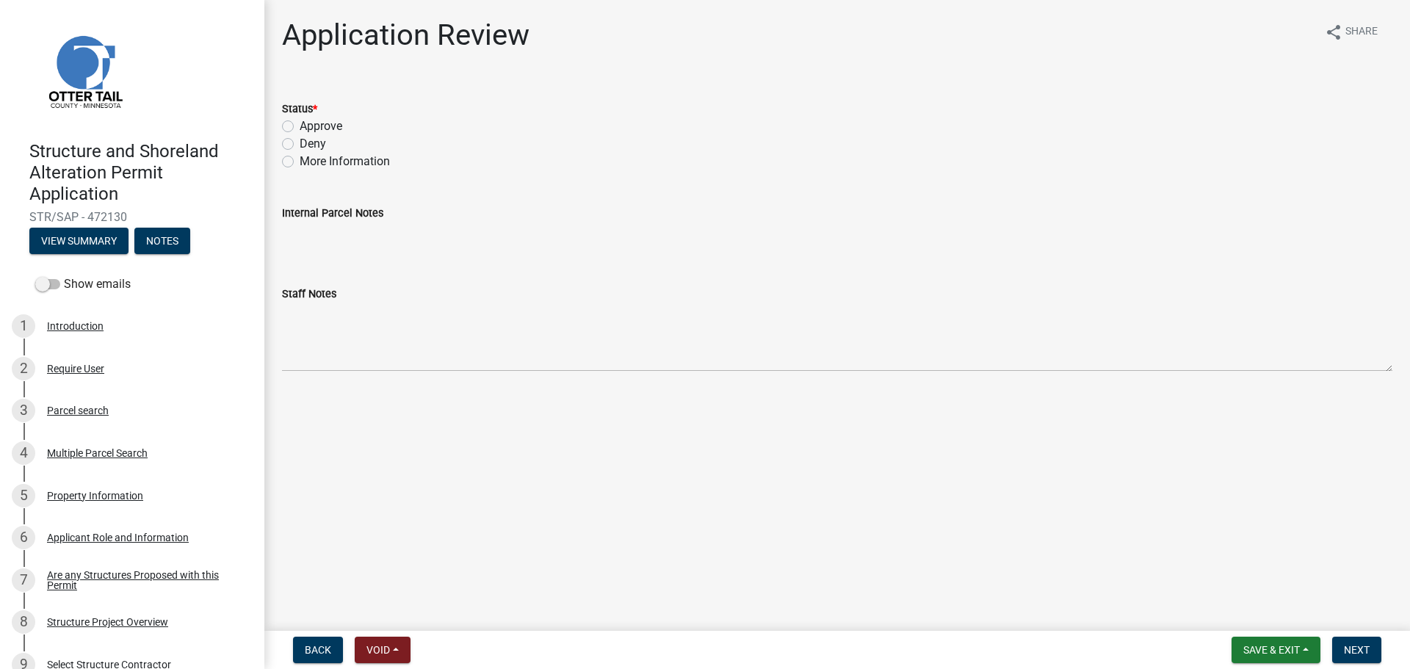
click at [300, 158] on label "More Information" at bounding box center [345, 162] width 90 height 18
click at [300, 158] on input "More Information" at bounding box center [305, 158] width 10 height 10
radio input "true"
click at [1343, 643] on button "Next" at bounding box center [1356, 650] width 49 height 26
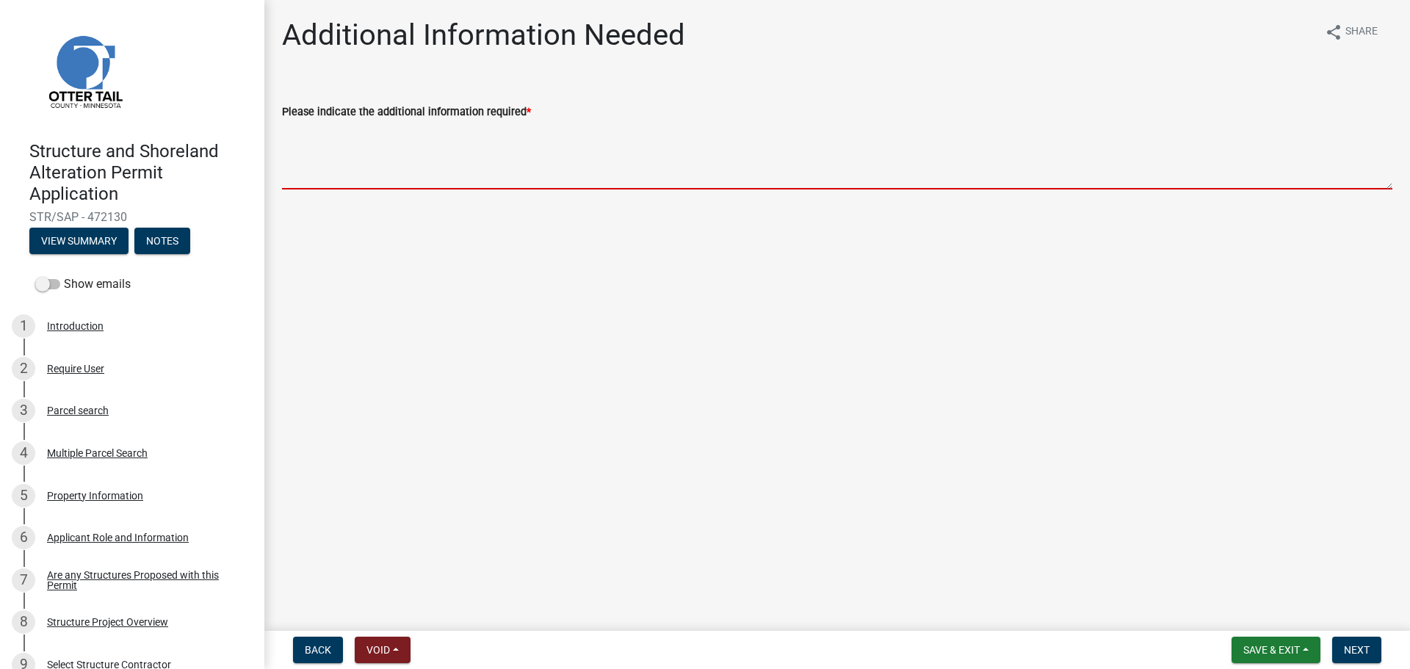
click at [352, 145] on textarea "Please indicate the additional information required *" at bounding box center [837, 154] width 1110 height 69
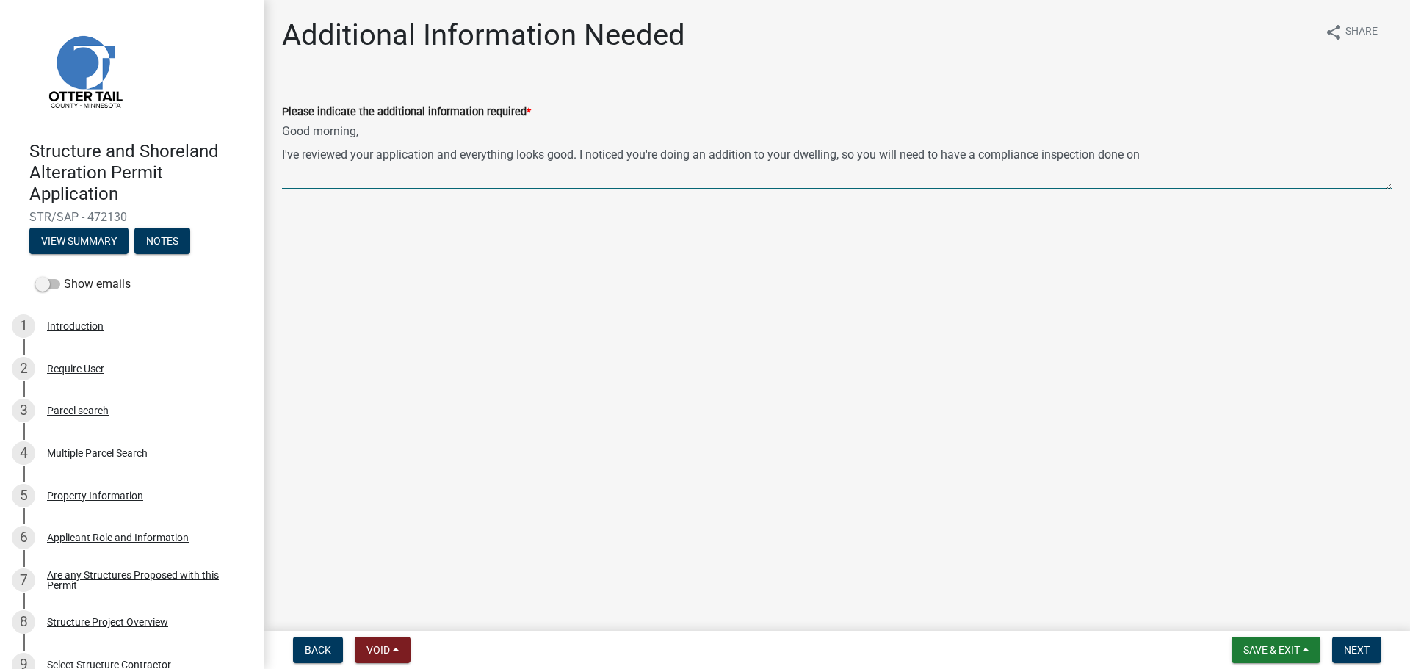
click at [1245, 146] on textarea "Good morning, I've reviewed your application and everything looks good. I notic…" at bounding box center [837, 154] width 1110 height 69
click at [1266, 155] on textarea "Good morning, I've reviewed your application and everything looks good. I notic…" at bounding box center [837, 154] width 1110 height 69
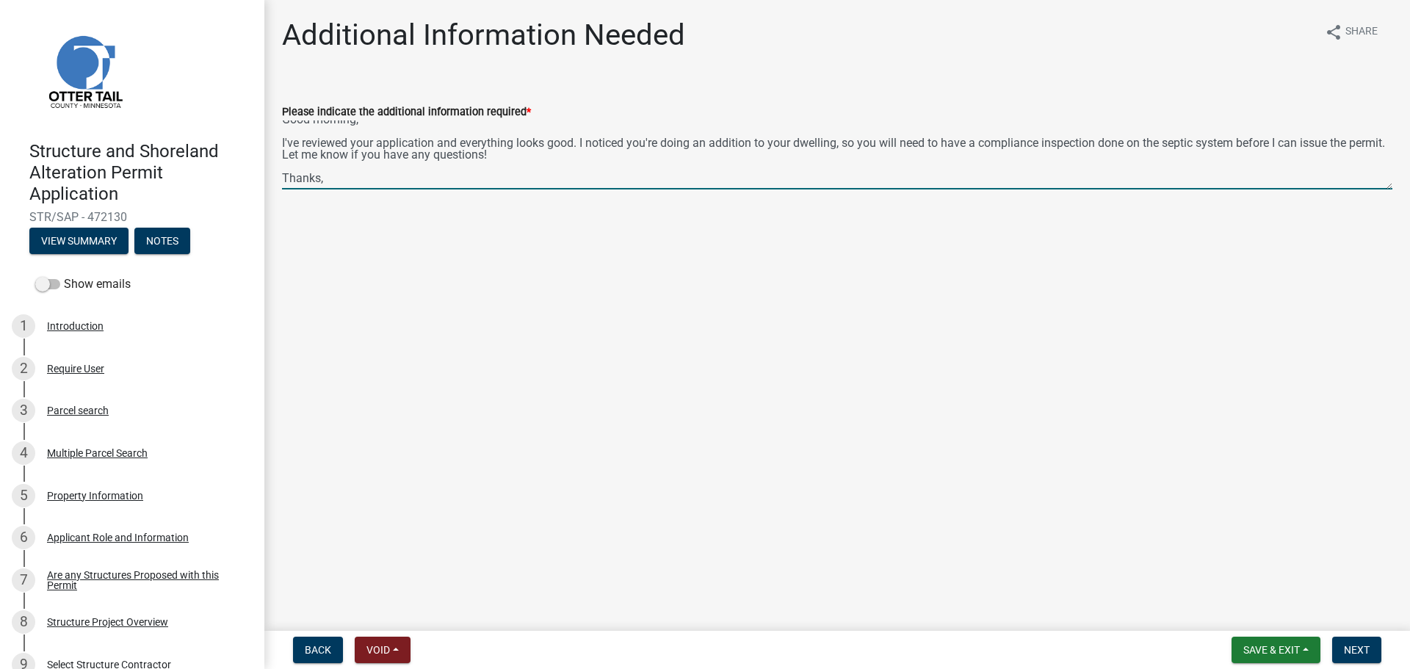
scroll to position [31, 0]
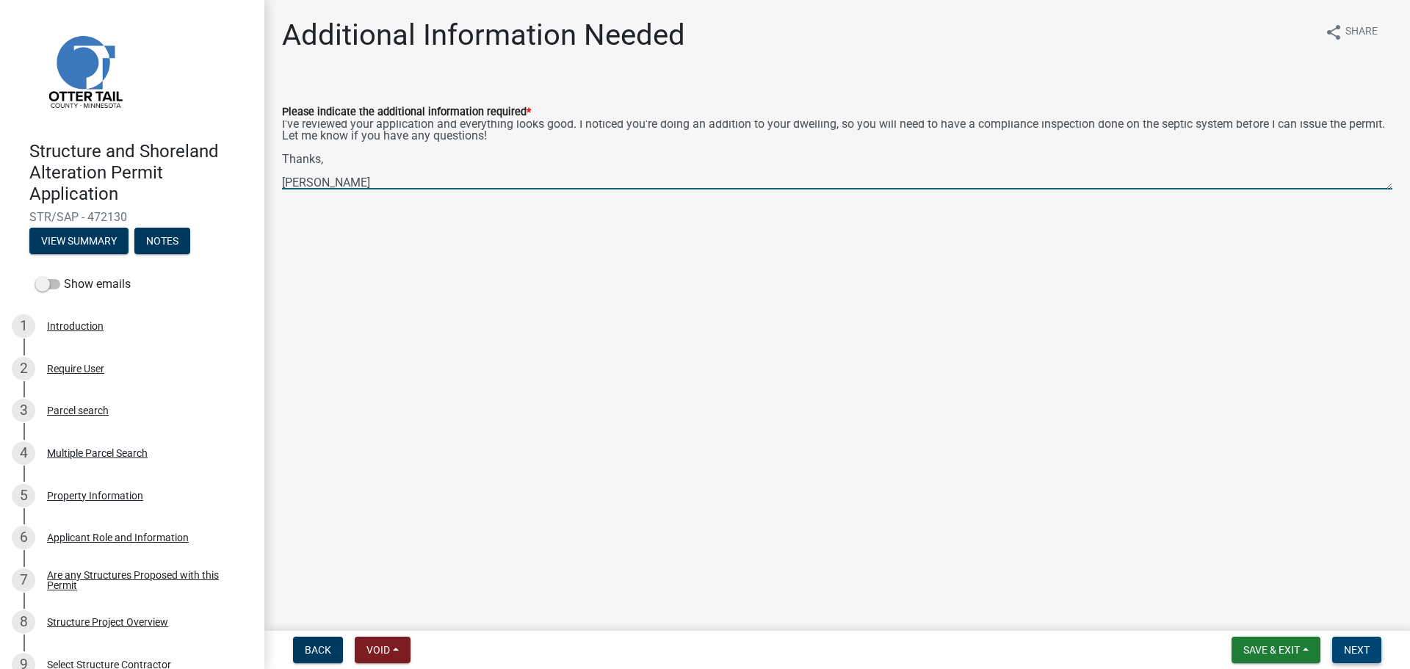
type textarea "Good morning, I've reviewed your application and everything looks good. I notic…"
click at [1370, 655] on button "Next" at bounding box center [1356, 650] width 49 height 26
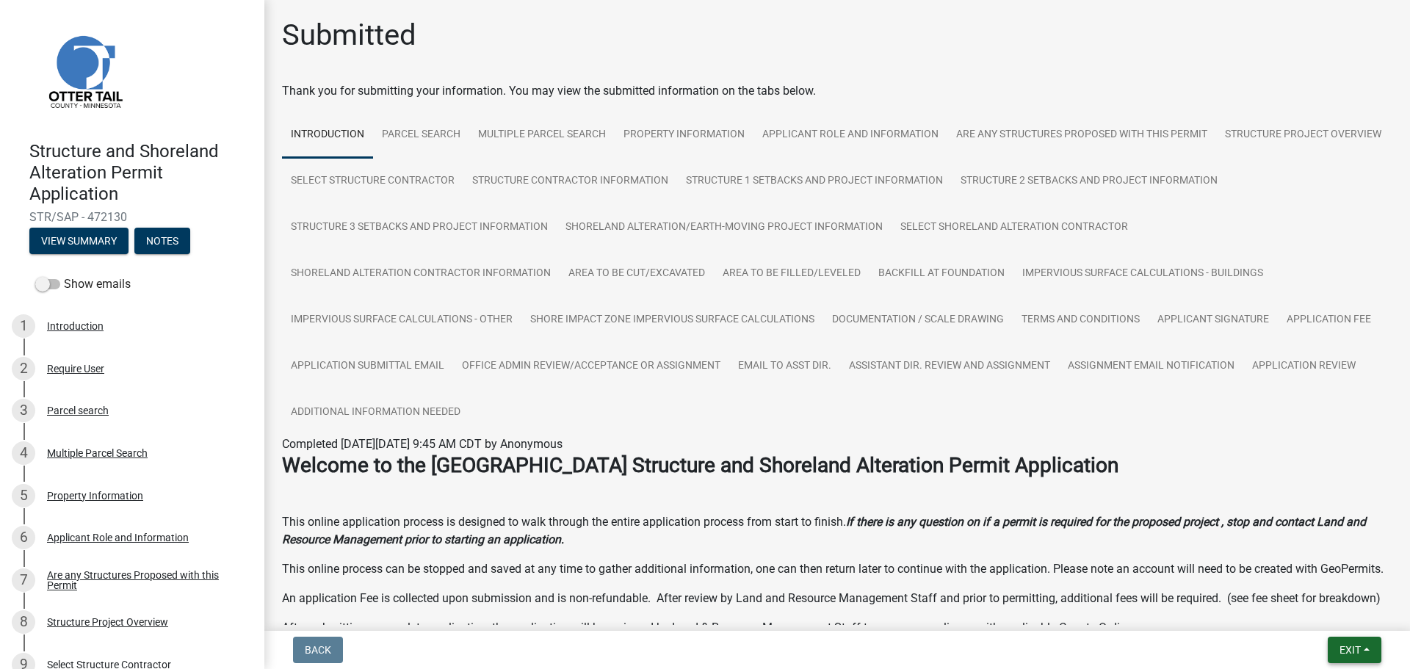
click at [1341, 644] on span "Exit" at bounding box center [1349, 650] width 21 height 12
click at [1316, 606] on button "Save & Exit" at bounding box center [1322, 611] width 117 height 35
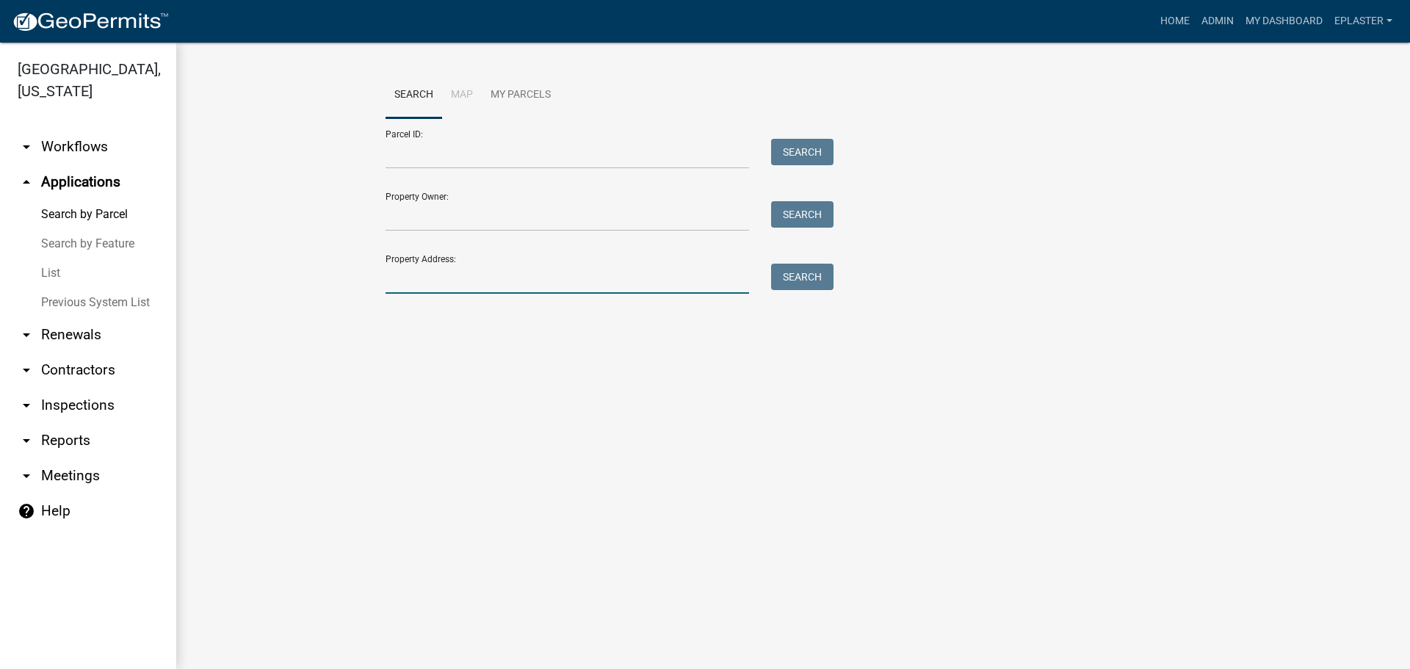
click at [465, 275] on input "Property Address:" at bounding box center [566, 279] width 363 height 30
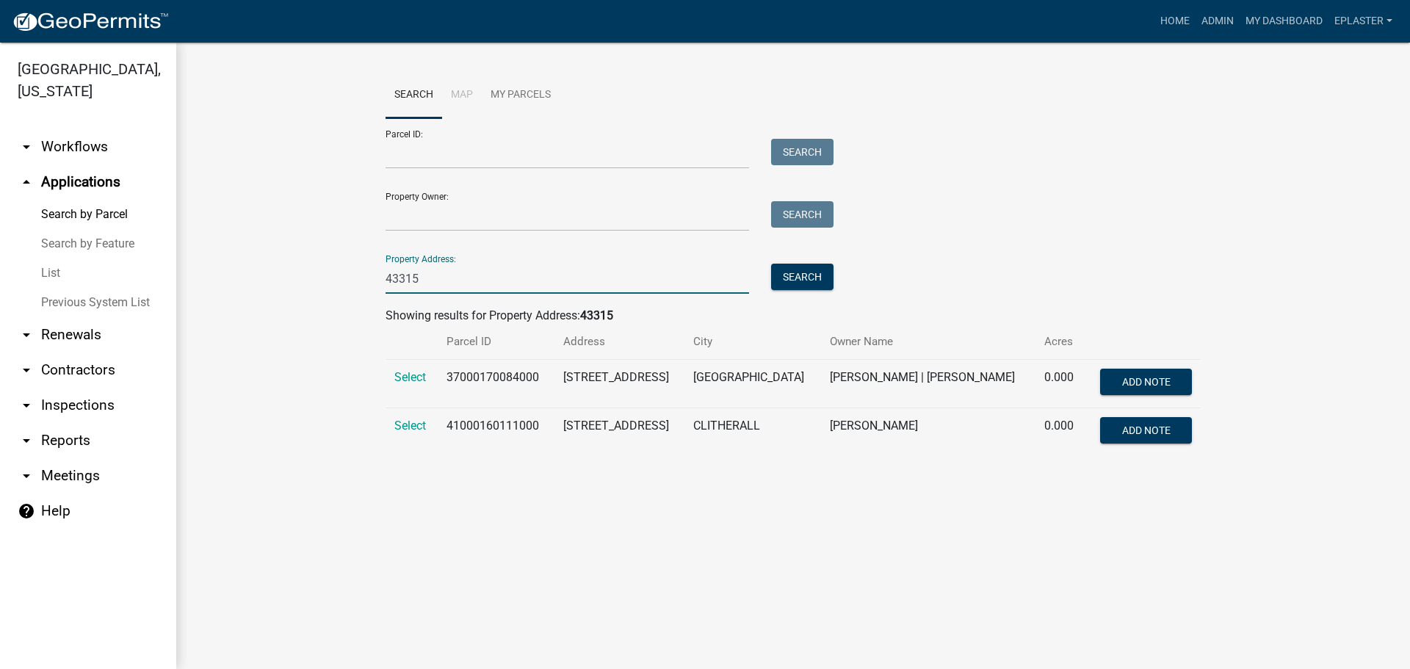
type input "43315"
click at [432, 427] on td "Select" at bounding box center [411, 432] width 52 height 48
click at [421, 422] on span "Select" at bounding box center [410, 426] width 32 height 14
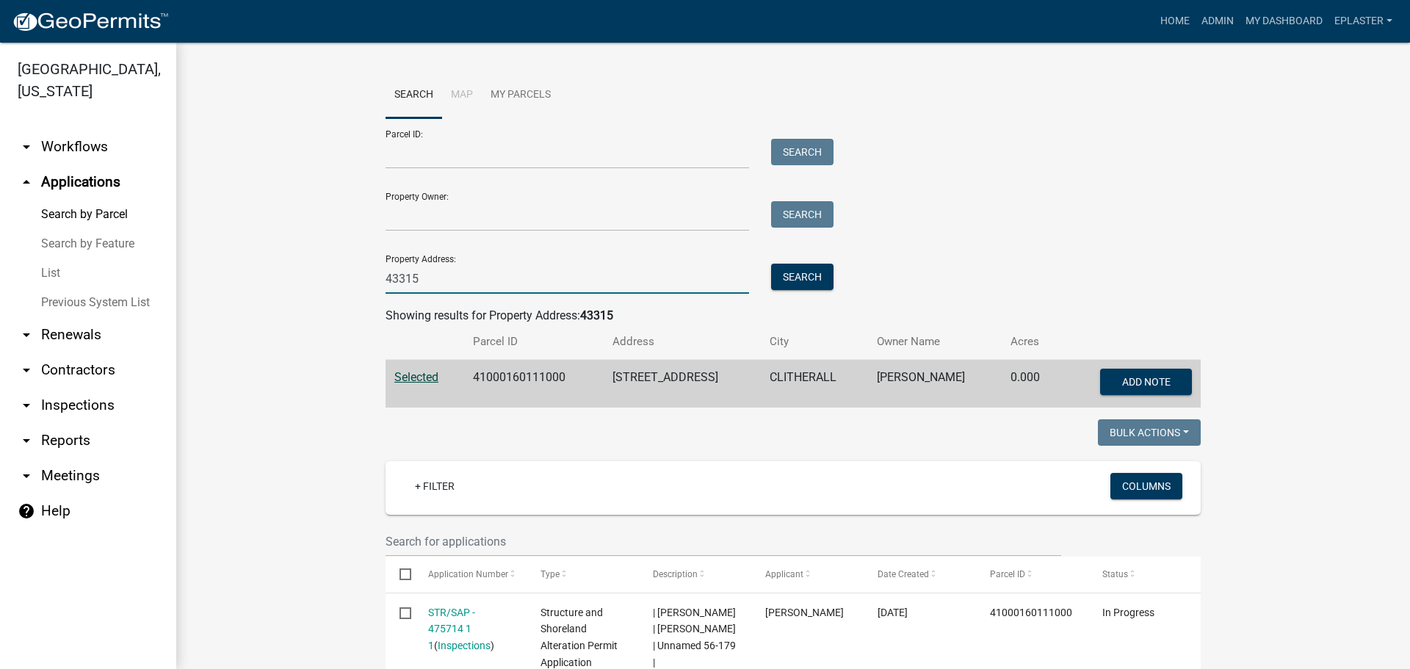
click at [446, 278] on input "43315" at bounding box center [566, 279] width 363 height 30
click at [455, 154] on input "Parcel ID:" at bounding box center [566, 154] width 363 height 30
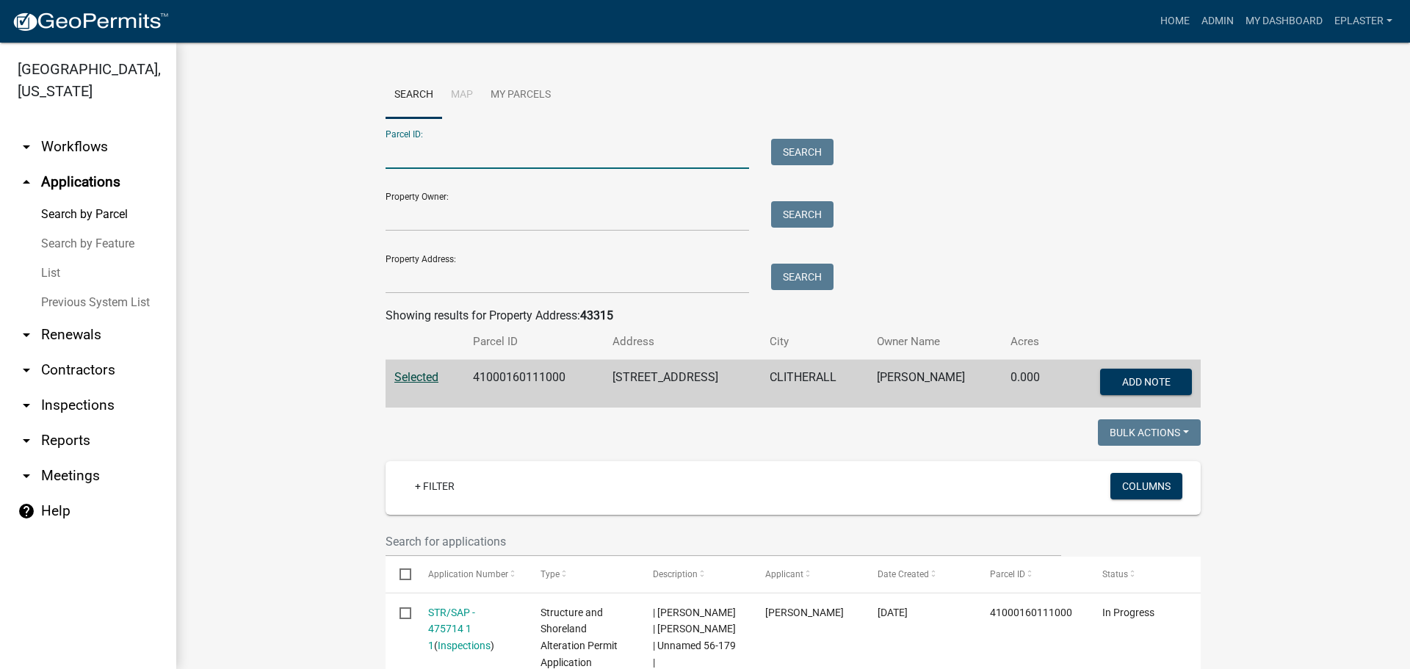
paste input "21000990252000"
type input "21000990252000"
click at [806, 138] on div "Parcel ID: 21000990252000 Search" at bounding box center [605, 143] width 441 height 51
click at [806, 156] on button "Search" at bounding box center [802, 152] width 62 height 26
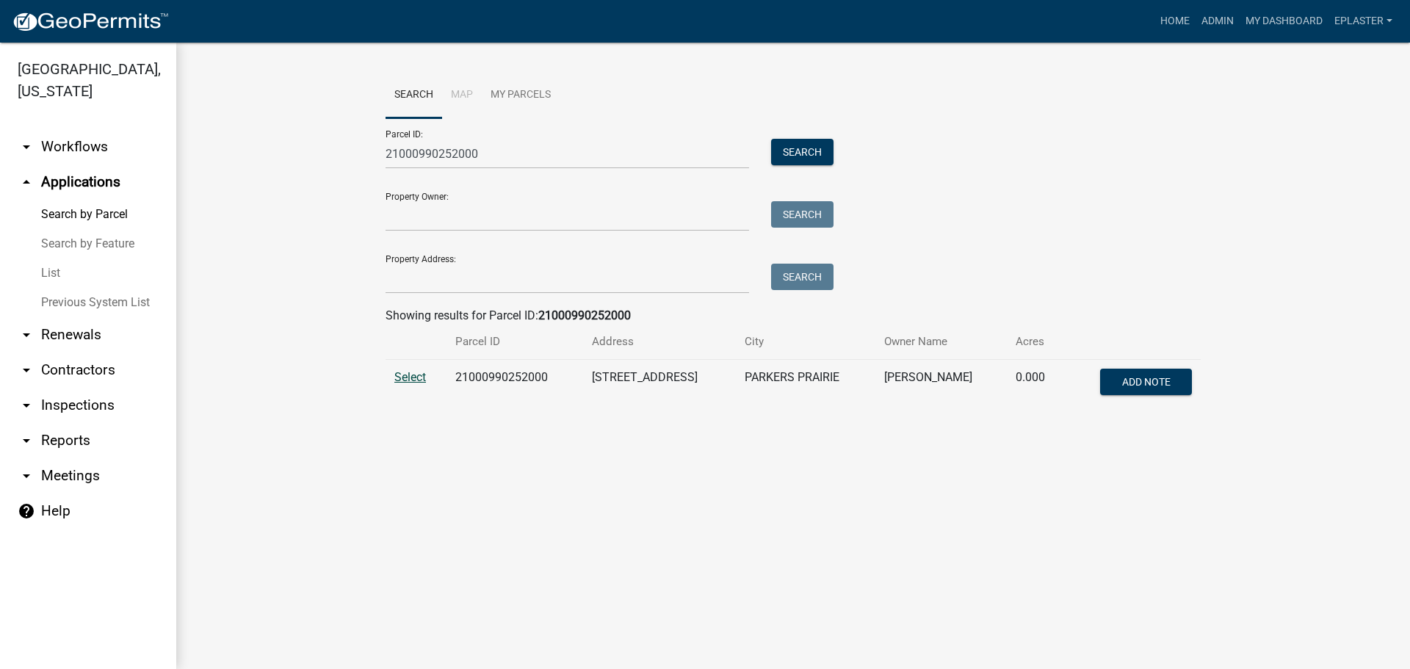
click at [408, 377] on span "Select" at bounding box center [410, 377] width 32 height 14
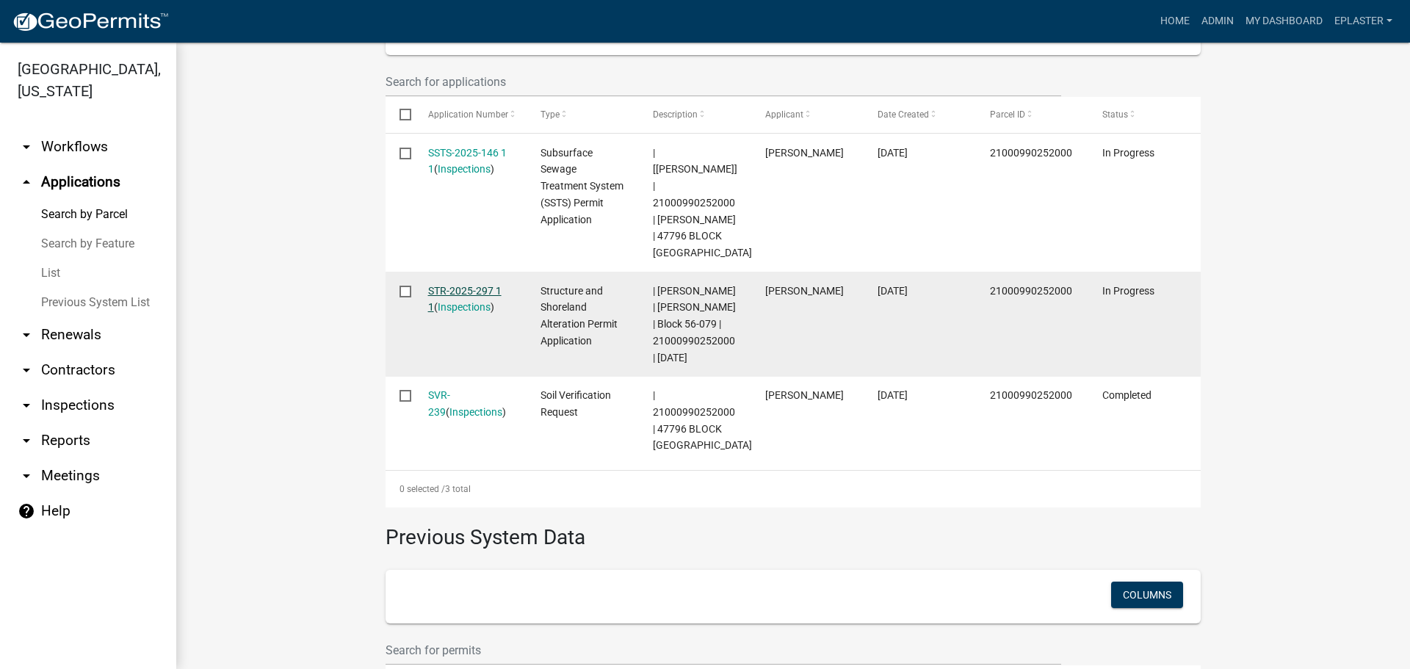
scroll to position [444, 0]
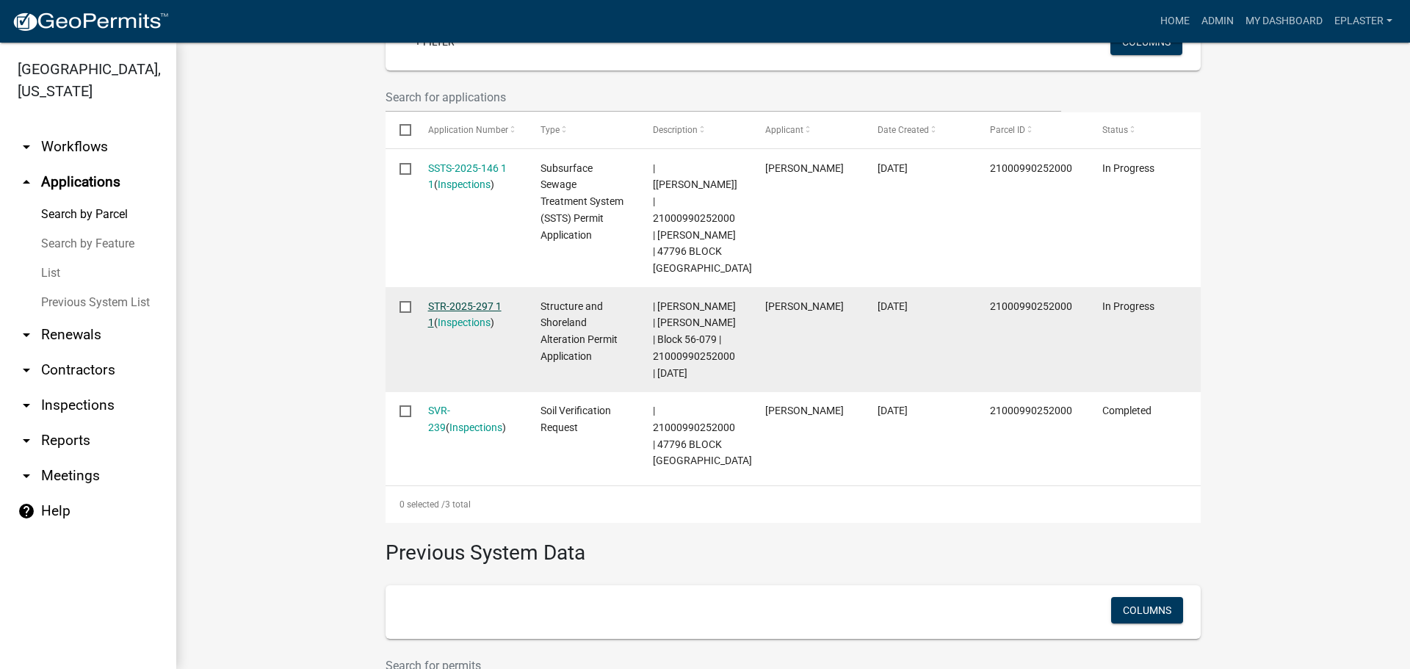
click at [460, 300] on link "STR-2025-297 1 1" at bounding box center [464, 314] width 73 height 29
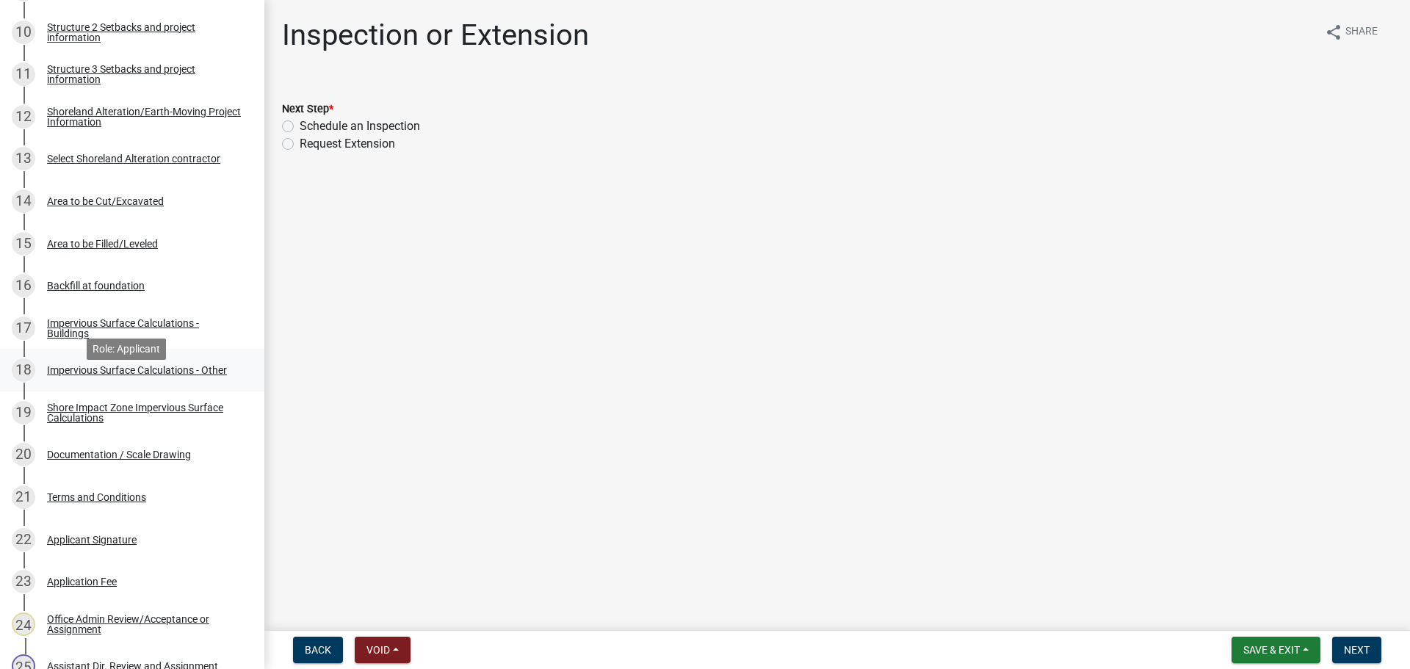
scroll to position [698, 0]
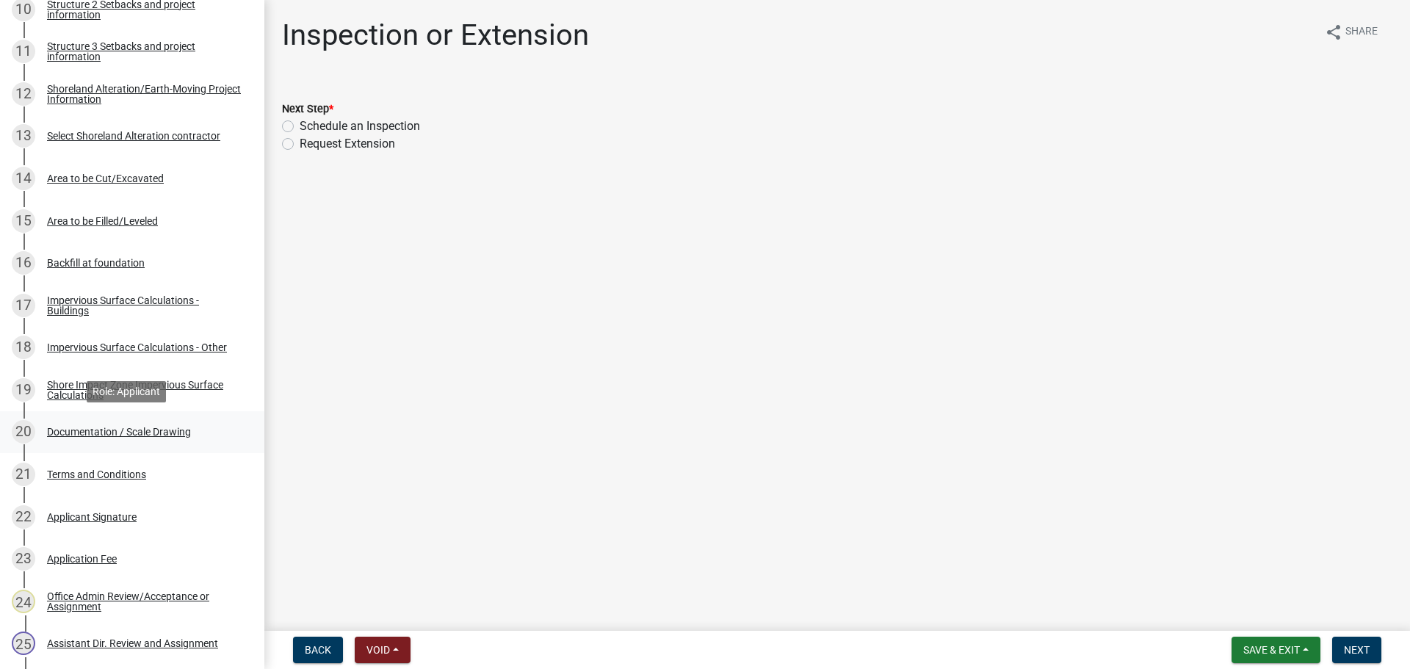
click at [147, 438] on div "20 Documentation / Scale Drawing" at bounding box center [126, 431] width 229 height 23
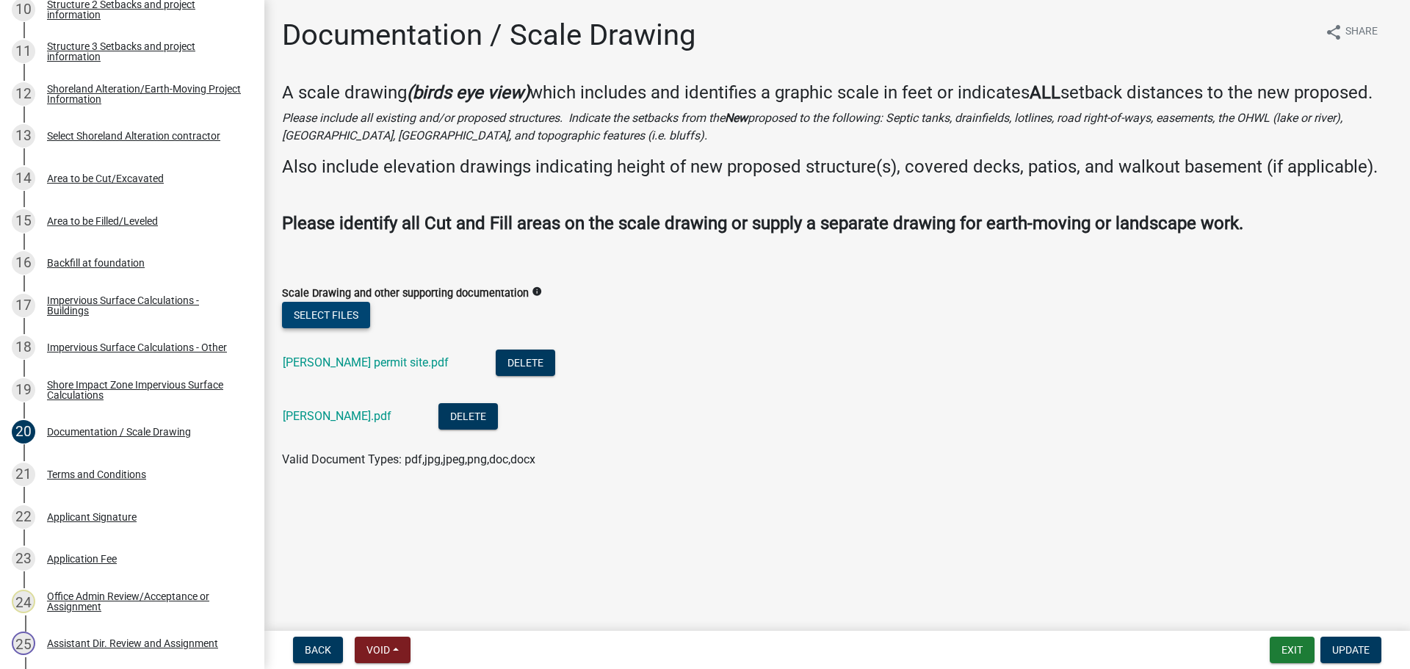
click at [305, 310] on button "Select files" at bounding box center [326, 315] width 88 height 26
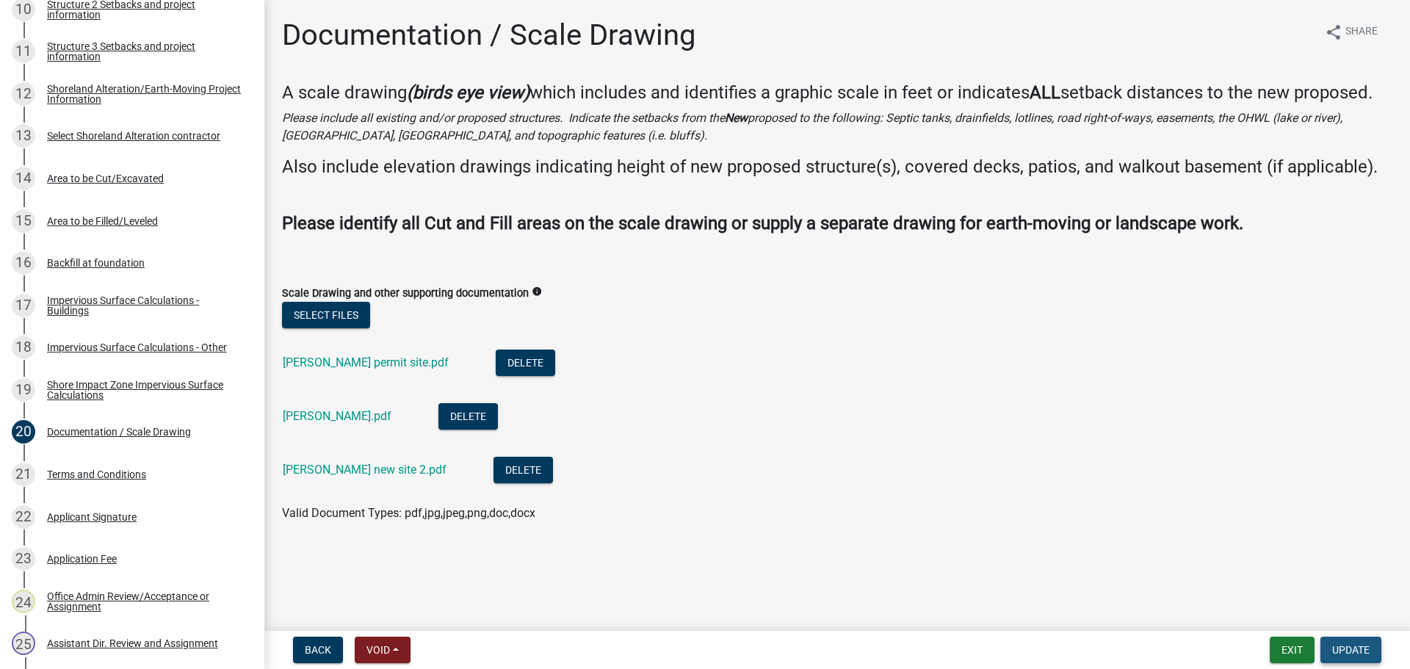
click at [1344, 649] on span "Update" at bounding box center [1350, 650] width 37 height 12
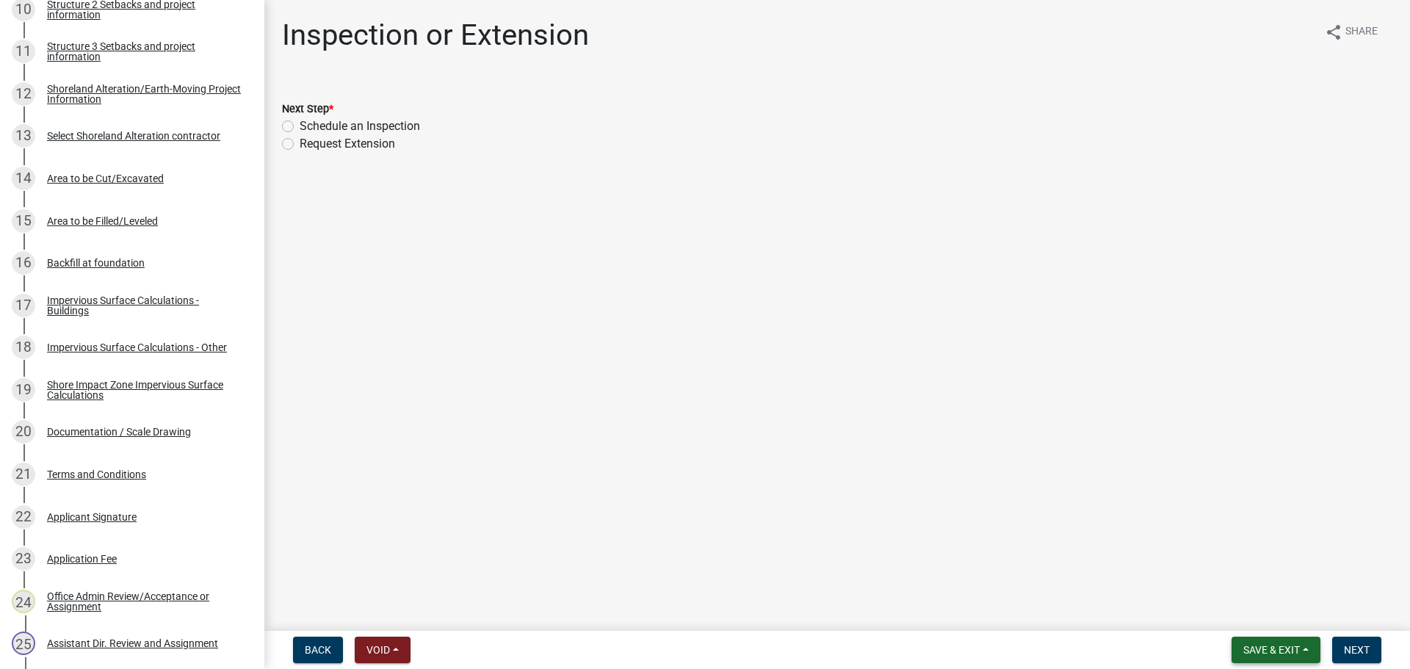
click at [1252, 650] on span "Save & Exit" at bounding box center [1271, 650] width 57 height 12
click at [1239, 613] on button "Save & Exit" at bounding box center [1261, 611] width 117 height 35
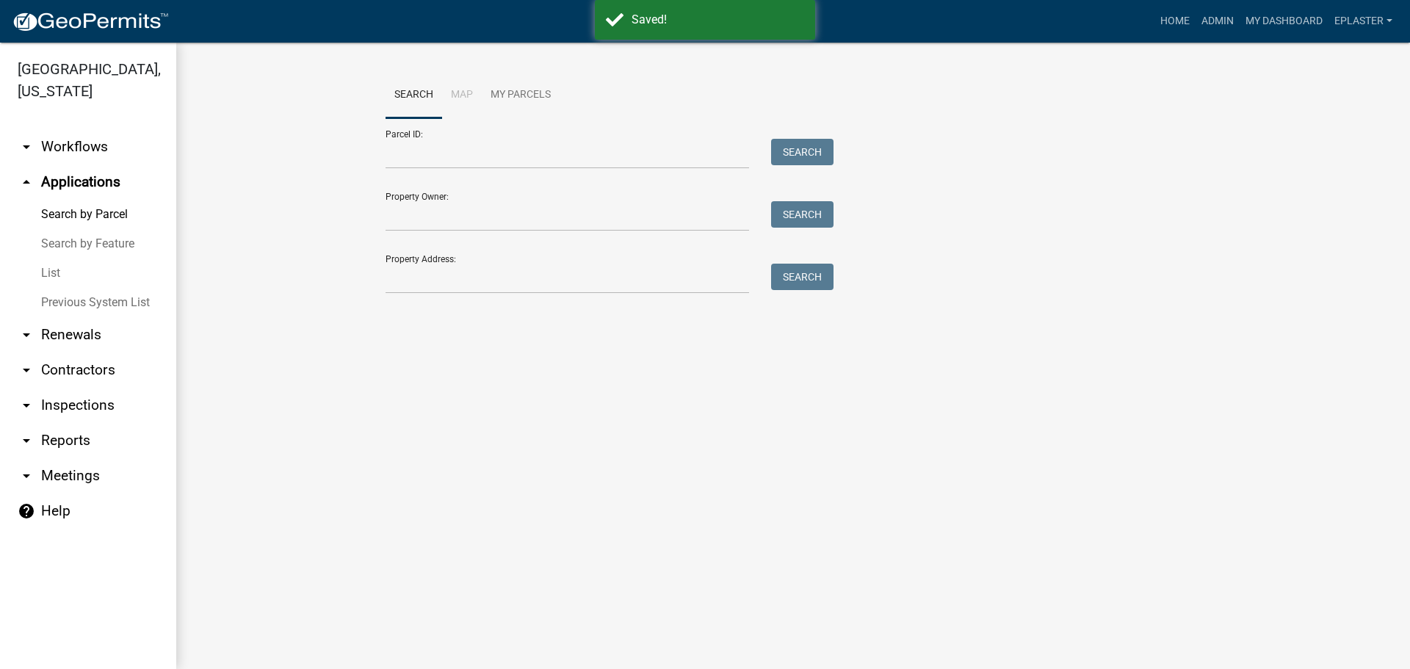
click at [535, 134] on div "Parcel ID: Search" at bounding box center [605, 143] width 441 height 51
click at [532, 142] on input "Parcel ID:" at bounding box center [566, 154] width 363 height 30
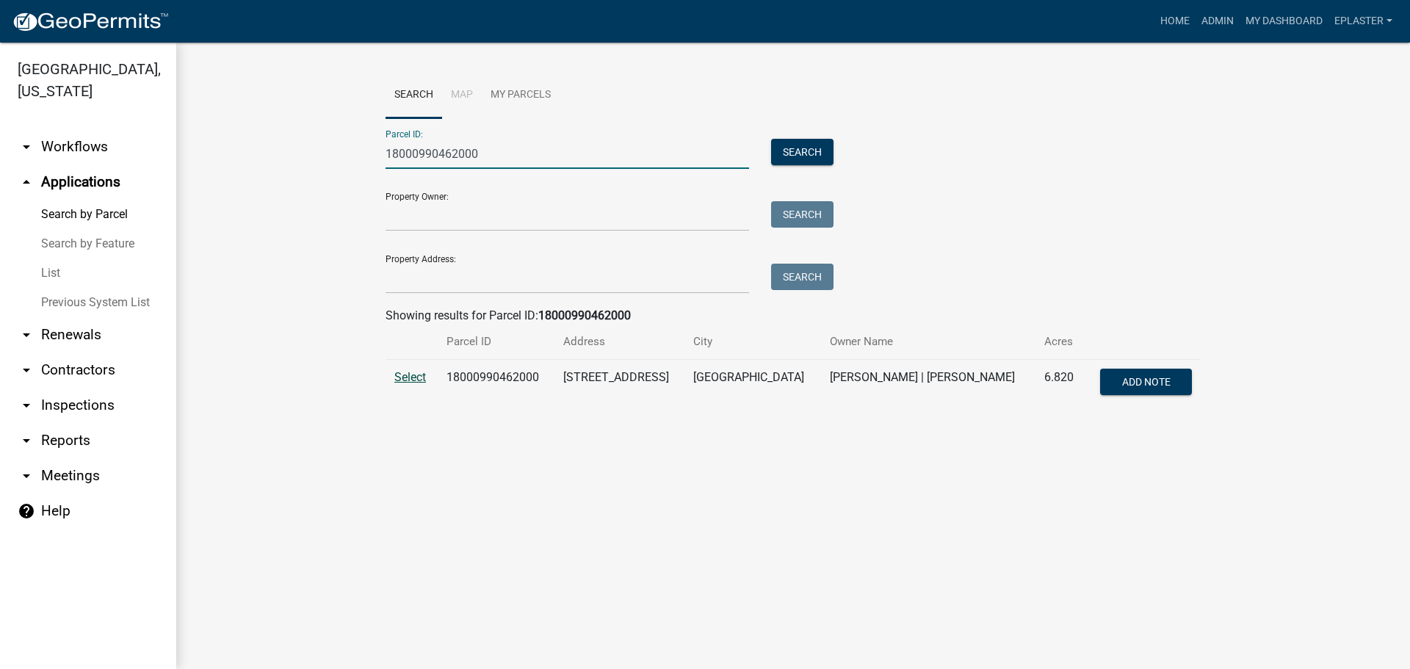
type input "18000990462000"
click at [425, 377] on span "Select" at bounding box center [410, 377] width 32 height 14
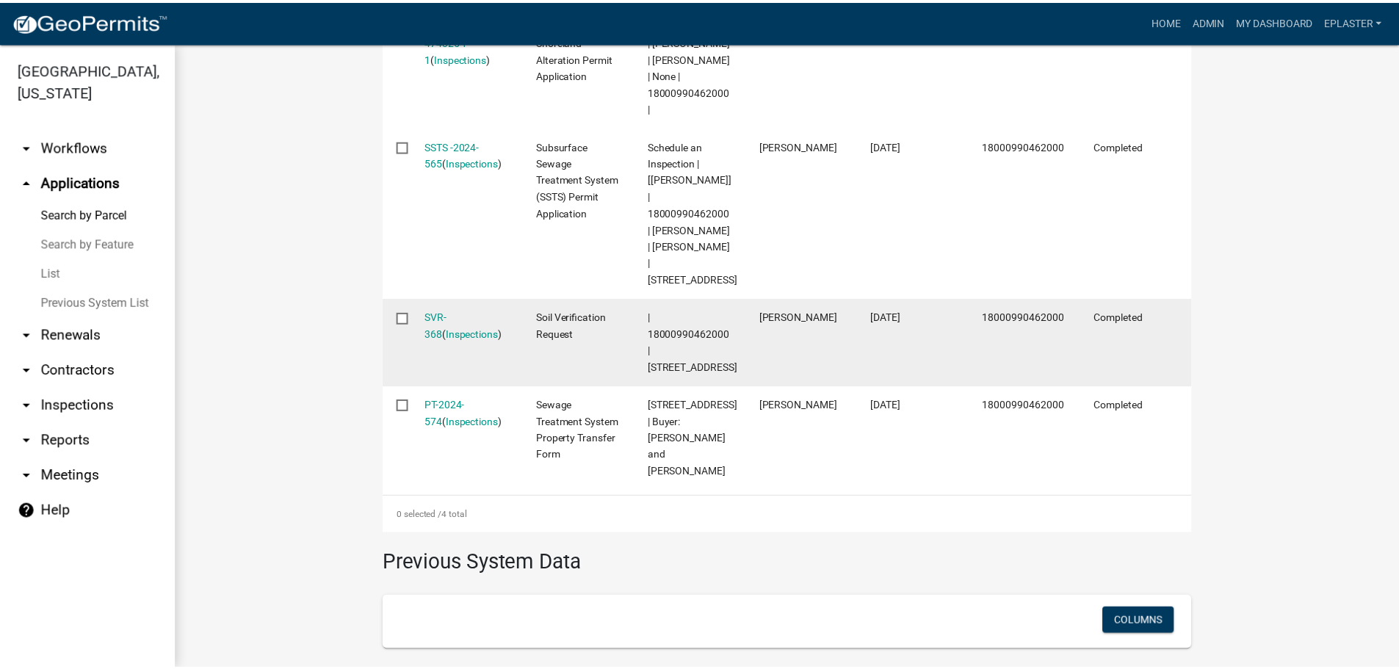
scroll to position [591, 0]
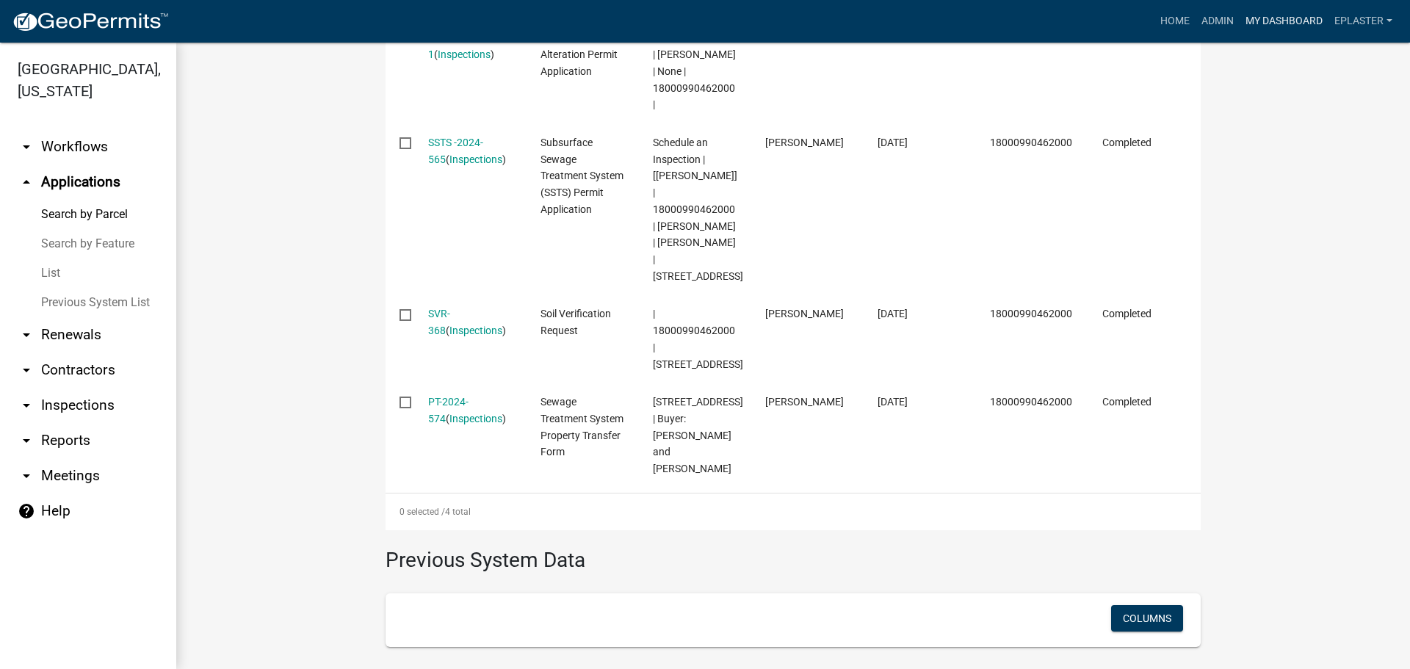
click at [1291, 12] on link "My Dashboard" at bounding box center [1283, 21] width 89 height 28
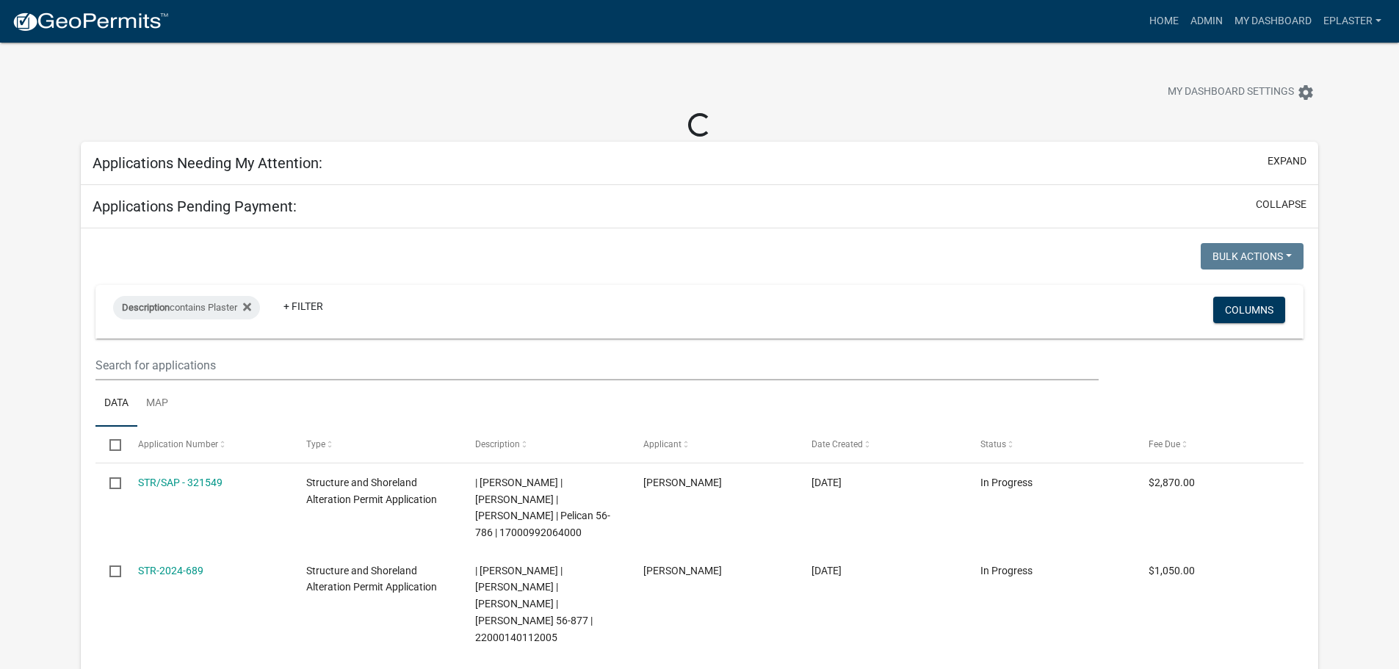
select select "3: 100"
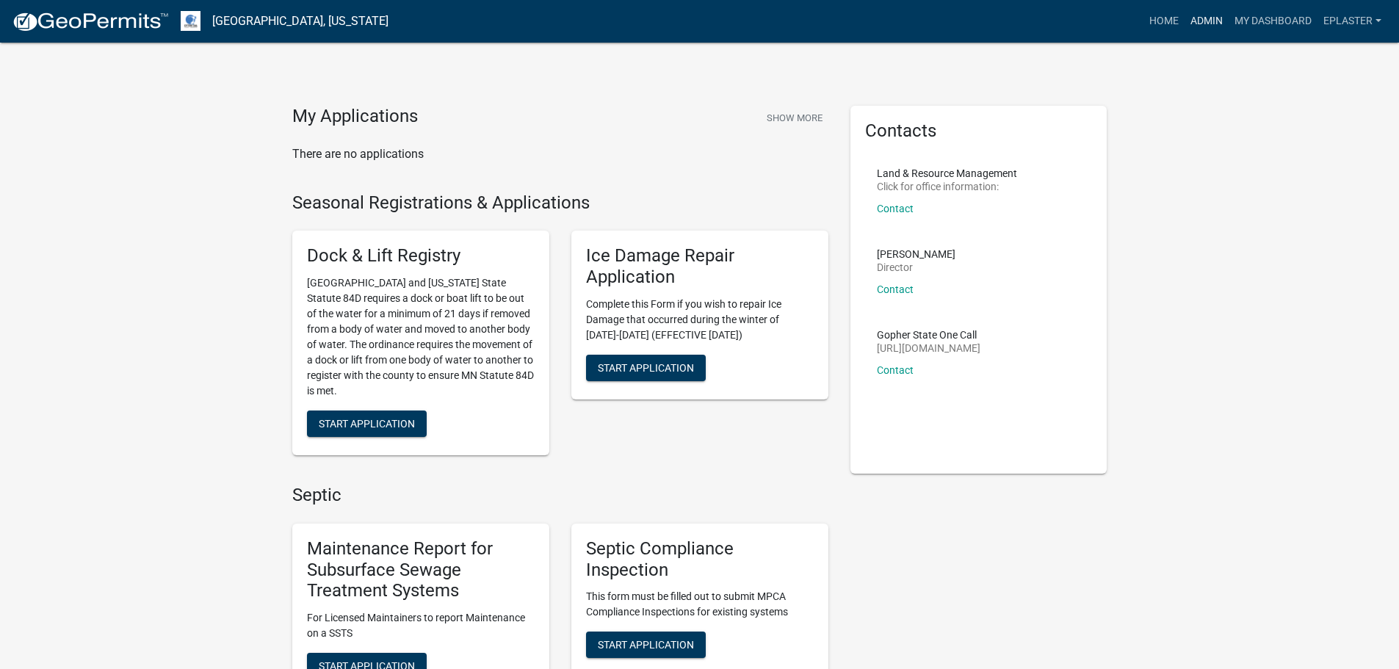
click at [1203, 22] on link "Admin" at bounding box center [1206, 21] width 44 height 28
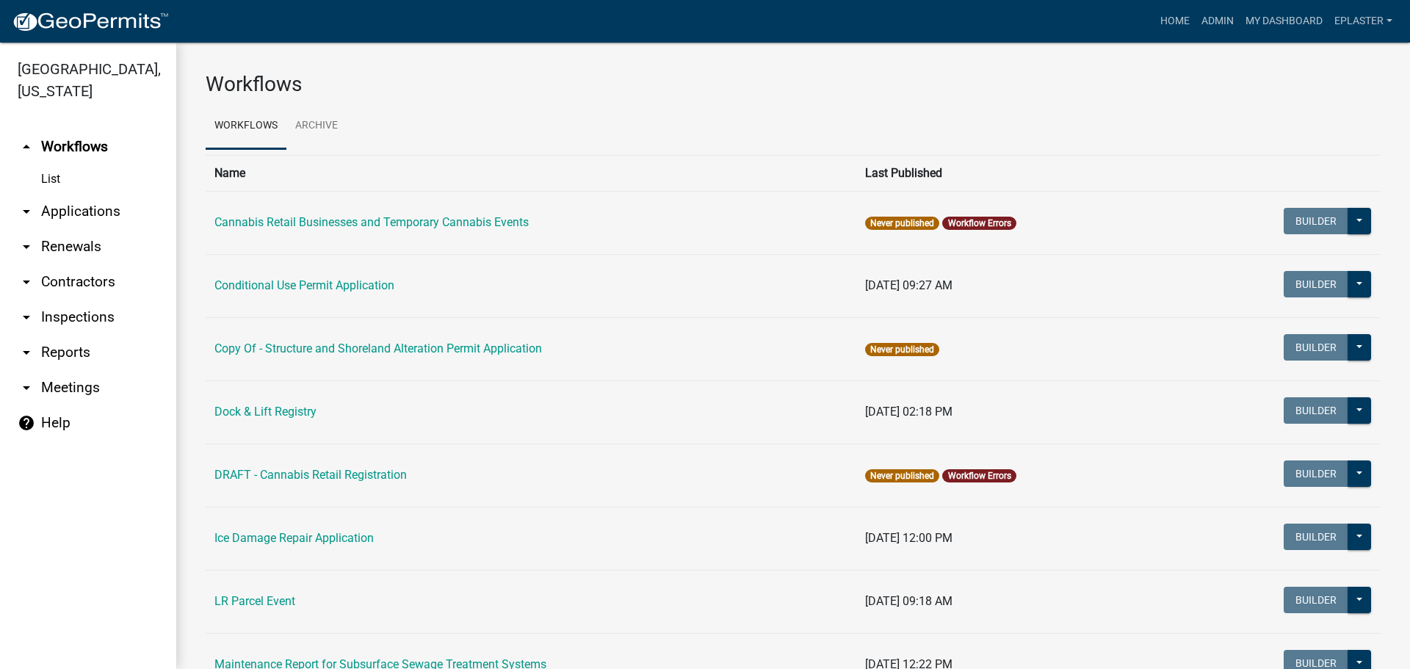
click at [75, 211] on link "arrow_drop_down Applications" at bounding box center [88, 211] width 176 height 35
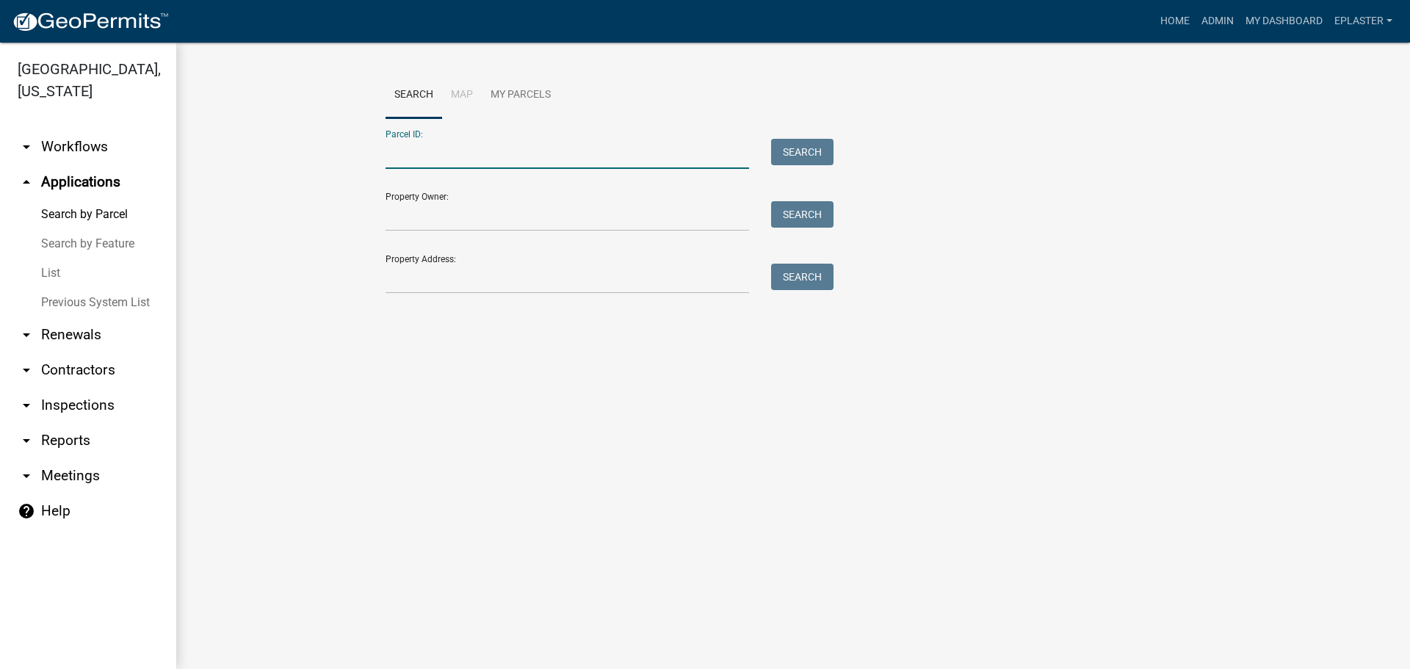
click at [427, 144] on input "Parcel ID:" at bounding box center [566, 154] width 363 height 30
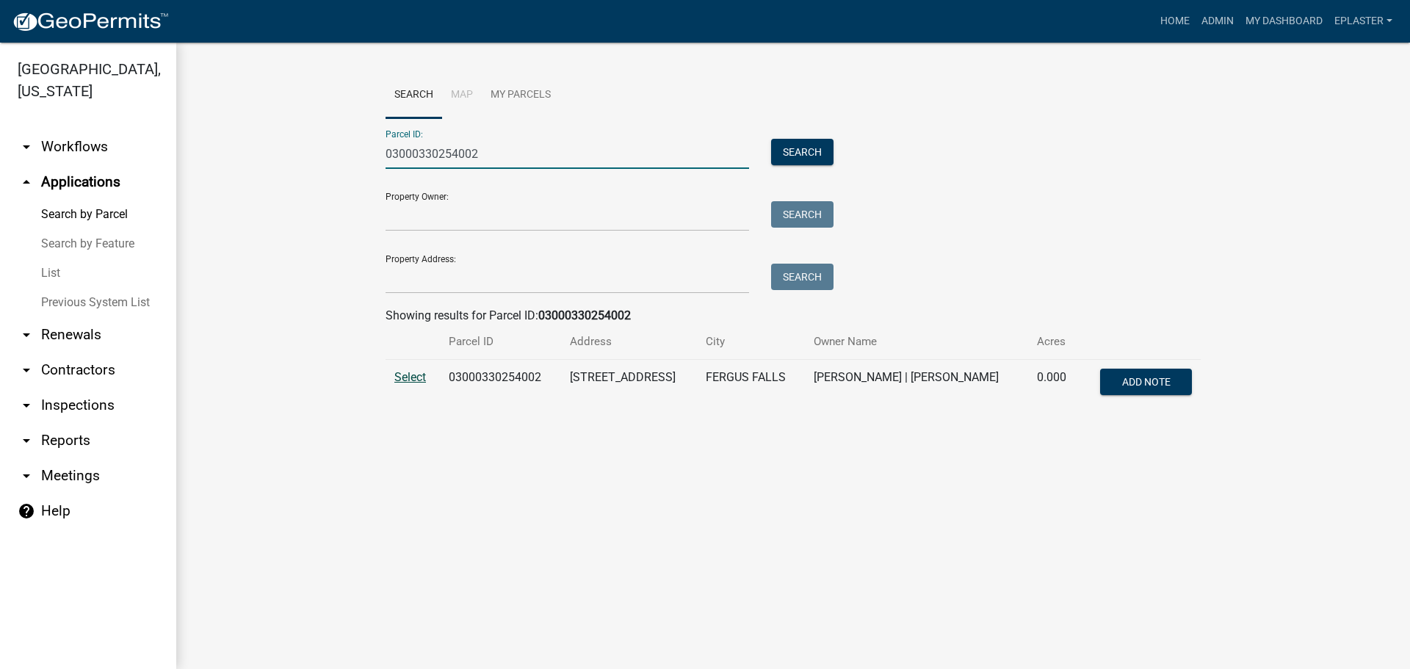
type input "03000330254002"
click at [405, 382] on span "Select" at bounding box center [410, 377] width 32 height 14
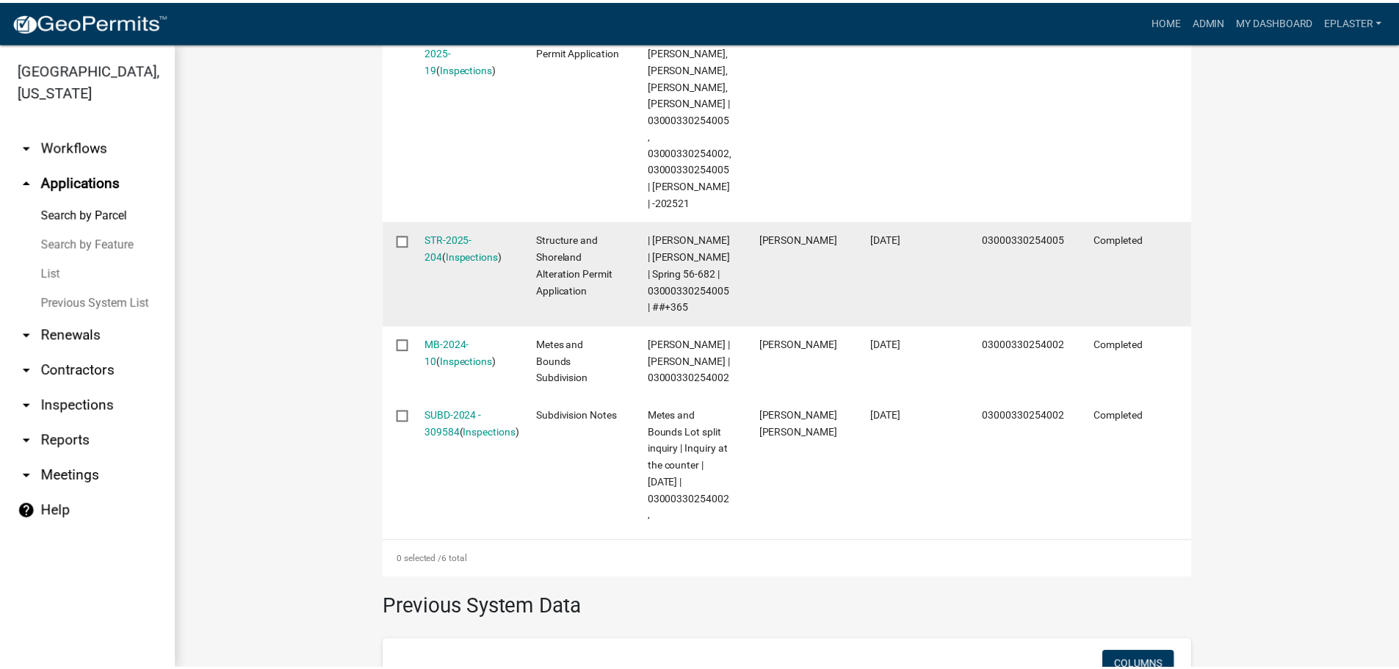
scroll to position [808, 0]
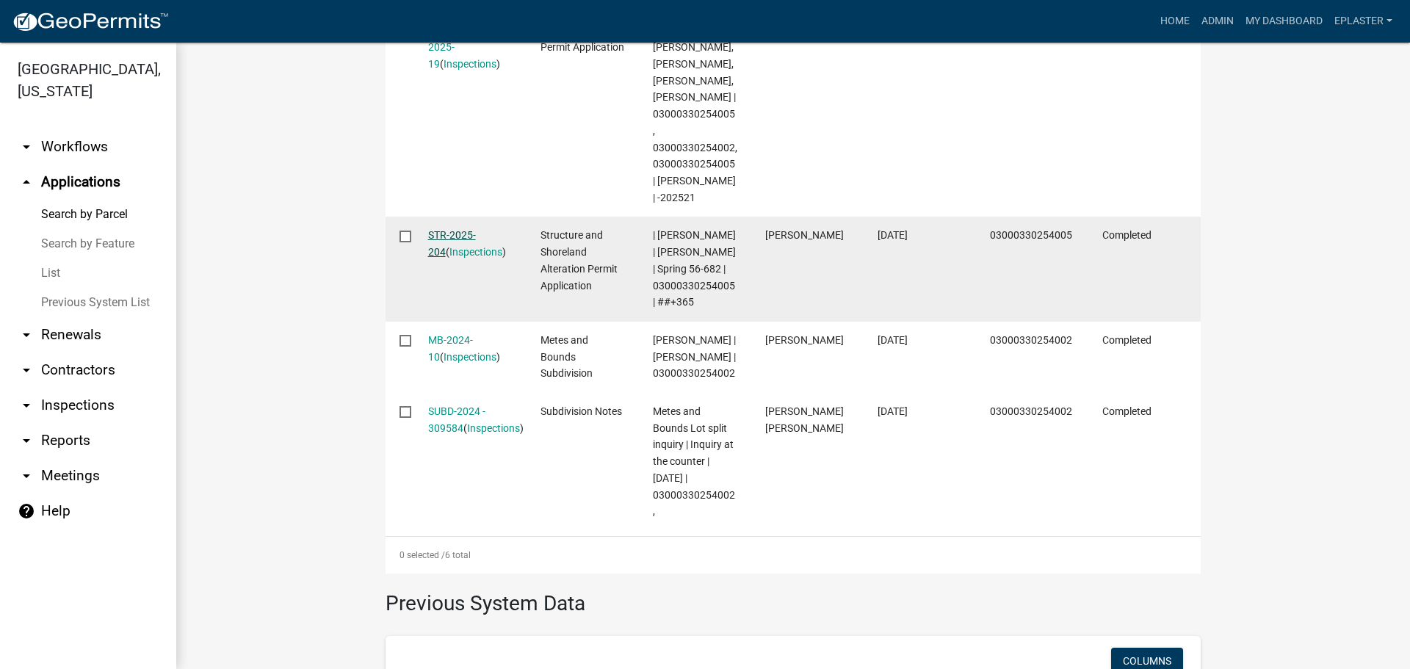
click at [468, 258] on link "STR-2025-204" at bounding box center [452, 243] width 48 height 29
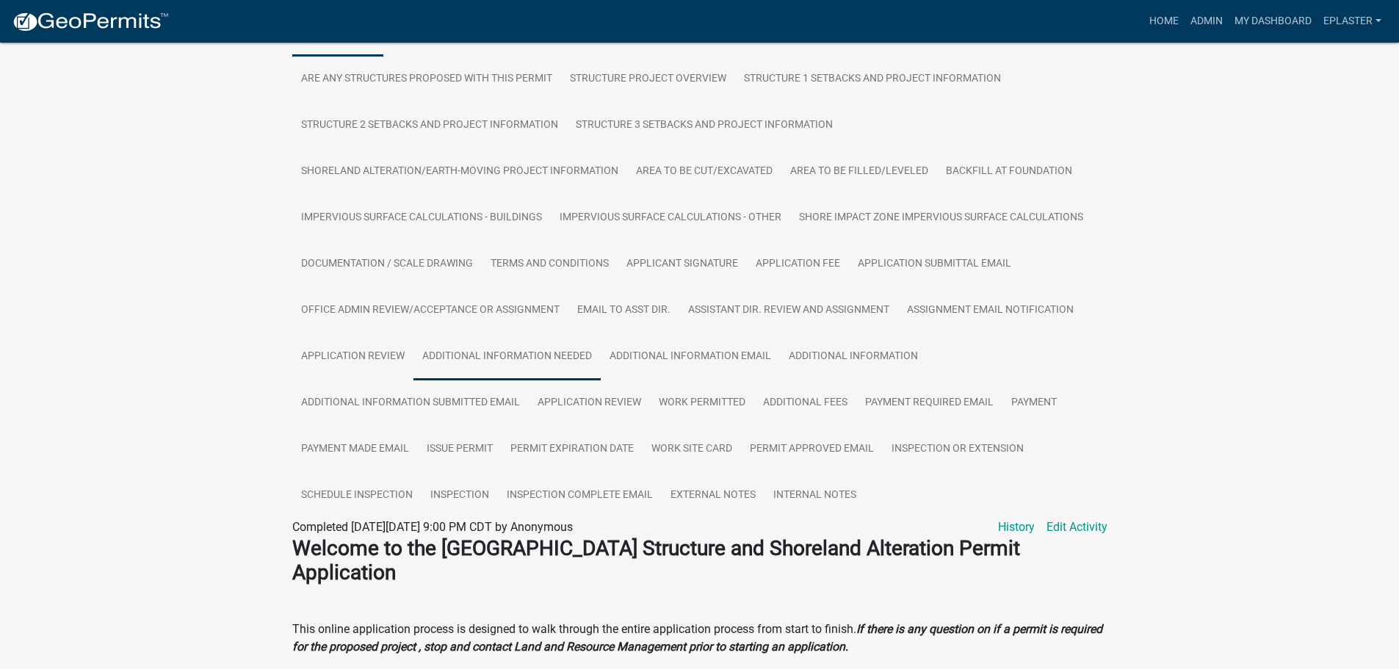
scroll to position [330, 0]
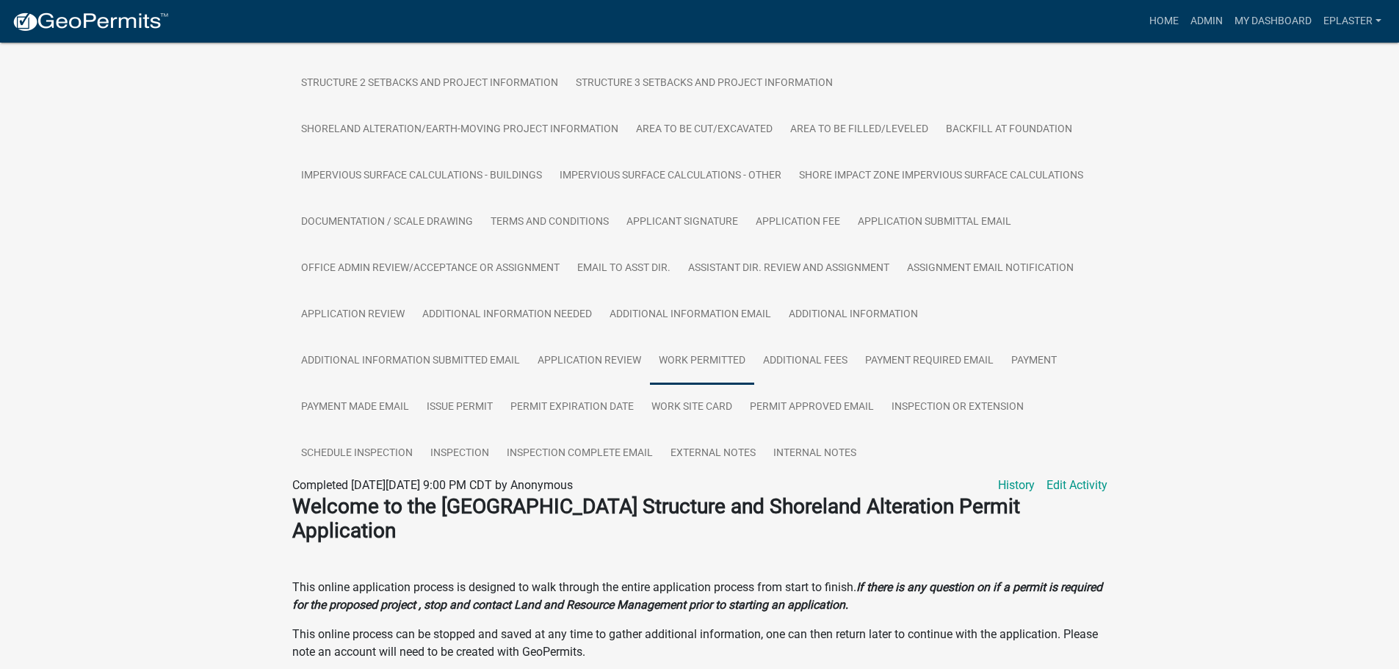
click at [684, 363] on link "Work Permitted" at bounding box center [702, 361] width 104 height 47
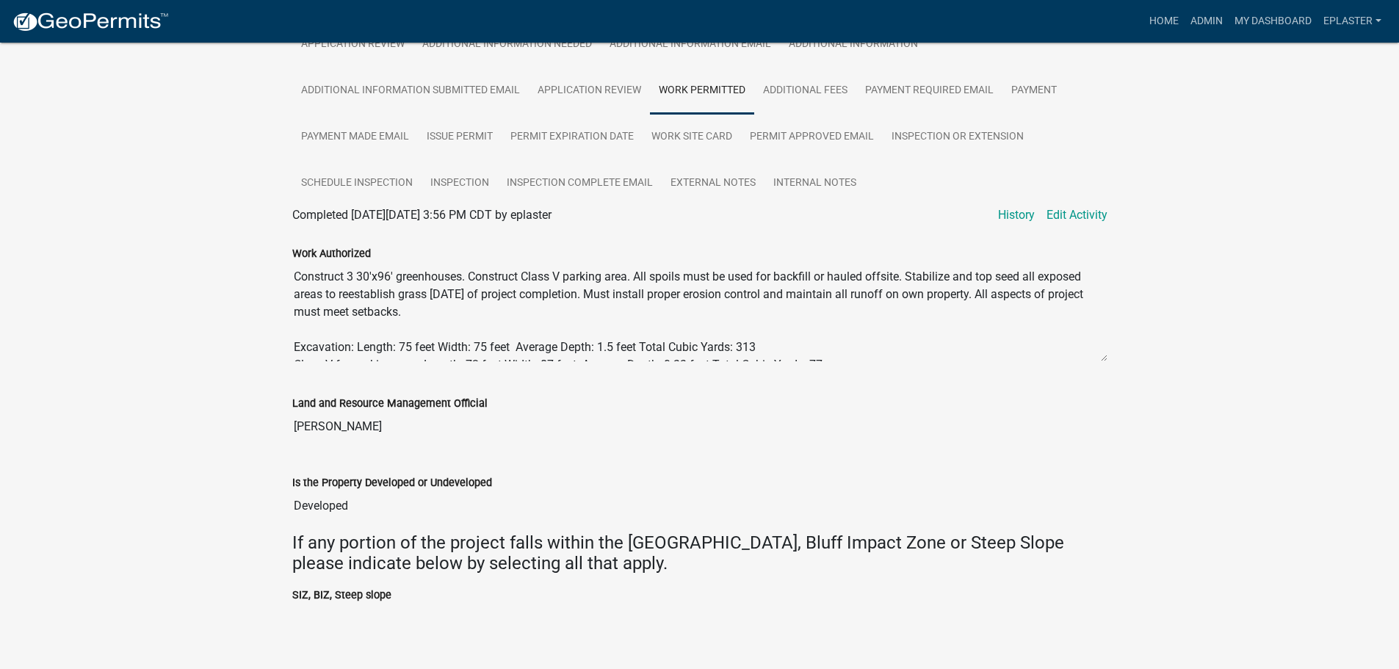
scroll to position [609, 0]
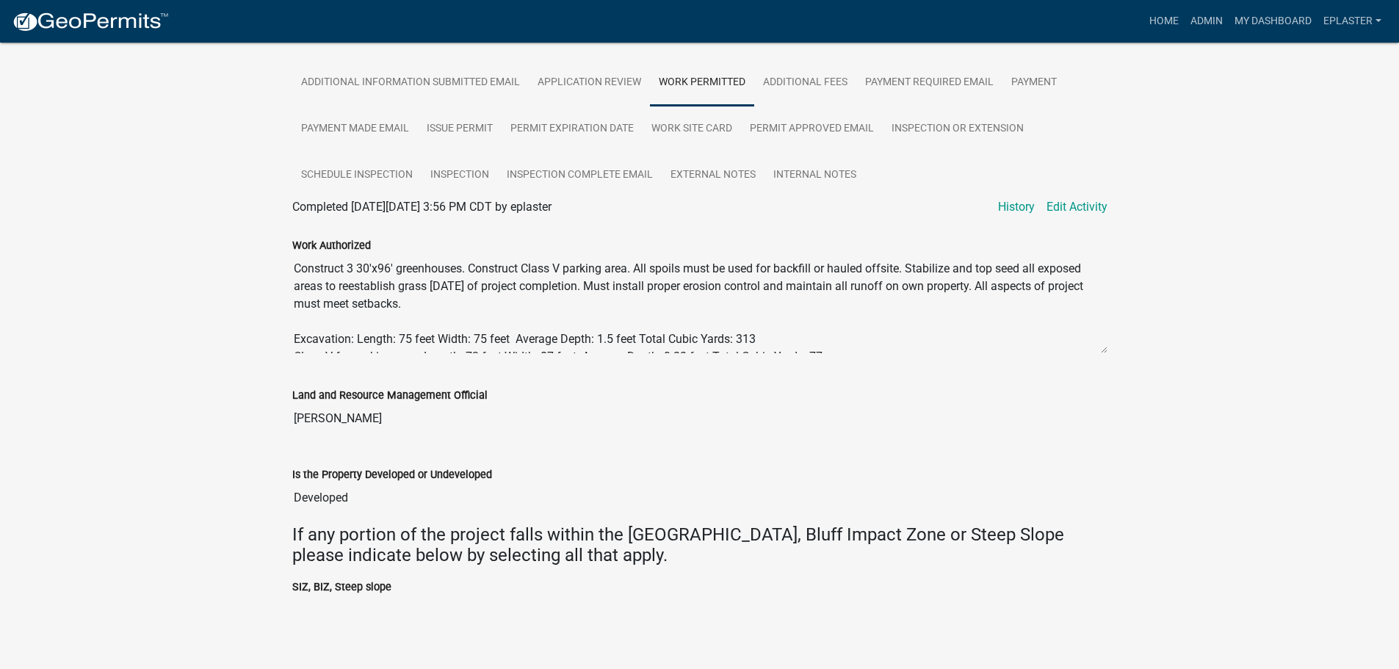
drag, startPoint x: 447, startPoint y: 309, endPoint x: 293, endPoint y: 267, distance: 159.8
click at [293, 267] on textarea "Construct 3 30'x96' greenhouses. Construct Class V parking area. All spoils mus…" at bounding box center [699, 304] width 815 height 100
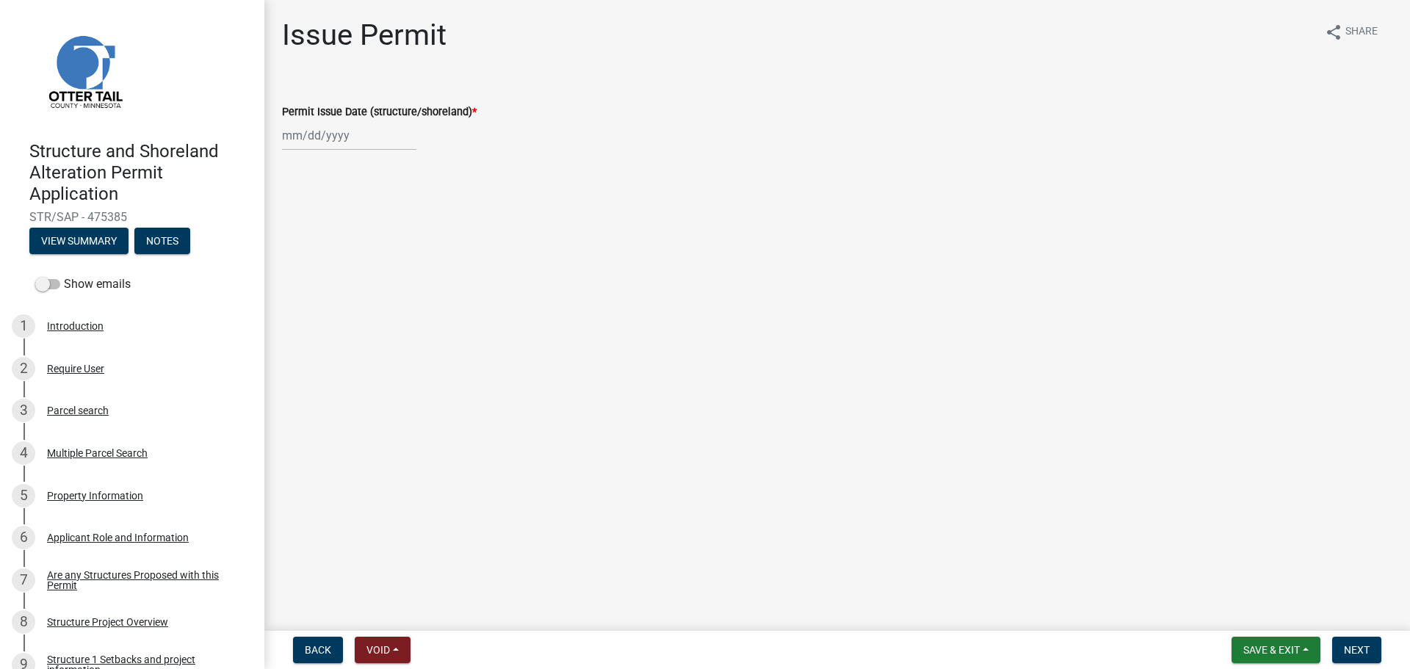
select select "9"
select select "2025"
click at [303, 136] on div "[PERSON_NAME] Feb Mar Apr [PERSON_NAME][DATE] Oct Nov [DATE] 1526 1527 1528 152…" at bounding box center [349, 135] width 134 height 30
click at [344, 236] on div "10" at bounding box center [343, 236] width 23 height 23
type input "[DATE]"
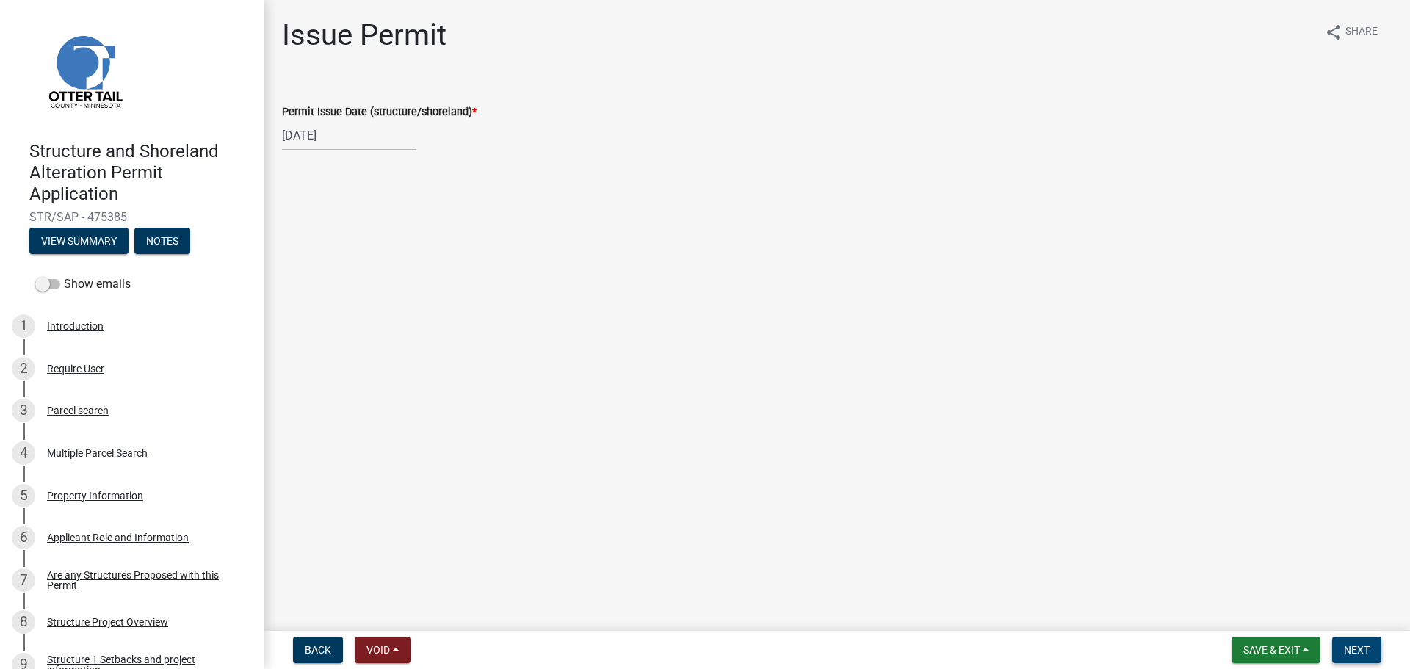
click at [1366, 651] on span "Next" at bounding box center [1357, 650] width 26 height 12
click at [1362, 645] on span "Next" at bounding box center [1357, 650] width 26 height 12
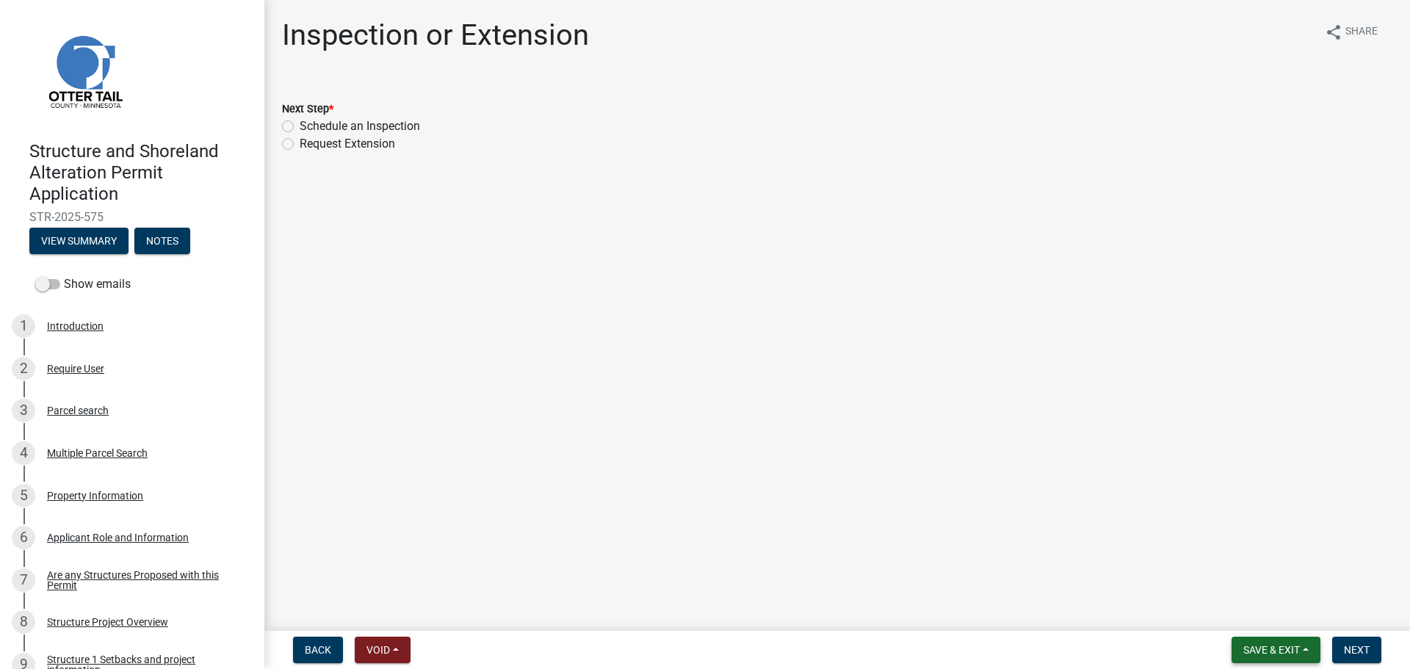
click at [1258, 642] on button "Save & Exit" at bounding box center [1275, 650] width 89 height 26
click at [1236, 609] on button "Save & Exit" at bounding box center [1261, 611] width 117 height 35
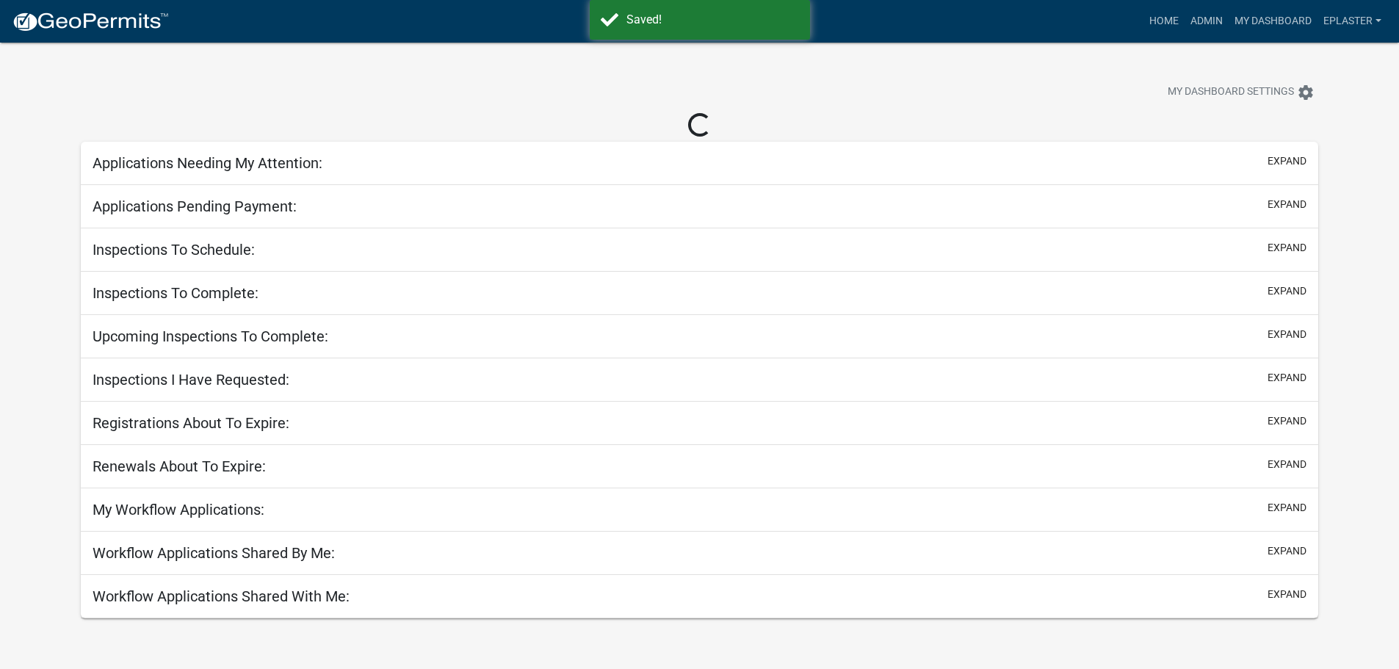
select select "3: 100"
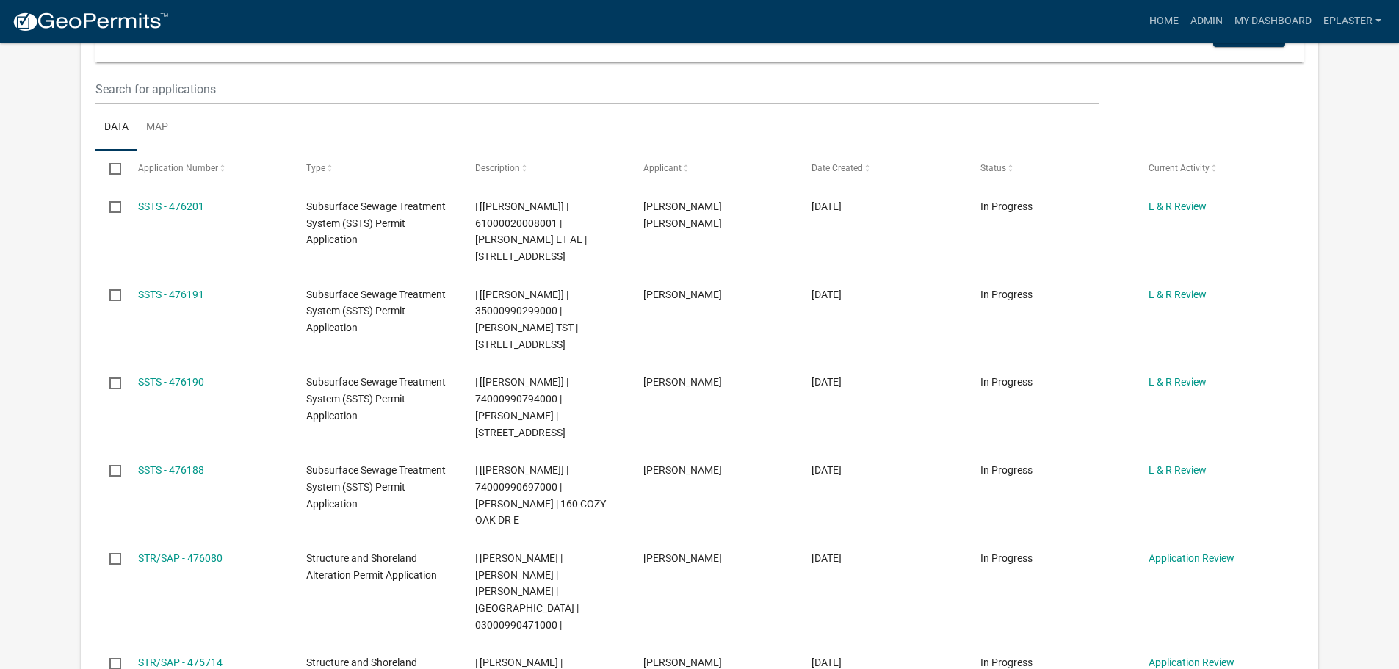
scroll to position [165, 0]
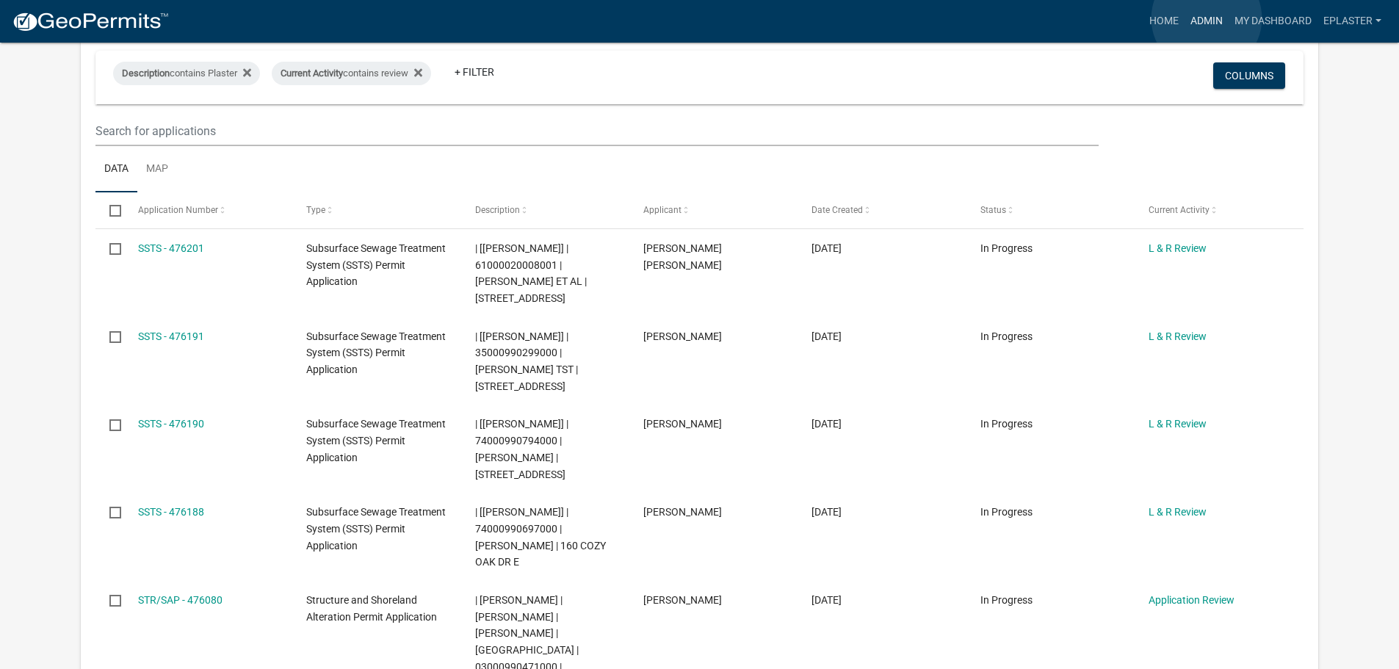
drag, startPoint x: 1206, startPoint y: 18, endPoint x: 1129, endPoint y: 57, distance: 86.4
click at [1206, 18] on link "Admin" at bounding box center [1206, 21] width 44 height 28
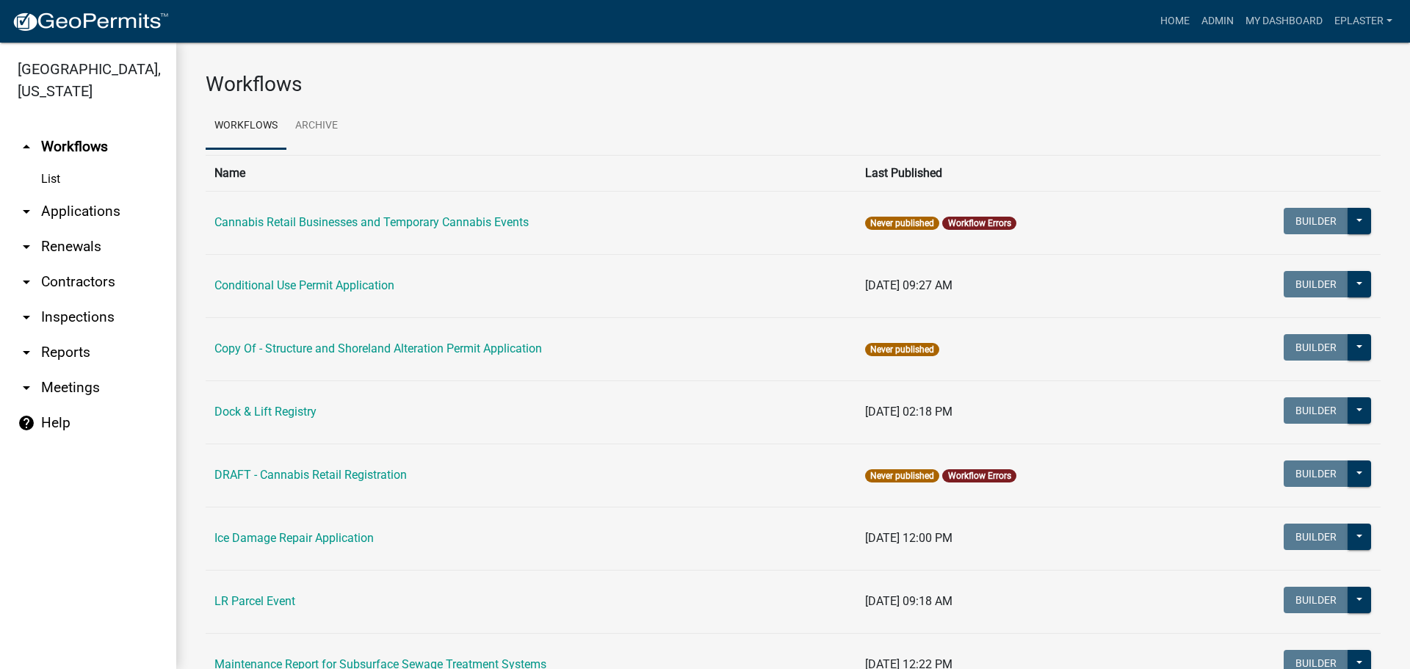
click at [89, 210] on link "arrow_drop_down Applications" at bounding box center [88, 211] width 176 height 35
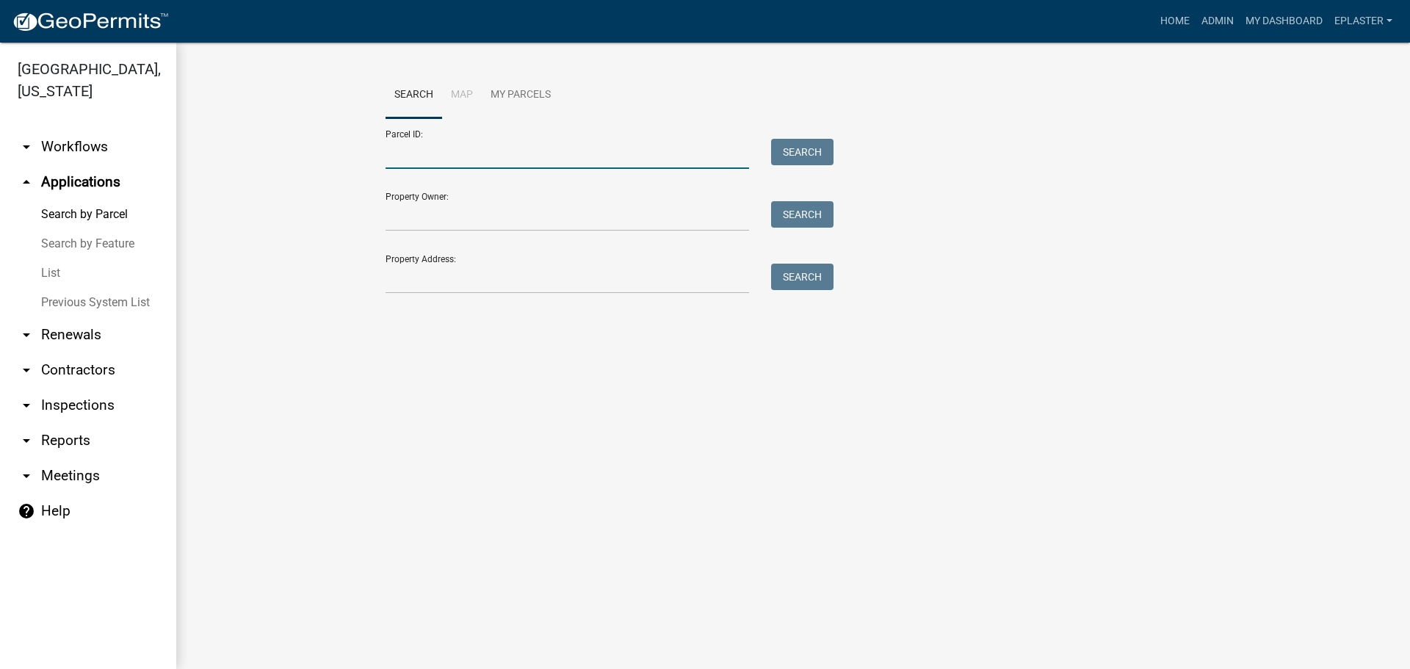
click at [446, 148] on input "Parcel ID:" at bounding box center [566, 154] width 363 height 30
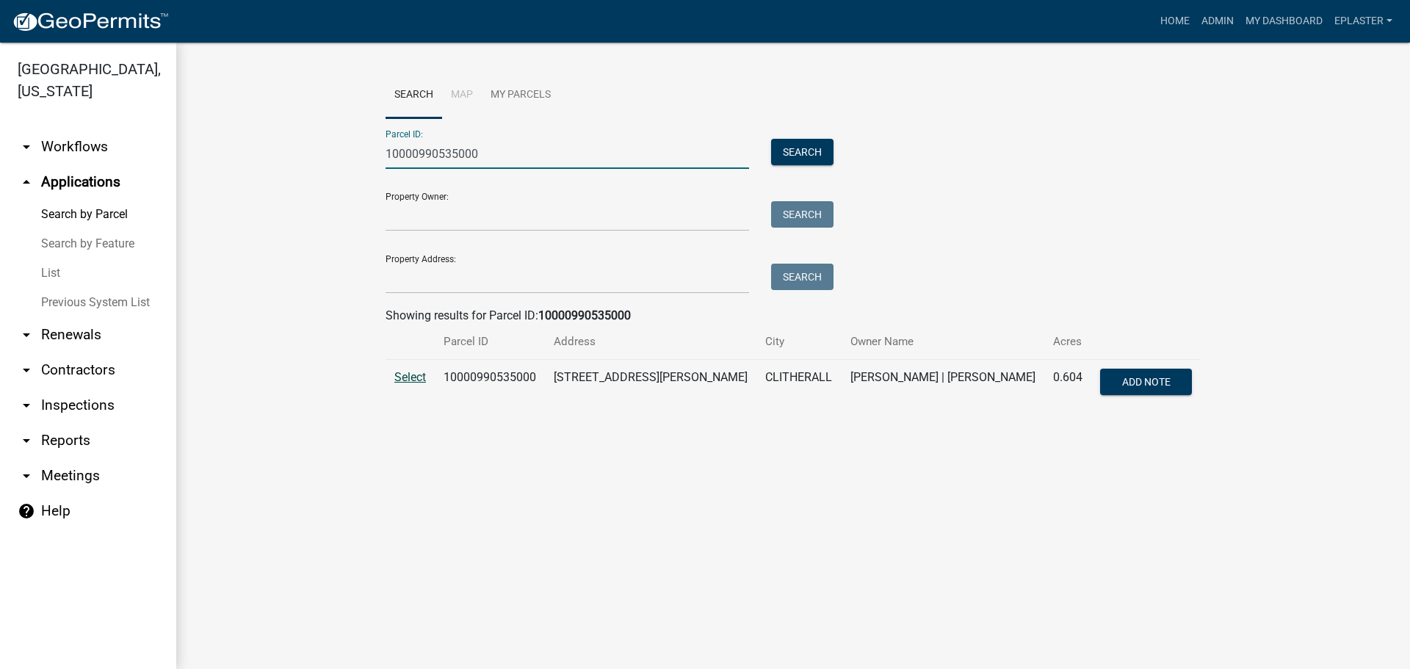
type input "10000990535000"
click at [405, 378] on span "Select" at bounding box center [410, 377] width 32 height 14
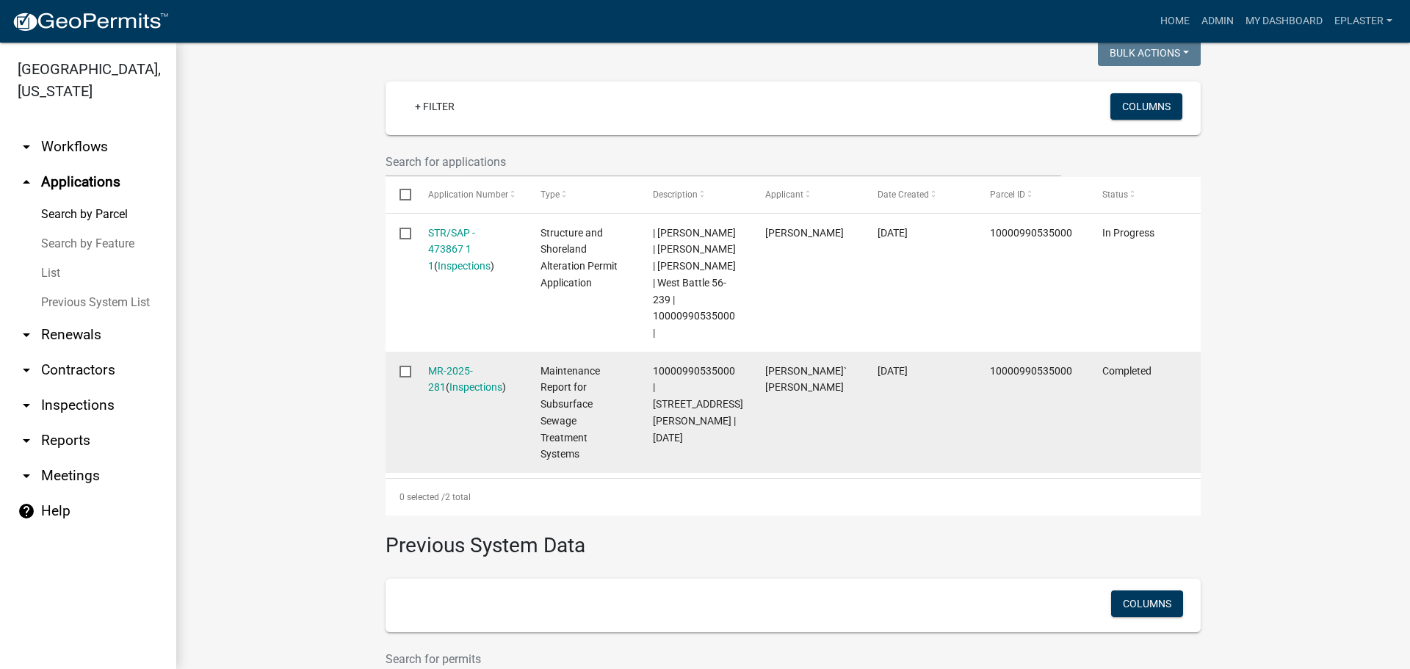
scroll to position [496, 0]
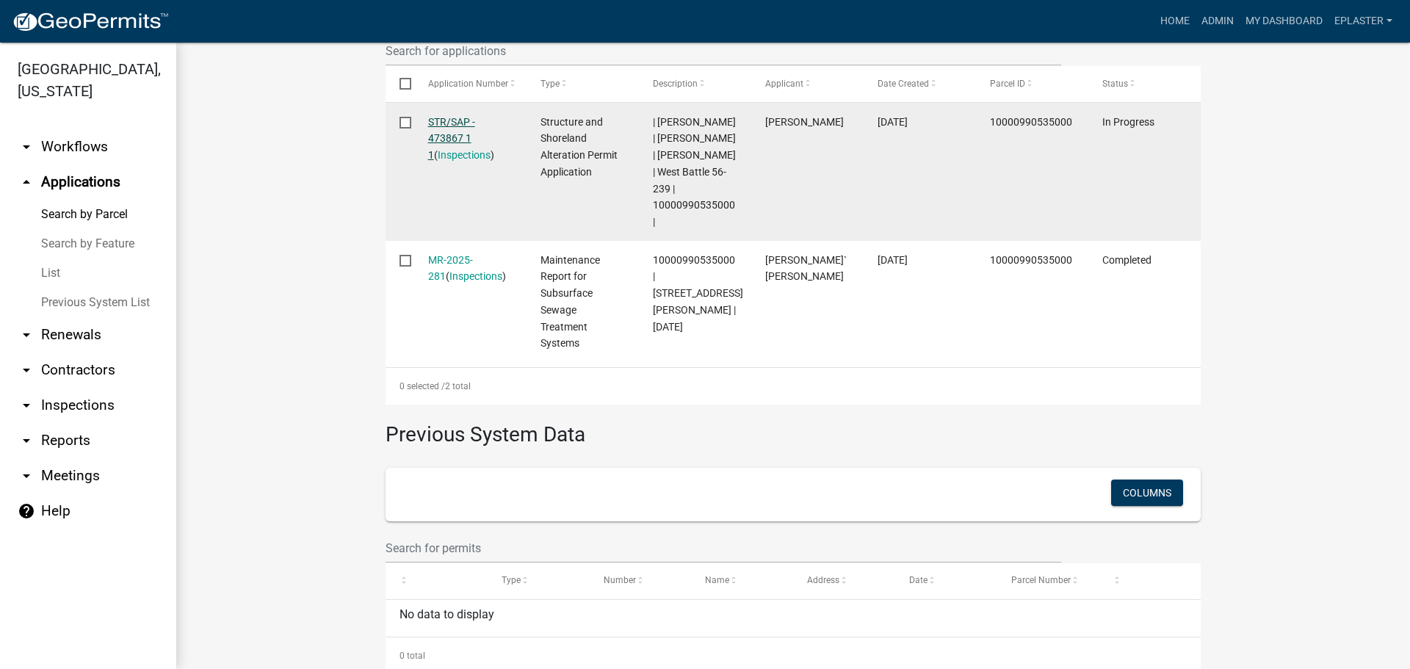
click at [443, 119] on link "STR/SAP - 473867 1 1" at bounding box center [451, 139] width 47 height 46
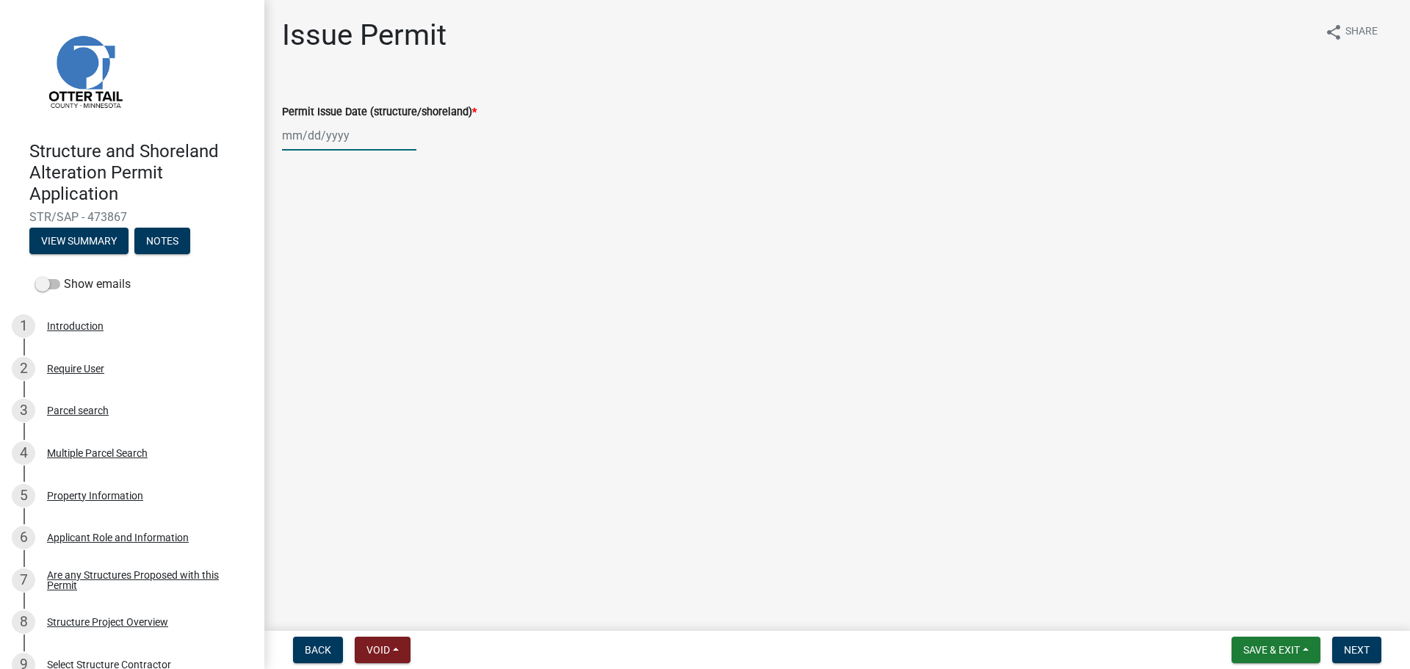
click at [298, 126] on div at bounding box center [349, 135] width 134 height 30
select select "9"
select select "2025"
click at [366, 238] on div "11" at bounding box center [366, 236] width 23 height 23
type input "[DATE]"
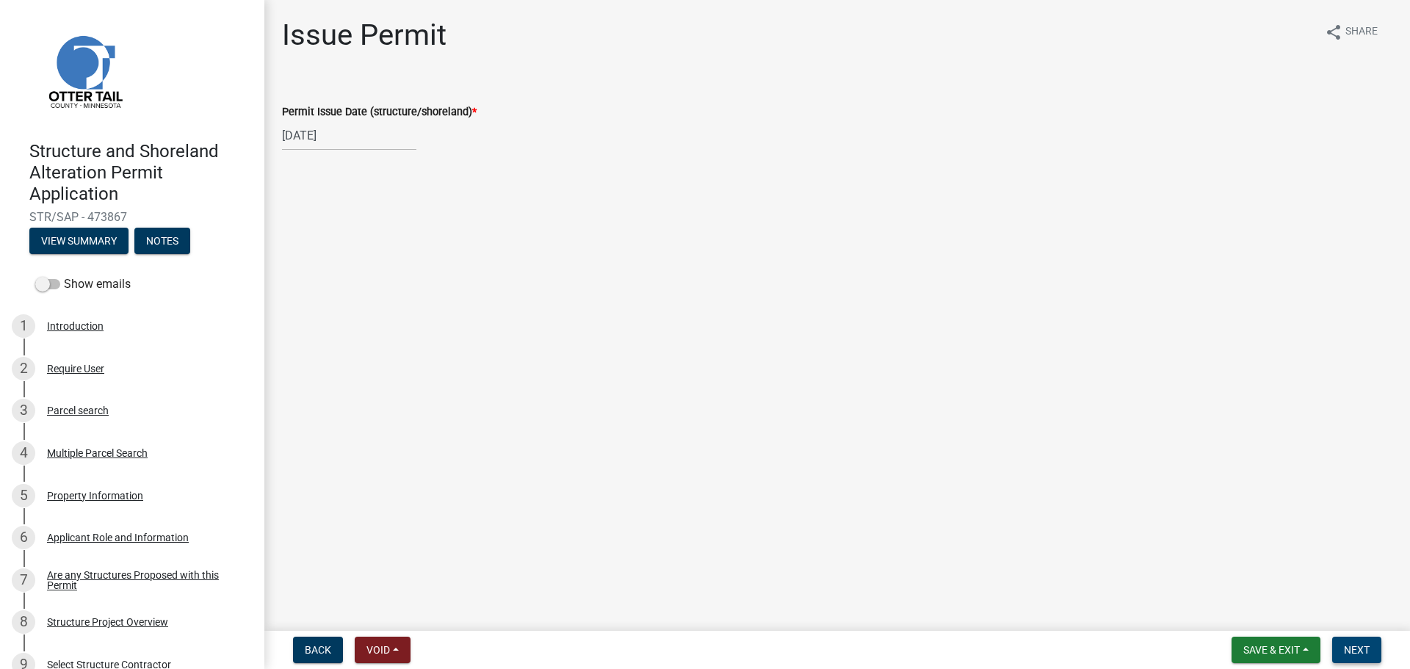
click at [1349, 646] on span "Next" at bounding box center [1357, 650] width 26 height 12
click at [1375, 653] on button "Next" at bounding box center [1356, 650] width 49 height 26
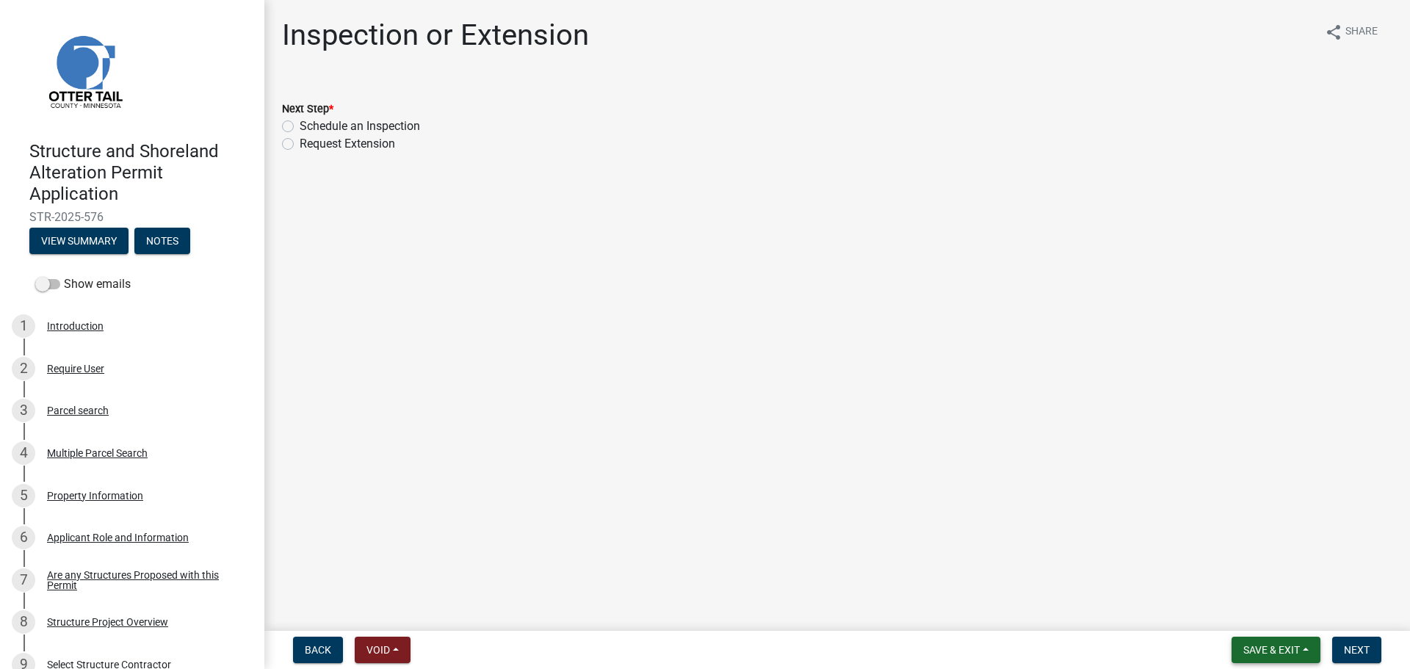
click at [1281, 656] on button "Save & Exit" at bounding box center [1275, 650] width 89 height 26
click at [1270, 614] on button "Save & Exit" at bounding box center [1261, 611] width 117 height 35
